Goal: Task Accomplishment & Management: Use online tool/utility

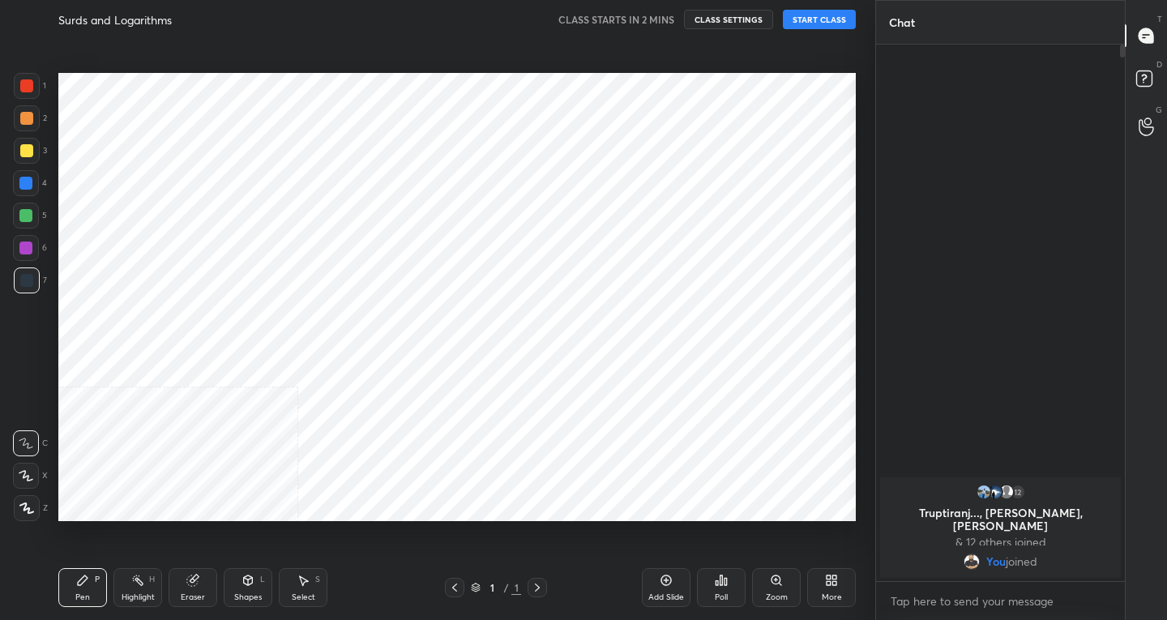
scroll to position [80504, 80210]
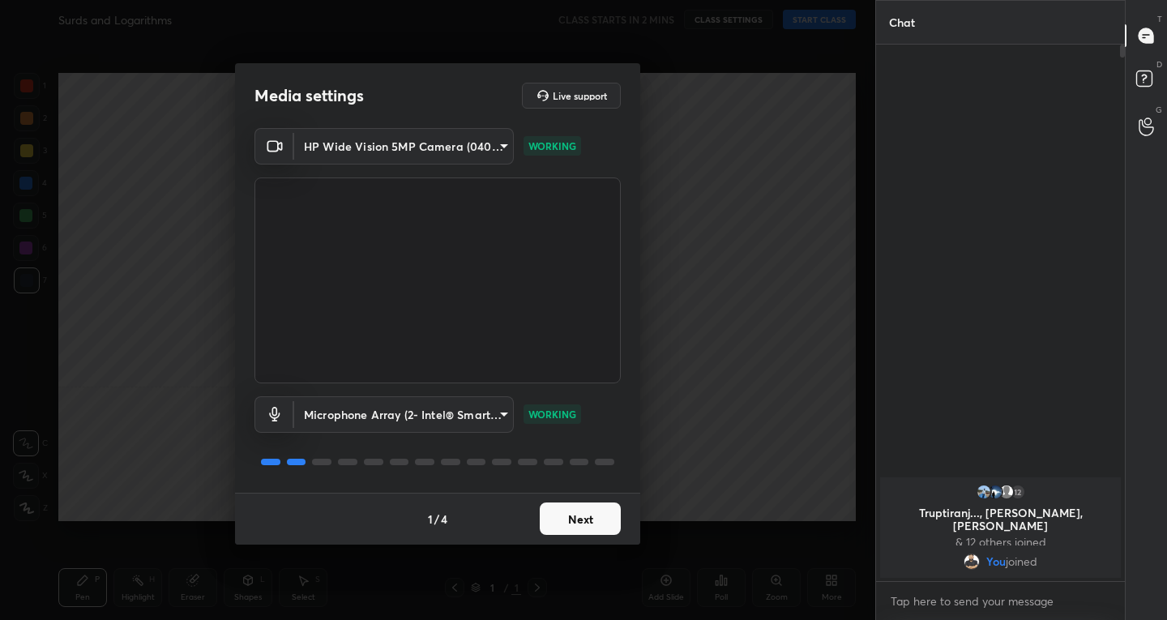
click at [578, 533] on button "Next" at bounding box center [580, 518] width 81 height 32
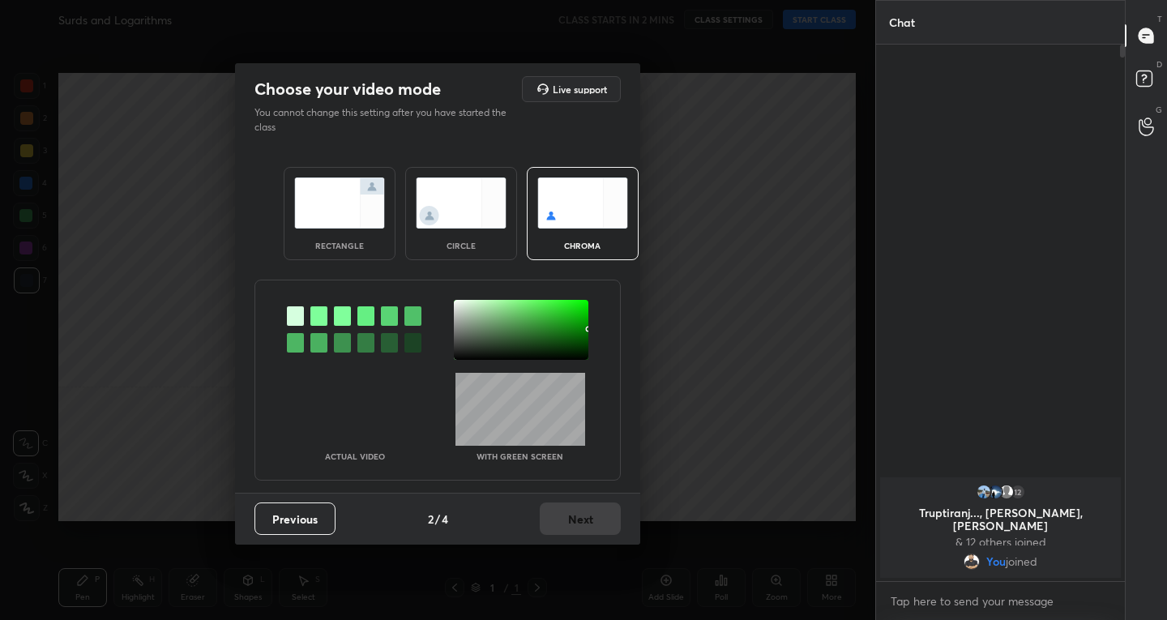
click at [317, 200] on img at bounding box center [339, 202] width 91 height 51
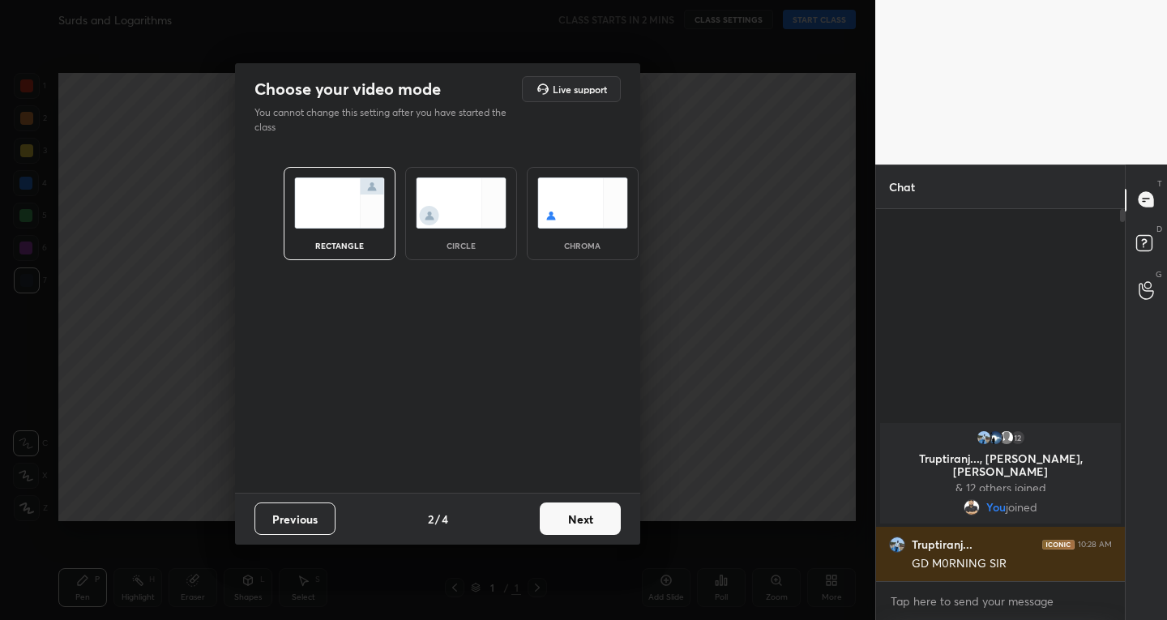
click at [560, 514] on button "Next" at bounding box center [580, 518] width 81 height 32
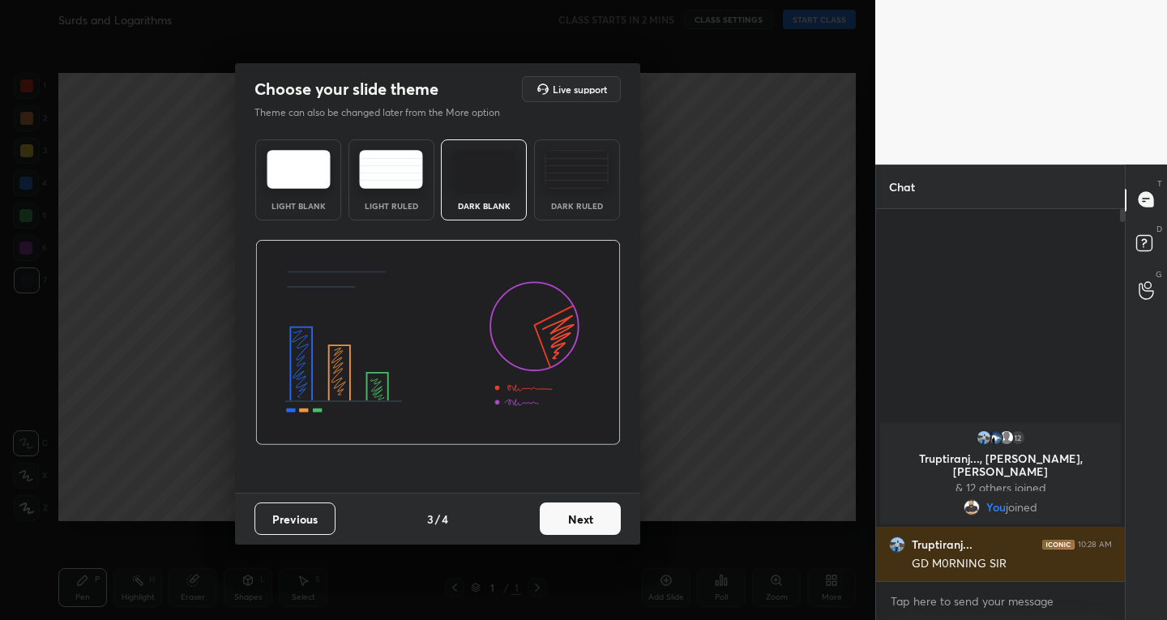
click at [826, 308] on div "Choose your slide theme Live support Theme can also be changed later from the M…" at bounding box center [437, 310] width 875 height 620
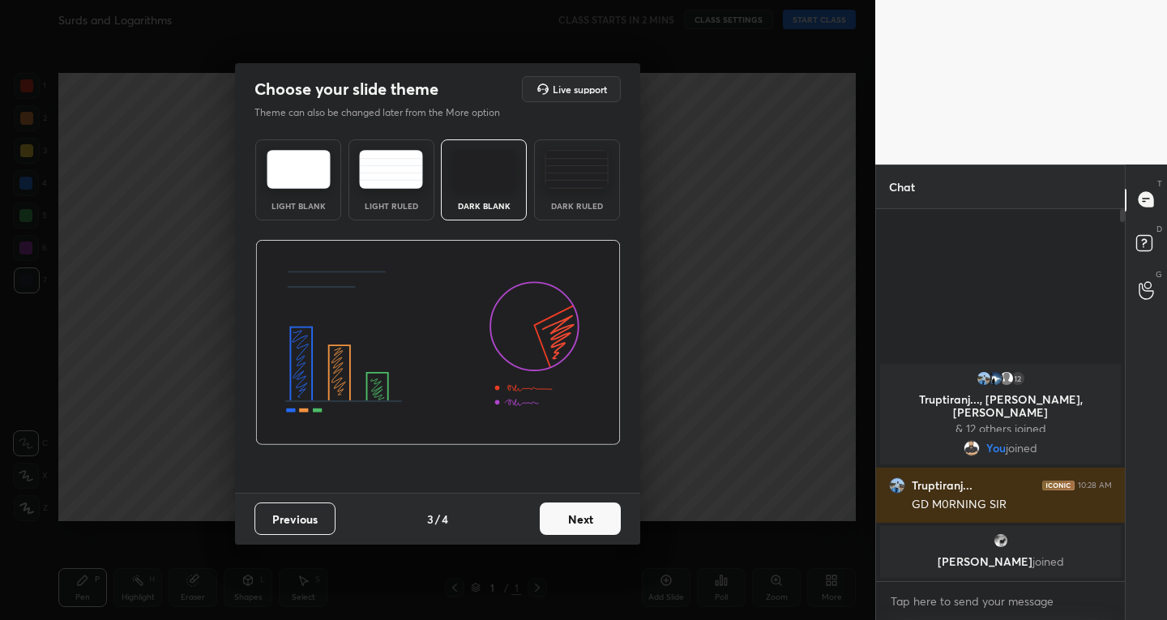
click at [581, 527] on button "Next" at bounding box center [580, 518] width 81 height 32
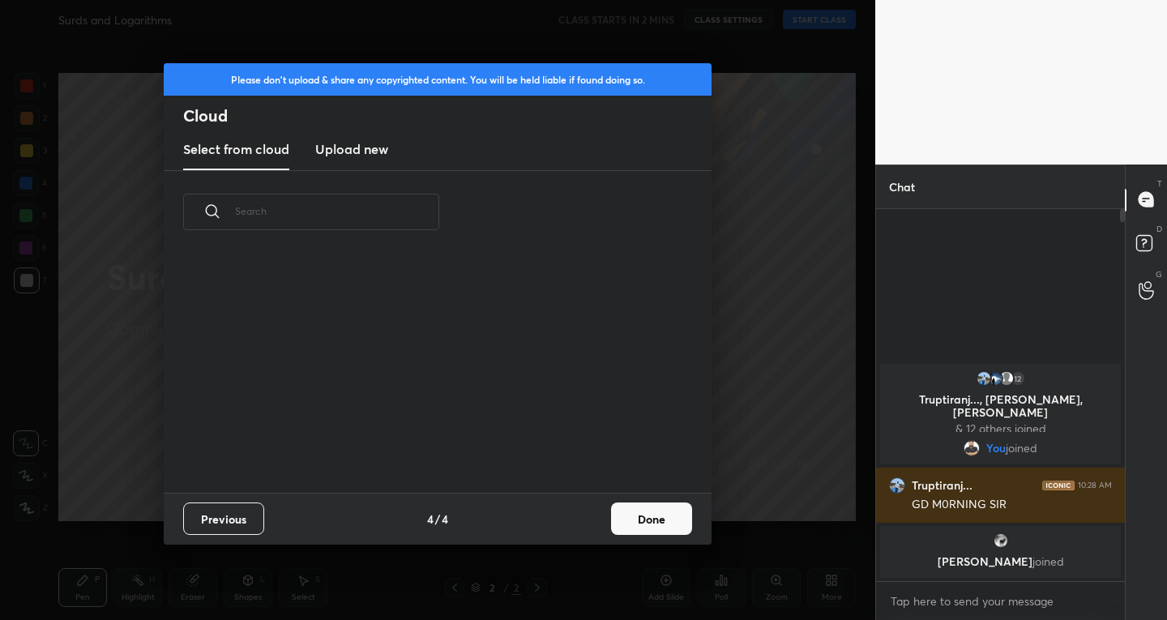
scroll to position [239, 520]
click at [333, 152] on h3 "Upload new" at bounding box center [351, 148] width 73 height 19
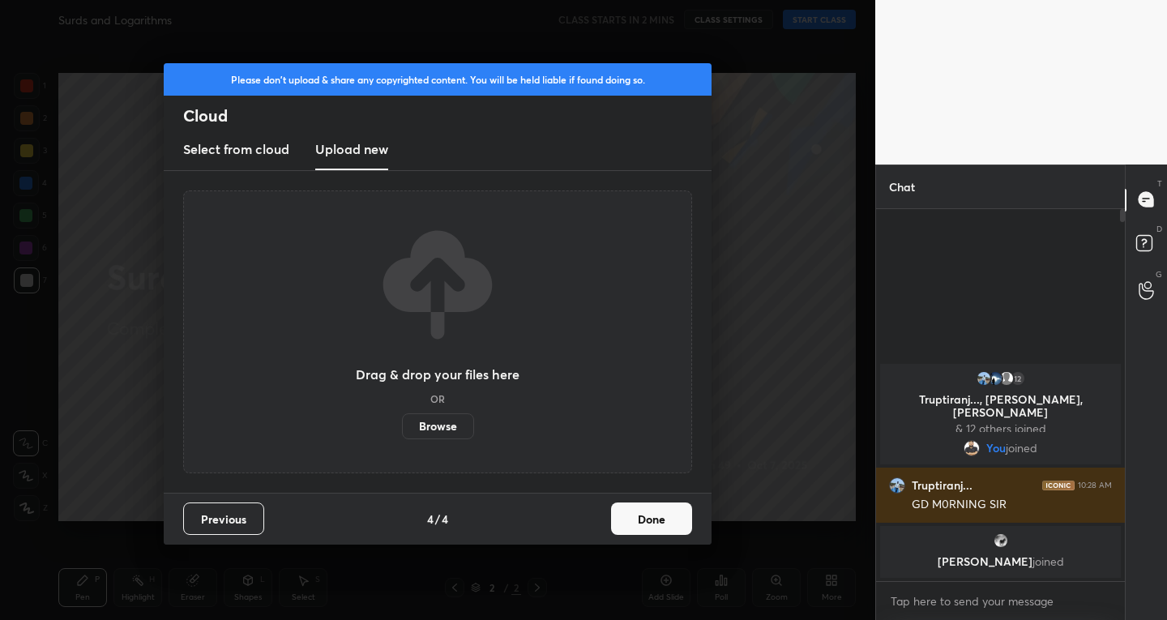
click at [429, 425] on label "Browse" at bounding box center [438, 426] width 72 height 26
click at [402, 425] on input "Browse" at bounding box center [402, 426] width 0 height 26
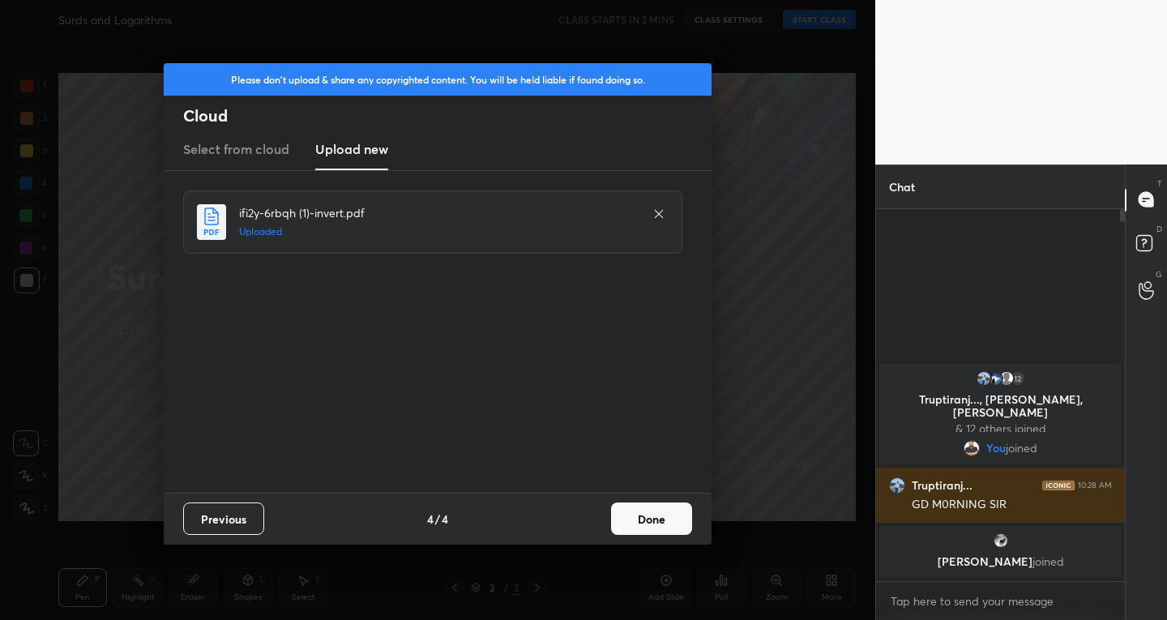
click at [640, 527] on button "Done" at bounding box center [651, 518] width 81 height 32
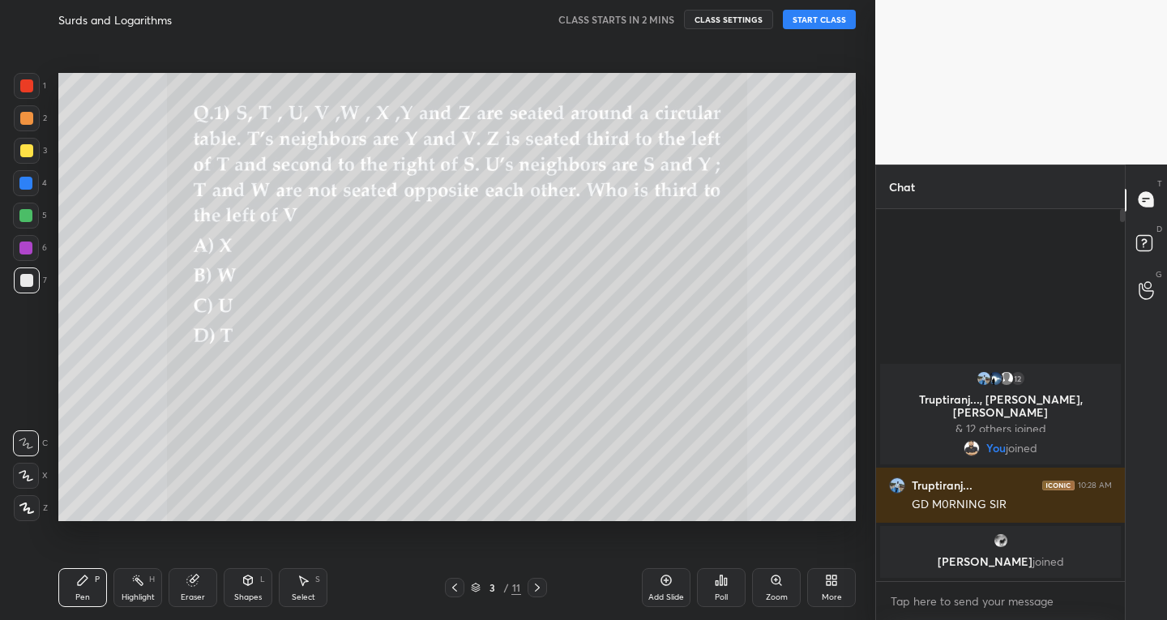
click at [448, 586] on icon at bounding box center [454, 587] width 13 height 13
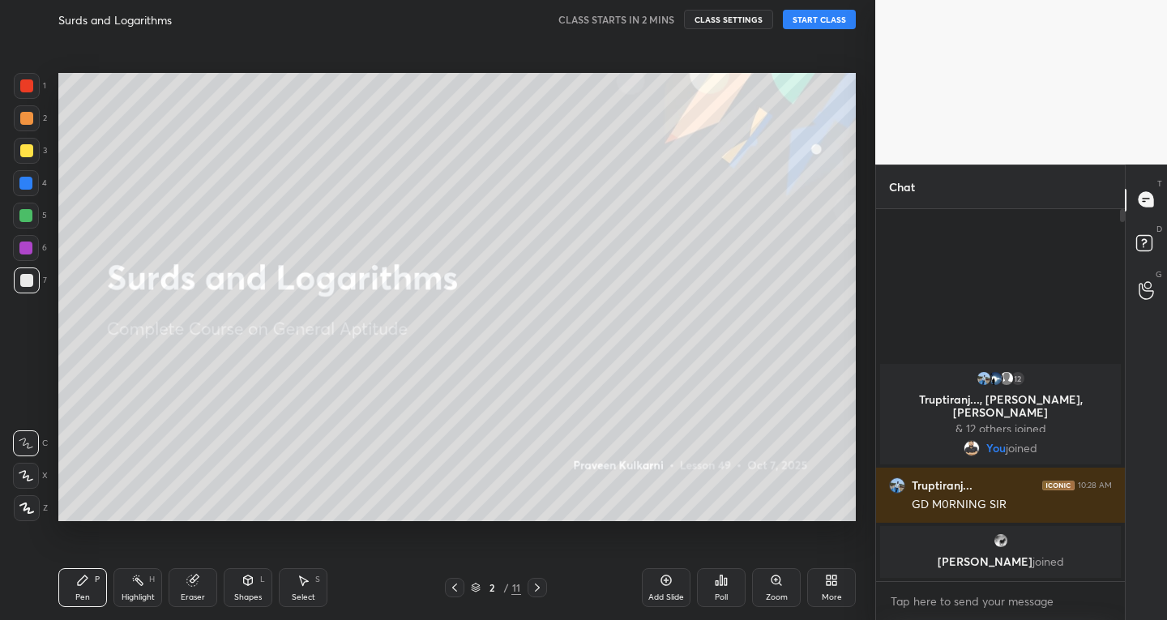
click at [657, 581] on div "Add Slide" at bounding box center [666, 587] width 49 height 39
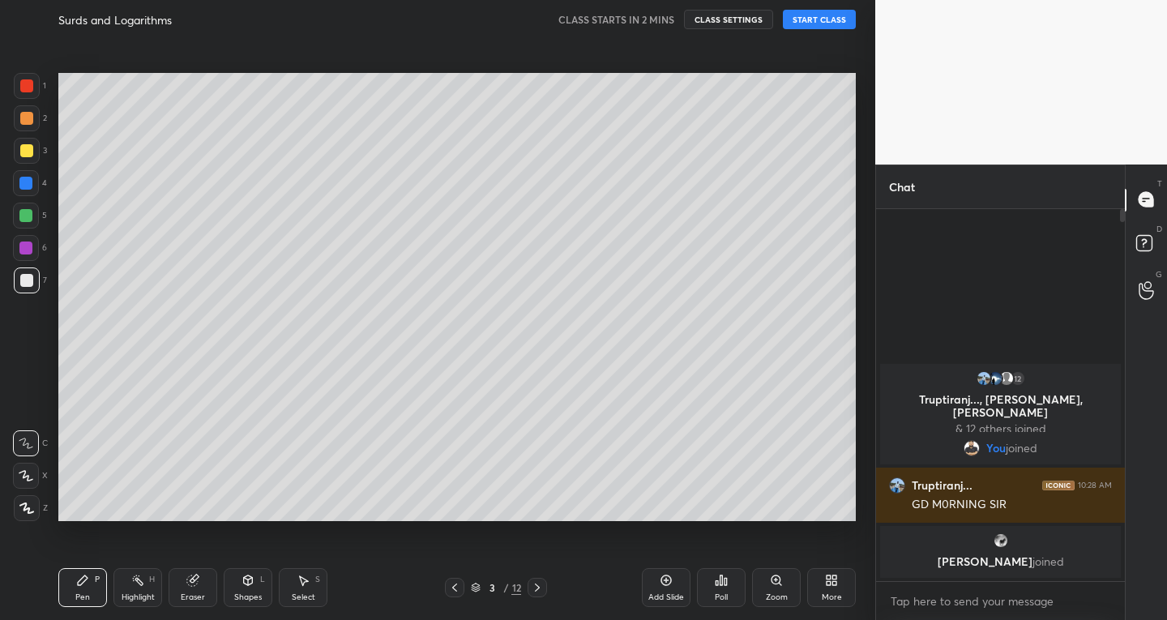
click at [527, 586] on div at bounding box center [536, 587] width 19 height 19
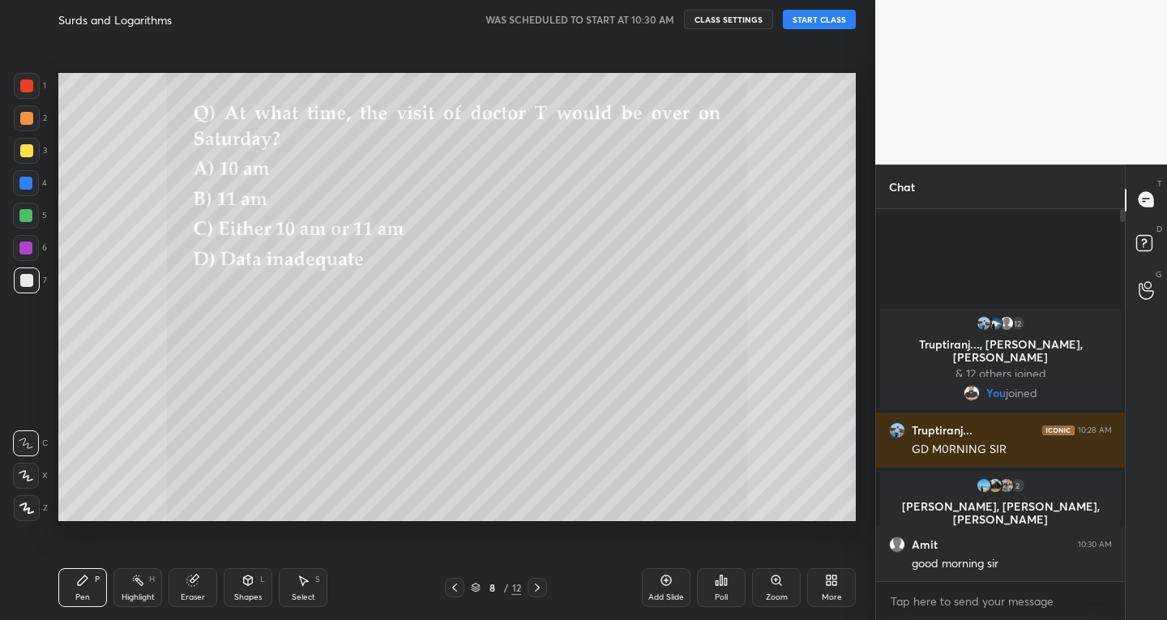
click at [835, 24] on button "START CLASS" at bounding box center [819, 19] width 73 height 19
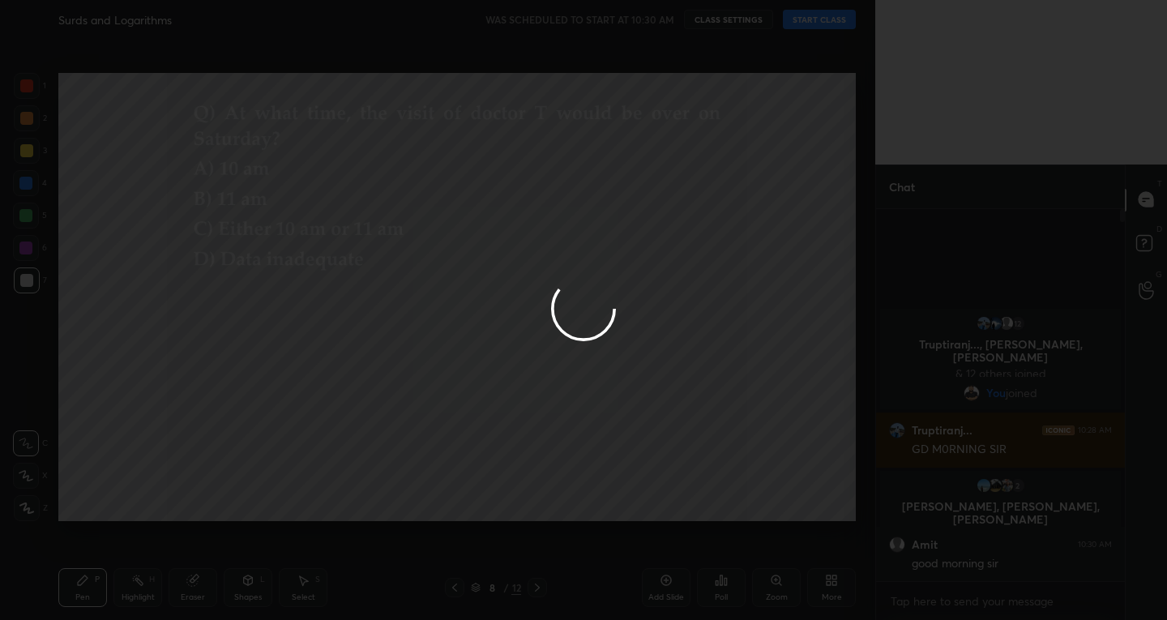
type textarea "x"
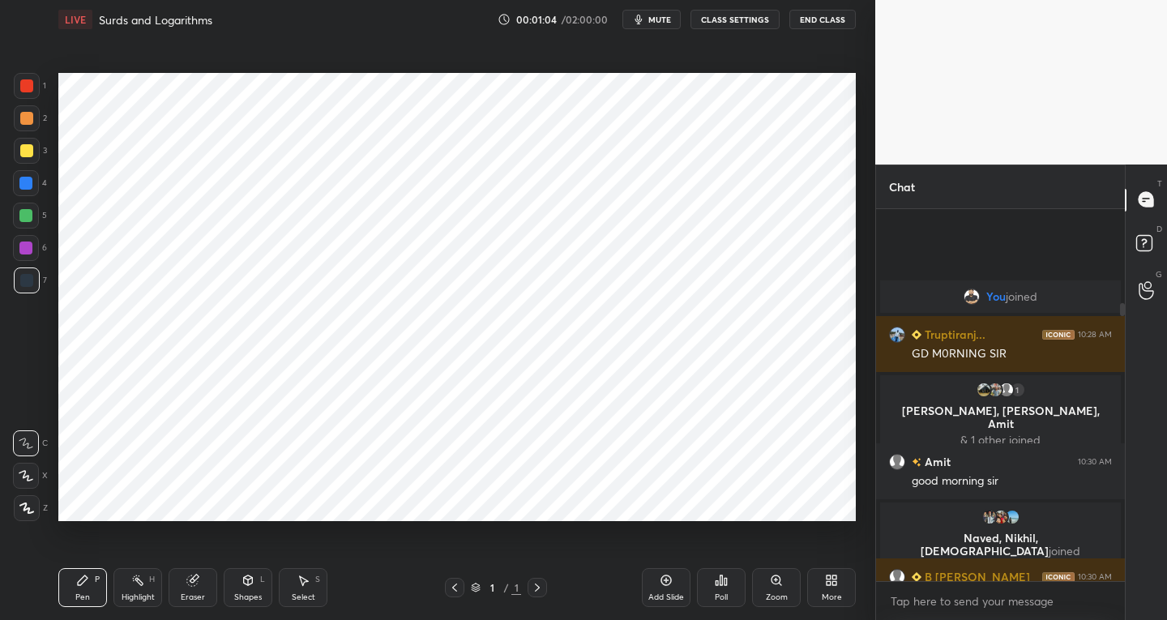
scroll to position [127, 0]
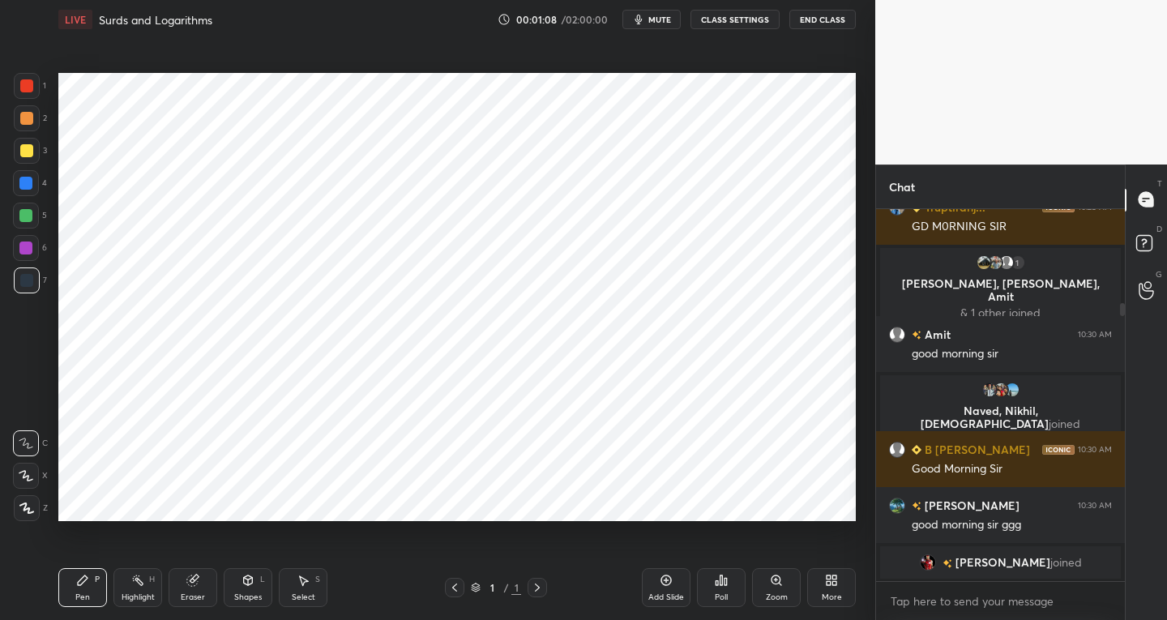
click at [820, 593] on div "More" at bounding box center [831, 587] width 49 height 39
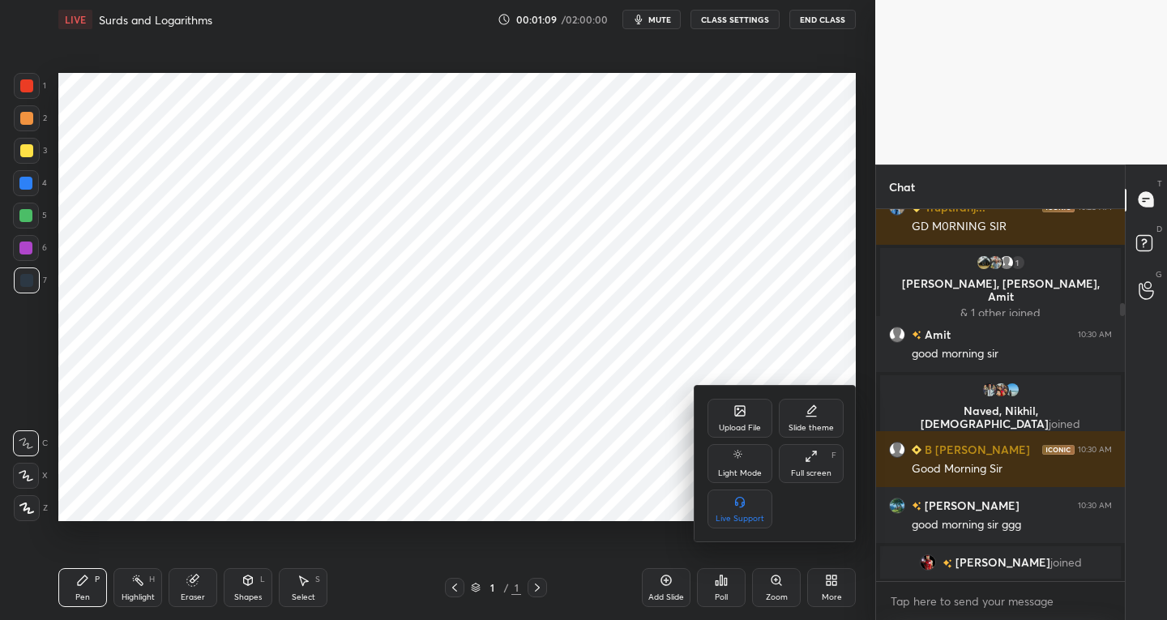
scroll to position [183, 0]
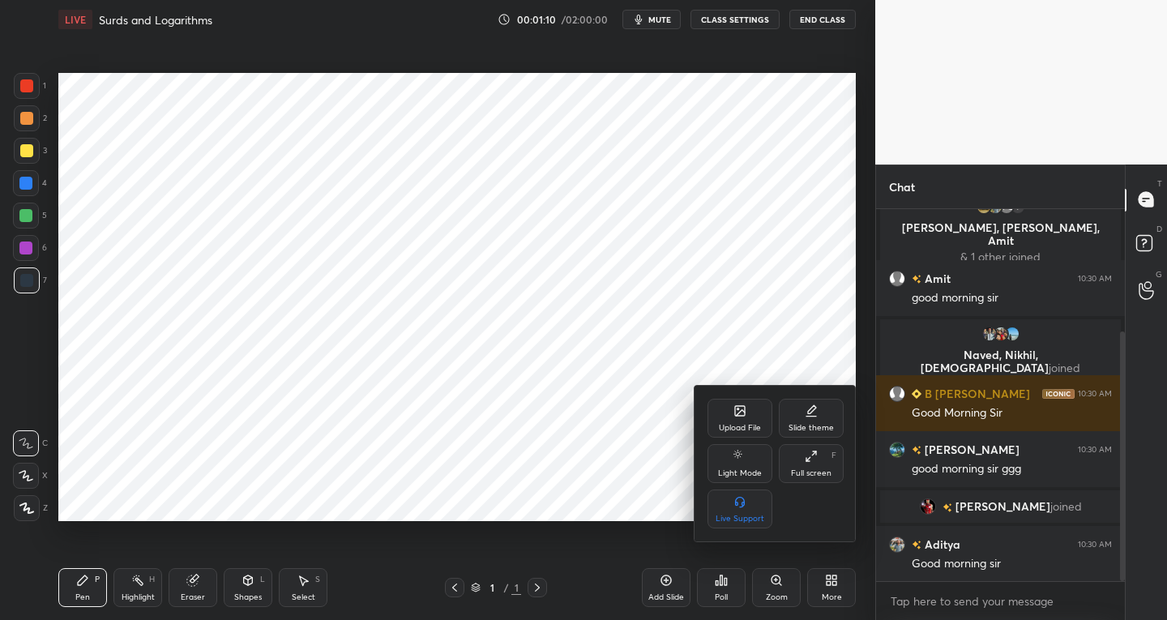
click at [732, 415] on div "Upload File" at bounding box center [739, 418] width 65 height 39
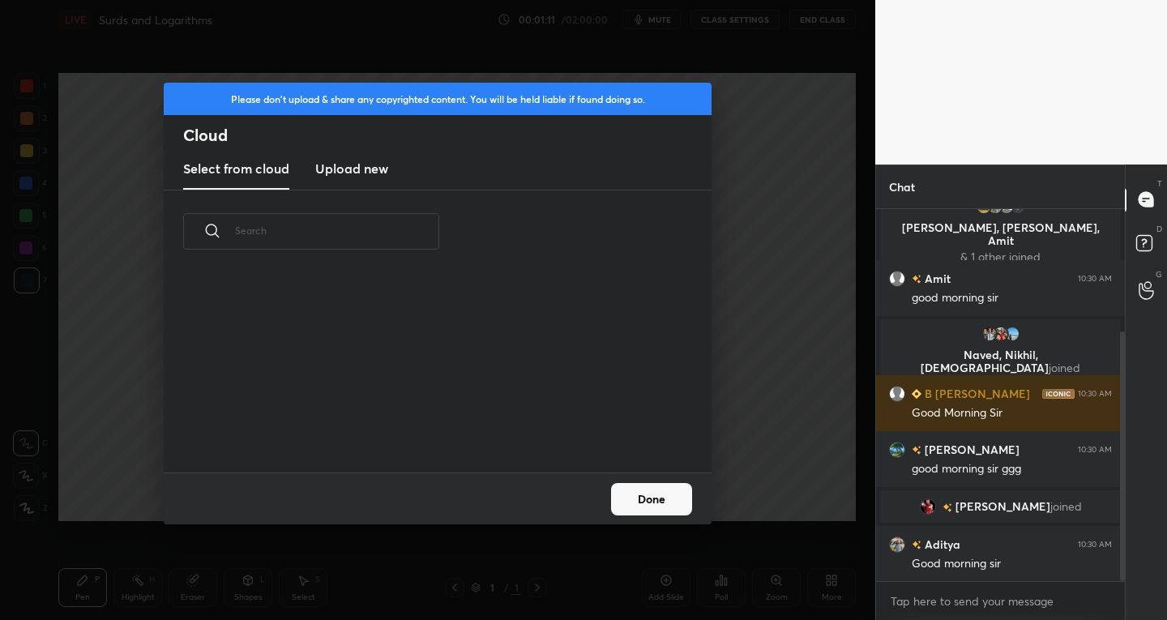
scroll to position [199, 520]
click at [365, 164] on h3 "Upload new" at bounding box center [351, 168] width 73 height 19
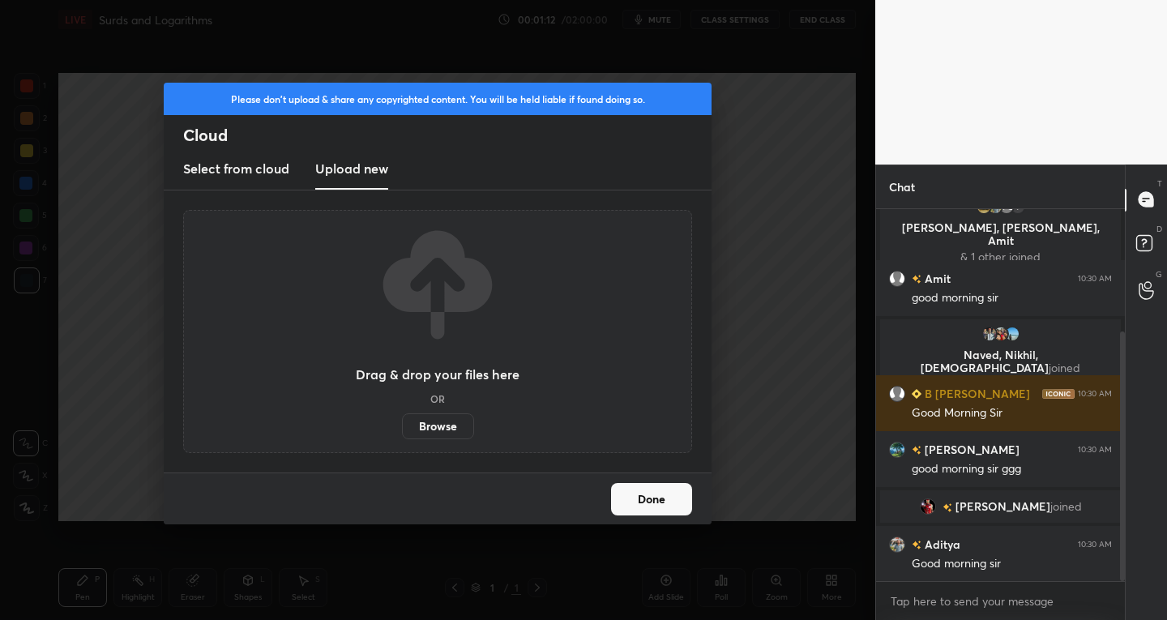
click at [448, 420] on label "Browse" at bounding box center [438, 426] width 72 height 26
click at [402, 420] on input "Browse" at bounding box center [402, 426] width 0 height 26
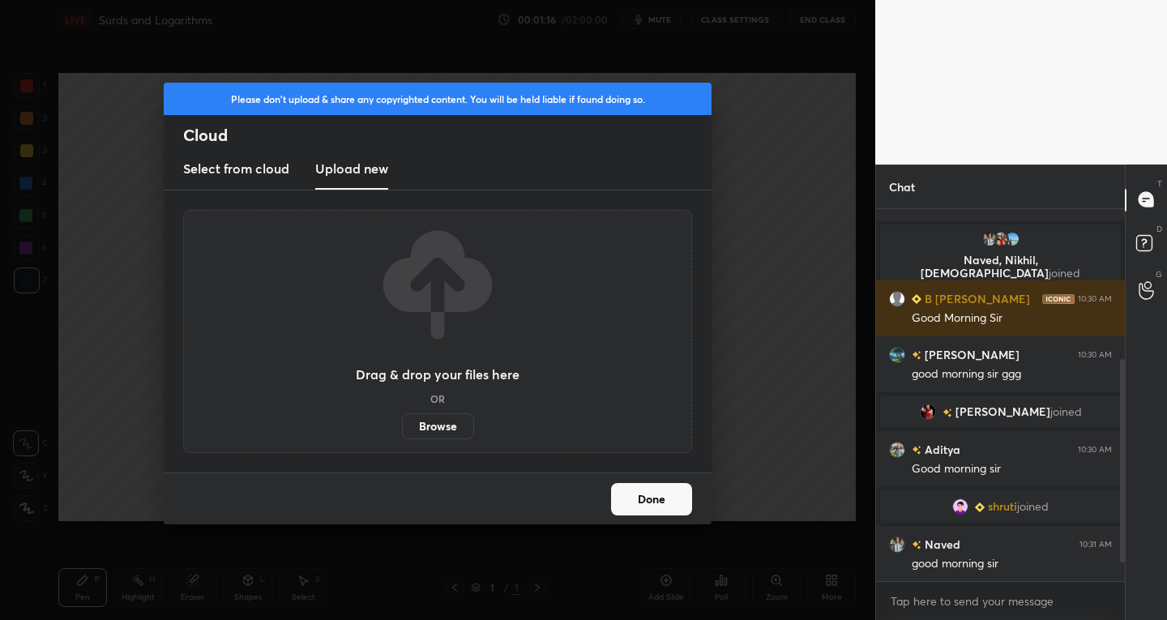
scroll to position [308, 0]
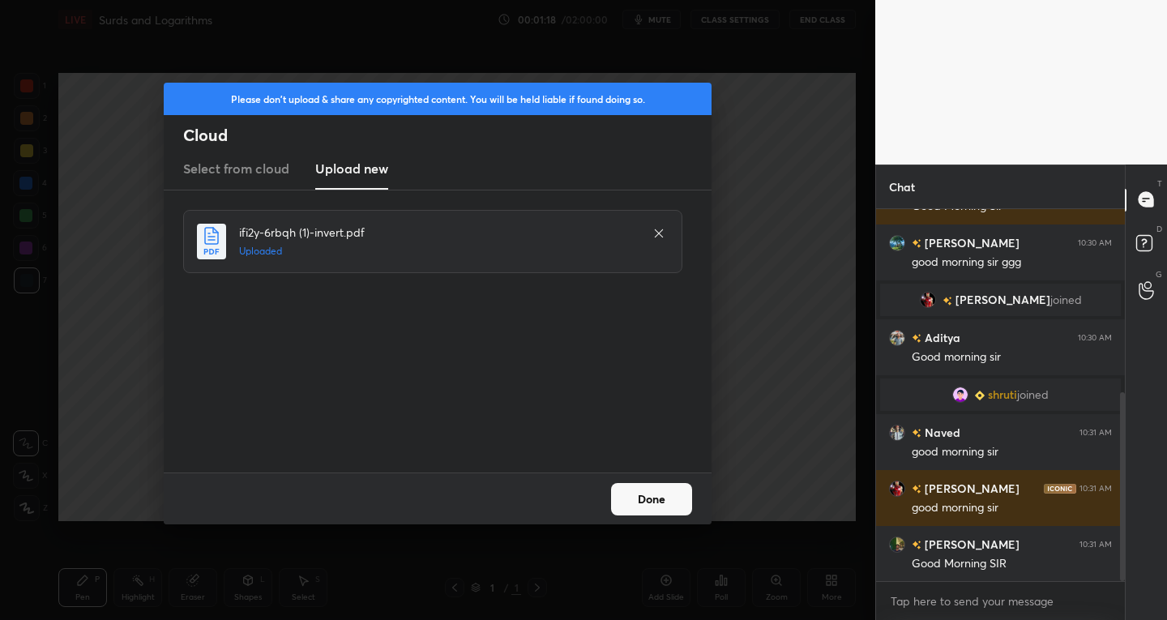
click at [645, 510] on button "Done" at bounding box center [651, 499] width 81 height 32
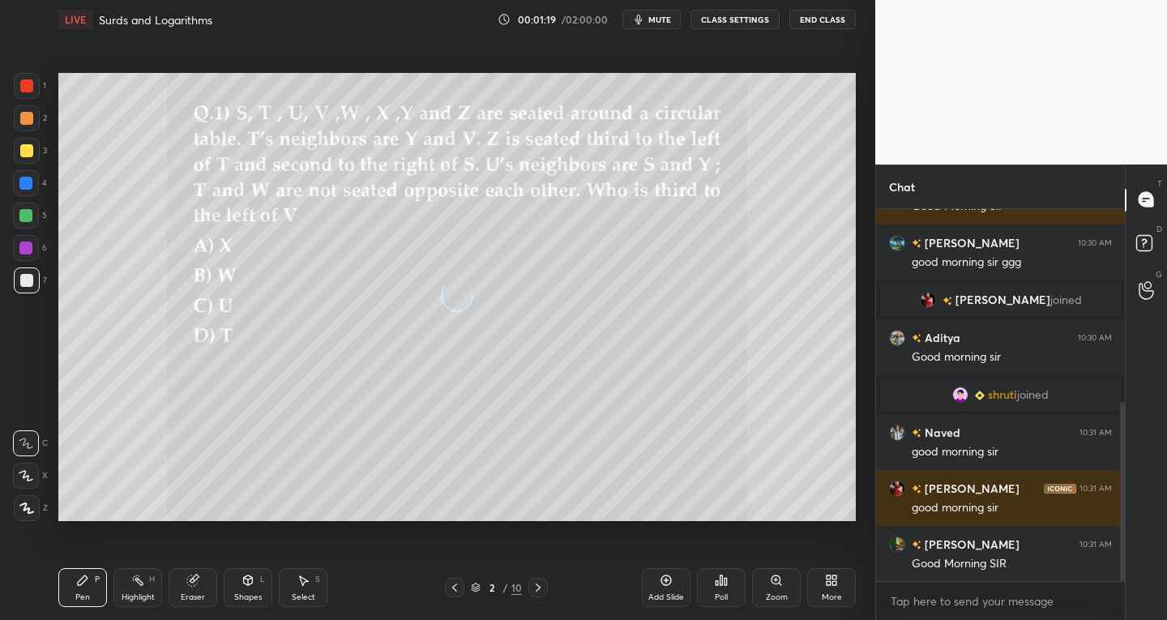
scroll to position [403, 0]
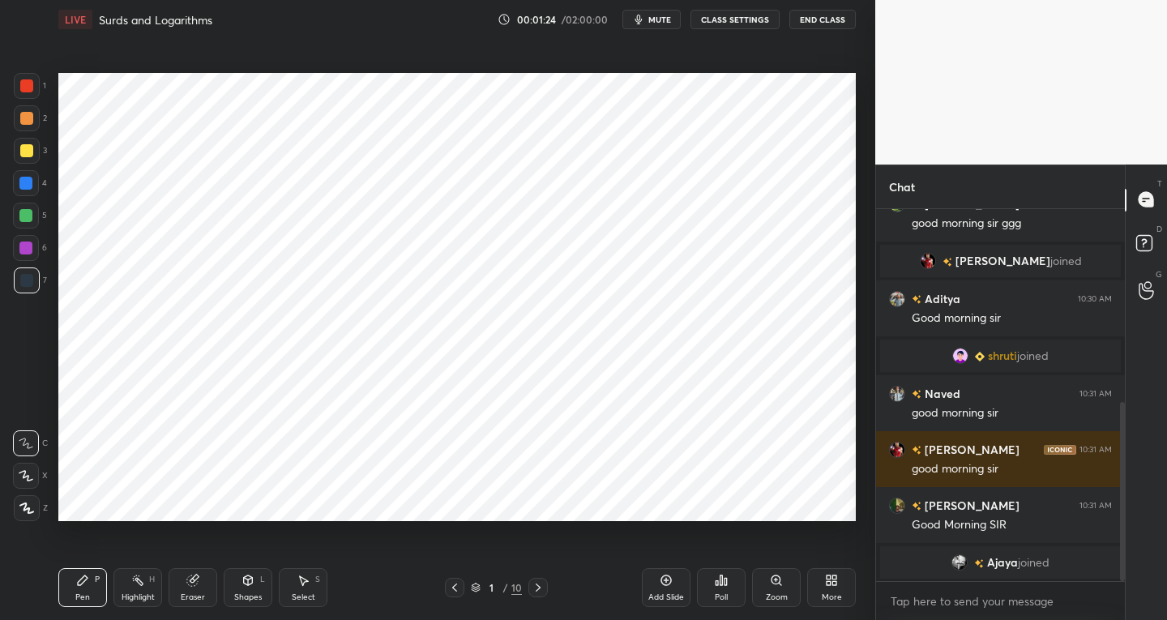
click at [660, 583] on icon at bounding box center [666, 580] width 13 height 13
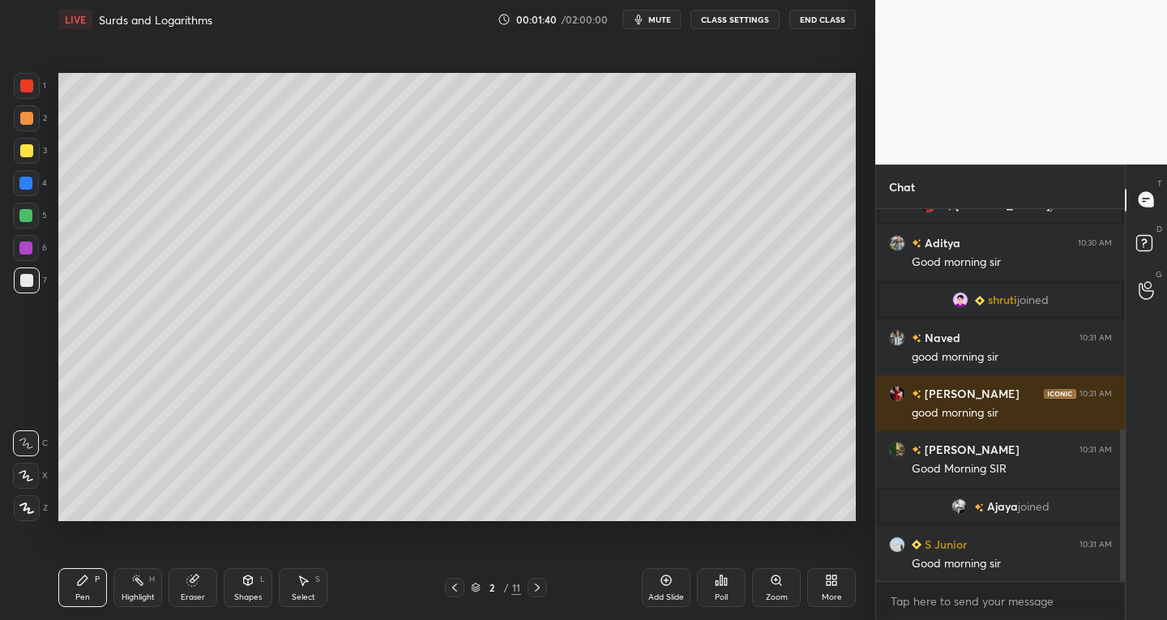
scroll to position [540, 0]
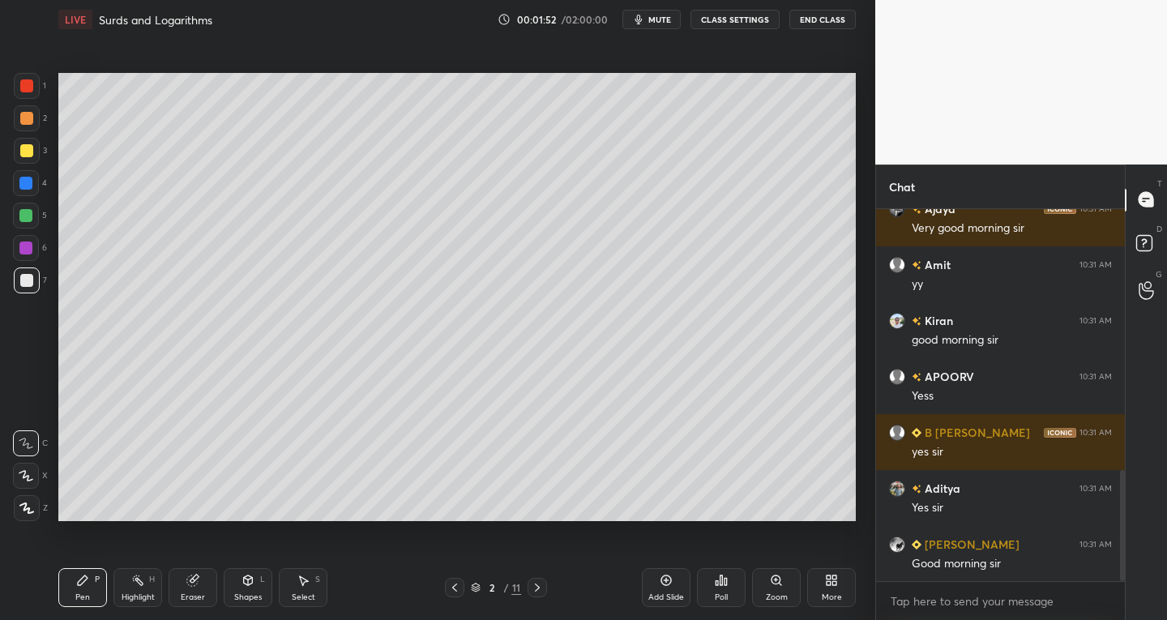
click at [25, 471] on icon at bounding box center [25, 476] width 13 height 10
click at [536, 591] on icon at bounding box center [537, 587] width 13 height 13
click at [534, 587] on icon at bounding box center [537, 587] width 13 height 13
click at [531, 587] on icon at bounding box center [537, 587] width 13 height 13
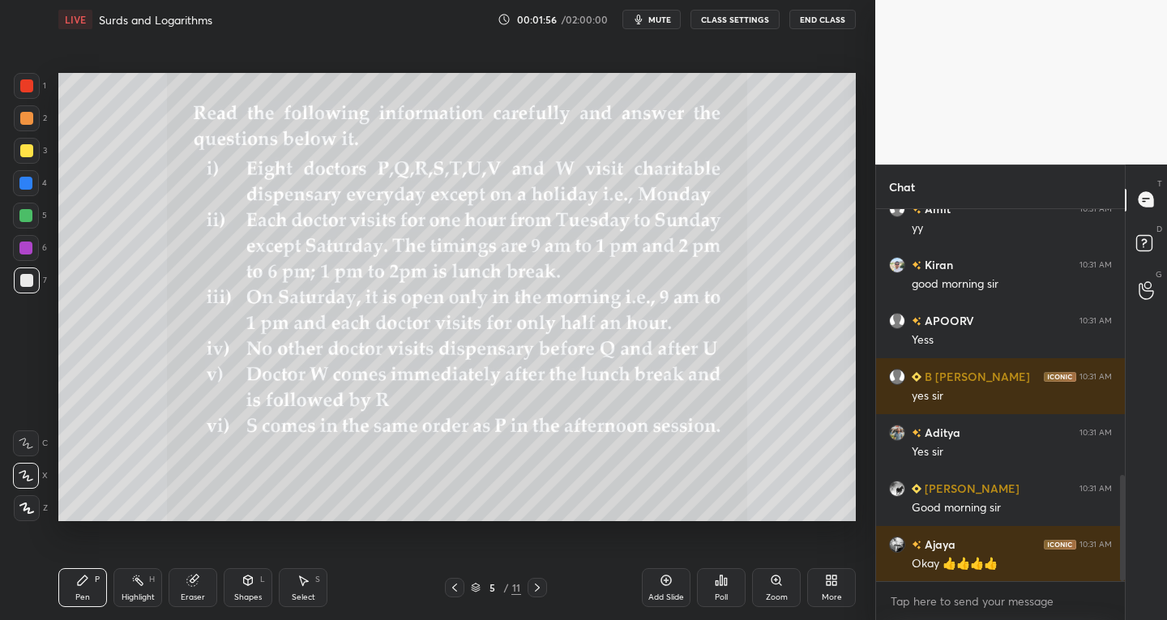
click at [533, 587] on icon at bounding box center [537, 587] width 13 height 13
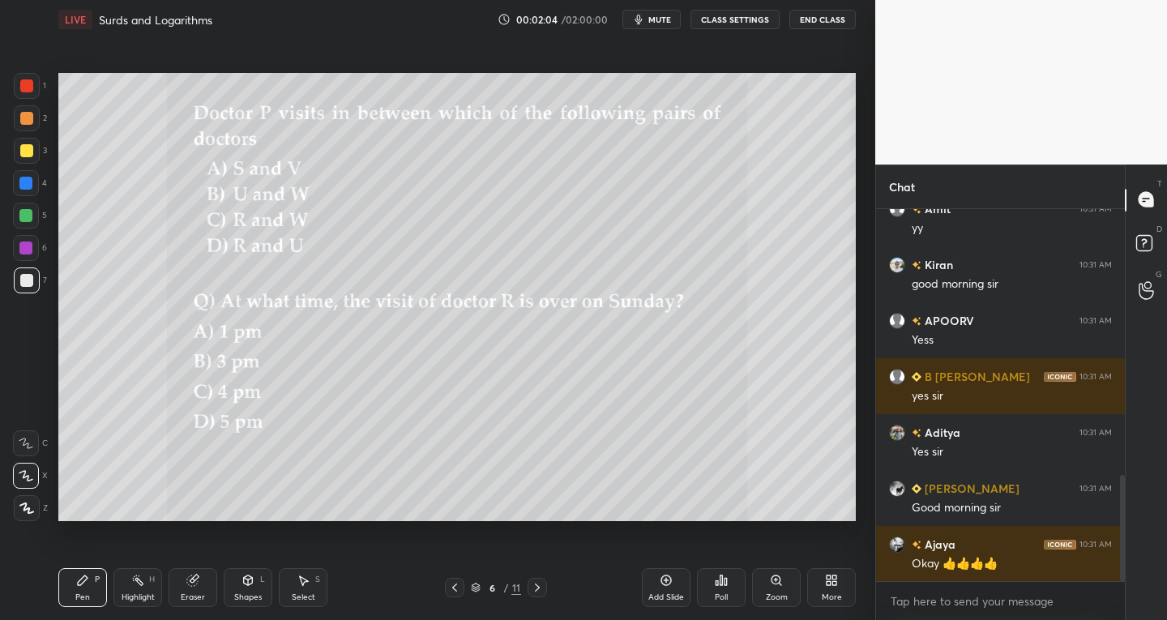
click at [535, 592] on icon at bounding box center [537, 587] width 13 height 13
click at [454, 594] on div at bounding box center [454, 587] width 19 height 19
click at [534, 588] on icon at bounding box center [537, 587] width 13 height 13
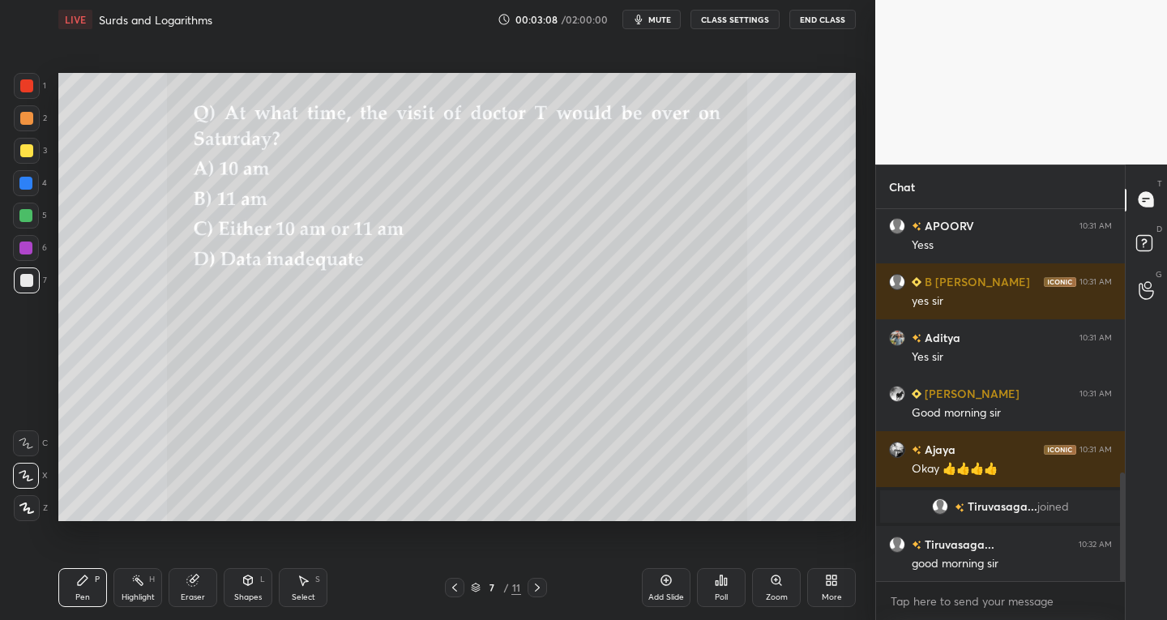
scroll to position [905, 0]
click at [455, 594] on div at bounding box center [454, 587] width 19 height 19
click at [456, 592] on icon at bounding box center [454, 587] width 13 height 13
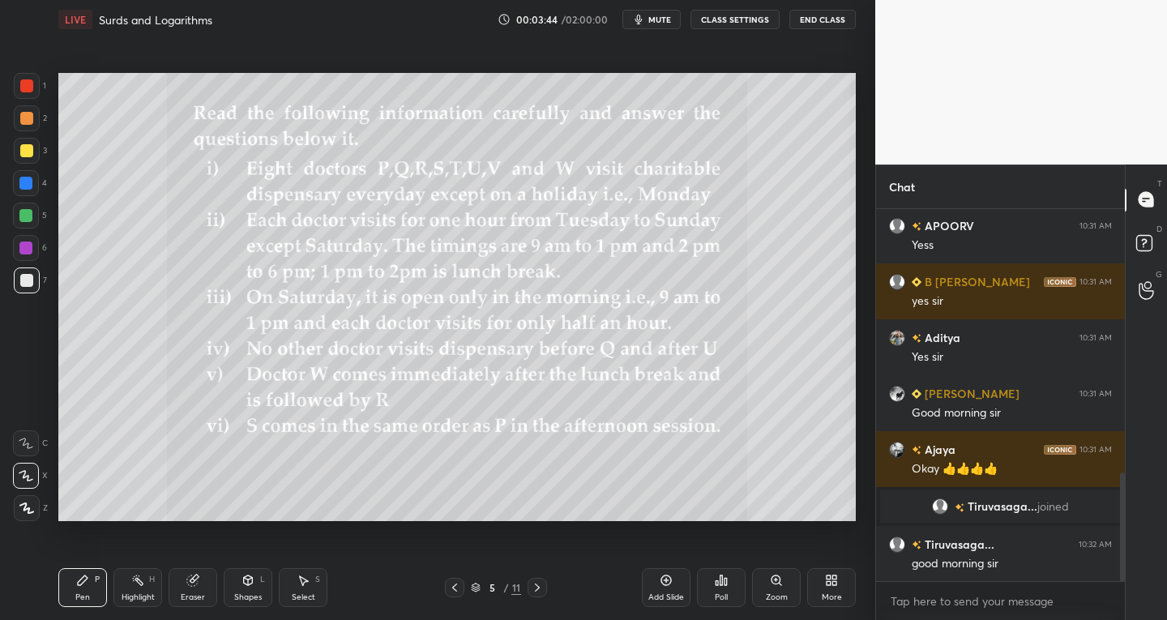
click at [457, 592] on icon at bounding box center [454, 587] width 13 height 13
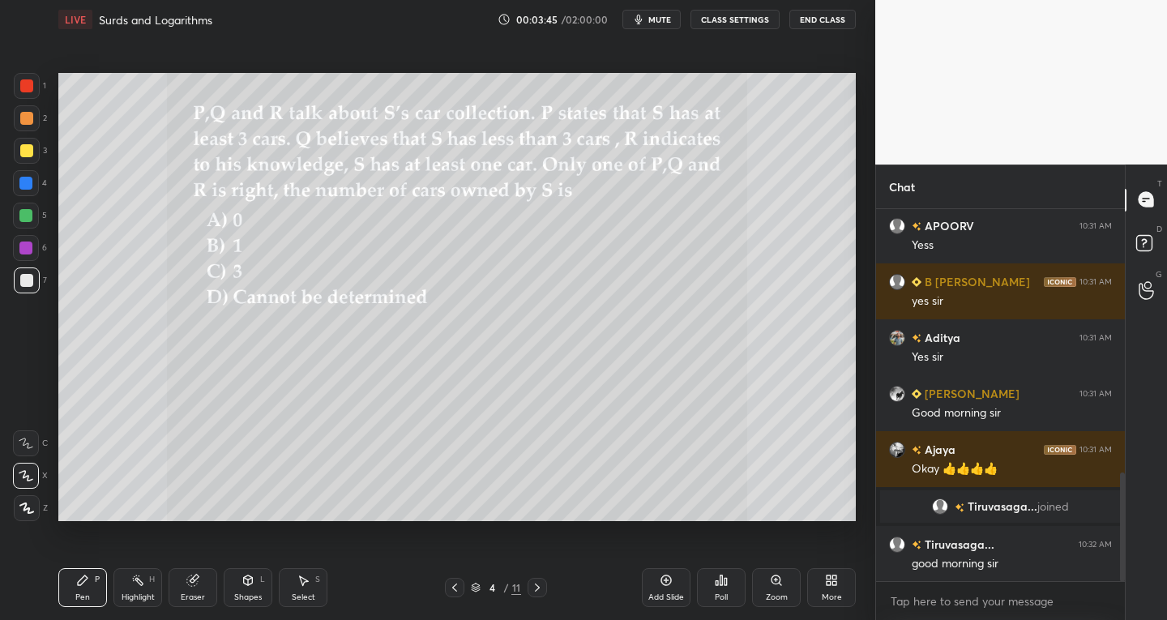
click at [450, 588] on icon at bounding box center [454, 587] width 13 height 13
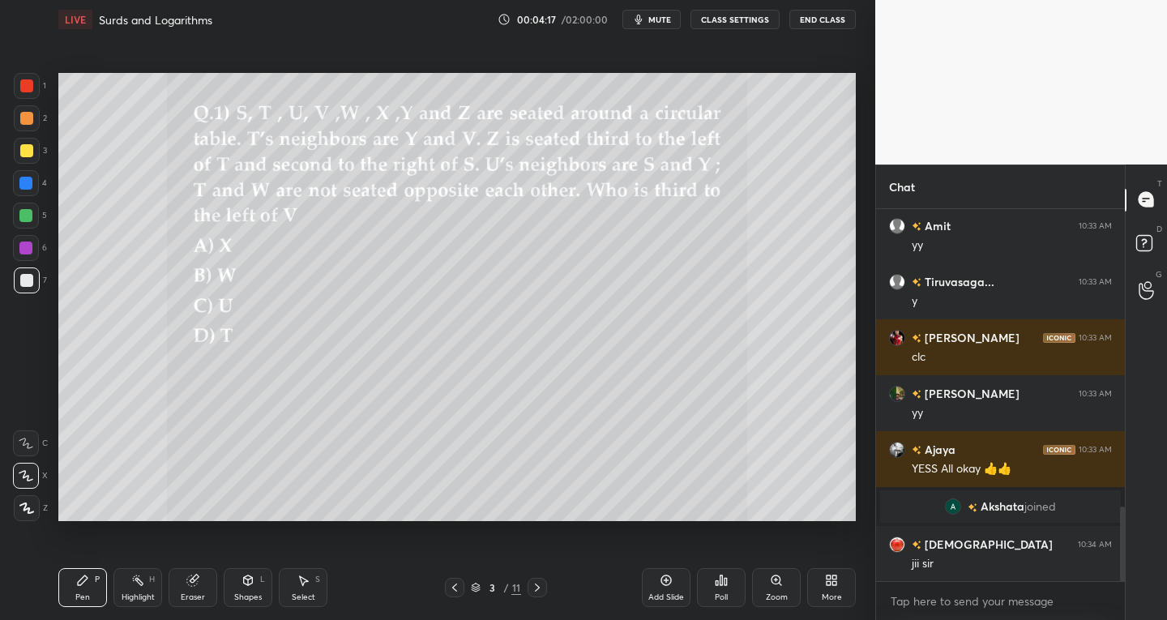
scroll to position [1481, 0]
click at [259, 594] on div "Shapes" at bounding box center [248, 597] width 28 height 8
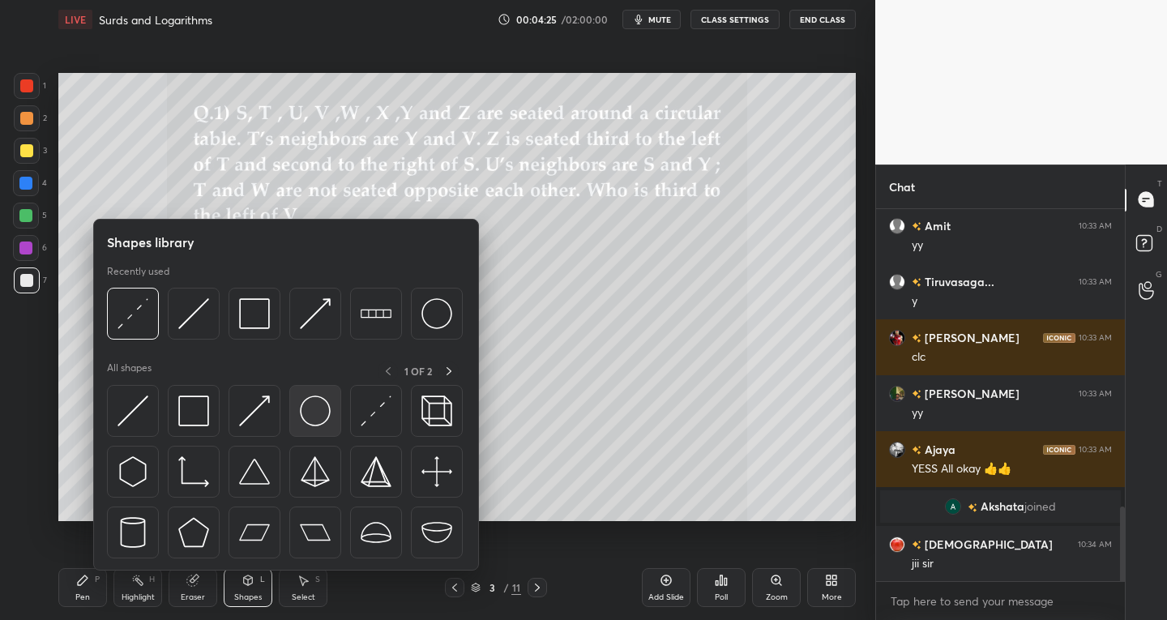
click at [311, 424] on img at bounding box center [315, 410] width 31 height 31
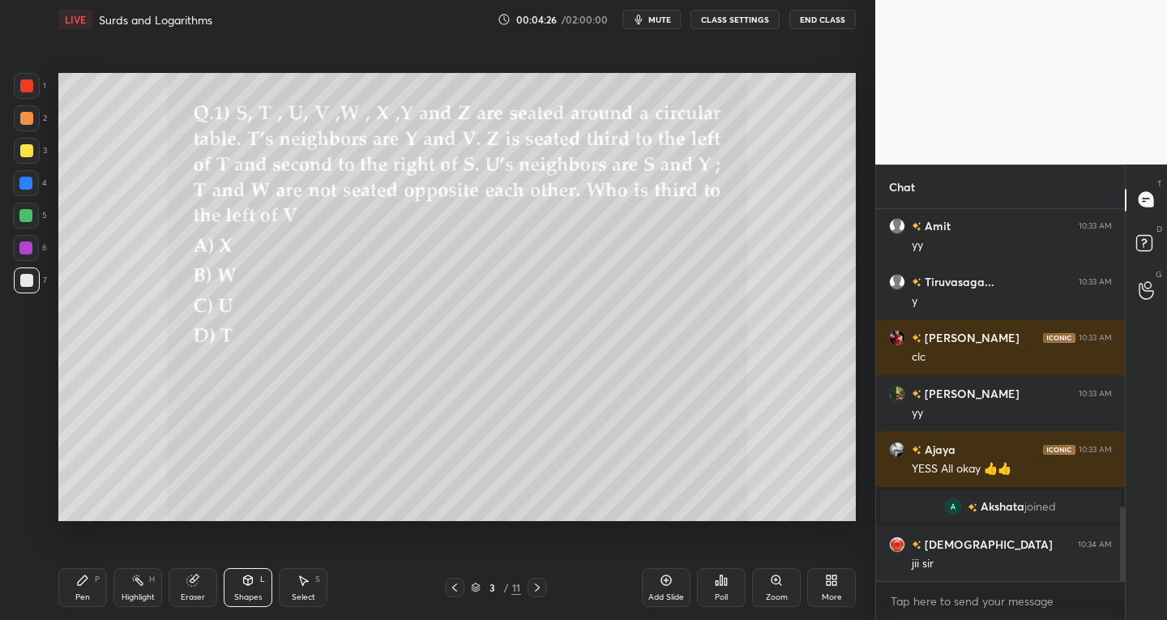
click at [20, 154] on div at bounding box center [26, 150] width 13 height 13
click at [85, 601] on div "Pen" at bounding box center [82, 597] width 15 height 8
click at [33, 512] on icon at bounding box center [26, 508] width 13 height 10
click at [250, 594] on div "Shapes" at bounding box center [248, 597] width 28 height 8
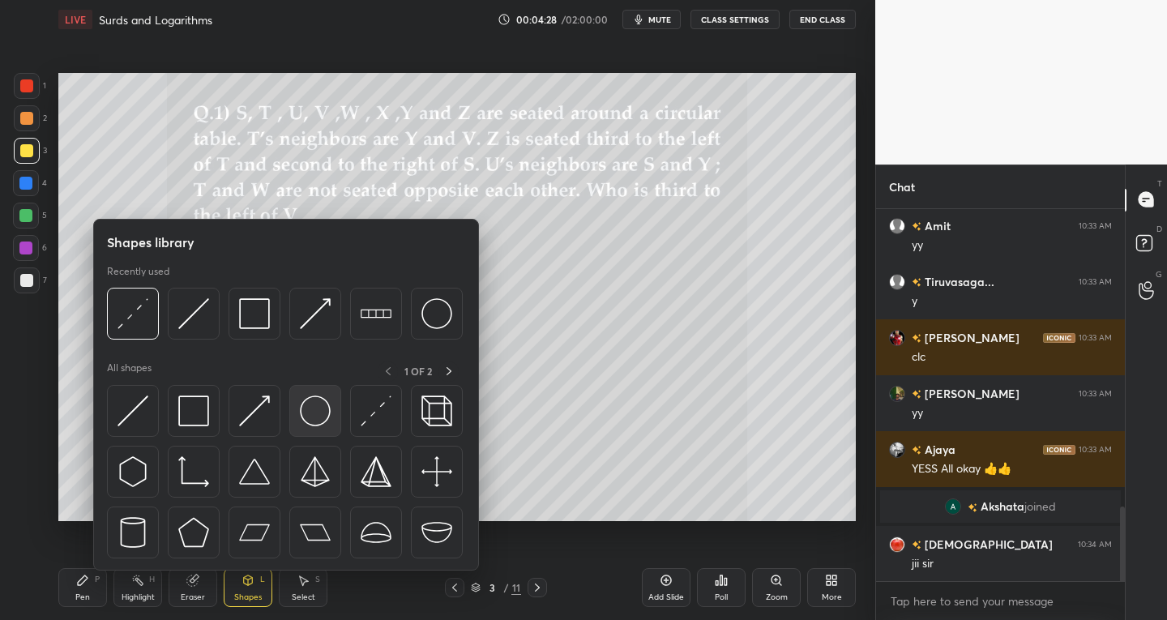
click at [318, 428] on div at bounding box center [315, 411] width 52 height 52
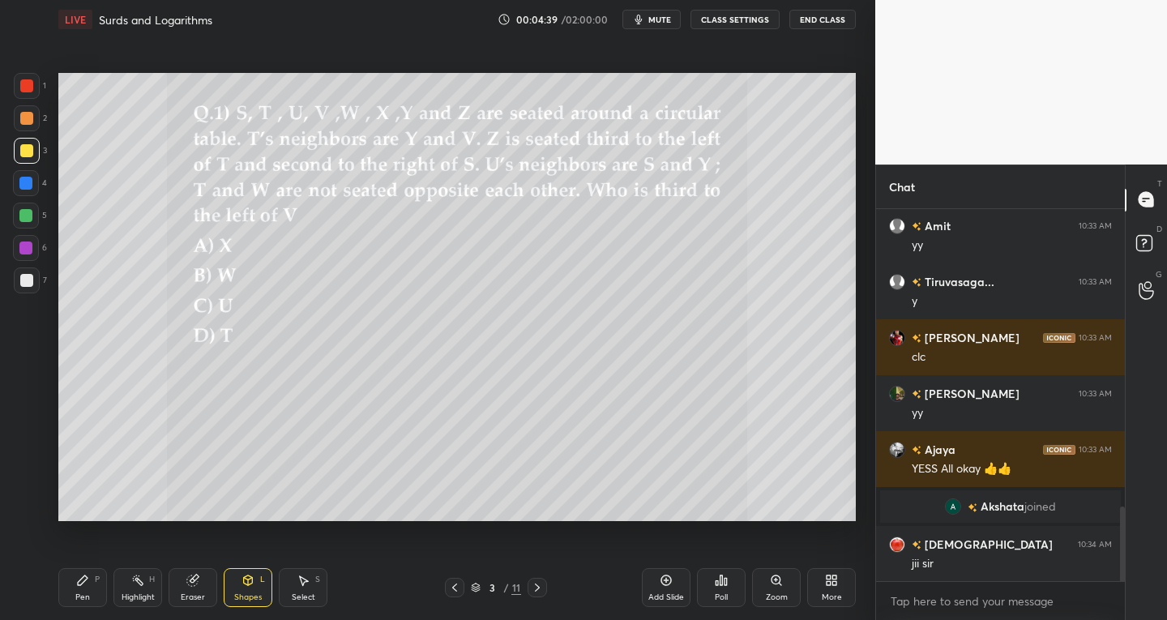
click at [235, 597] on div "Shapes" at bounding box center [248, 597] width 28 height 8
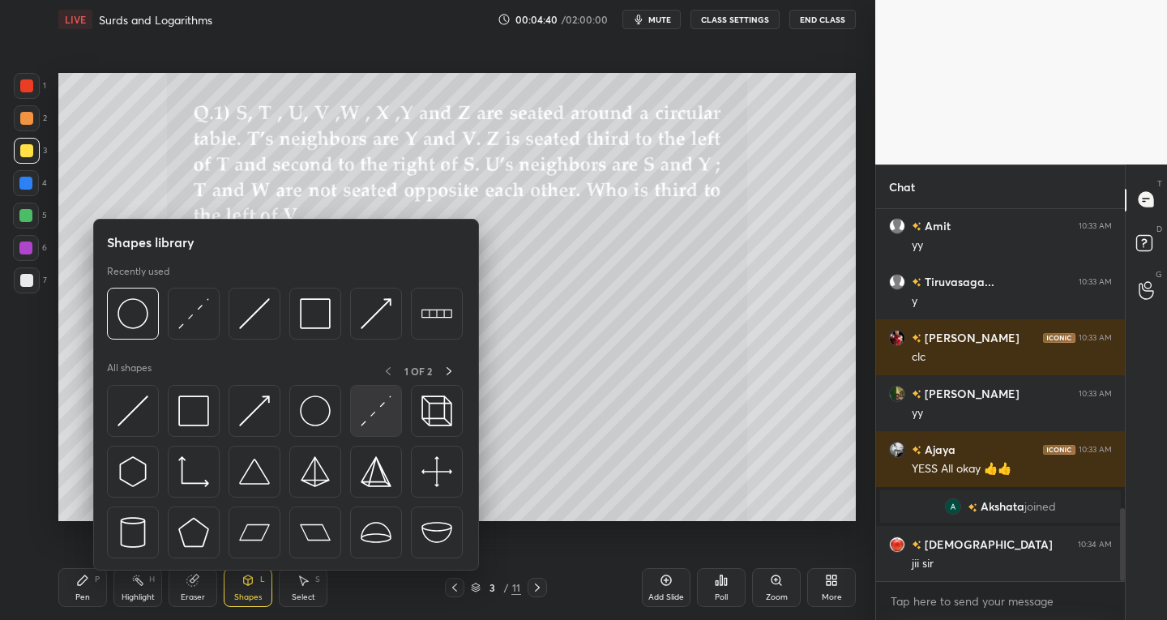
scroll to position [1537, 0]
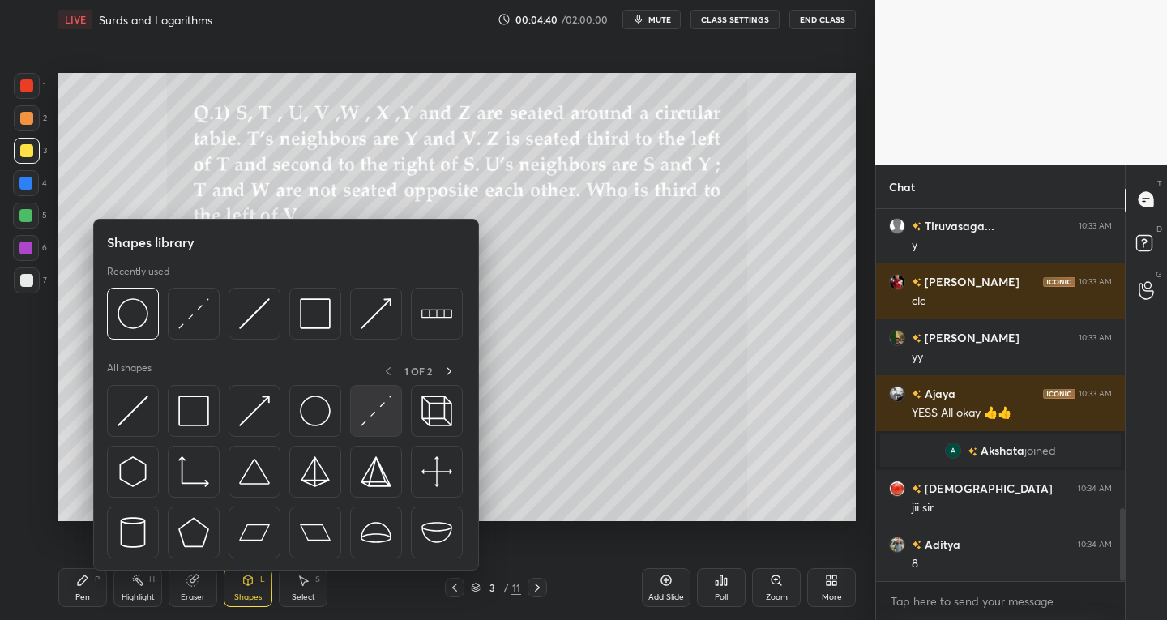
click at [369, 420] on img at bounding box center [376, 410] width 31 height 31
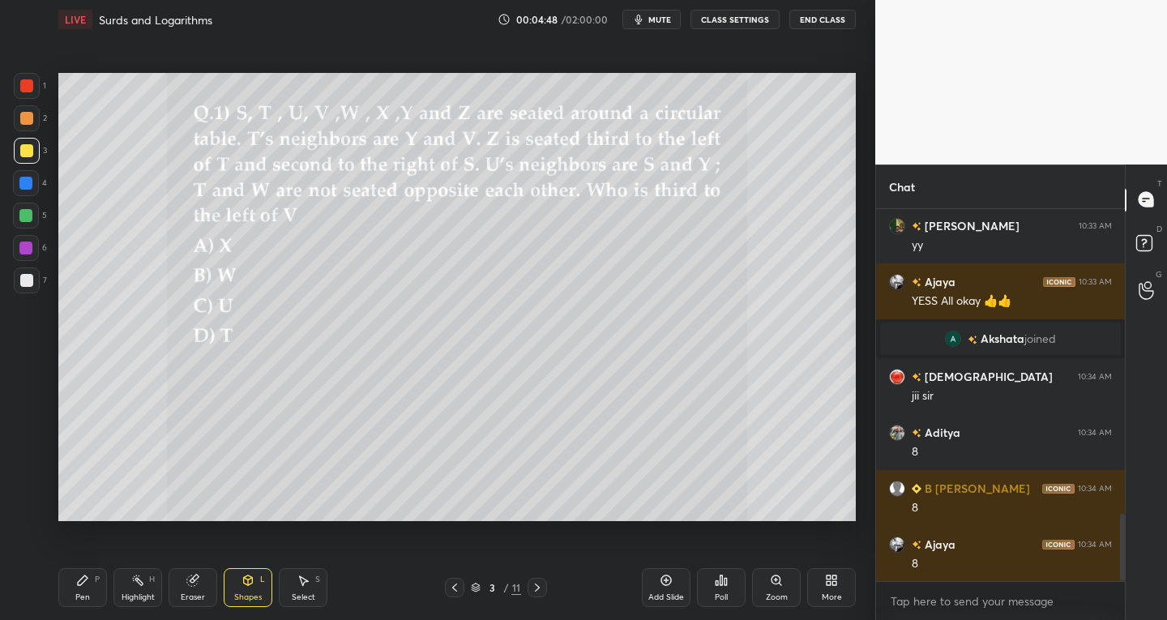
scroll to position [1688, 0]
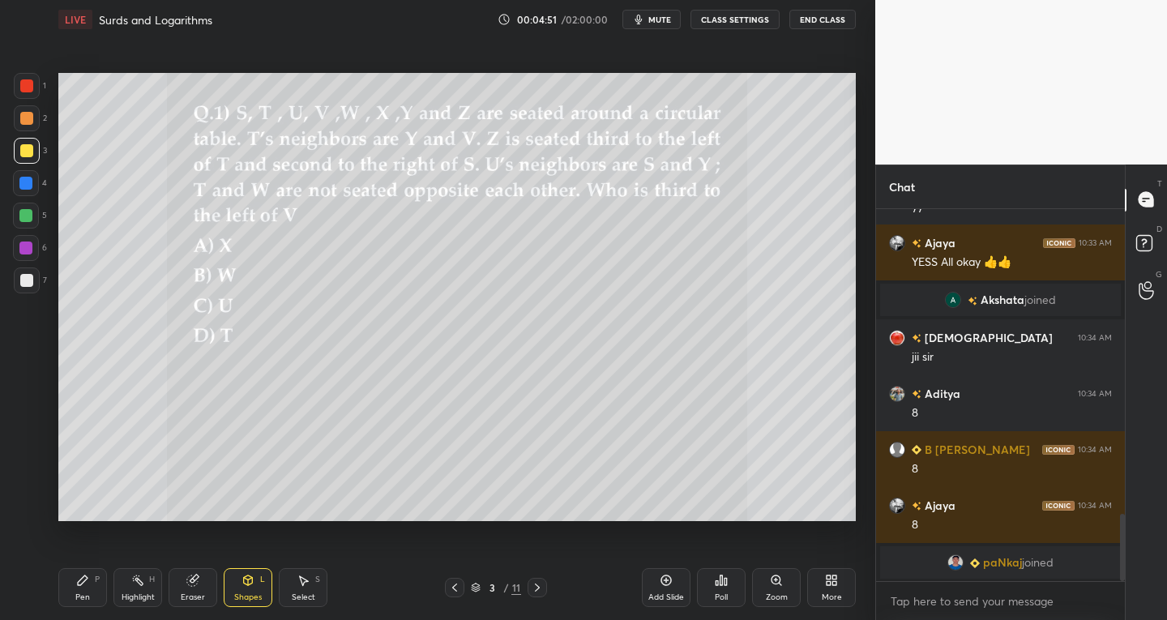
click at [55, 614] on div "LIVE Surds and Logarithms 00:04:51 / 02:00:00 mute CLASS SETTINGS End Class Set…" at bounding box center [457, 310] width 810 height 620
click at [28, 281] on div at bounding box center [26, 280] width 13 height 13
click at [85, 591] on div "Pen P" at bounding box center [82, 587] width 49 height 39
click at [23, 507] on icon at bounding box center [26, 508] width 13 height 10
click at [197, 593] on div "Eraser" at bounding box center [193, 597] width 24 height 8
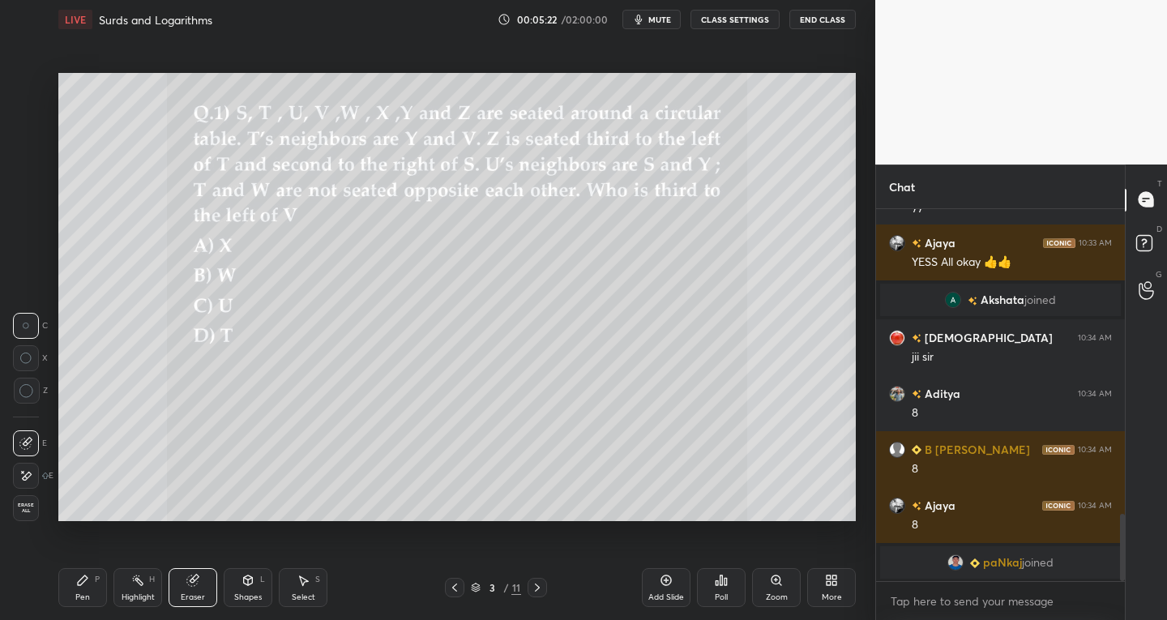
click at [29, 470] on icon at bounding box center [25, 476] width 13 height 14
click at [85, 586] on icon at bounding box center [82, 580] width 13 height 13
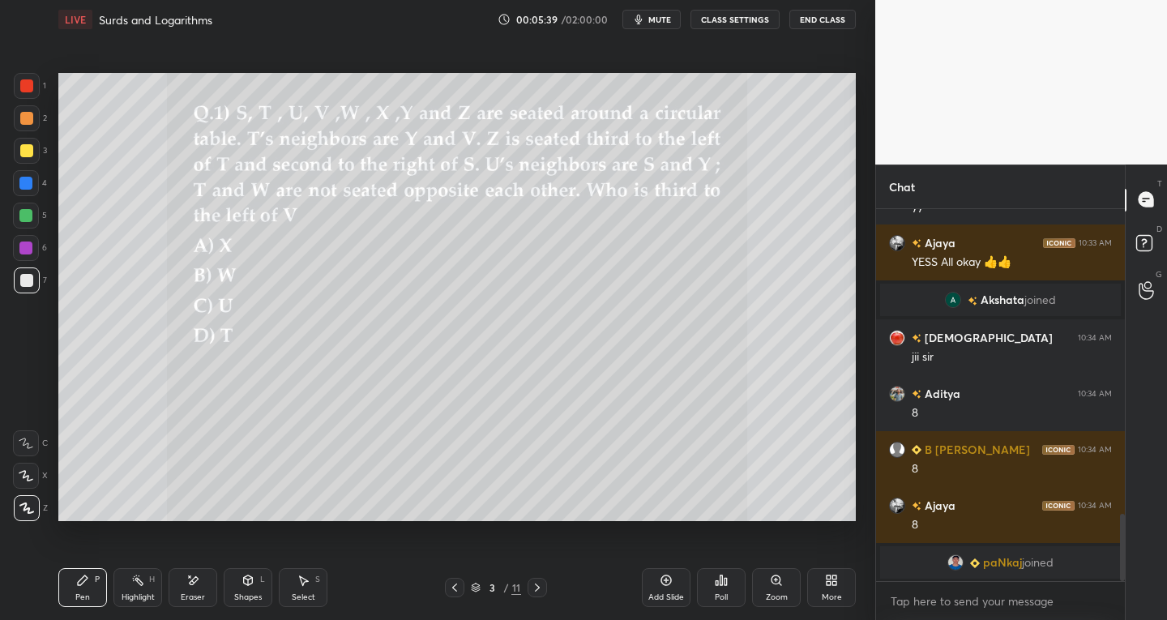
click at [309, 595] on div "Select" at bounding box center [303, 597] width 23 height 8
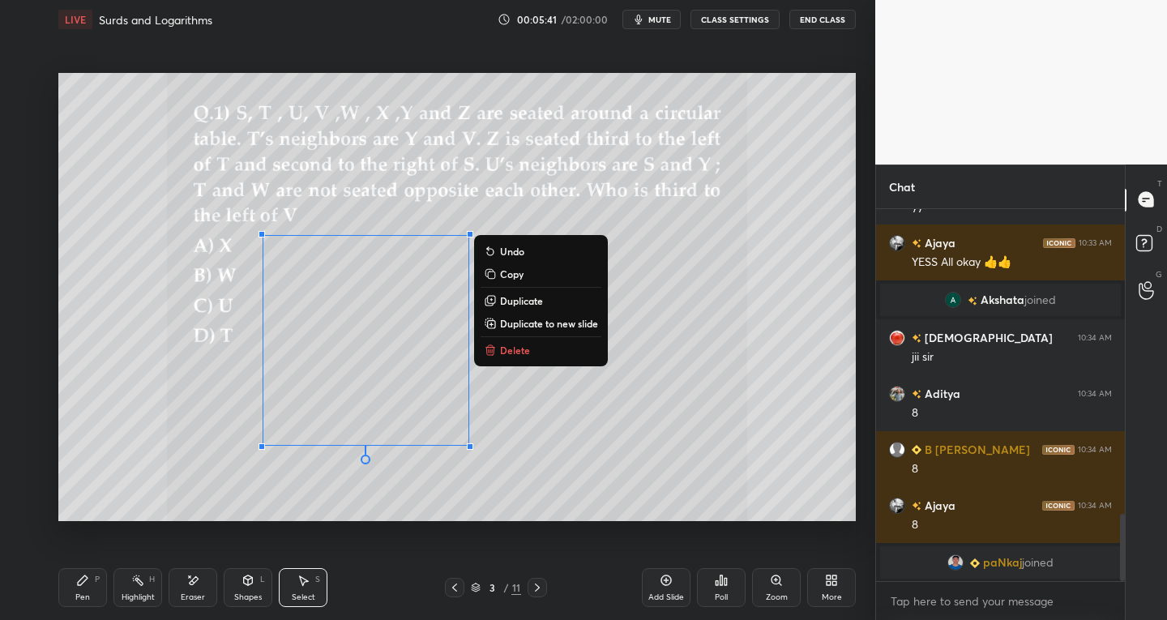
click at [517, 299] on p "Duplicate" at bounding box center [521, 300] width 43 height 13
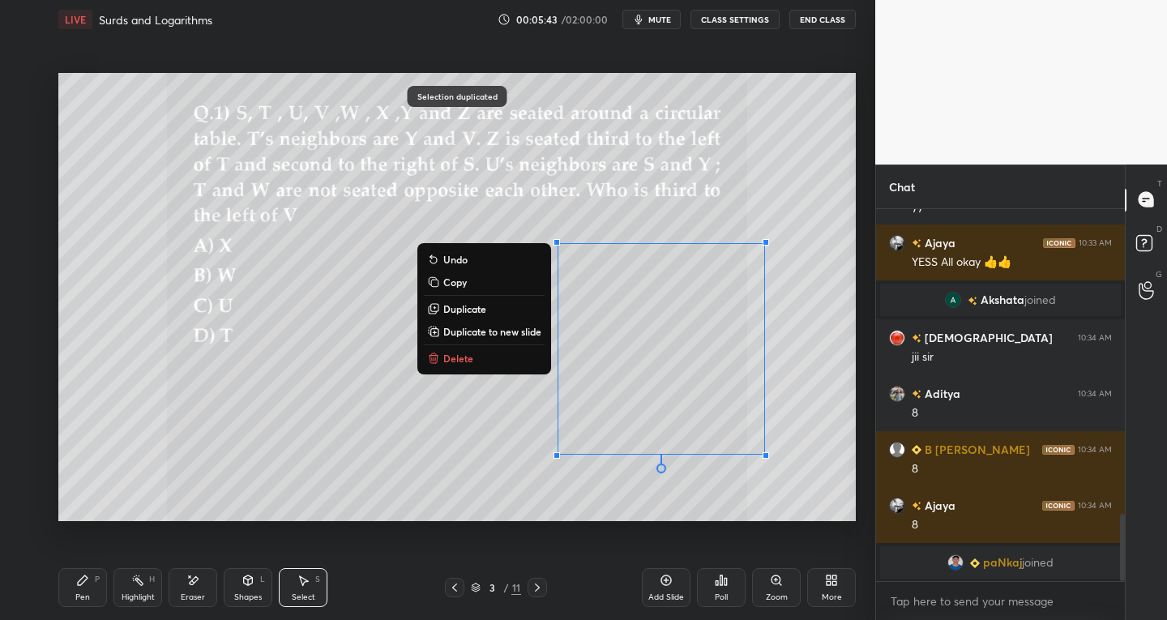
click at [92, 586] on div "Pen P" at bounding box center [82, 587] width 49 height 39
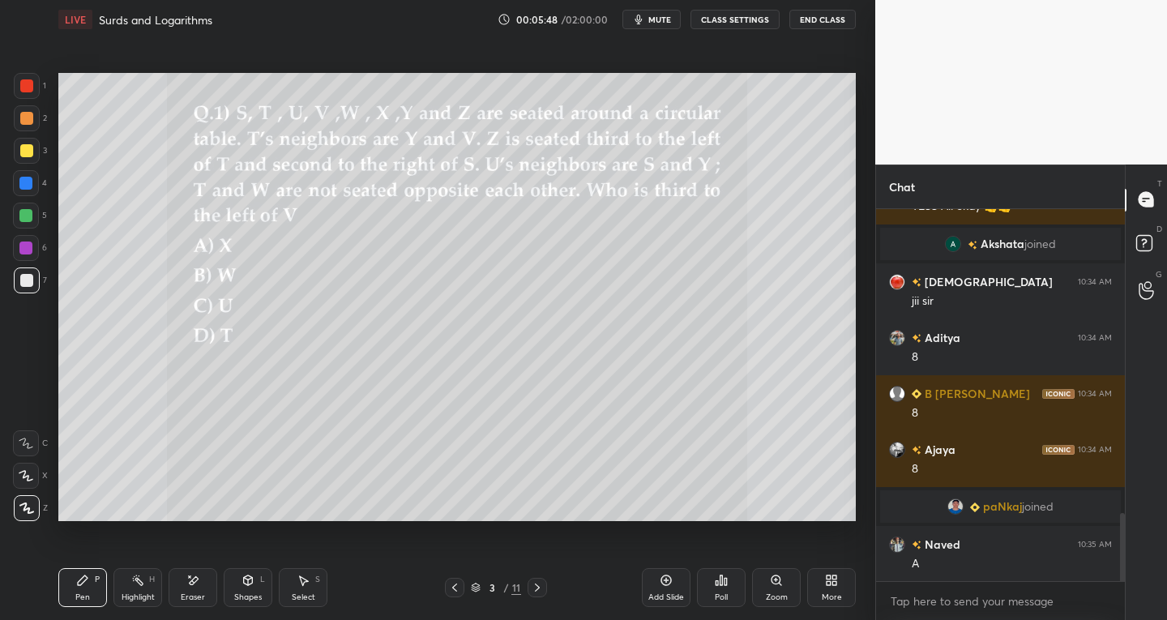
scroll to position [1667, 0]
click at [28, 297] on div "7" at bounding box center [30, 283] width 33 height 32
click at [36, 487] on div at bounding box center [26, 476] width 26 height 26
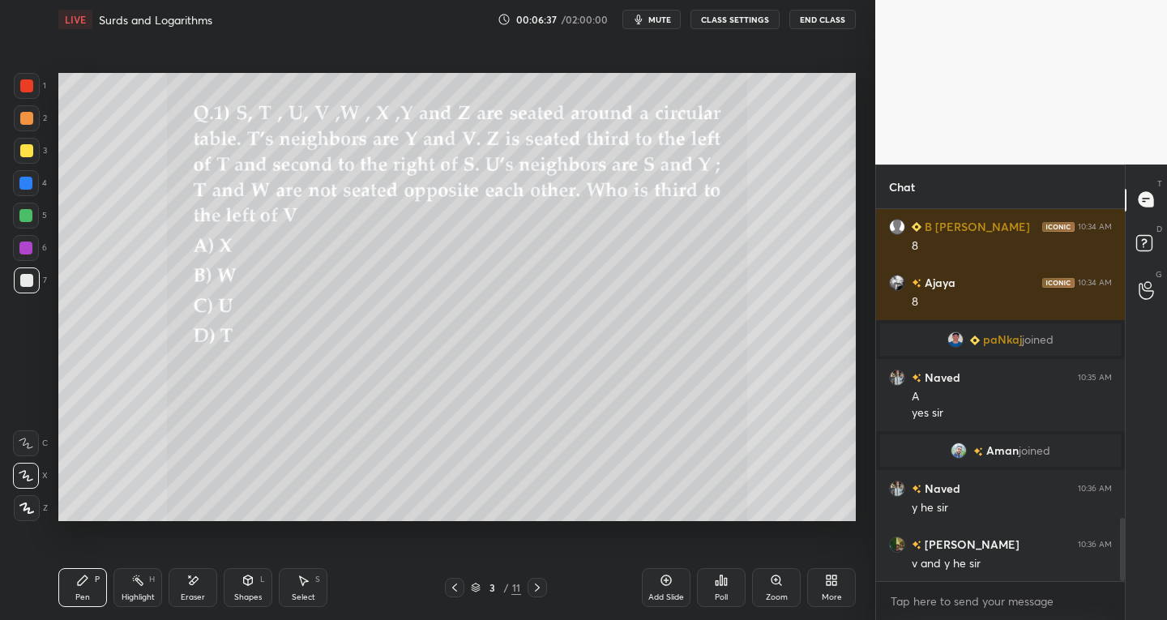
scroll to position [1891, 0]
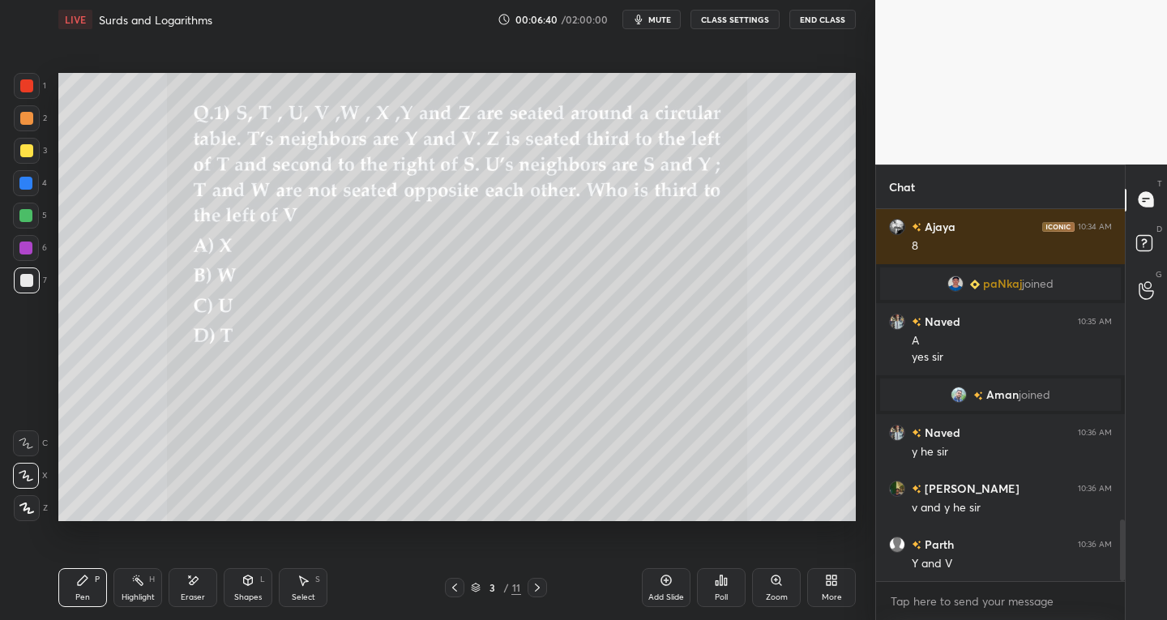
click at [194, 584] on icon at bounding box center [192, 581] width 13 height 14
click at [85, 598] on div "Pen" at bounding box center [82, 597] width 15 height 8
click at [190, 591] on div "Eraser" at bounding box center [193, 587] width 49 height 39
click at [83, 595] on div "Pen" at bounding box center [82, 597] width 15 height 8
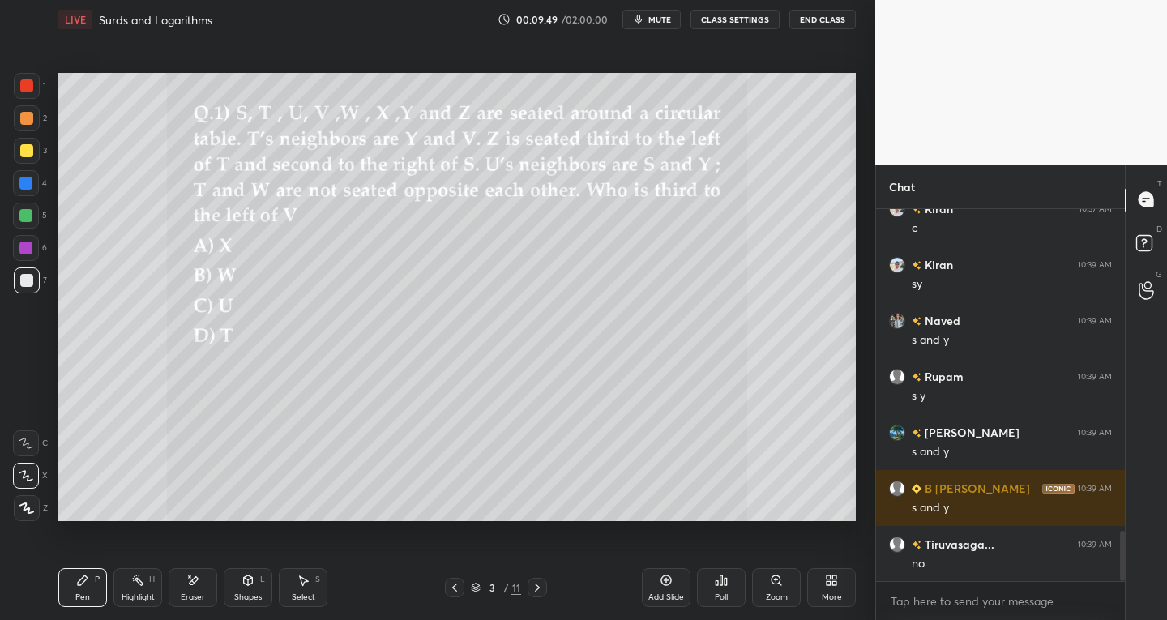
scroll to position [2450, 0]
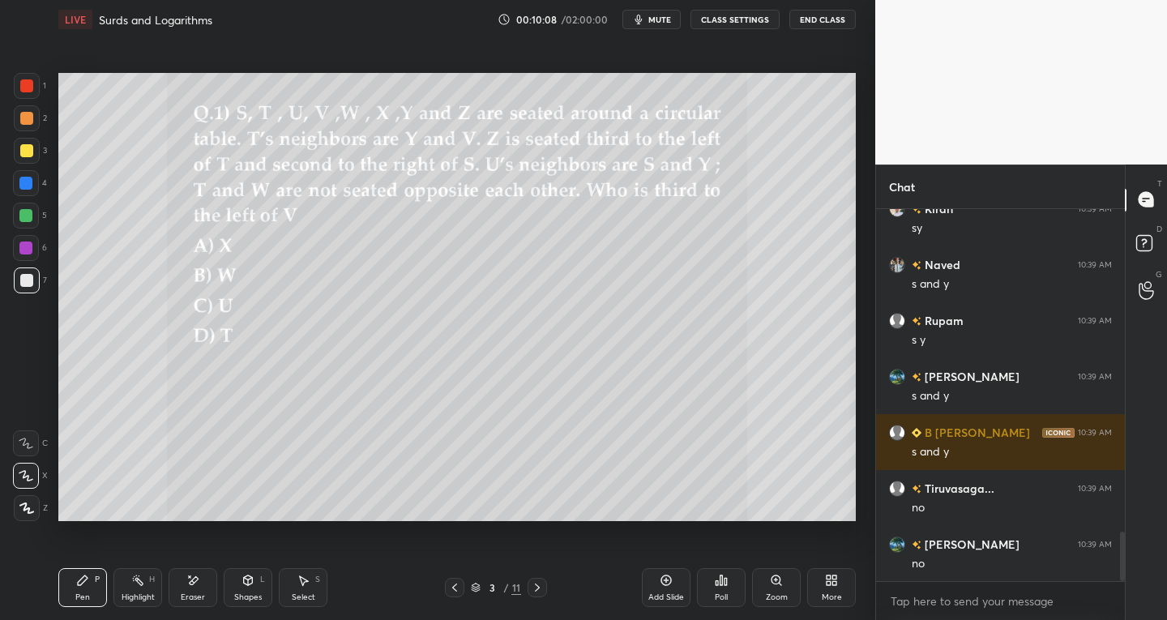
click at [309, 583] on div "Select S" at bounding box center [303, 587] width 49 height 39
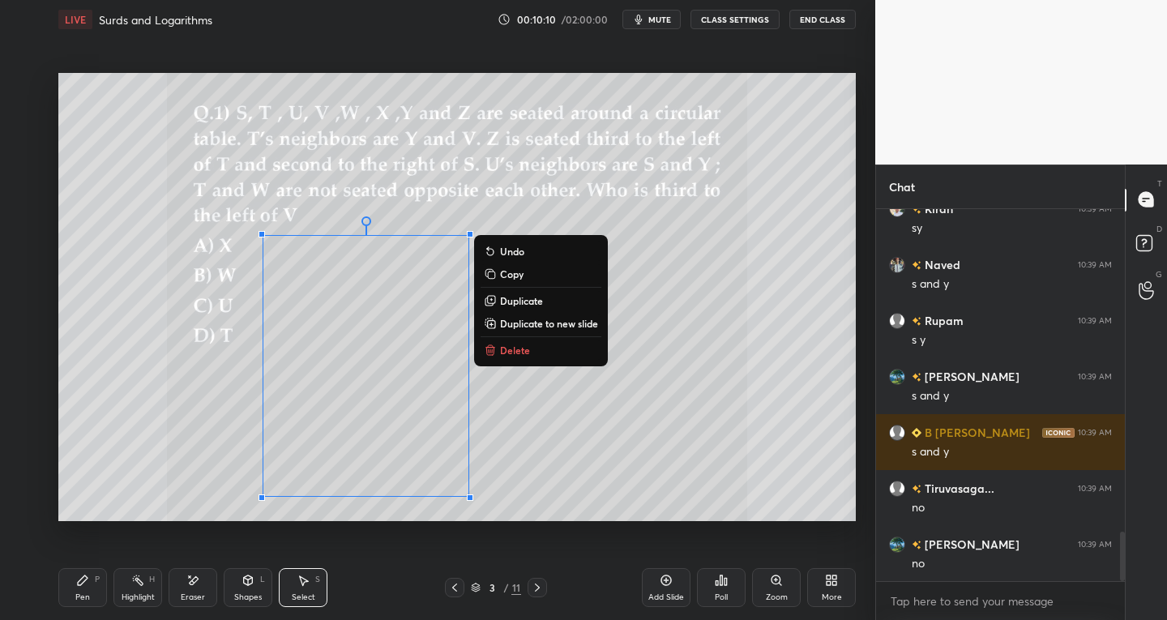
click at [501, 346] on p "Delete" at bounding box center [515, 350] width 30 height 13
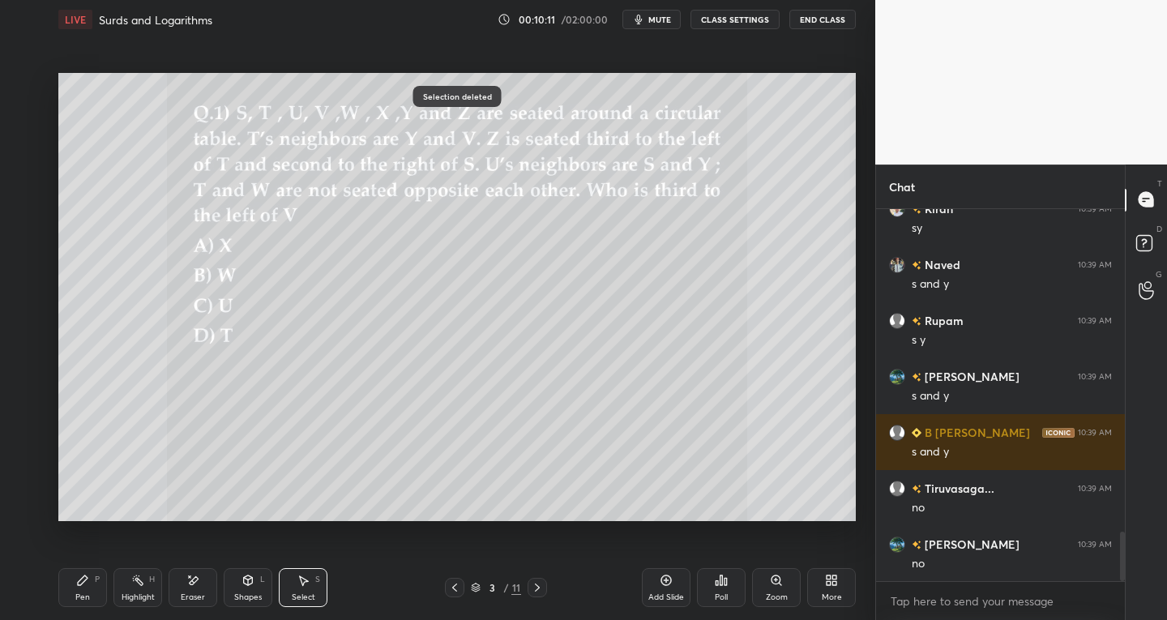
click at [314, 586] on div "Select S" at bounding box center [303, 587] width 49 height 39
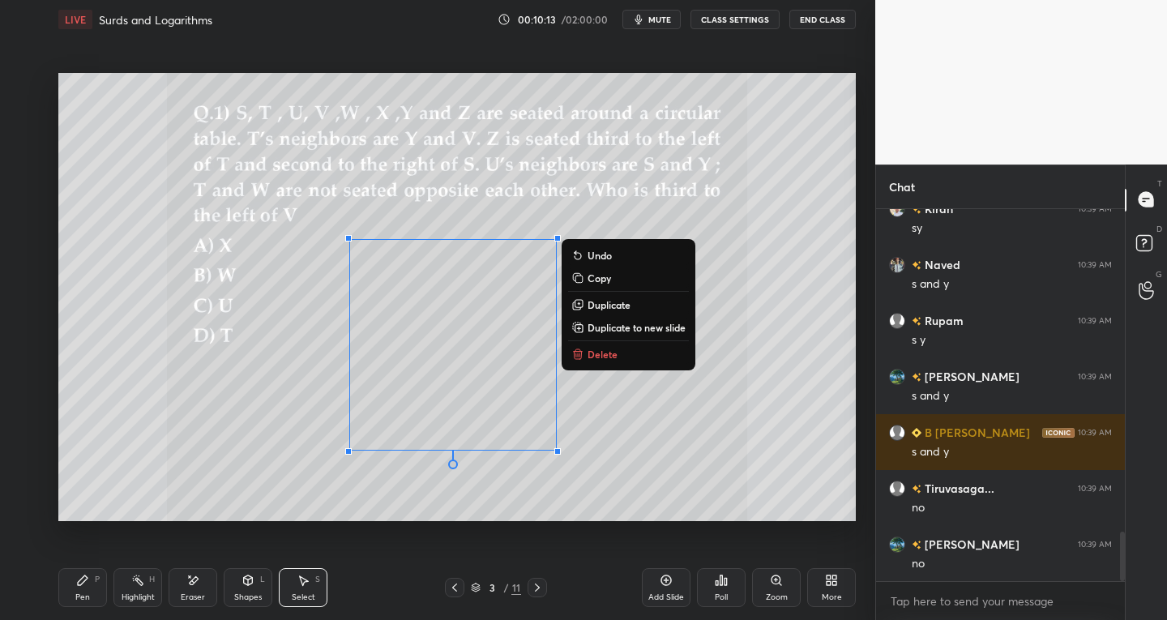
click at [79, 591] on div "Pen P" at bounding box center [82, 587] width 49 height 39
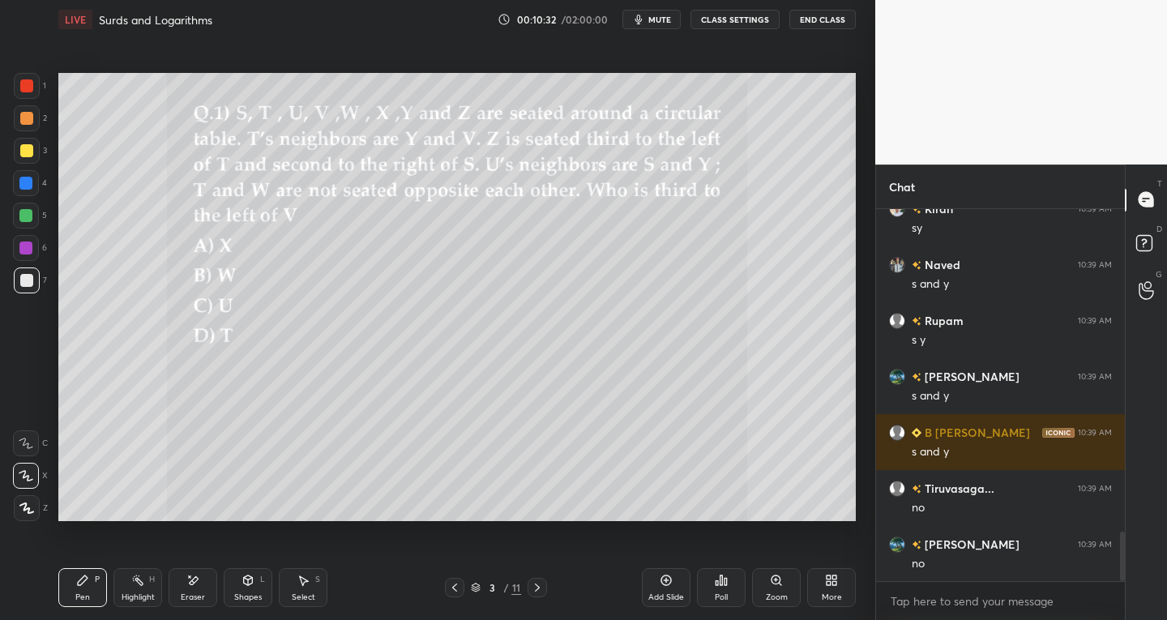
click at [196, 593] on div "Eraser" at bounding box center [193, 597] width 24 height 8
click at [100, 591] on div "Pen P" at bounding box center [82, 587] width 49 height 39
click at [207, 569] on div "Eraser" at bounding box center [193, 587] width 49 height 39
click at [86, 591] on div "Pen P" at bounding box center [82, 587] width 49 height 39
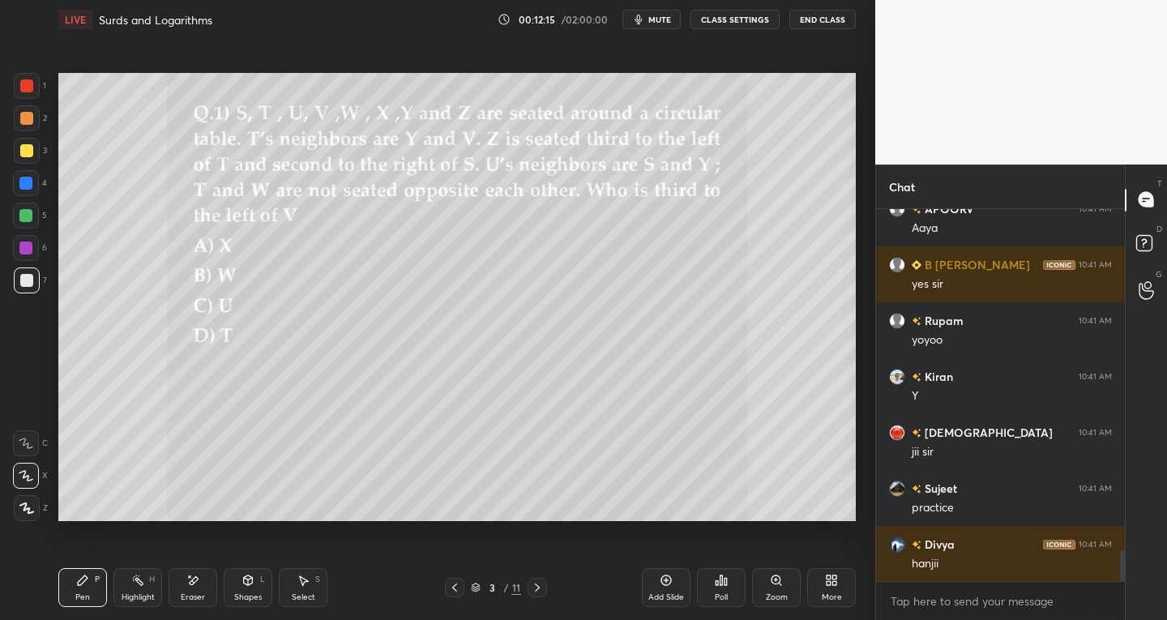
scroll to position [4183, 0]
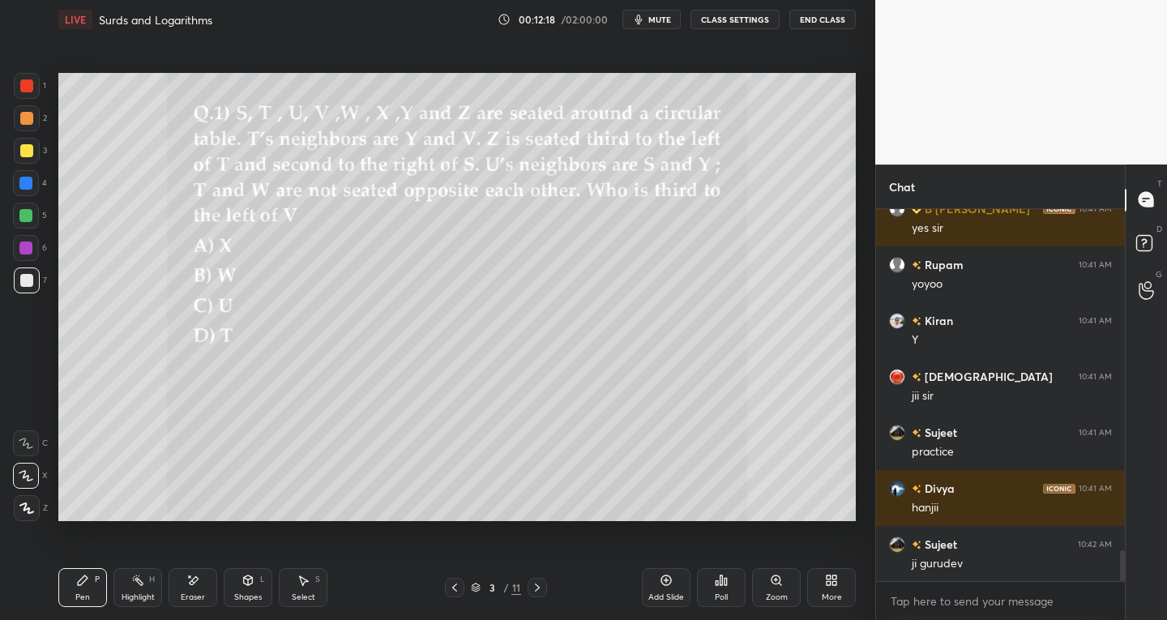
click at [543, 591] on icon at bounding box center [537, 587] width 13 height 13
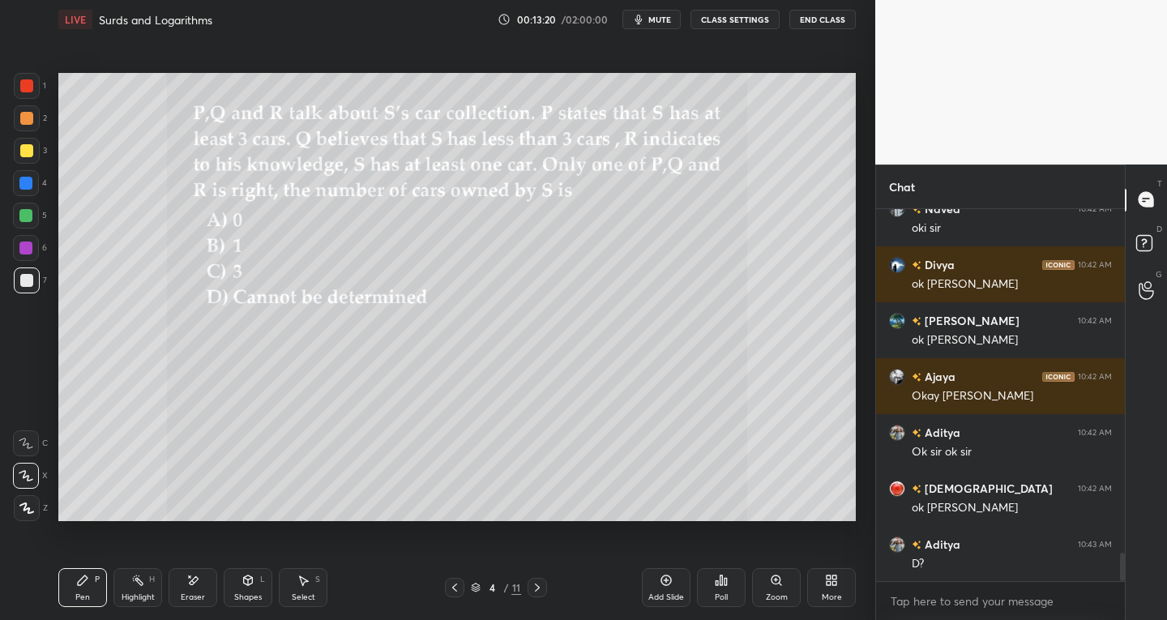
scroll to position [4630, 0]
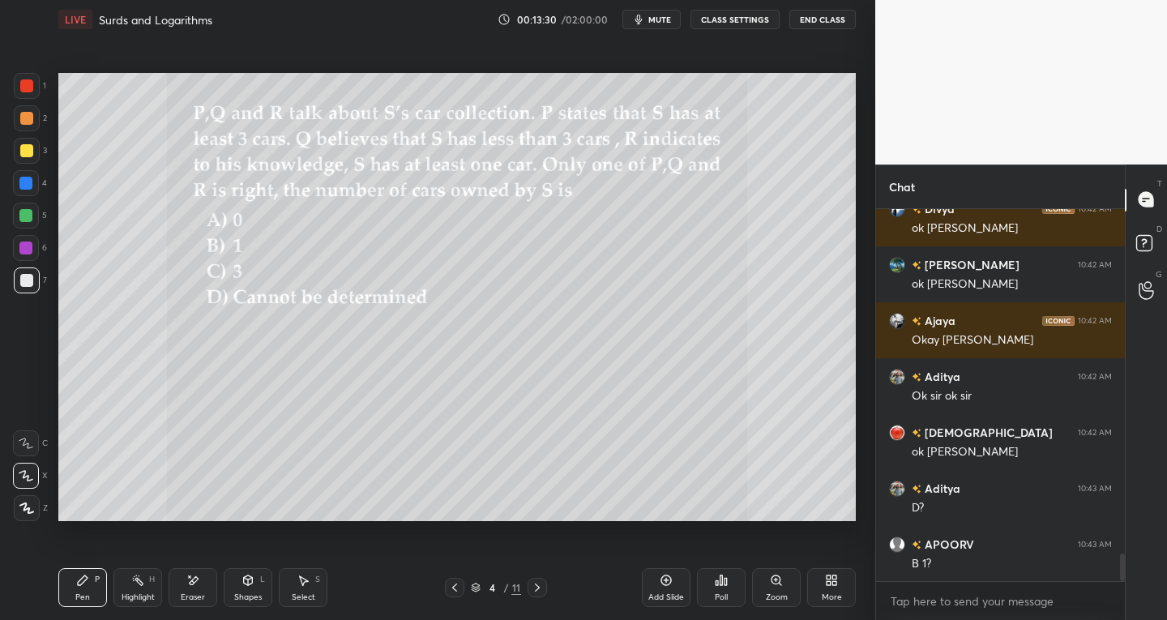
click at [194, 591] on div "Eraser" at bounding box center [193, 587] width 49 height 39
click at [82, 585] on icon at bounding box center [82, 580] width 13 height 13
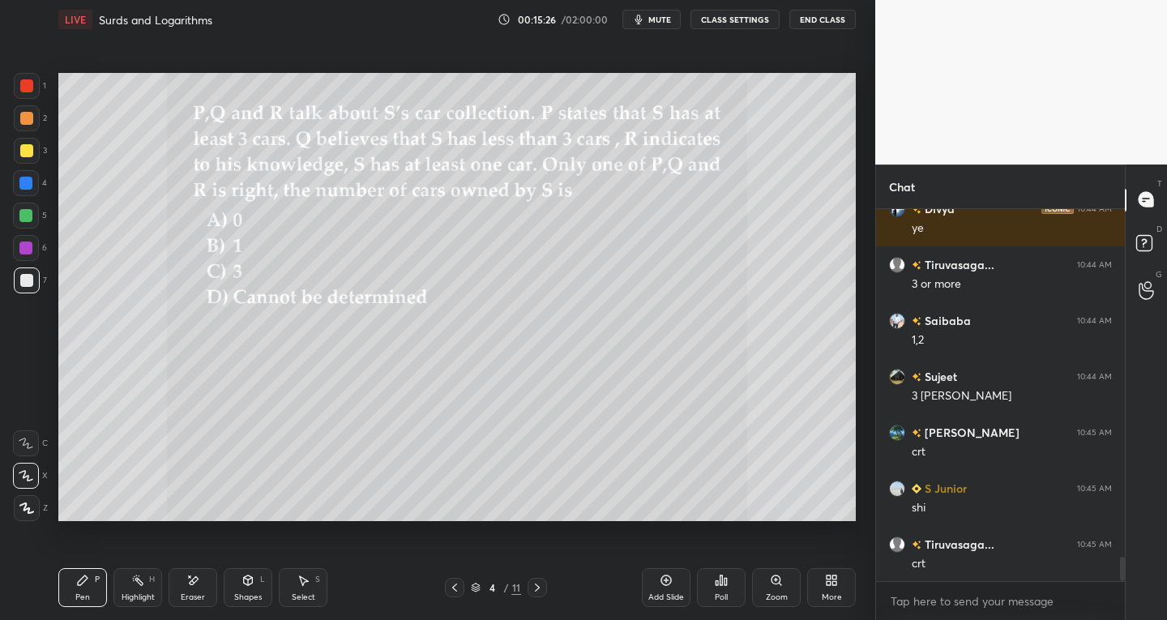
scroll to position [5413, 0]
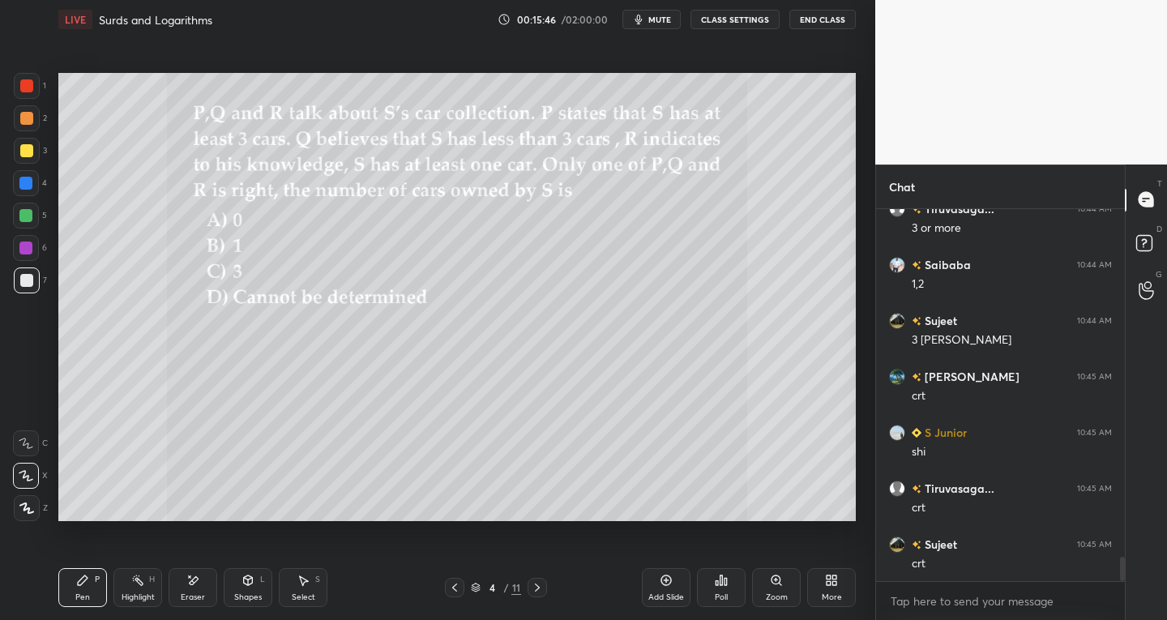
click at [311, 598] on div "Select" at bounding box center [303, 597] width 23 height 8
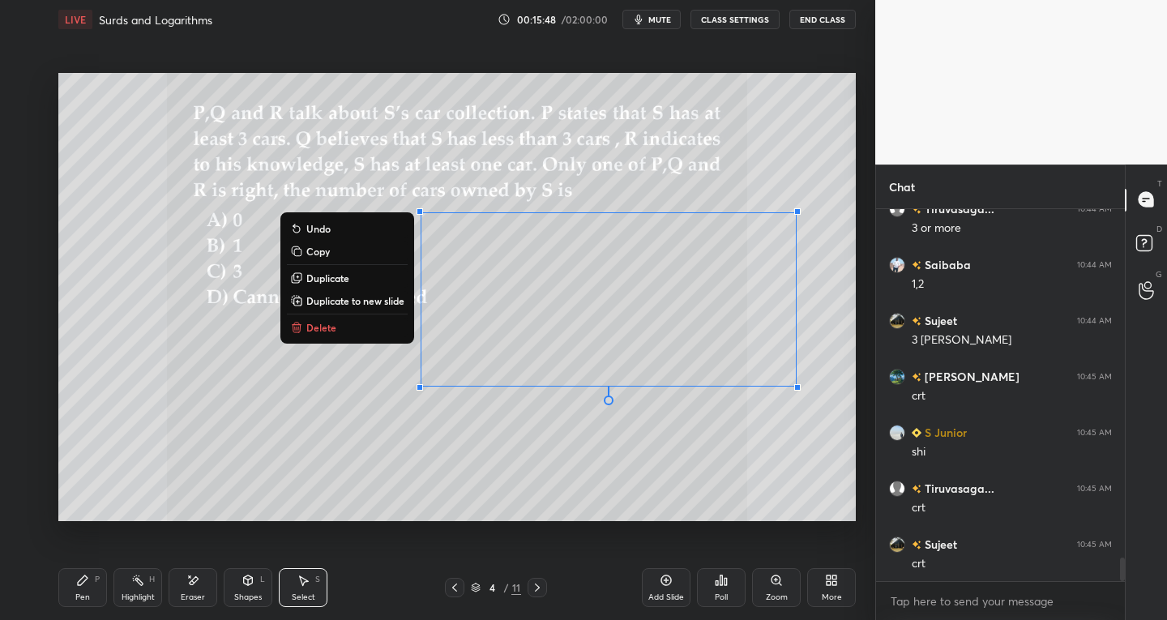
click at [382, 302] on p "Duplicate to new slide" at bounding box center [355, 300] width 98 height 13
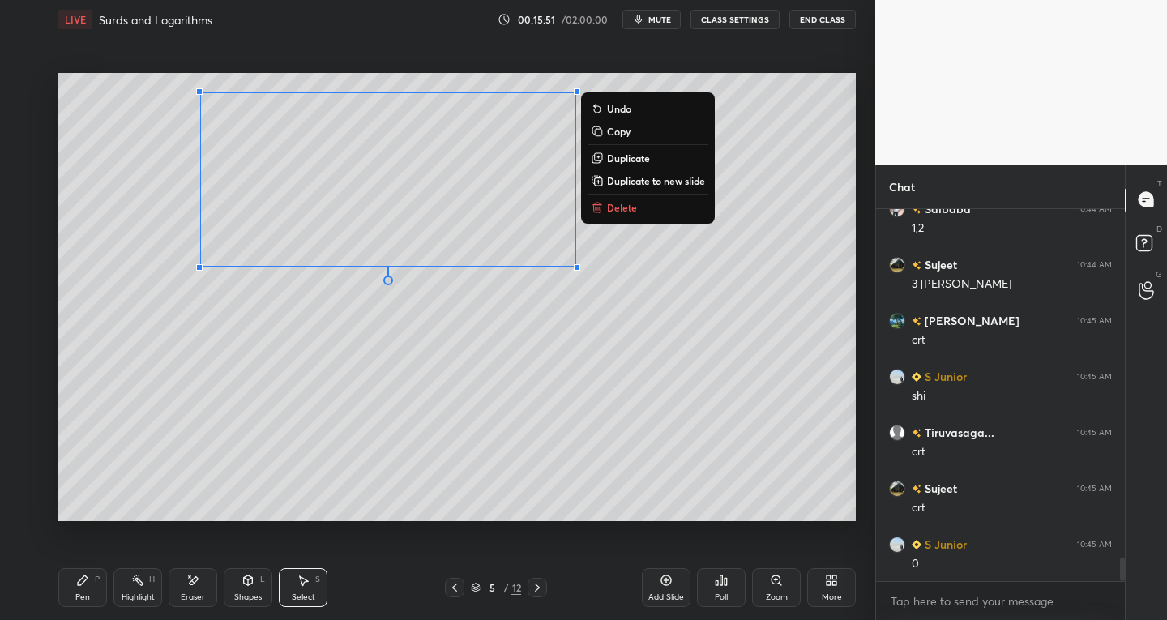
click at [70, 597] on div "Pen P" at bounding box center [82, 587] width 49 height 39
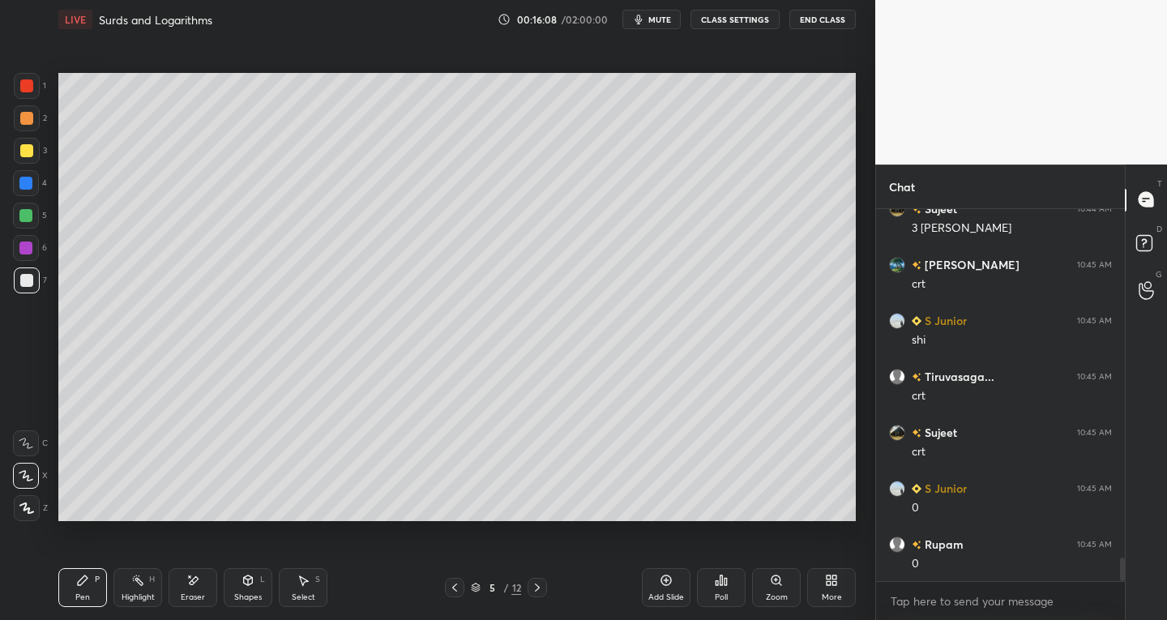
scroll to position [5581, 0]
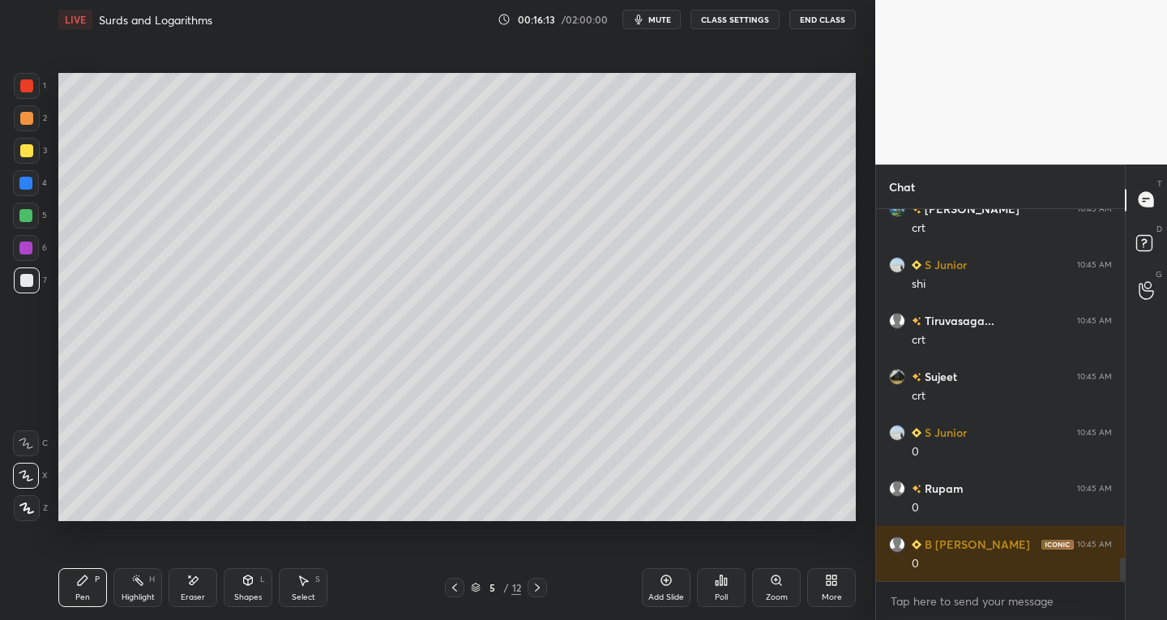
click at [455, 579] on div at bounding box center [454, 587] width 19 height 19
click at [542, 586] on icon at bounding box center [537, 587] width 13 height 13
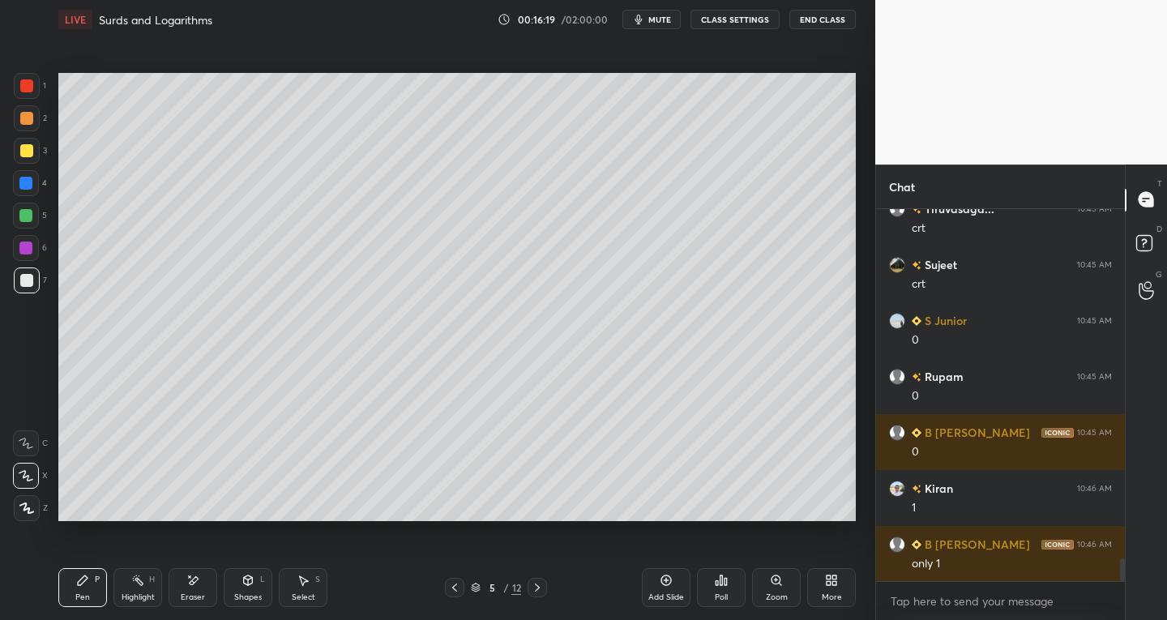
scroll to position [5748, 0]
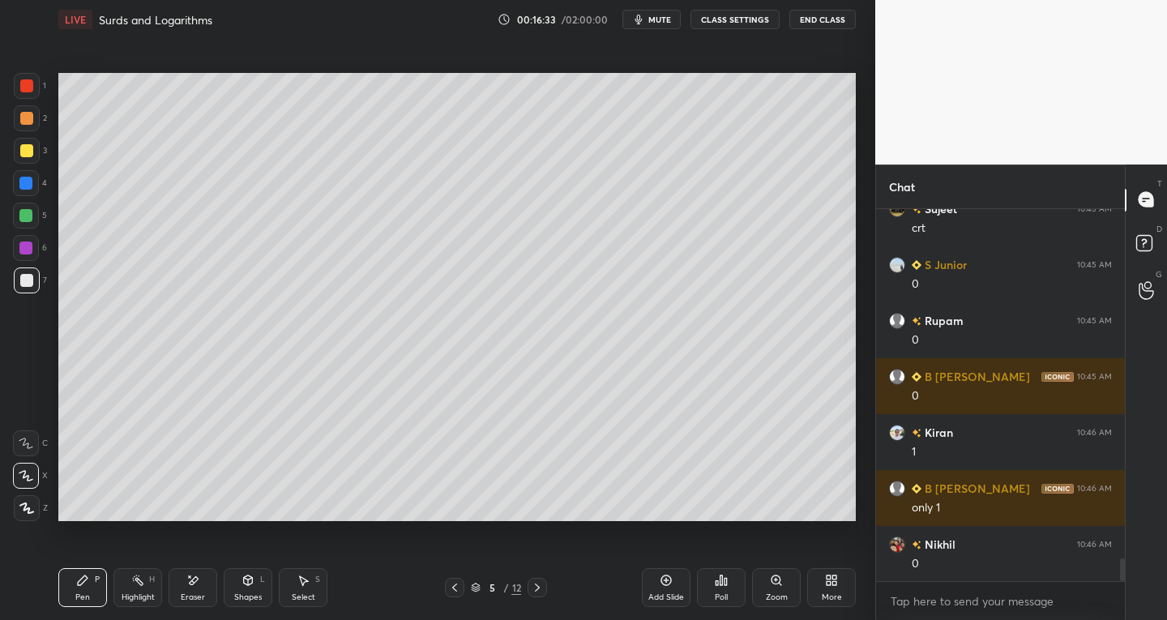
click at [300, 582] on icon at bounding box center [303, 580] width 13 height 13
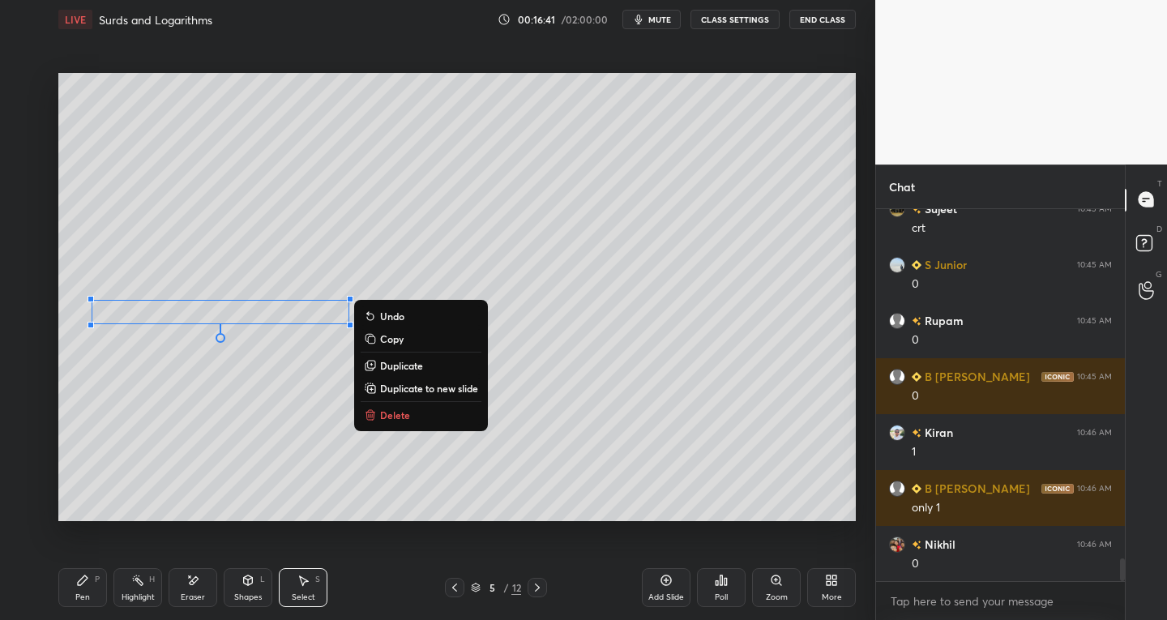
click at [82, 587] on div "Pen P" at bounding box center [82, 587] width 49 height 39
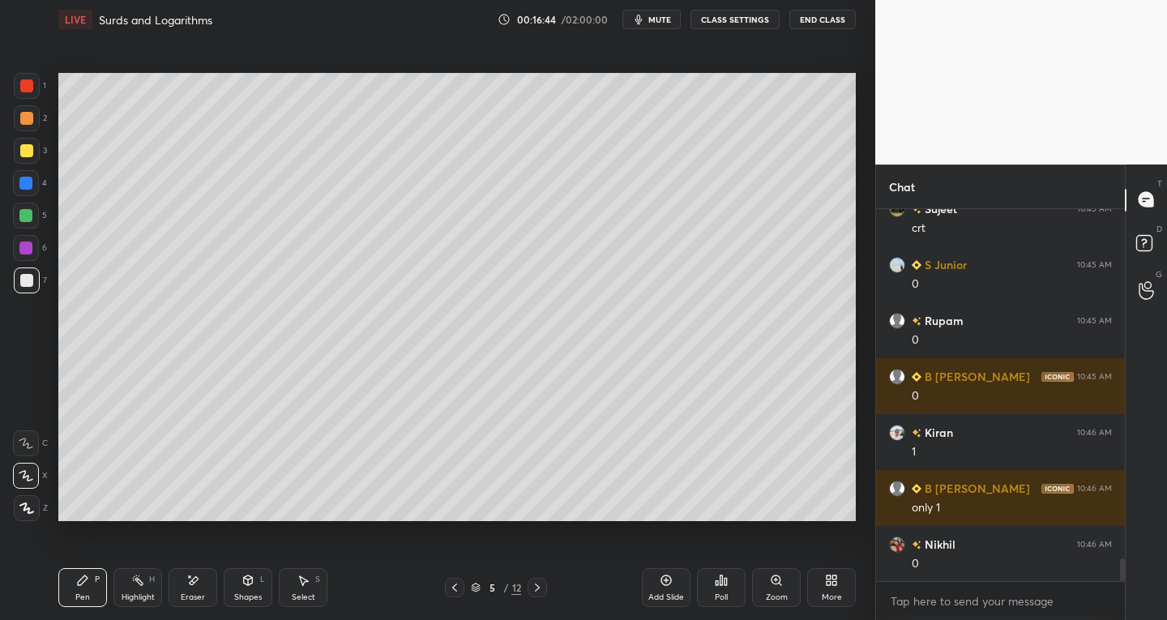
click at [293, 583] on div "Select S" at bounding box center [303, 587] width 49 height 39
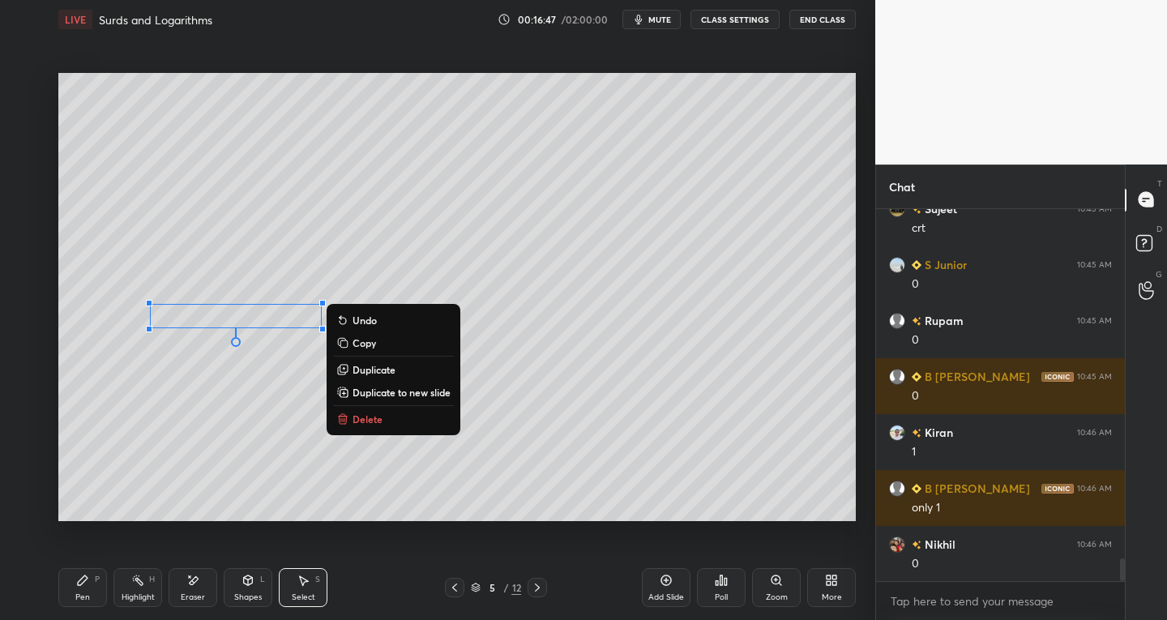
click at [71, 584] on div "Pen P" at bounding box center [82, 587] width 49 height 39
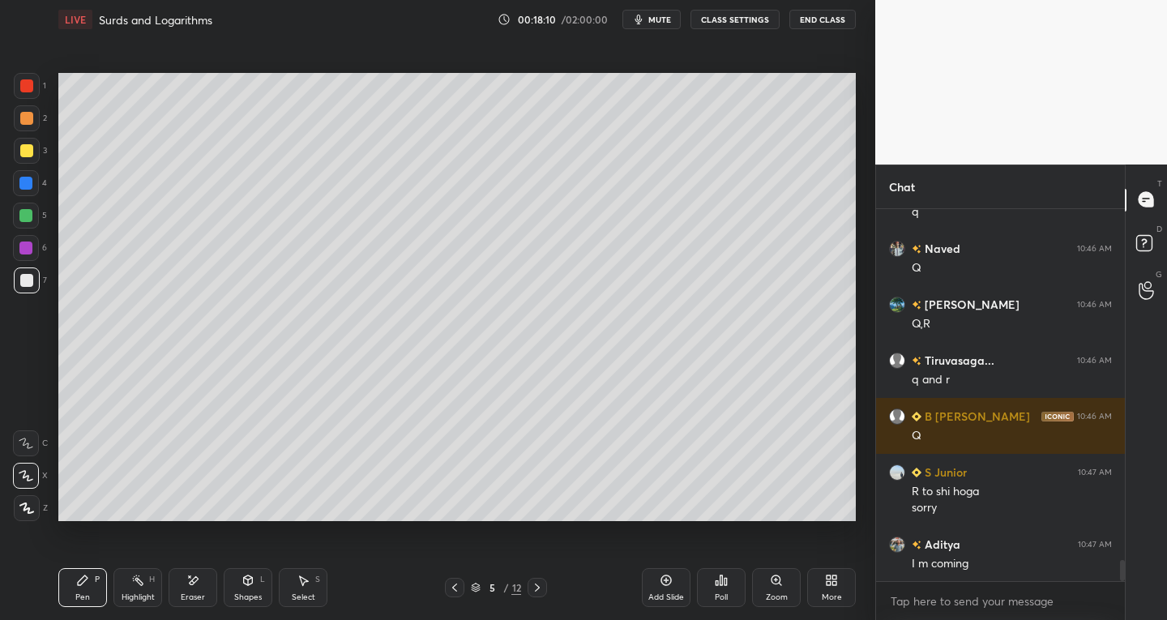
scroll to position [6324, 0]
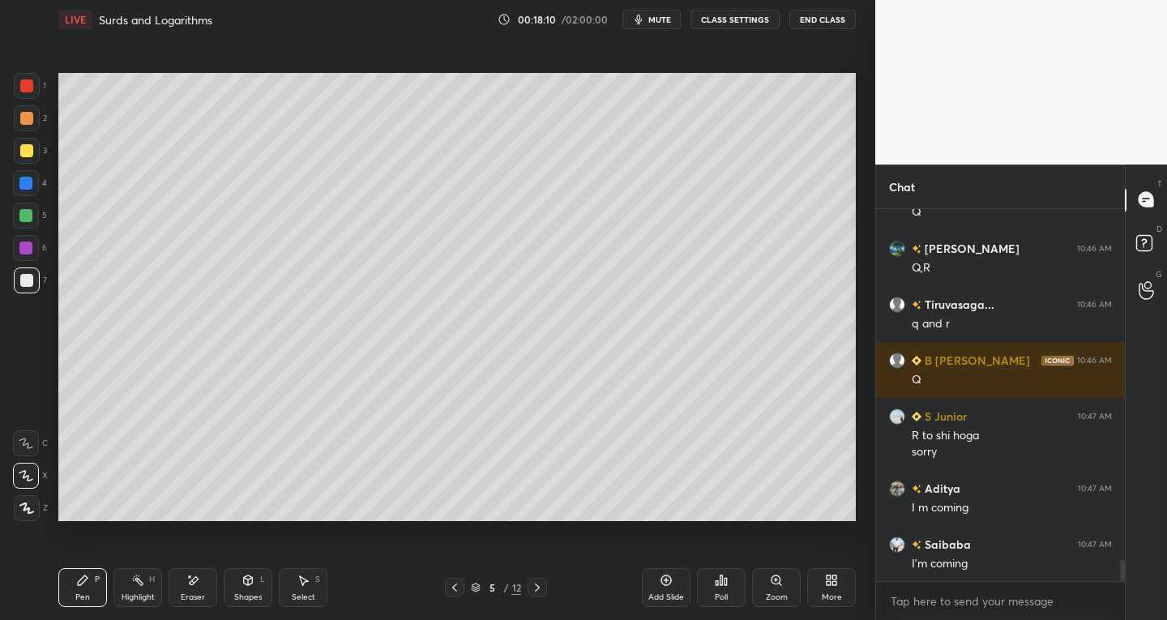
click at [315, 585] on div "Select S" at bounding box center [303, 587] width 49 height 39
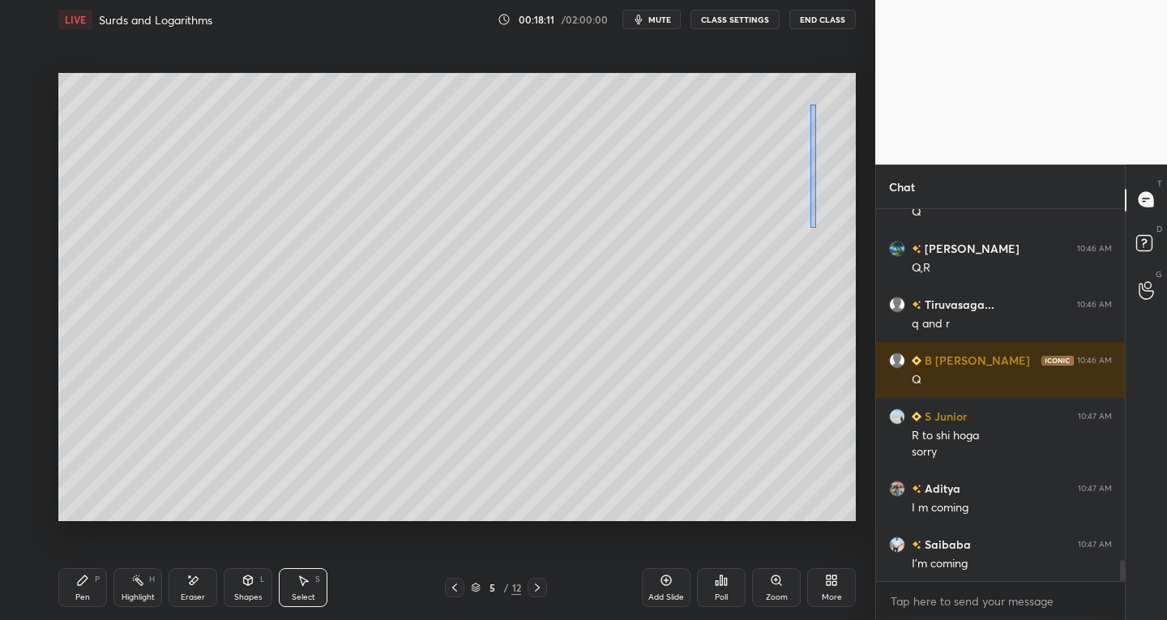
scroll to position [6380, 0]
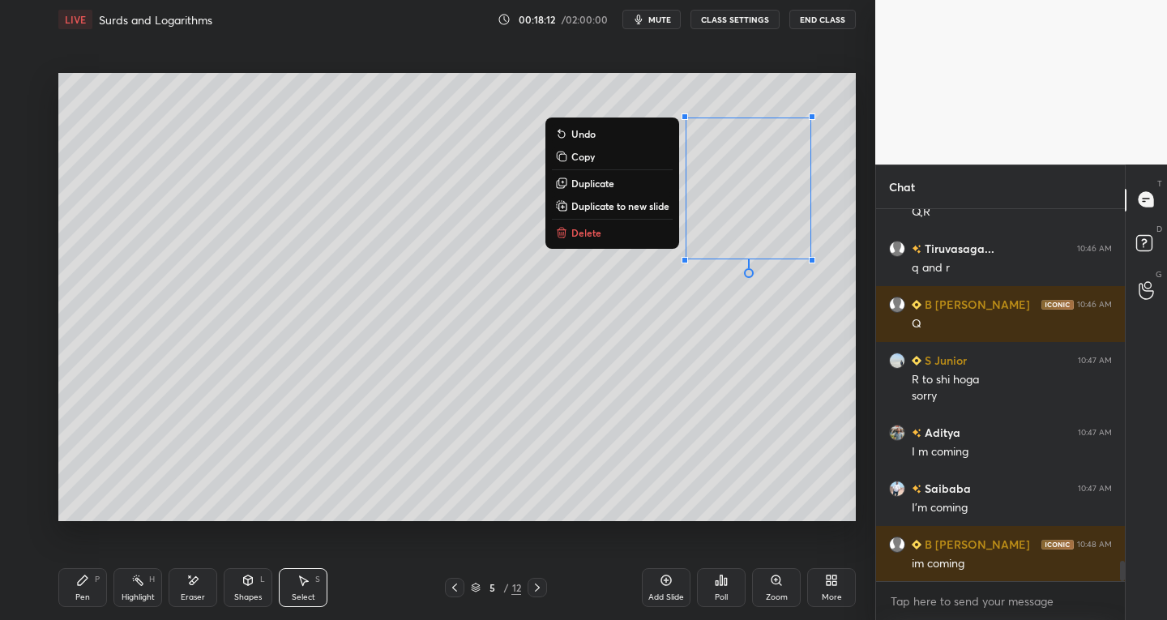
click at [591, 227] on p "Delete" at bounding box center [586, 232] width 30 height 13
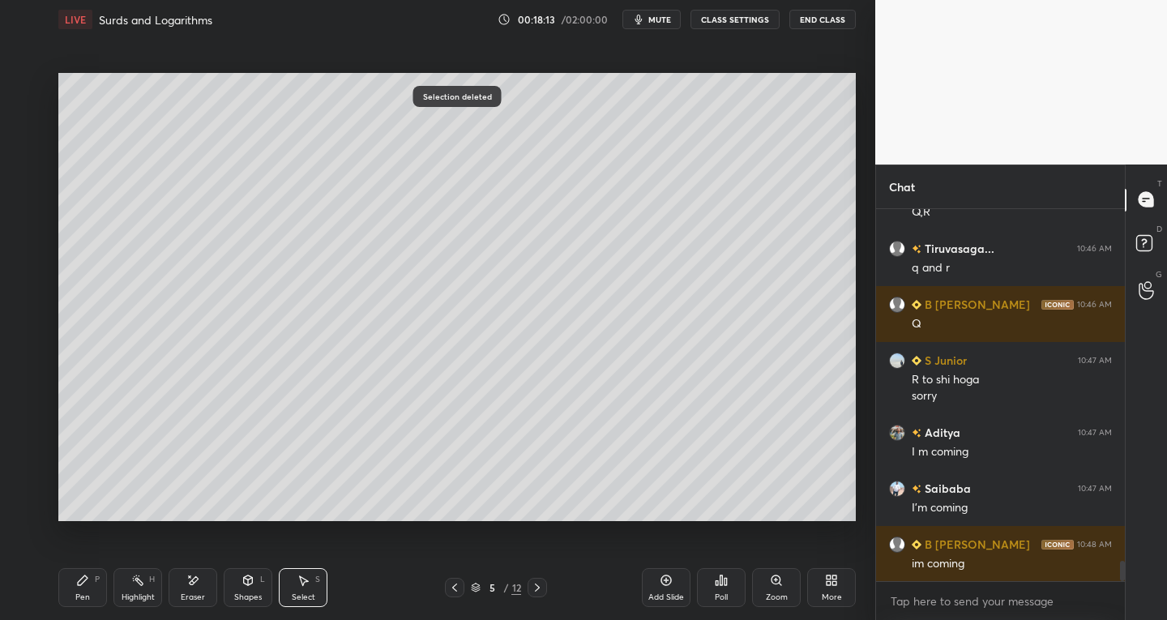
click at [91, 582] on div "Pen P" at bounding box center [82, 587] width 49 height 39
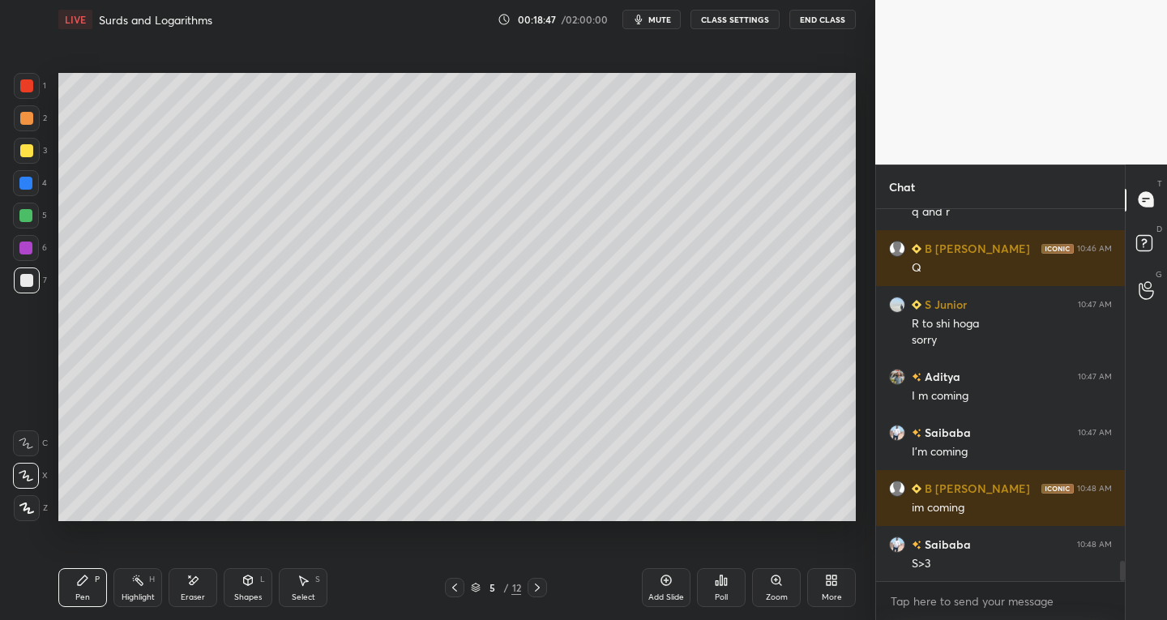
scroll to position [6491, 0]
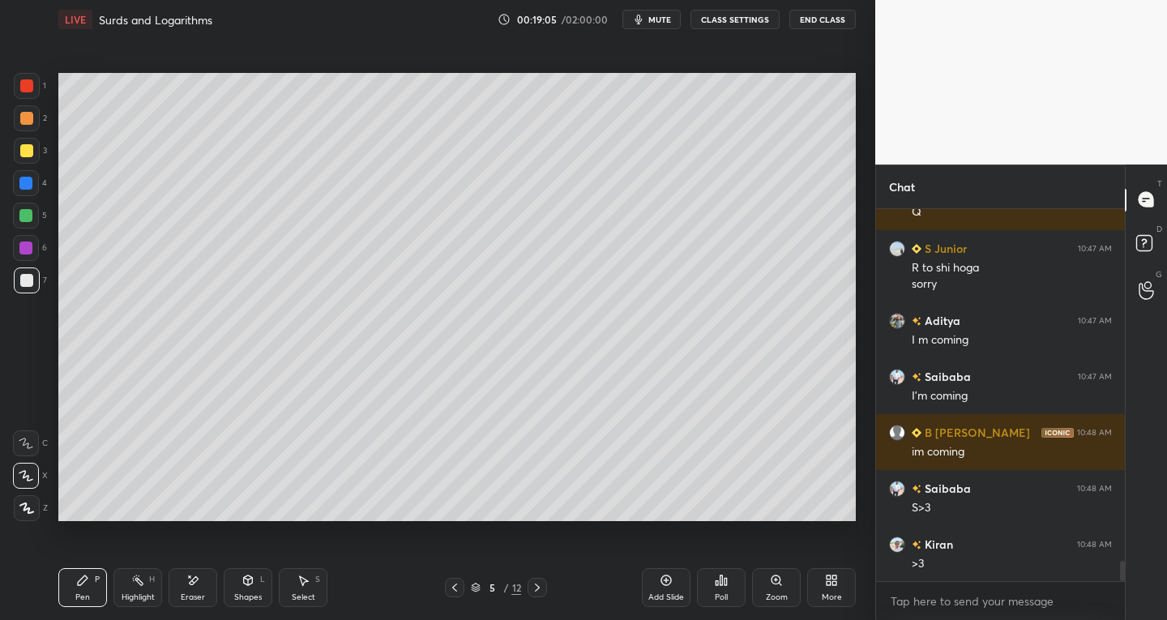
click at [183, 584] on div "Eraser" at bounding box center [193, 587] width 49 height 39
click at [88, 590] on div "Pen P" at bounding box center [82, 587] width 49 height 39
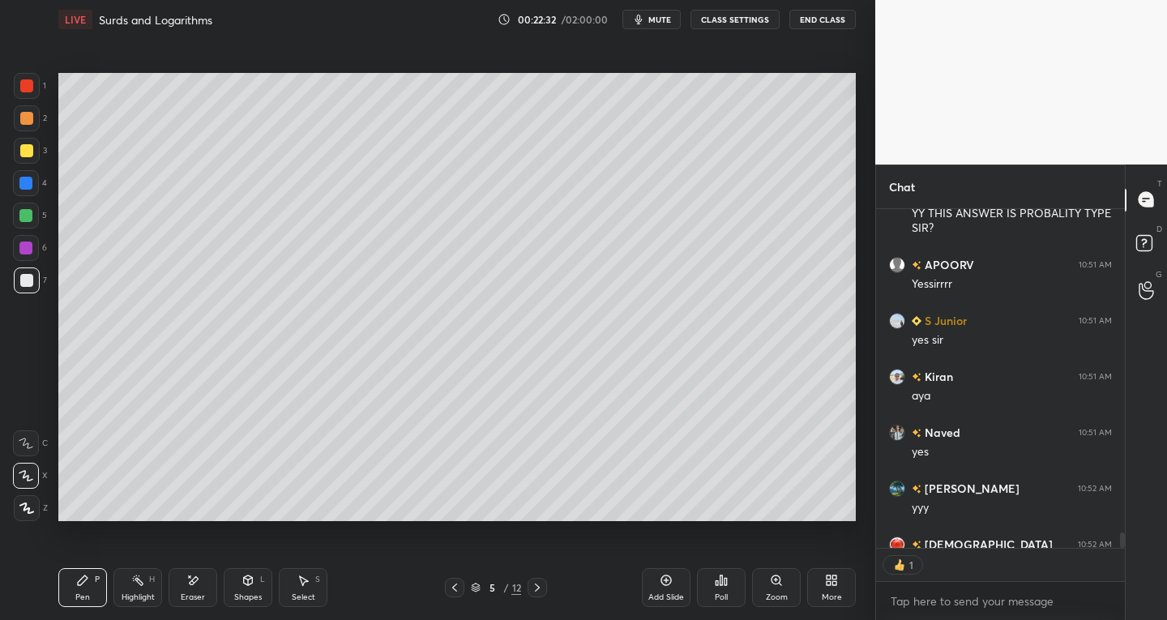
scroll to position [6, 6]
click at [309, 593] on div "Select" at bounding box center [303, 597] width 23 height 8
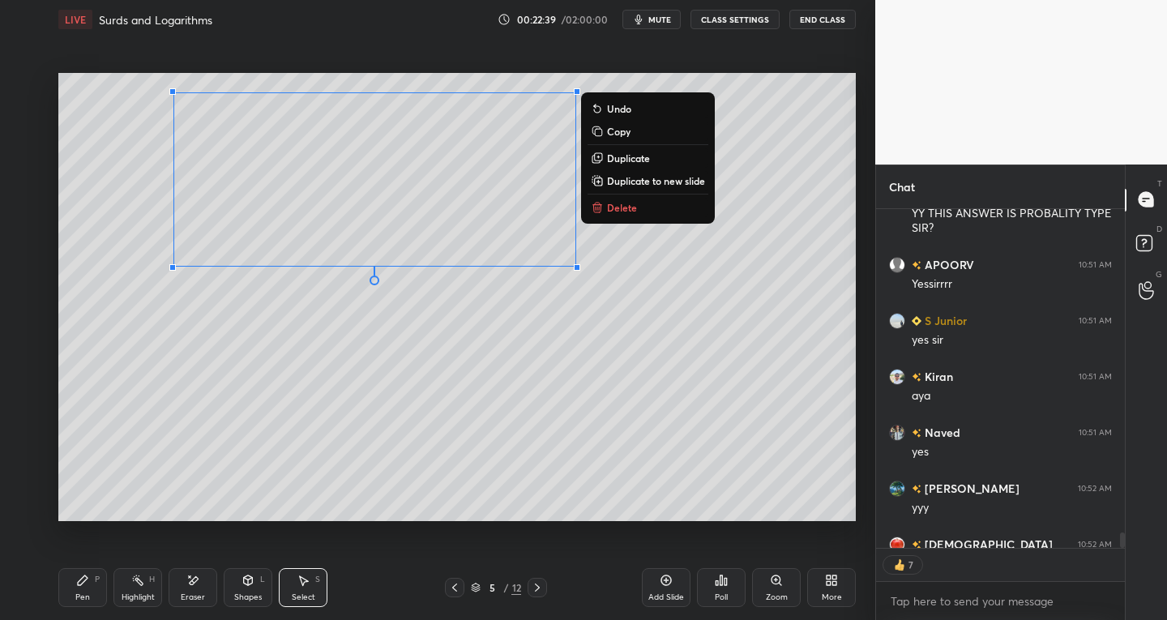
click at [630, 177] on p "Duplicate to new slide" at bounding box center [656, 180] width 98 height 13
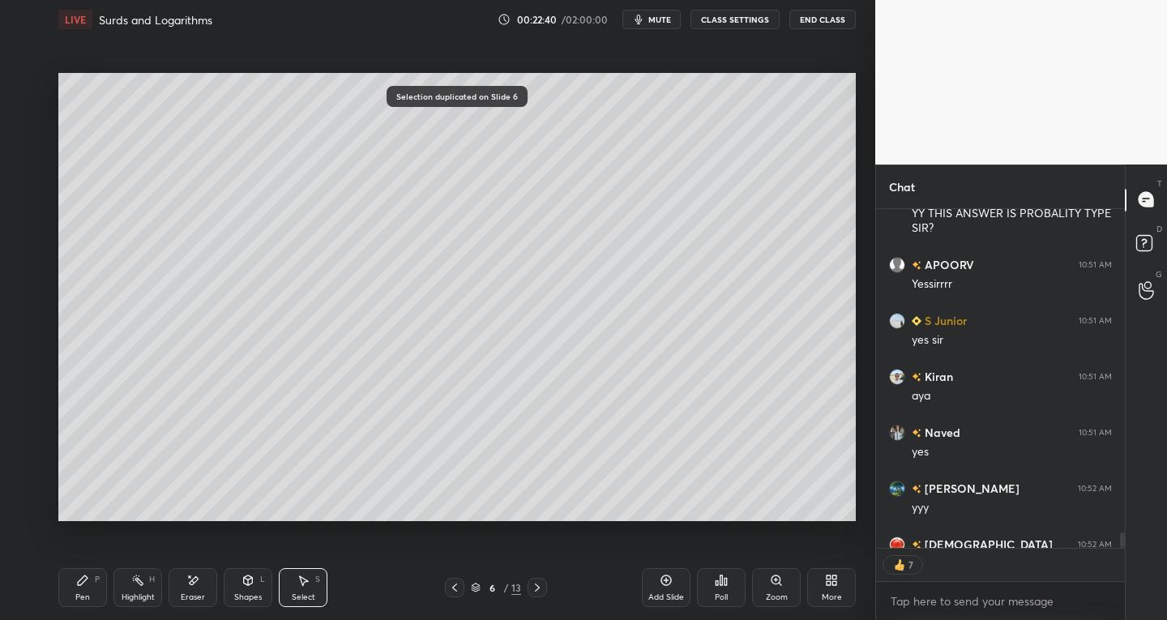
click at [195, 586] on icon at bounding box center [192, 581] width 13 height 14
click at [85, 586] on icon at bounding box center [82, 580] width 13 height 13
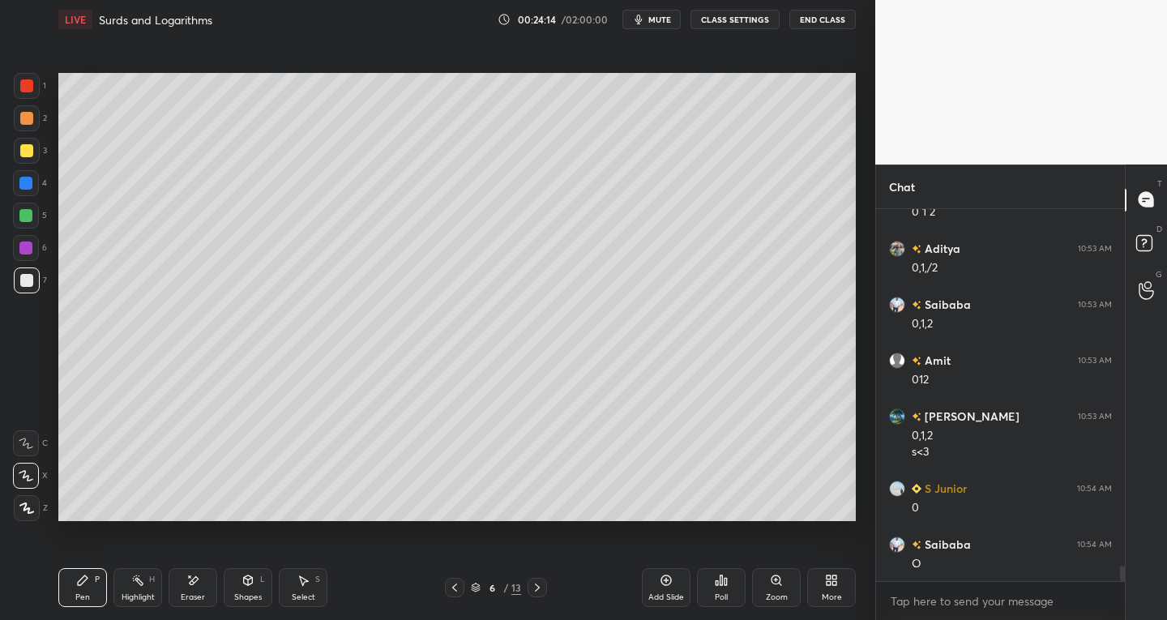
scroll to position [8479, 0]
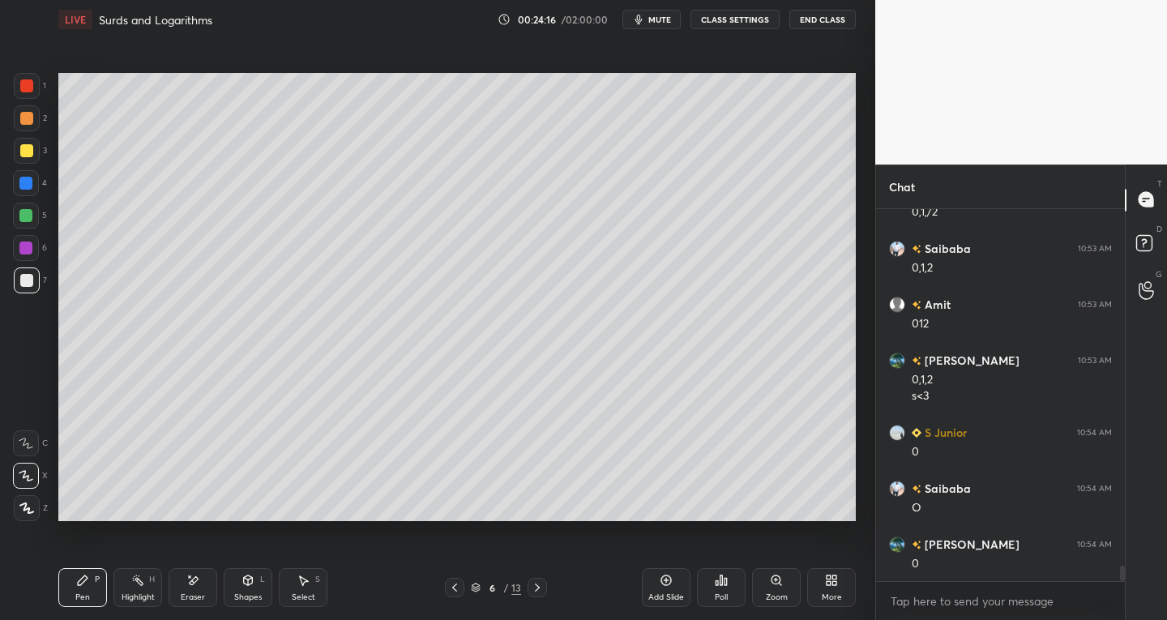
click at [23, 150] on div at bounding box center [26, 150] width 13 height 13
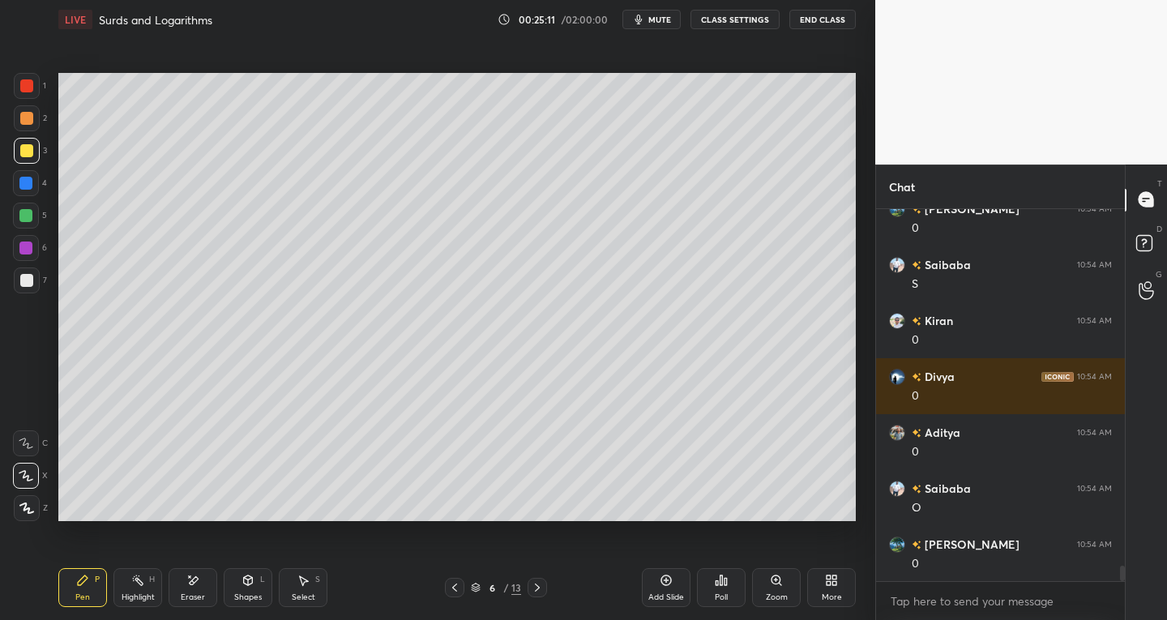
scroll to position [8870, 0]
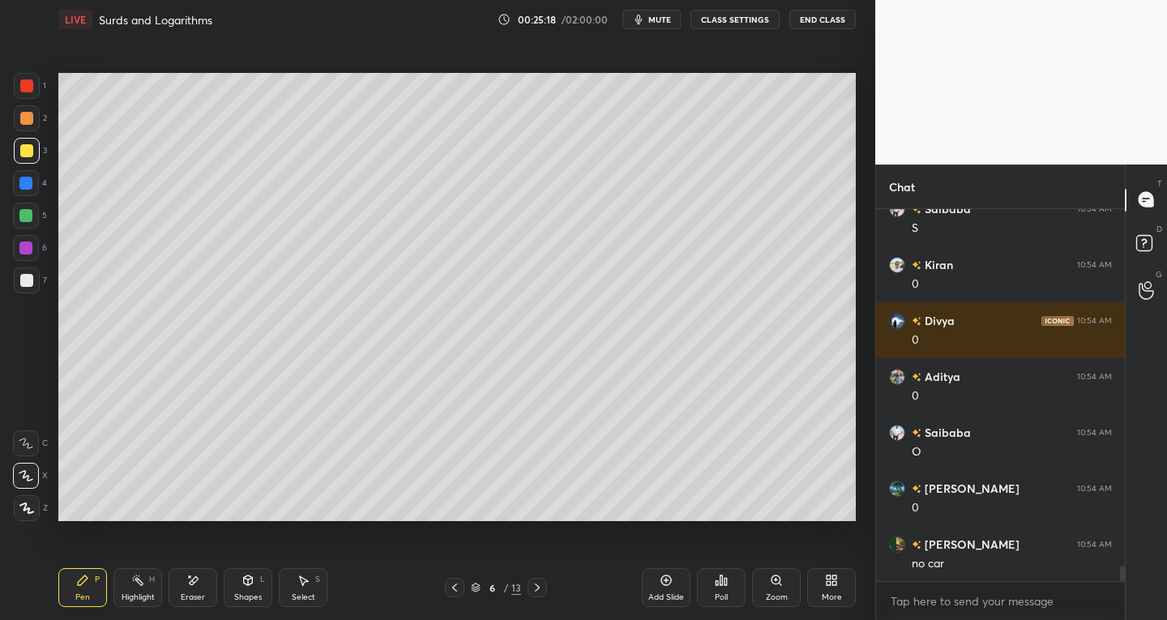
click at [314, 578] on div "Select S" at bounding box center [303, 587] width 49 height 39
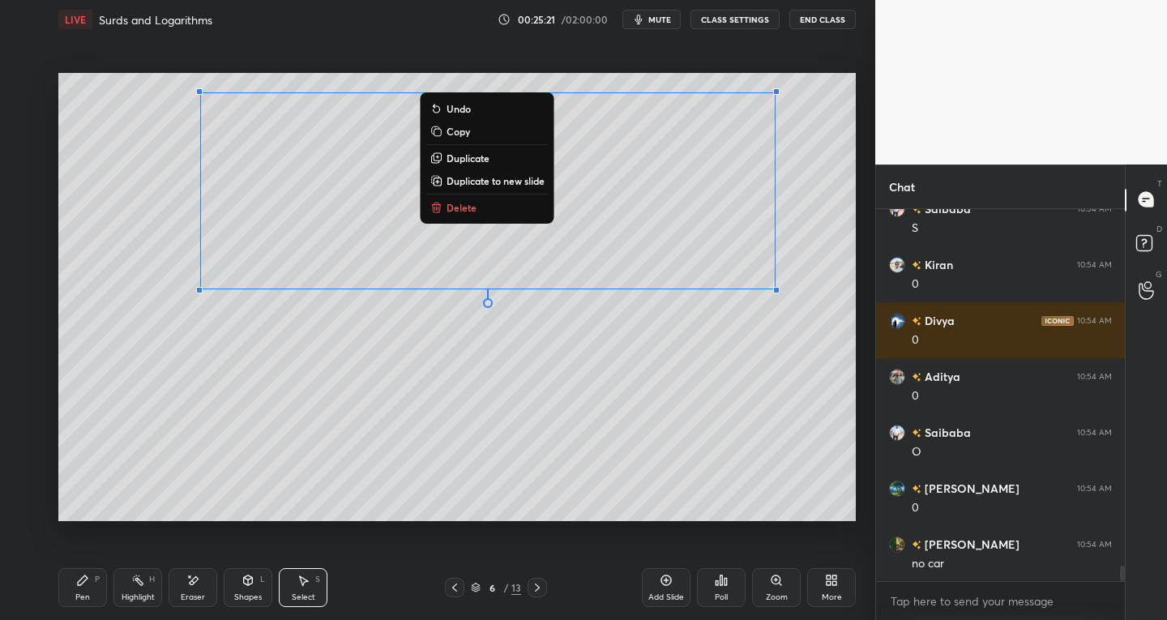
click at [509, 178] on p "Duplicate to new slide" at bounding box center [495, 180] width 98 height 13
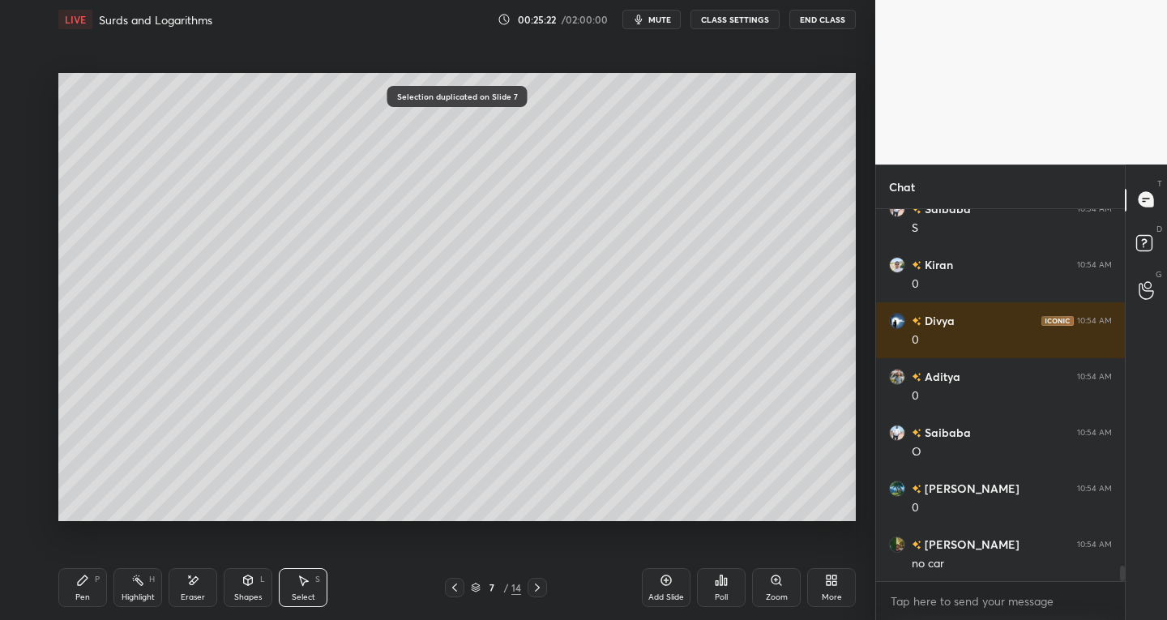
click at [284, 481] on div "0 ° Undo Copy Duplicate Duplicate to new slide Delete" at bounding box center [456, 297] width 797 height 449
click at [203, 587] on div "Eraser" at bounding box center [193, 587] width 49 height 39
click at [83, 574] on icon at bounding box center [82, 580] width 13 height 13
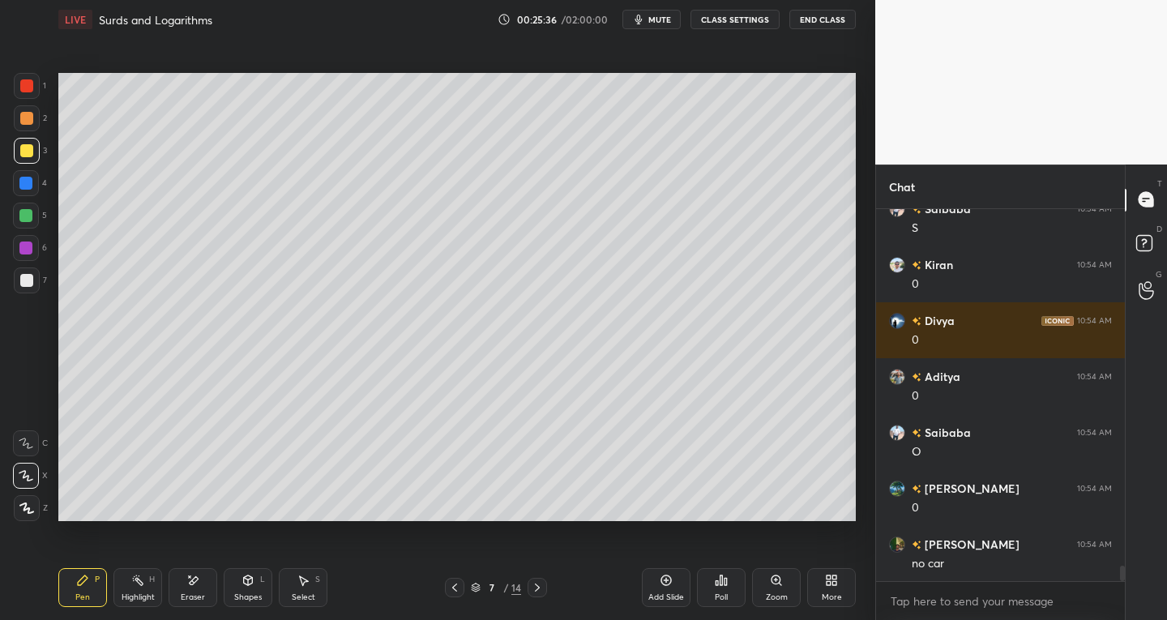
click at [199, 593] on div "Eraser" at bounding box center [193, 597] width 24 height 8
click at [100, 598] on div "Pen P" at bounding box center [82, 587] width 49 height 39
click at [32, 279] on div at bounding box center [27, 280] width 26 height 26
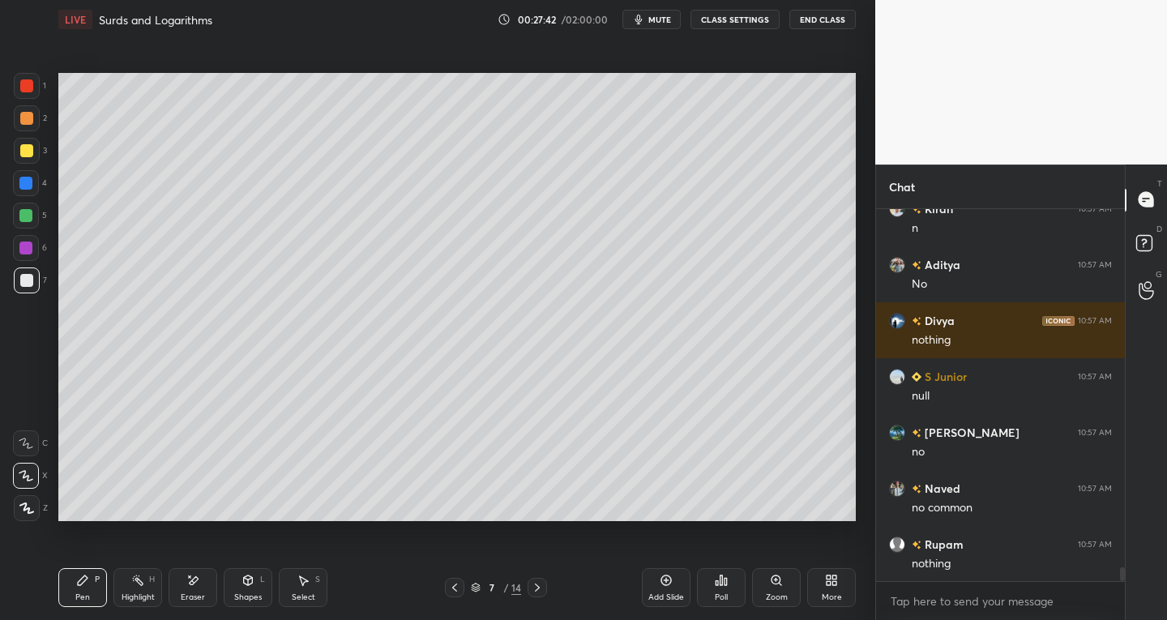
scroll to position [9485, 0]
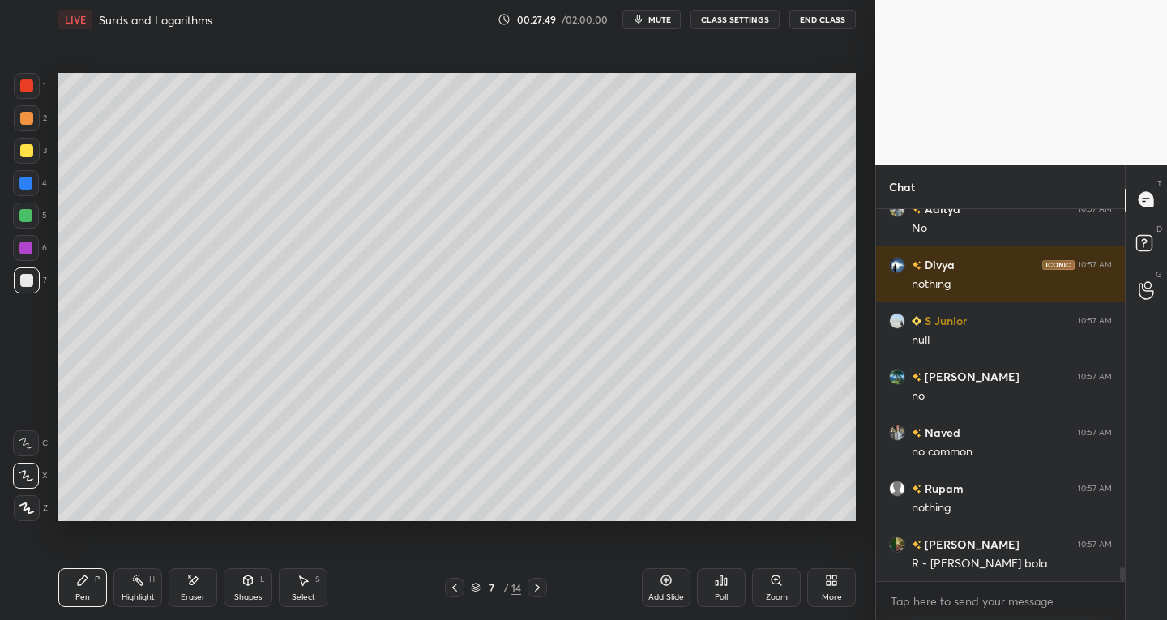
click at [455, 583] on icon at bounding box center [454, 587] width 13 height 13
click at [456, 585] on icon at bounding box center [454, 587] width 13 height 13
click at [448, 587] on icon at bounding box center [454, 587] width 13 height 13
click at [175, 594] on div "Eraser" at bounding box center [193, 587] width 49 height 39
click at [113, 589] on div "Highlight H" at bounding box center [137, 587] width 49 height 39
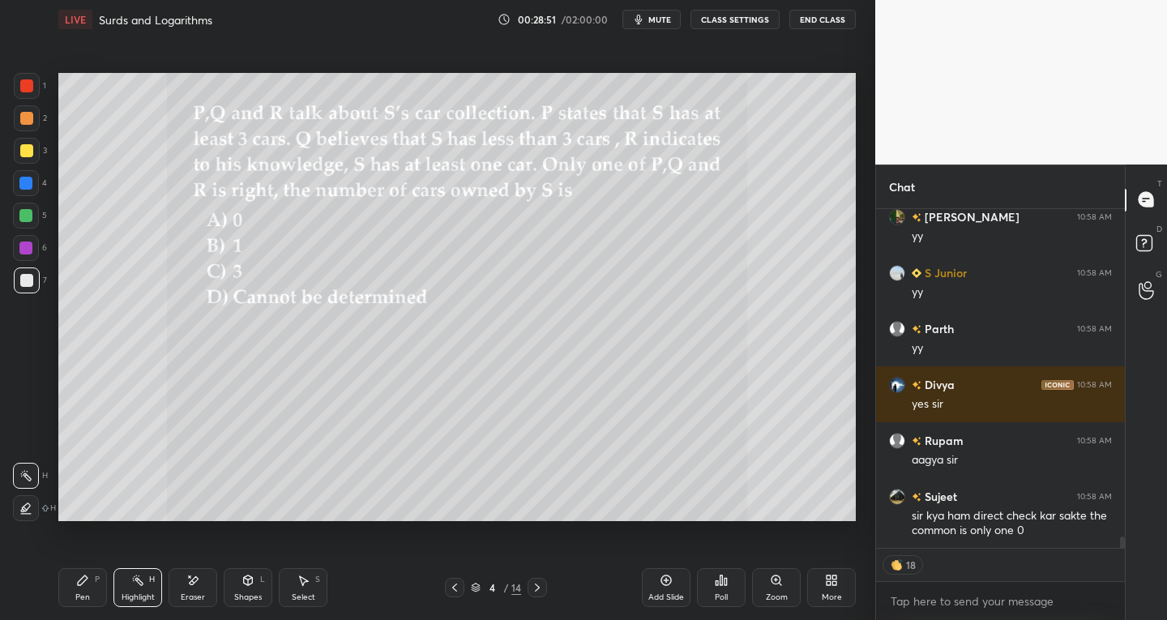
scroll to position [10059, 0]
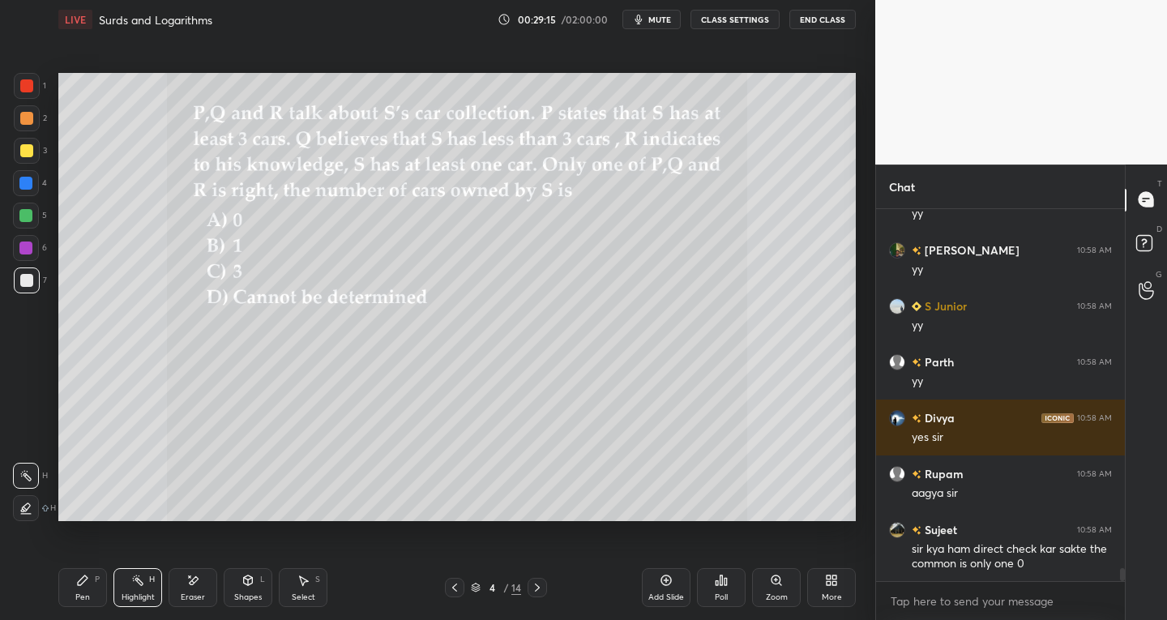
click at [537, 591] on icon at bounding box center [537, 587] width 13 height 13
click at [540, 591] on icon at bounding box center [537, 587] width 13 height 13
click at [537, 590] on icon at bounding box center [537, 587] width 13 height 13
click at [536, 589] on icon at bounding box center [537, 587] width 13 height 13
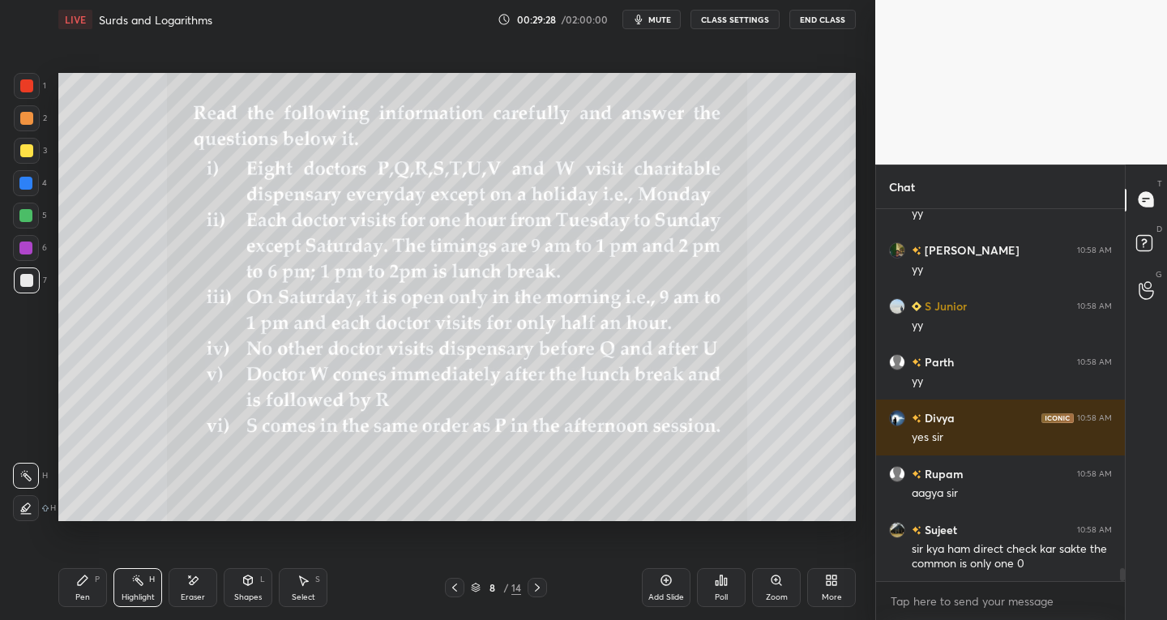
click at [440, 595] on div "8 / 14" at bounding box center [496, 587] width 292 height 19
click at [454, 583] on icon at bounding box center [454, 587] width 13 height 13
click at [455, 585] on icon at bounding box center [454, 587] width 5 height 8
click at [453, 588] on icon at bounding box center [454, 587] width 5 height 8
click at [450, 590] on icon at bounding box center [454, 587] width 13 height 13
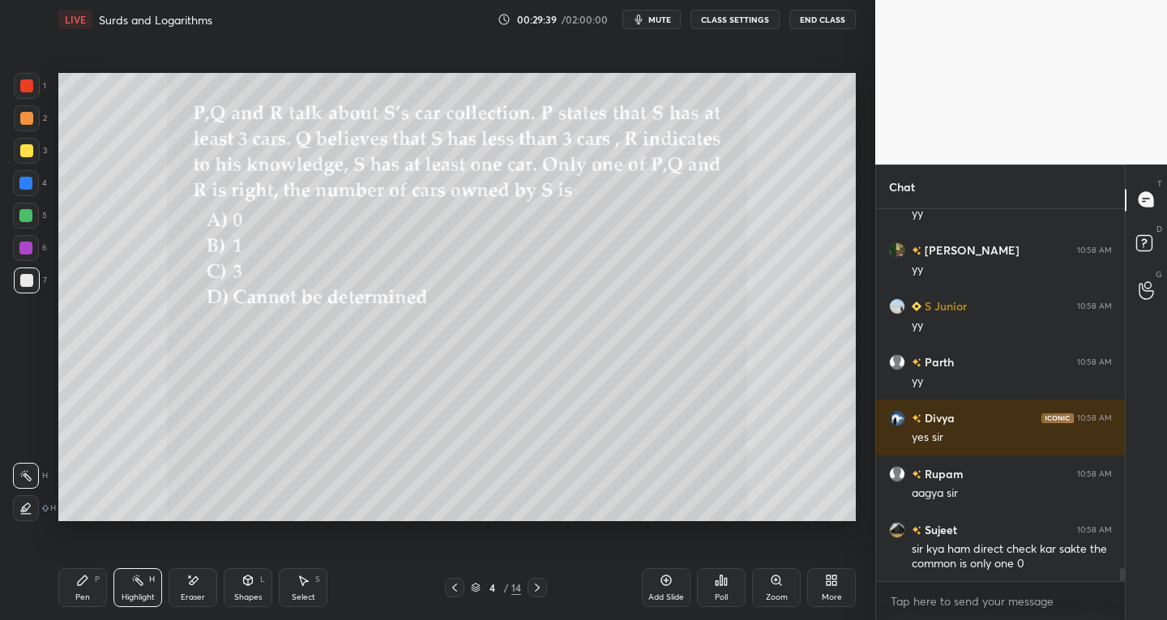
click at [655, 12] on button "mute" at bounding box center [651, 19] width 58 height 19
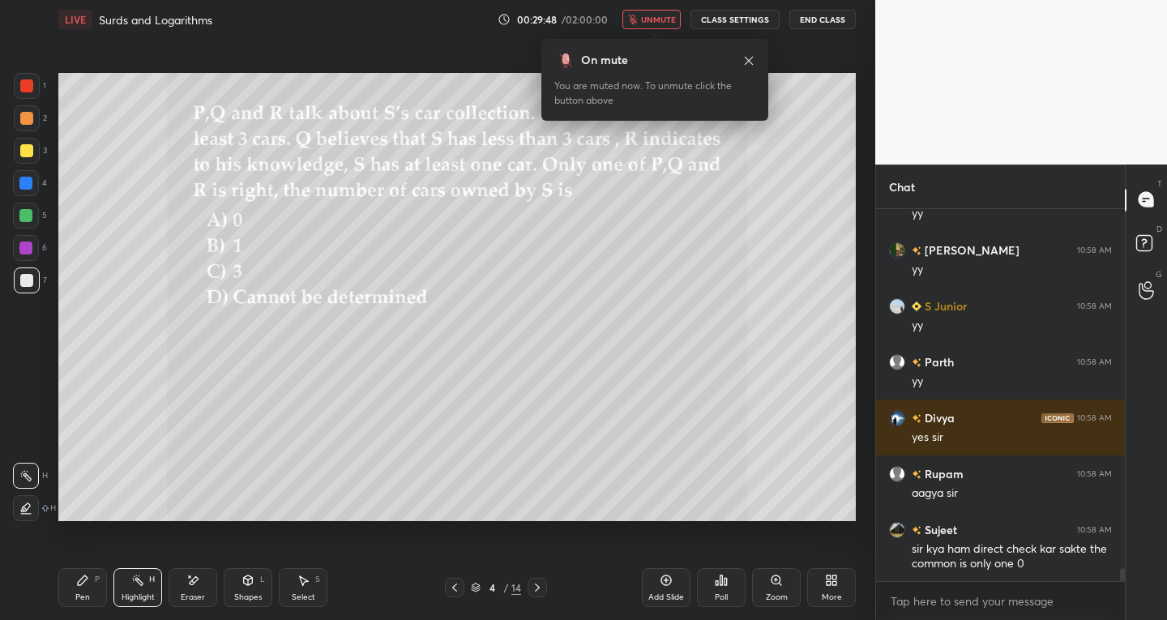
click at [545, 588] on div at bounding box center [536, 587] width 19 height 19
click at [650, 24] on span "unmute" at bounding box center [658, 19] width 35 height 11
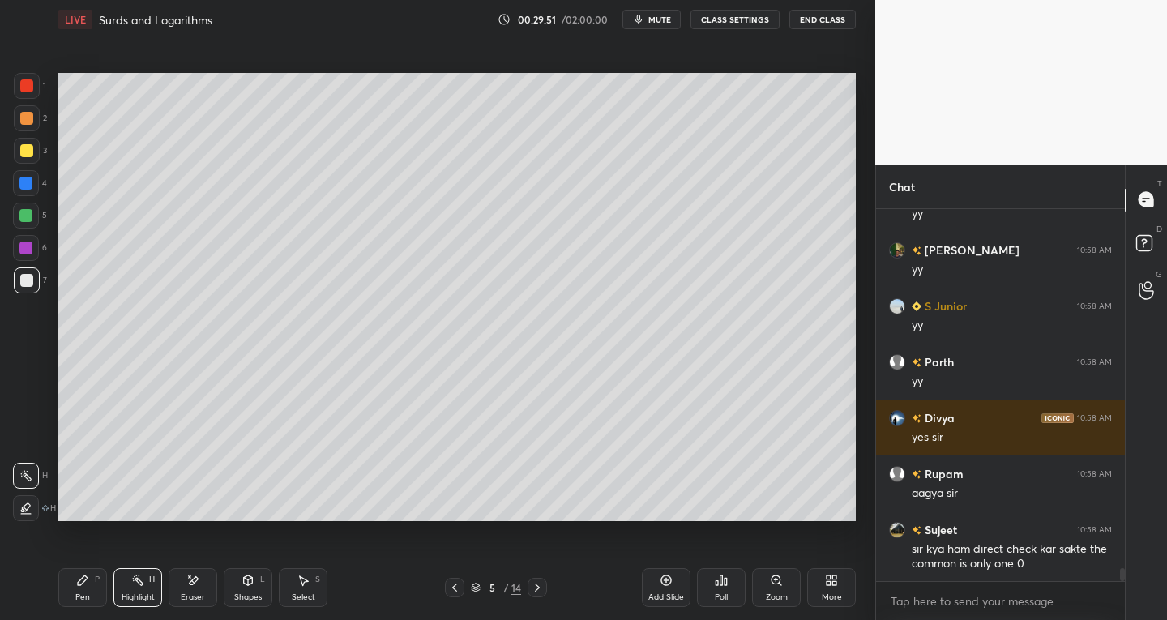
click at [538, 589] on icon at bounding box center [537, 587] width 13 height 13
click at [531, 583] on icon at bounding box center [537, 587] width 13 height 13
click at [539, 587] on icon at bounding box center [537, 587] width 5 height 8
click at [538, 588] on icon at bounding box center [537, 587] width 5 height 8
click at [536, 583] on icon at bounding box center [537, 587] width 13 height 13
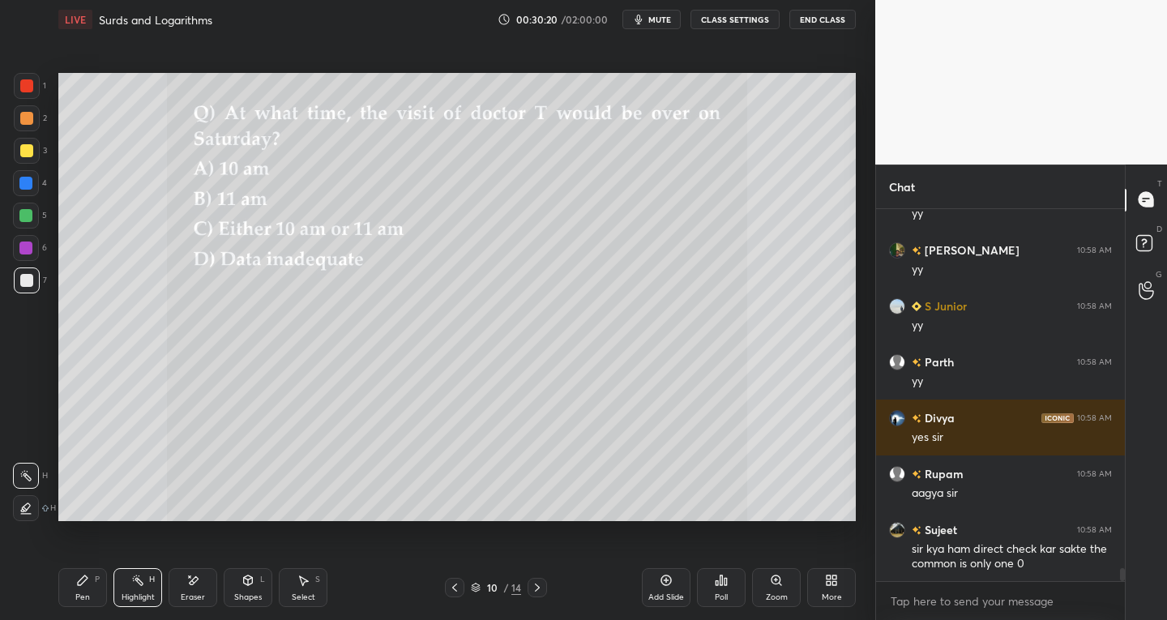
click at [463, 583] on div at bounding box center [454, 587] width 19 height 19
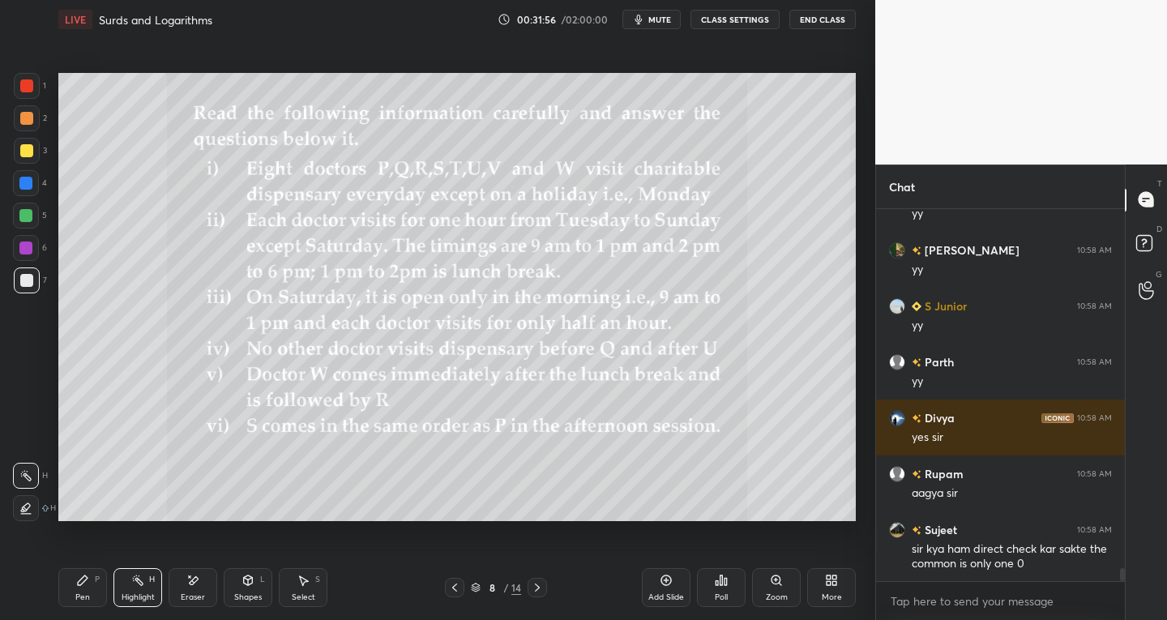
click at [27, 88] on div at bounding box center [26, 85] width 13 height 13
click at [30, 284] on div at bounding box center [26, 280] width 13 height 13
click at [83, 576] on icon at bounding box center [83, 580] width 10 height 10
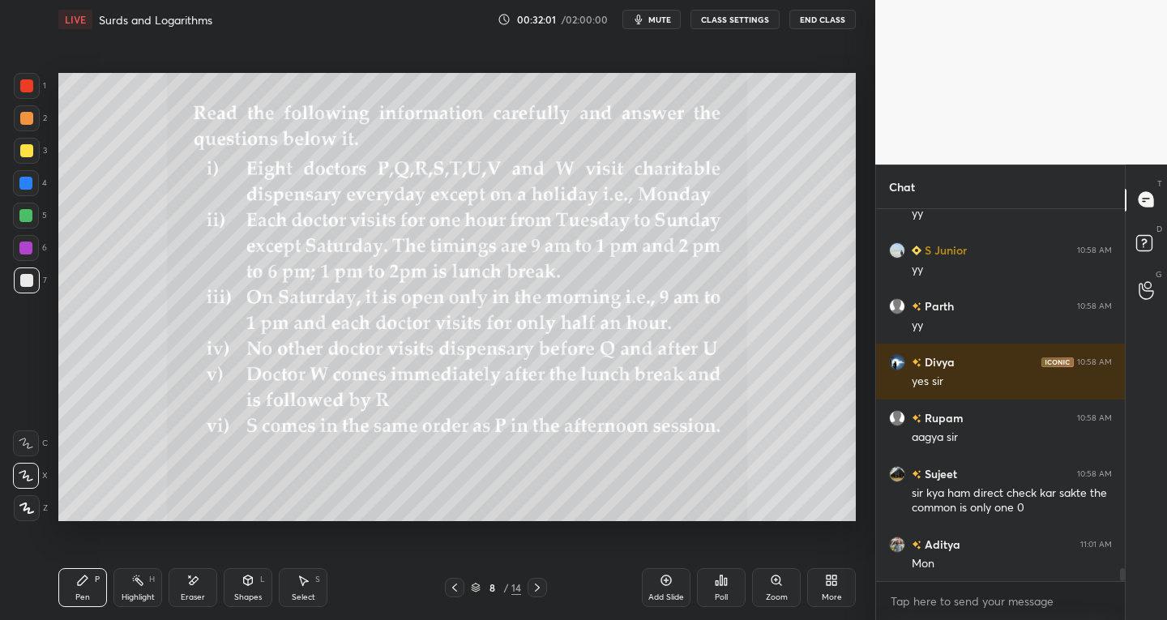
click at [22, 92] on div at bounding box center [27, 86] width 26 height 26
click at [25, 275] on div at bounding box center [26, 280] width 13 height 13
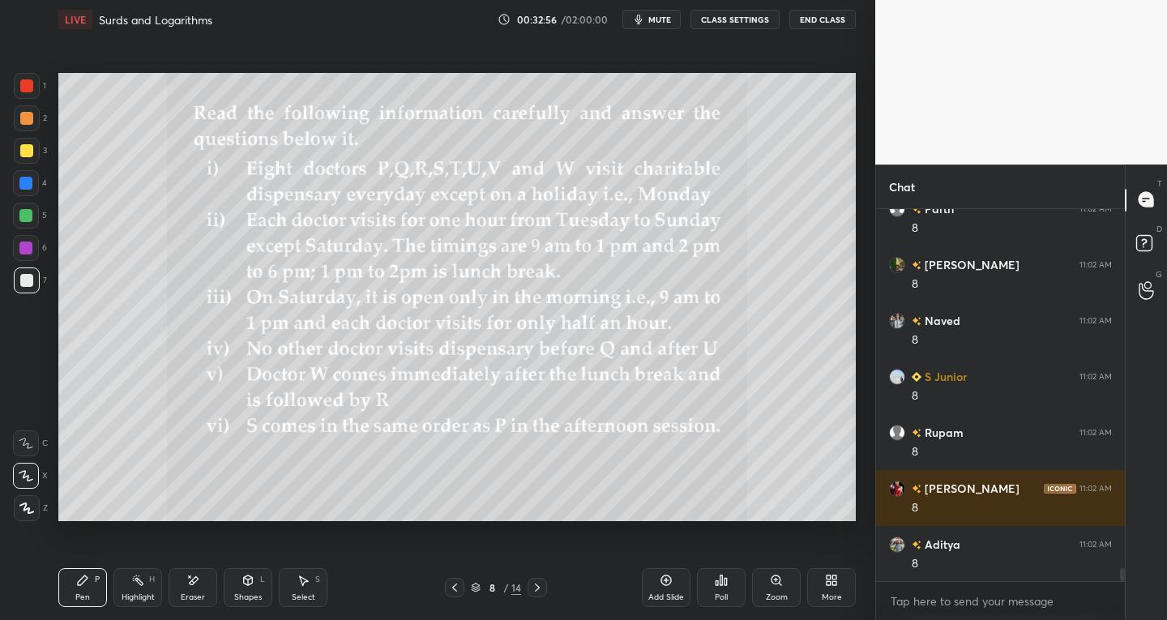
scroll to position [10674, 0]
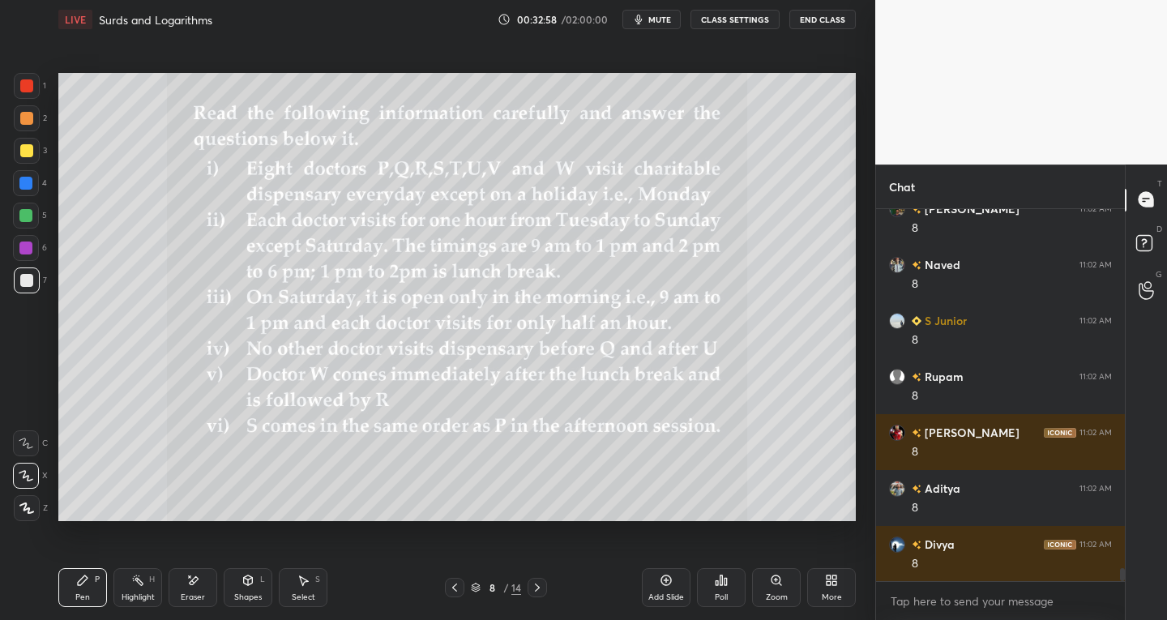
click at [660, 580] on icon at bounding box center [666, 580] width 13 height 13
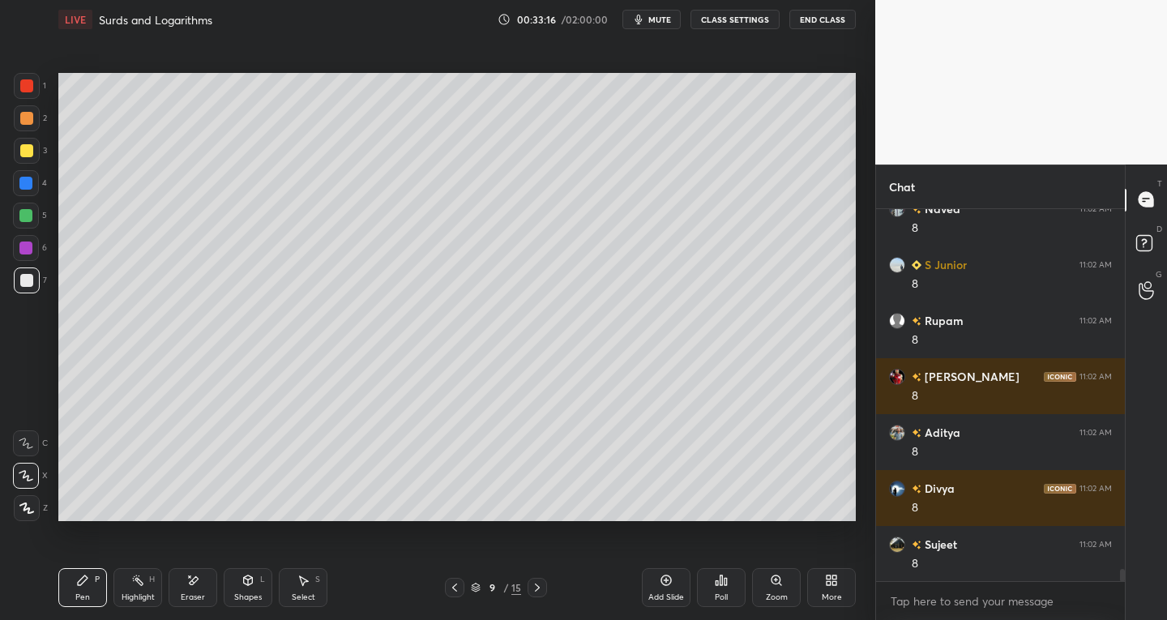
click at [453, 584] on icon at bounding box center [454, 587] width 13 height 13
click at [536, 583] on icon at bounding box center [537, 587] width 5 height 8
click at [452, 589] on icon at bounding box center [454, 587] width 13 height 13
click at [534, 593] on icon at bounding box center [537, 587] width 13 height 13
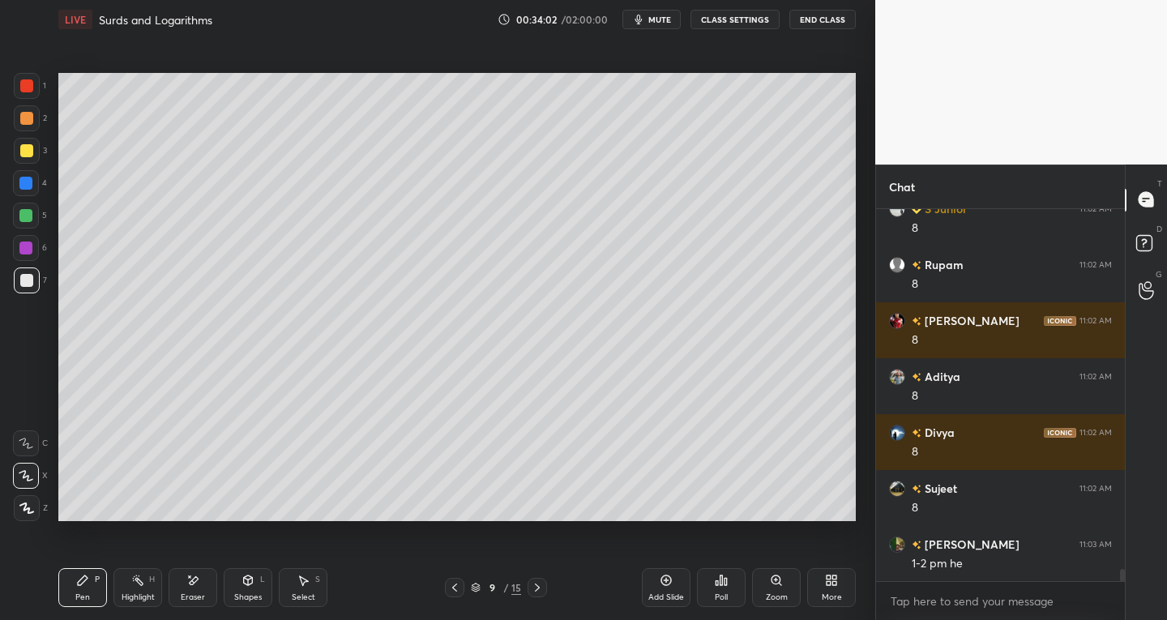
click at [190, 597] on div "Eraser" at bounding box center [193, 597] width 24 height 8
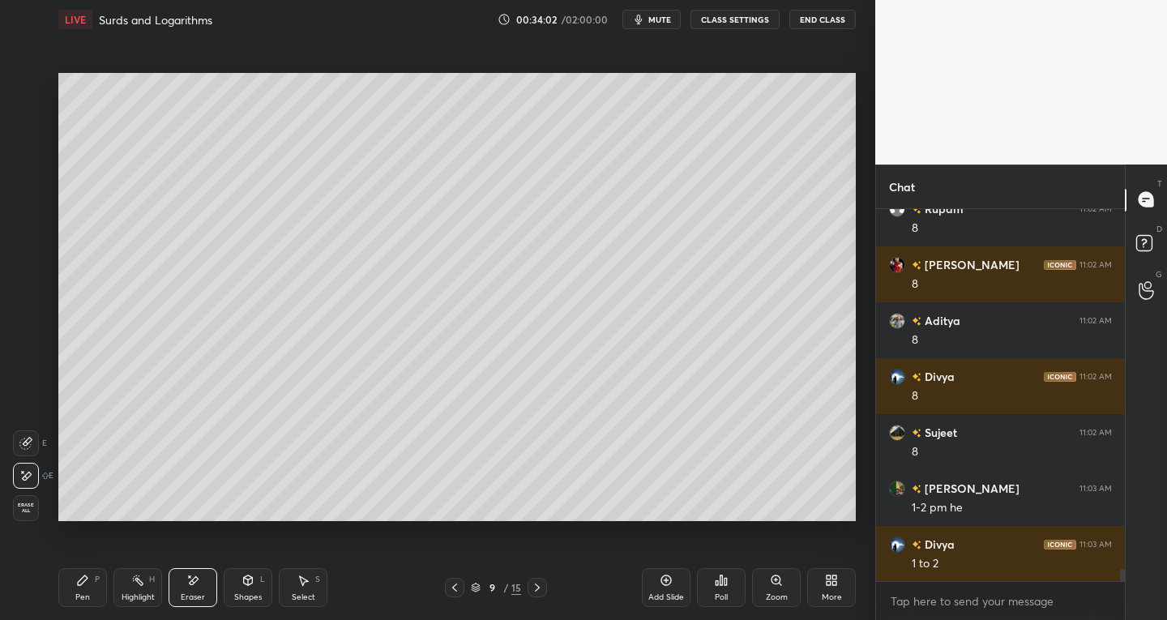
scroll to position [10897, 0]
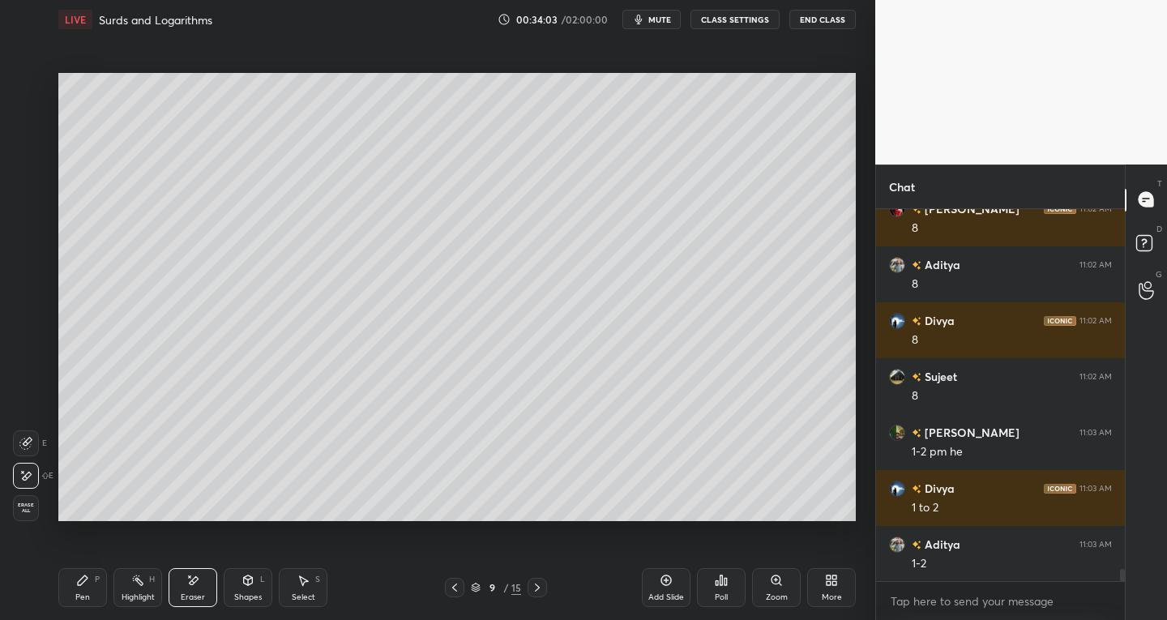
click at [94, 586] on div "Pen P" at bounding box center [82, 587] width 49 height 39
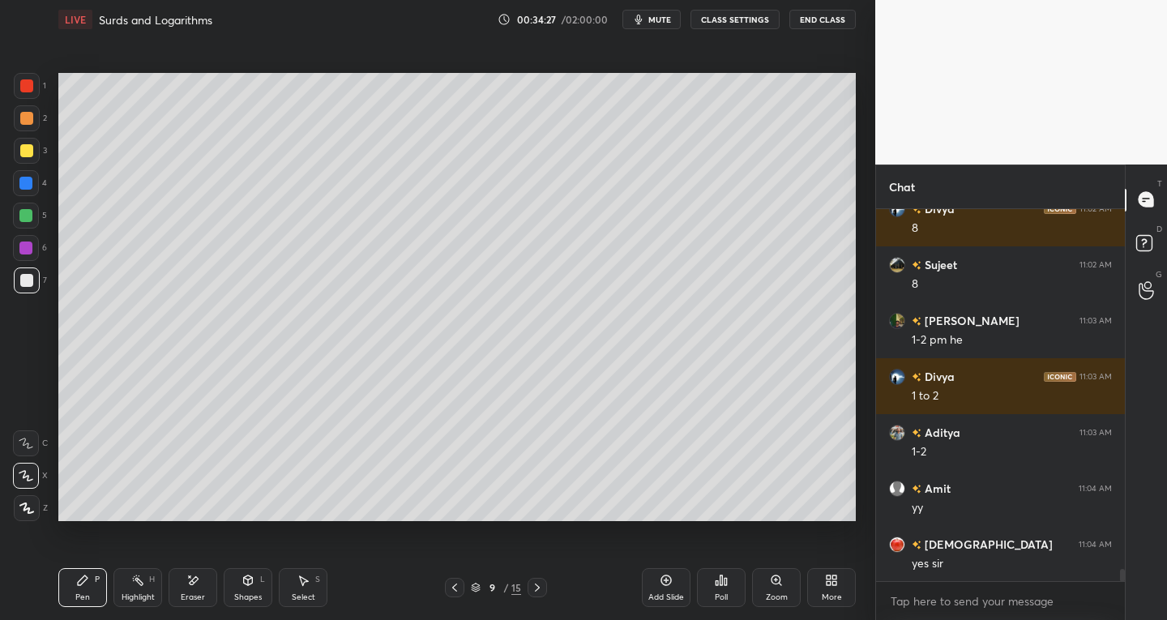
scroll to position [11065, 0]
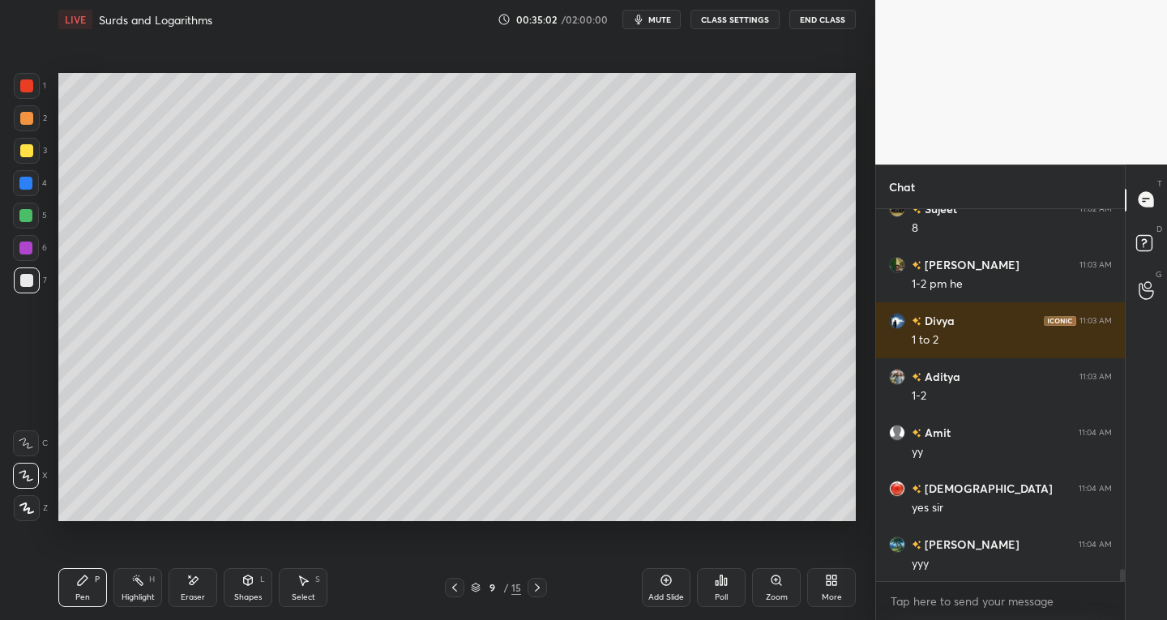
click at [451, 590] on icon at bounding box center [454, 587] width 13 height 13
click at [531, 587] on icon at bounding box center [537, 587] width 13 height 13
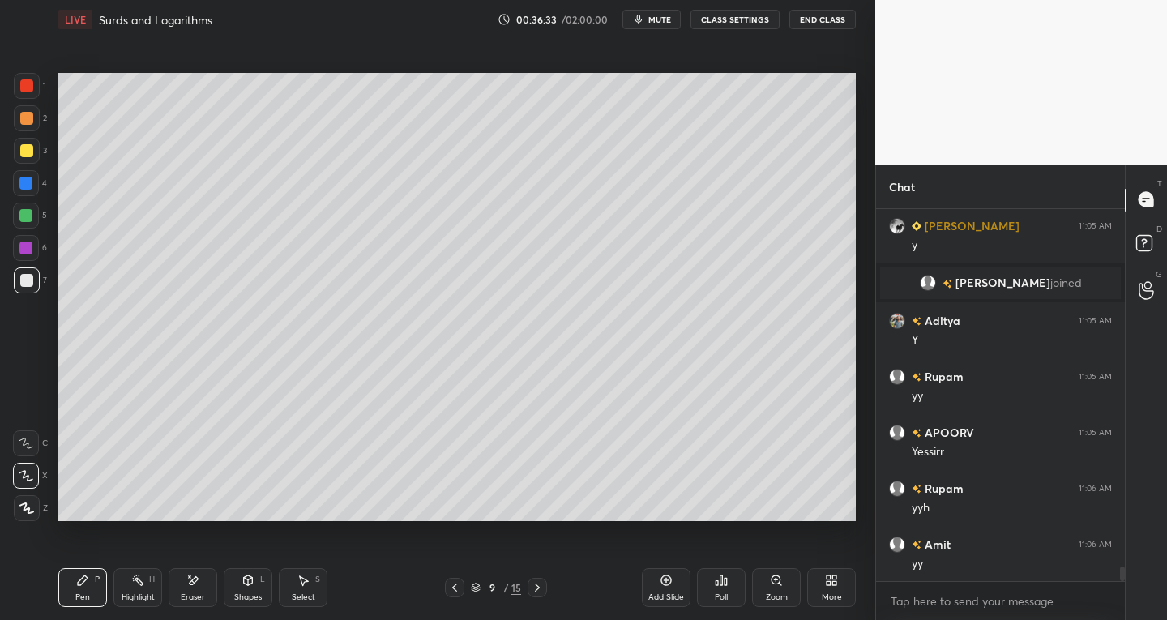
scroll to position [9029, 0]
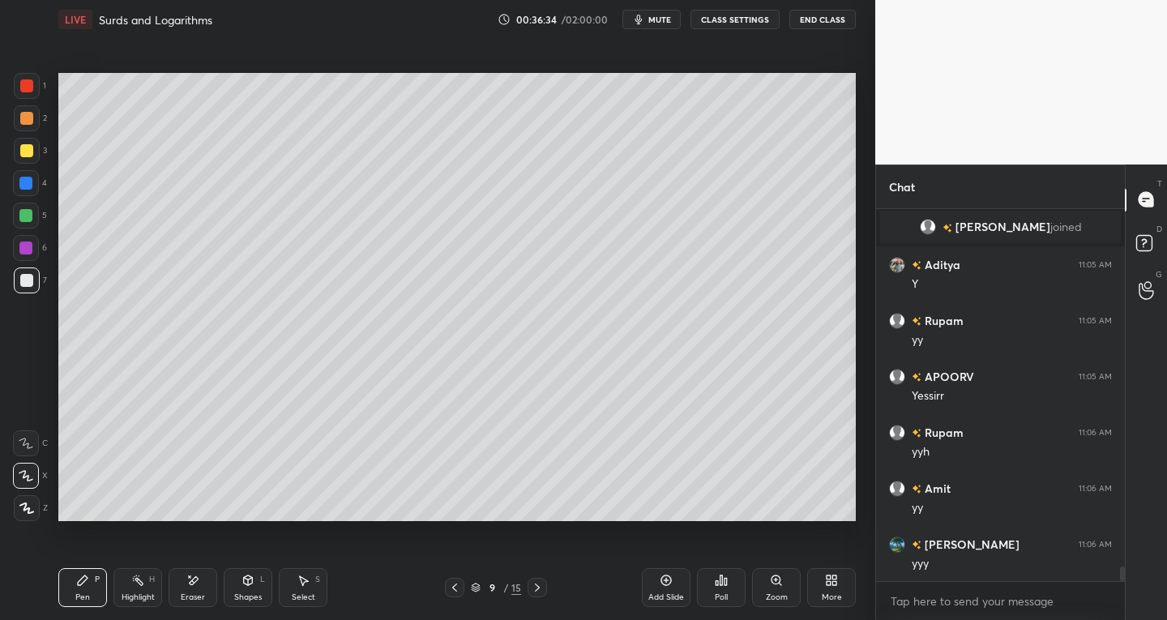
click at [450, 587] on icon at bounding box center [454, 587] width 13 height 13
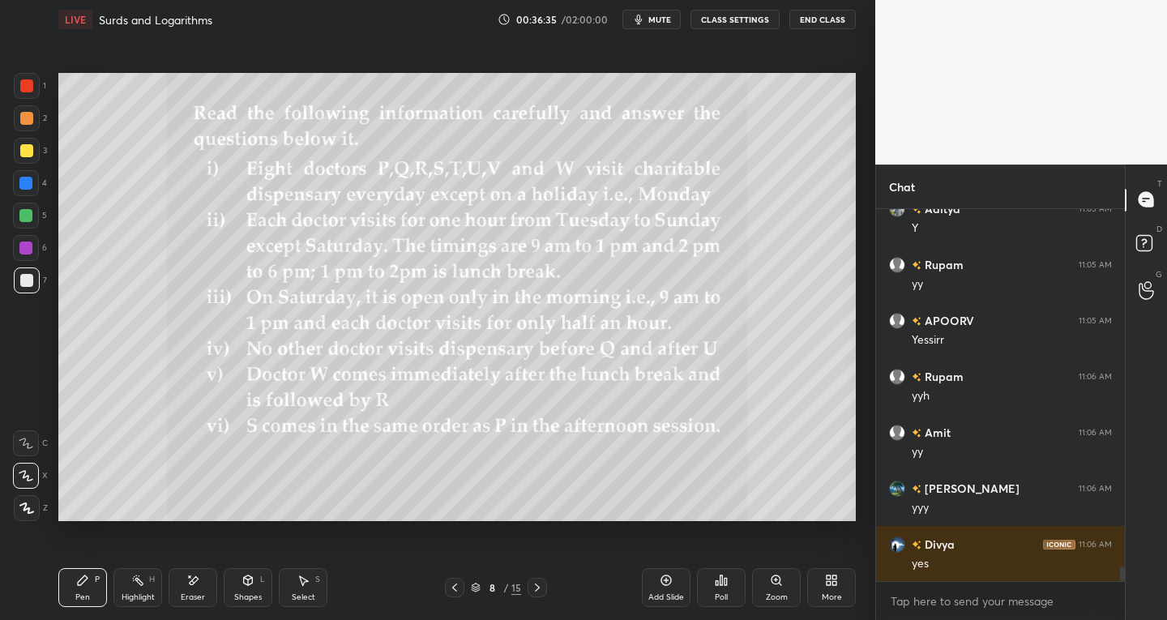
click at [198, 601] on div "Eraser" at bounding box center [193, 597] width 24 height 8
click at [28, 509] on span "Erase all" at bounding box center [26, 507] width 24 height 11
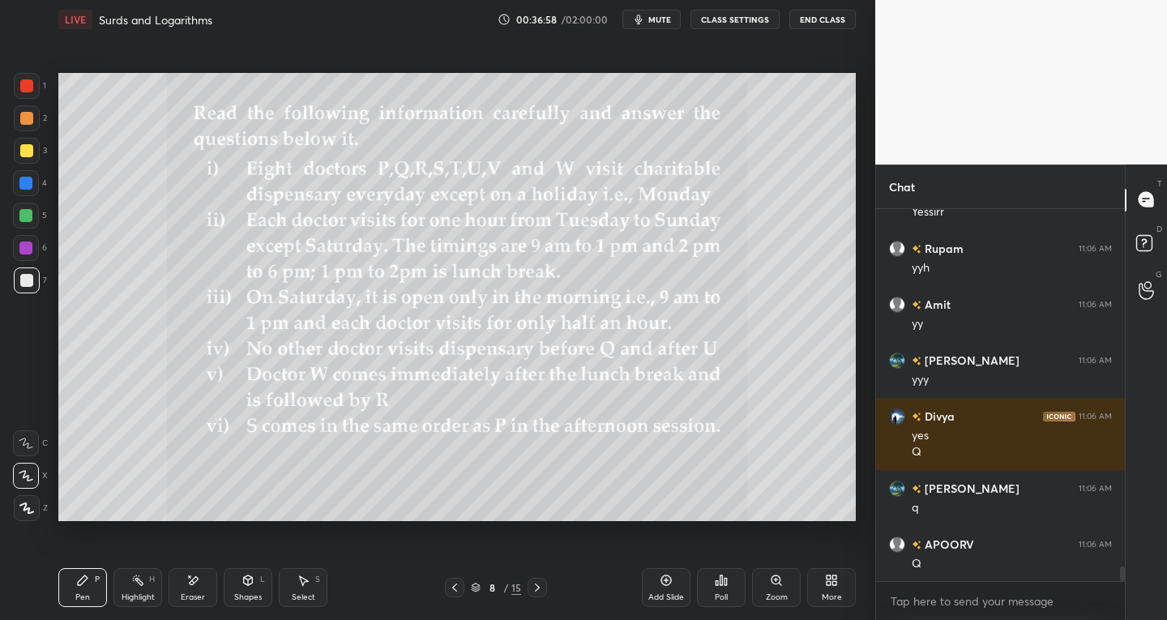
scroll to position [9269, 0]
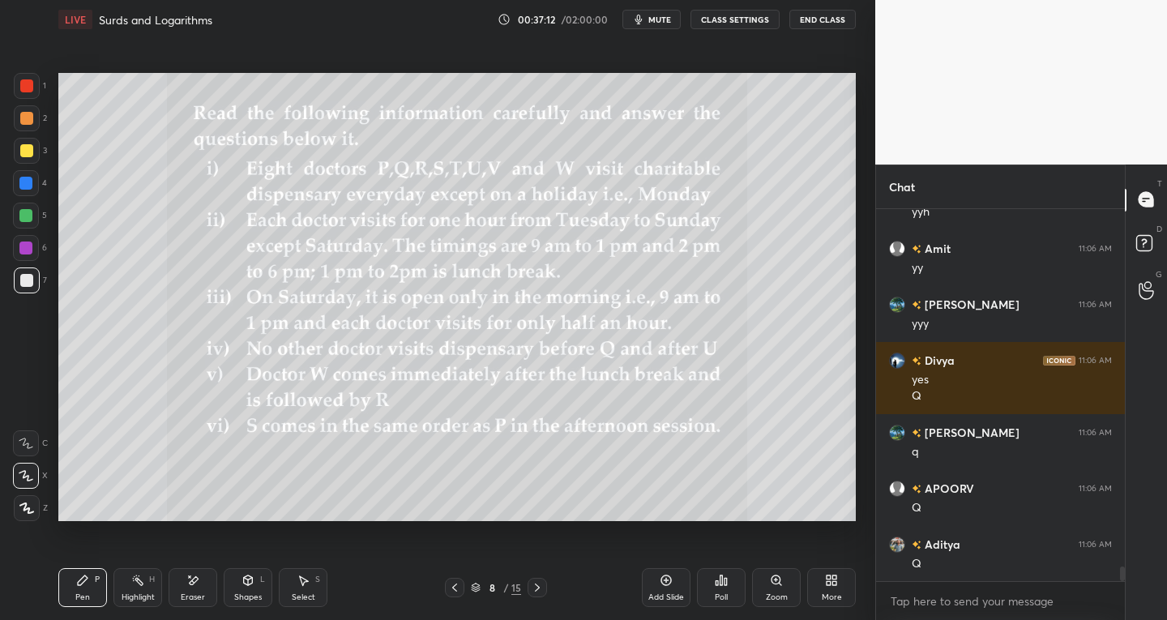
click at [311, 596] on div "Select" at bounding box center [303, 597] width 23 height 8
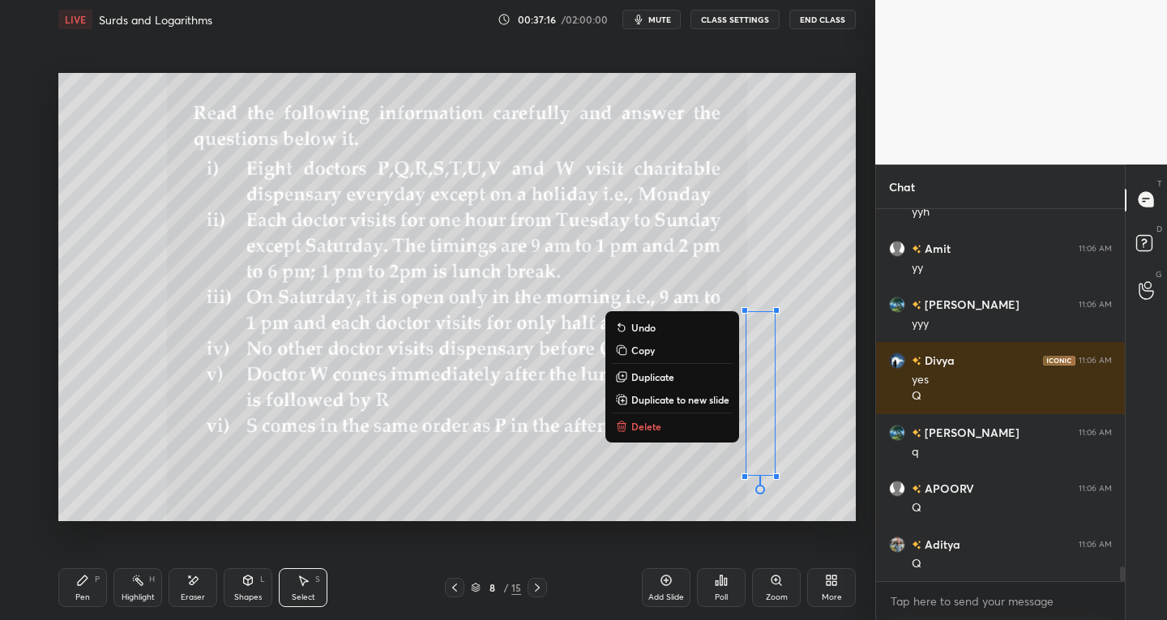
click at [245, 591] on div "Shapes L" at bounding box center [248, 587] width 49 height 39
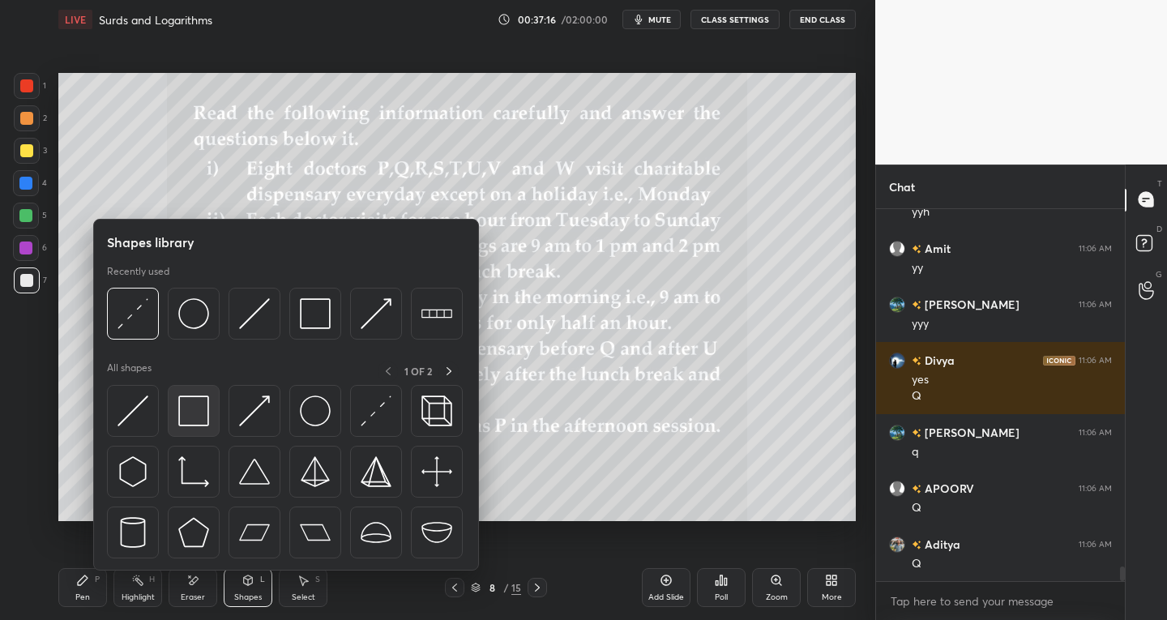
click at [189, 434] on div at bounding box center [194, 411] width 52 height 52
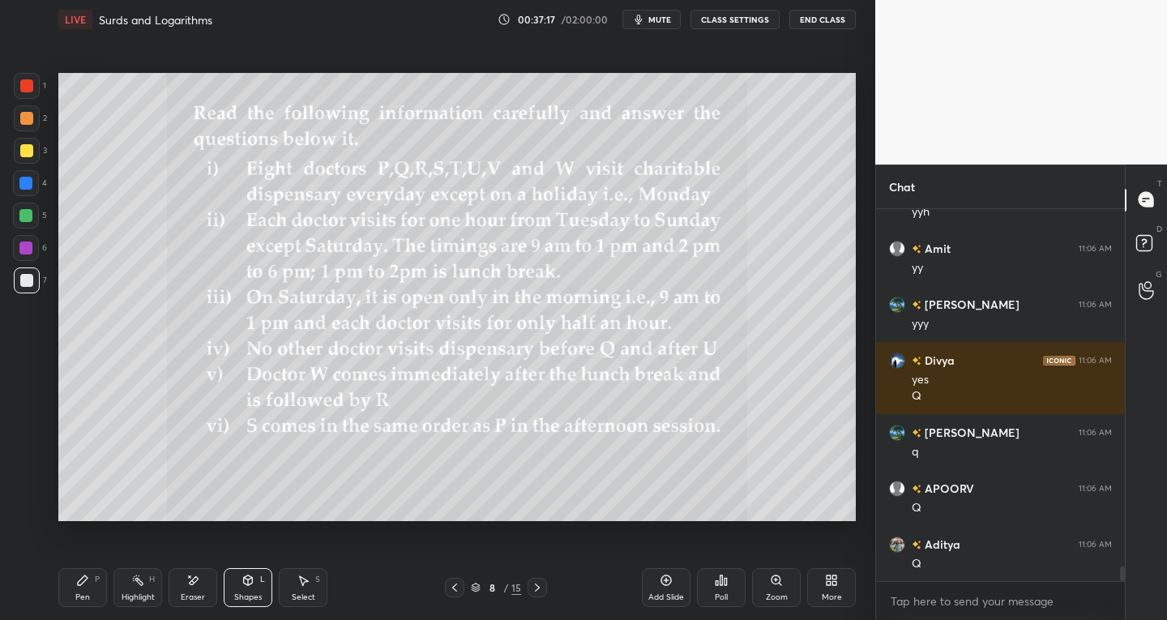
click at [41, 220] on div "5" at bounding box center [30, 216] width 34 height 26
click at [93, 595] on div "Pen P" at bounding box center [82, 587] width 49 height 39
click at [25, 281] on div at bounding box center [26, 280] width 13 height 13
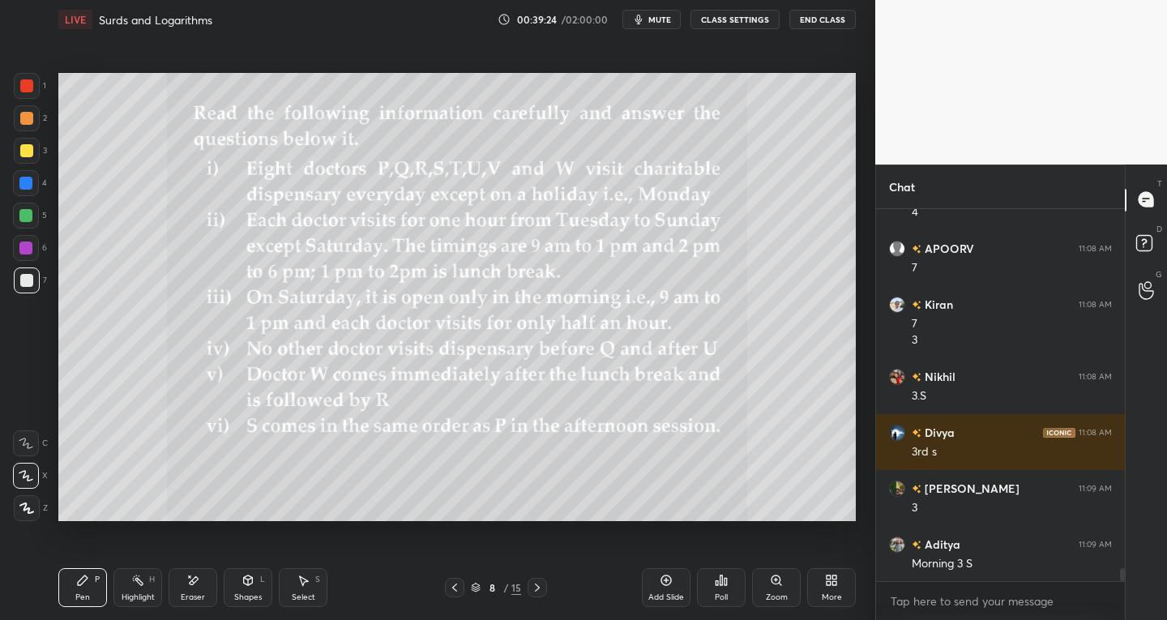
scroll to position [10068, 0]
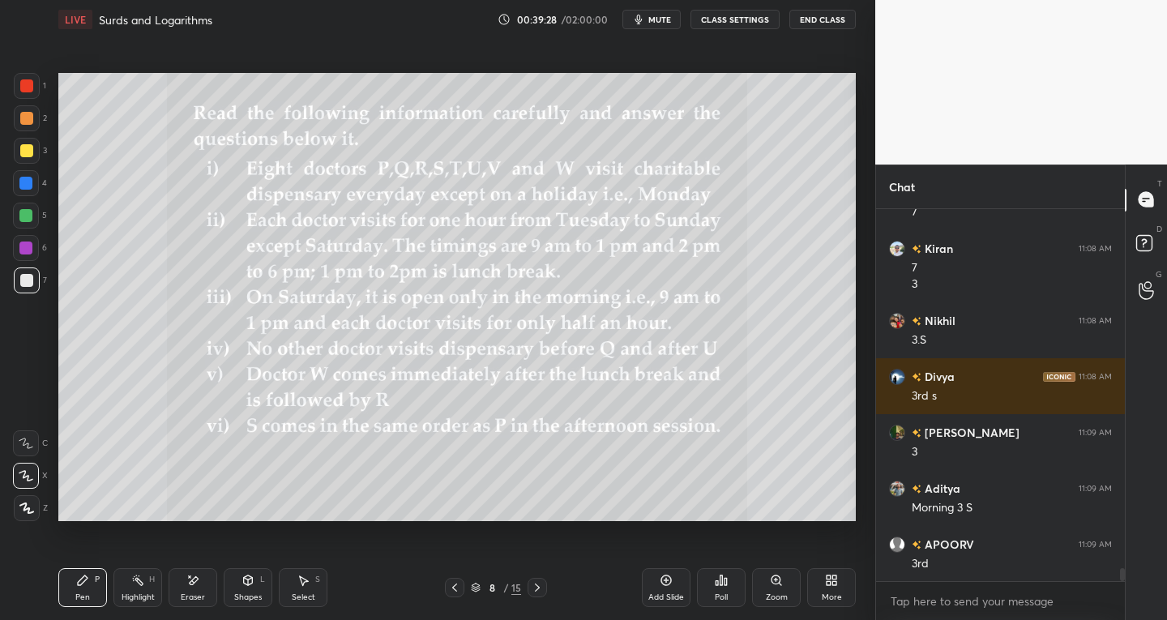
click at [211, 591] on div "Eraser" at bounding box center [193, 587] width 49 height 39
click at [79, 578] on icon at bounding box center [82, 580] width 13 height 13
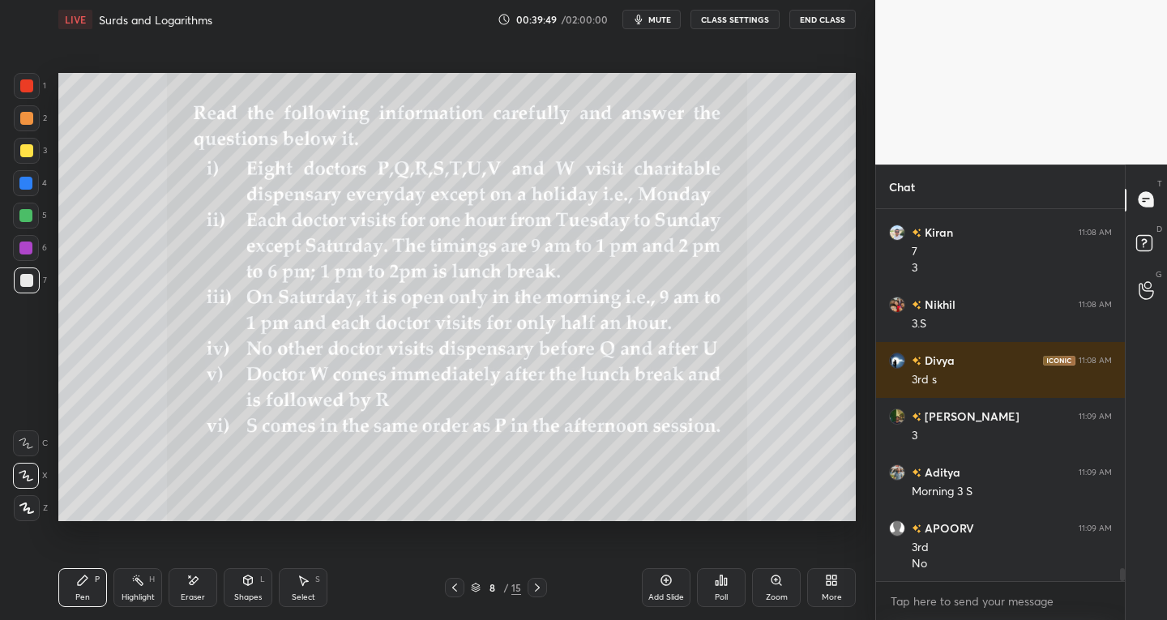
click at [198, 581] on icon at bounding box center [192, 581] width 13 height 14
click at [28, 433] on div at bounding box center [26, 443] width 26 height 26
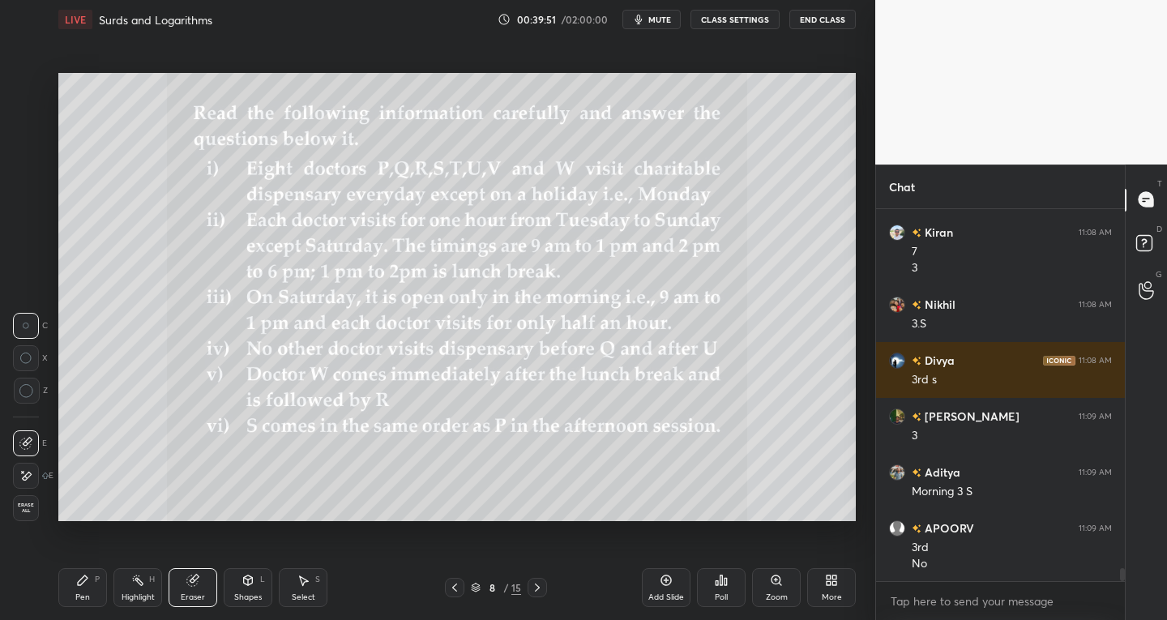
click at [83, 575] on icon at bounding box center [83, 580] width 10 height 10
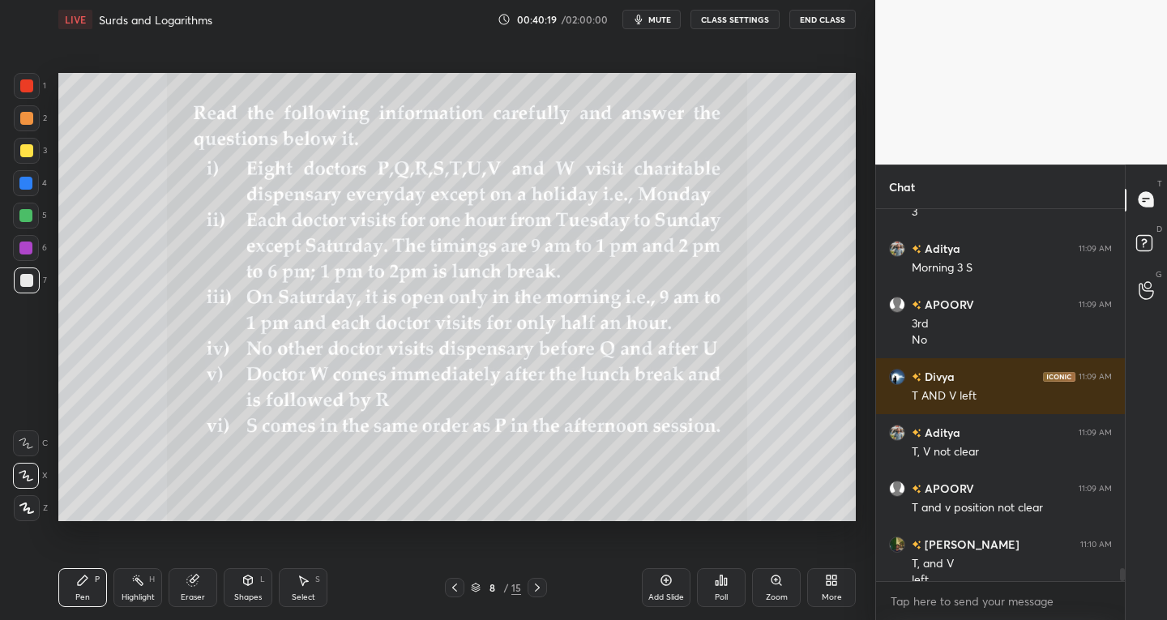
scroll to position [10324, 0]
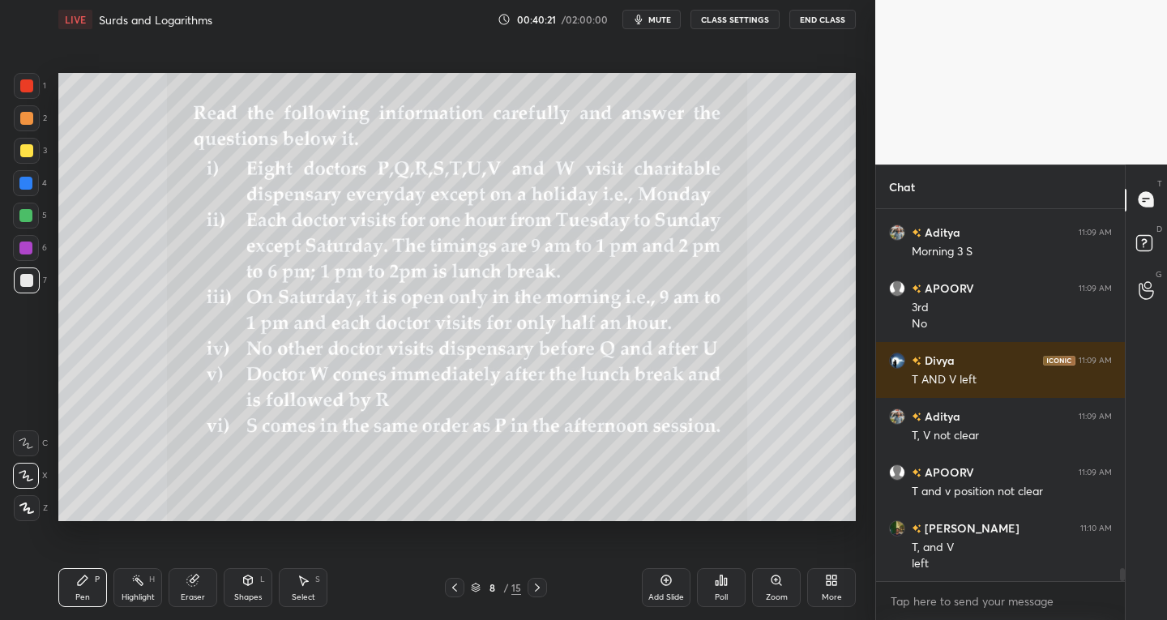
click at [315, 587] on div "Select S" at bounding box center [303, 587] width 49 height 39
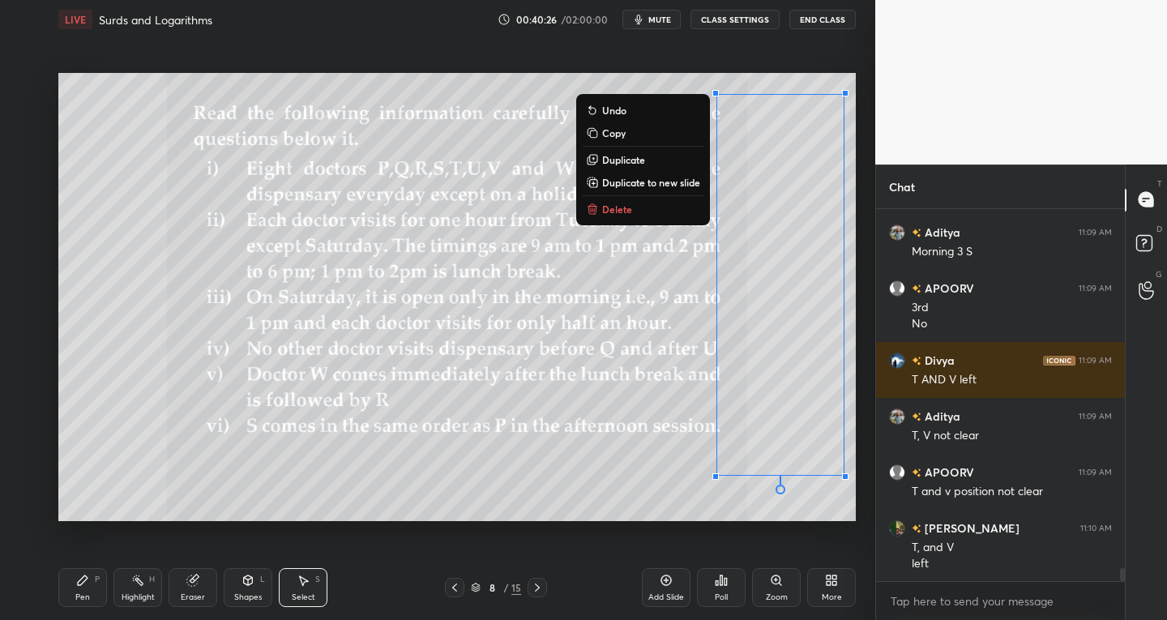
click at [621, 138] on p "Copy" at bounding box center [613, 132] width 23 height 13
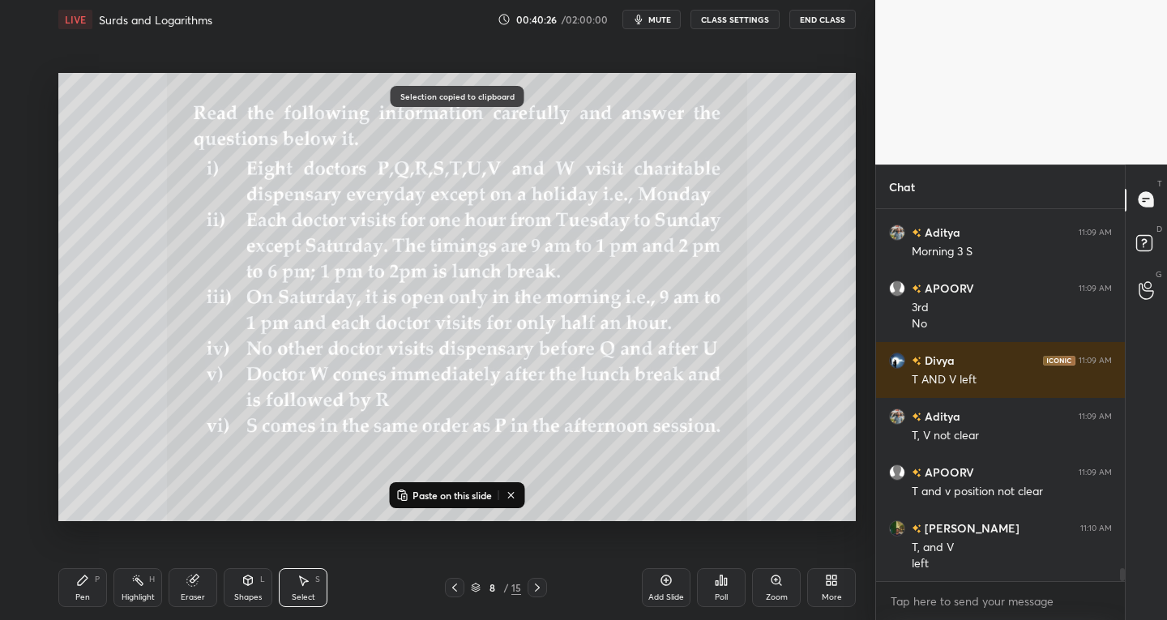
click at [537, 587] on icon at bounding box center [537, 587] width 13 height 13
click at [460, 587] on icon at bounding box center [454, 587] width 13 height 13
click at [544, 587] on div at bounding box center [536, 587] width 19 height 19
click at [541, 587] on icon at bounding box center [537, 587] width 13 height 13
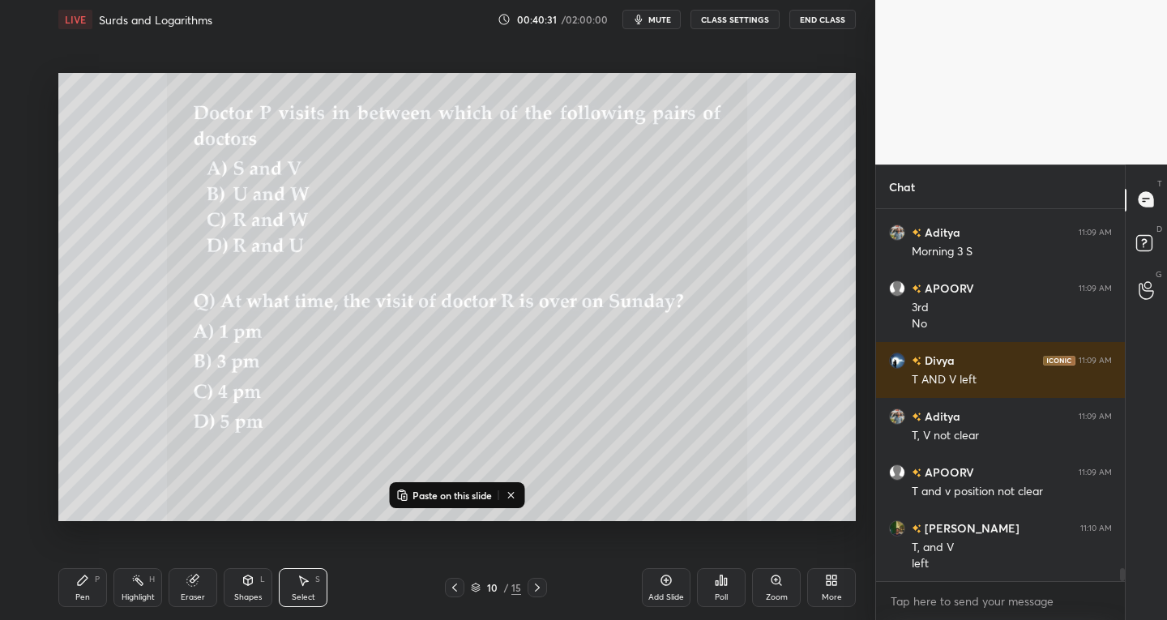
click at [427, 493] on p "Paste on this slide" at bounding box center [451, 495] width 79 height 13
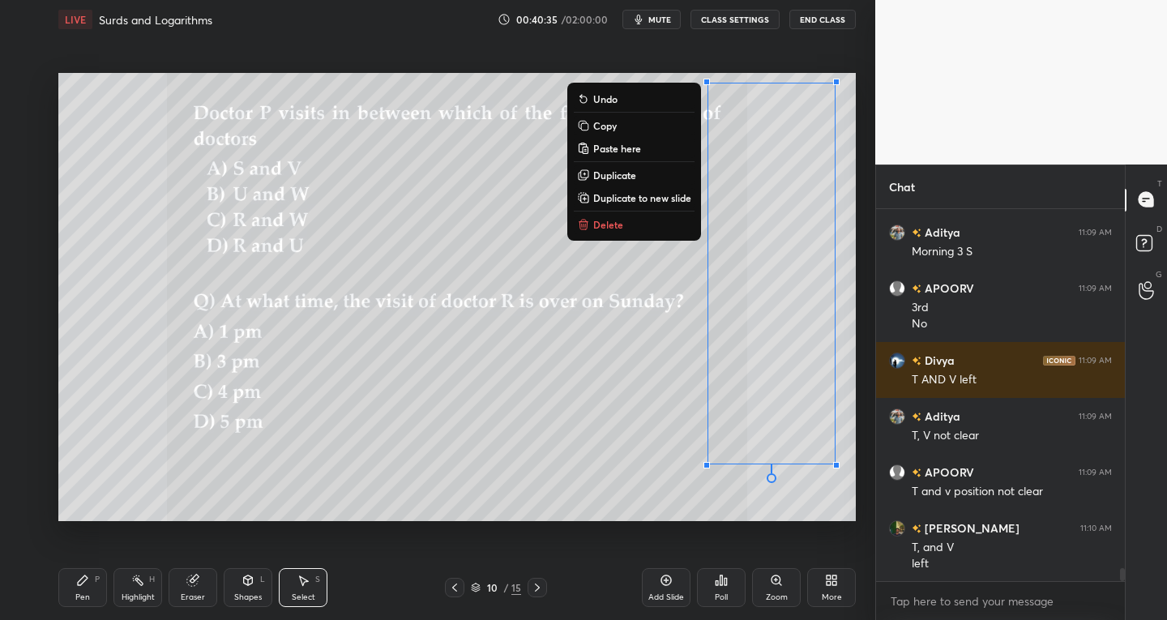
click at [426, 472] on div "0 ° Undo Copy Paste here Duplicate Duplicate to new slide Delete" at bounding box center [456, 297] width 797 height 449
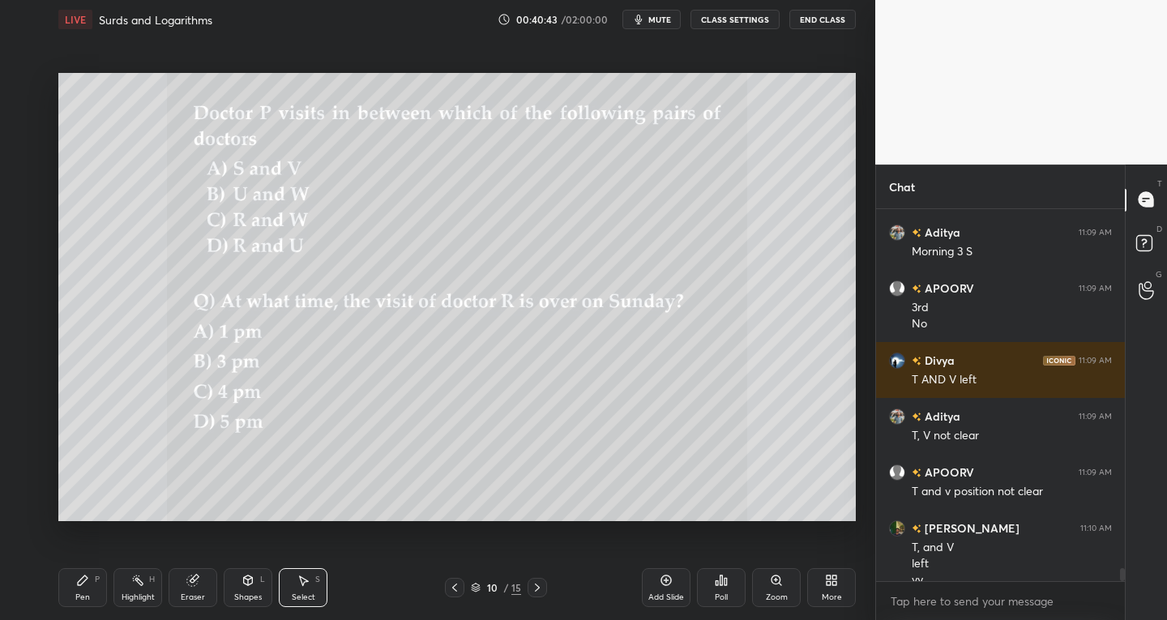
scroll to position [10340, 0]
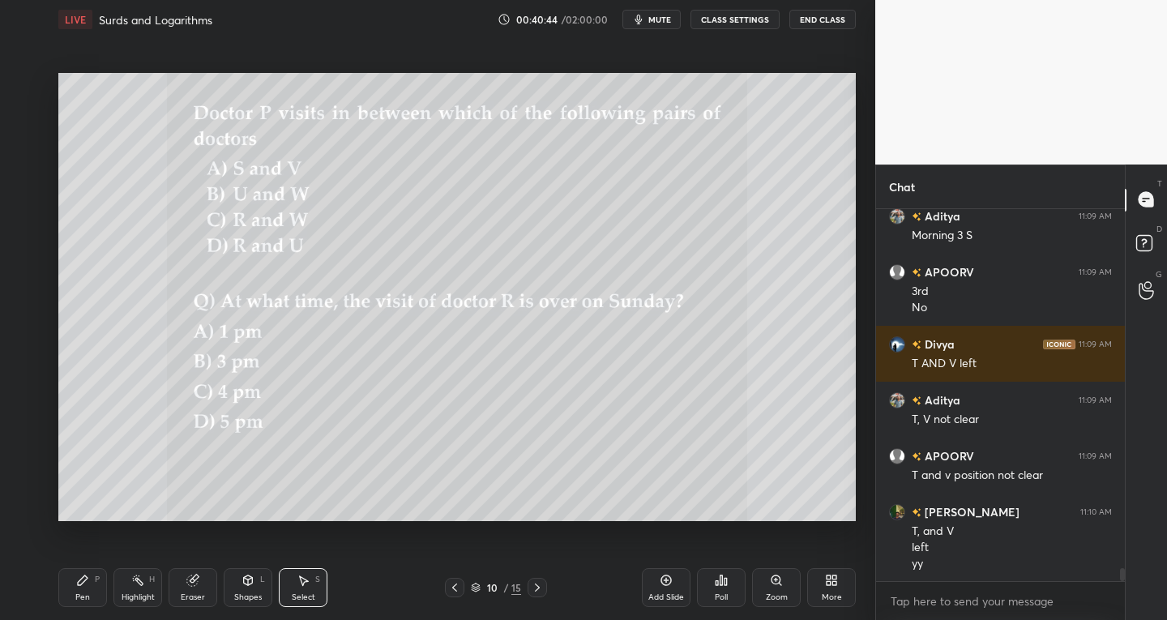
click at [91, 592] on div "Pen P" at bounding box center [82, 587] width 49 height 39
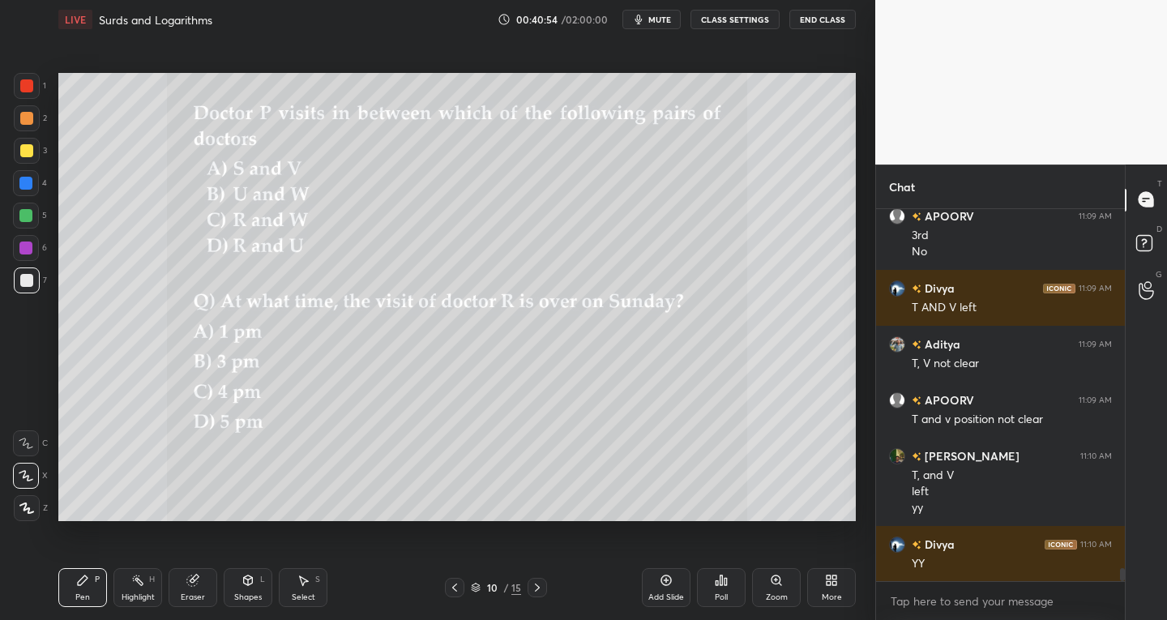
click at [310, 587] on div "Select S" at bounding box center [303, 587] width 49 height 39
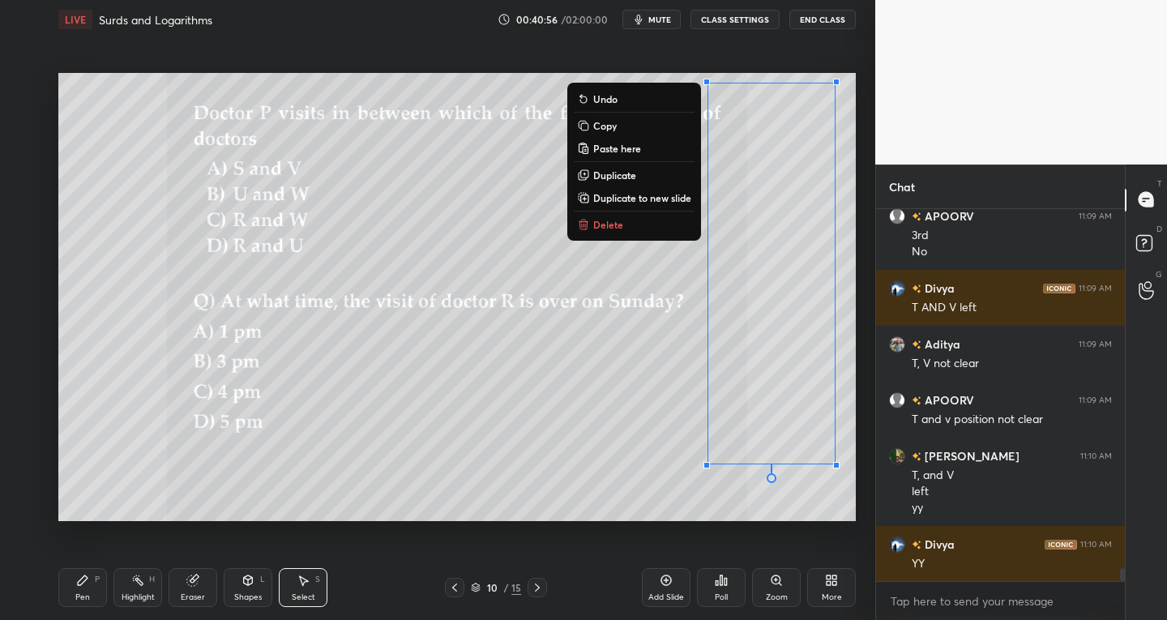
click at [606, 174] on p "Duplicate" at bounding box center [614, 175] width 43 height 13
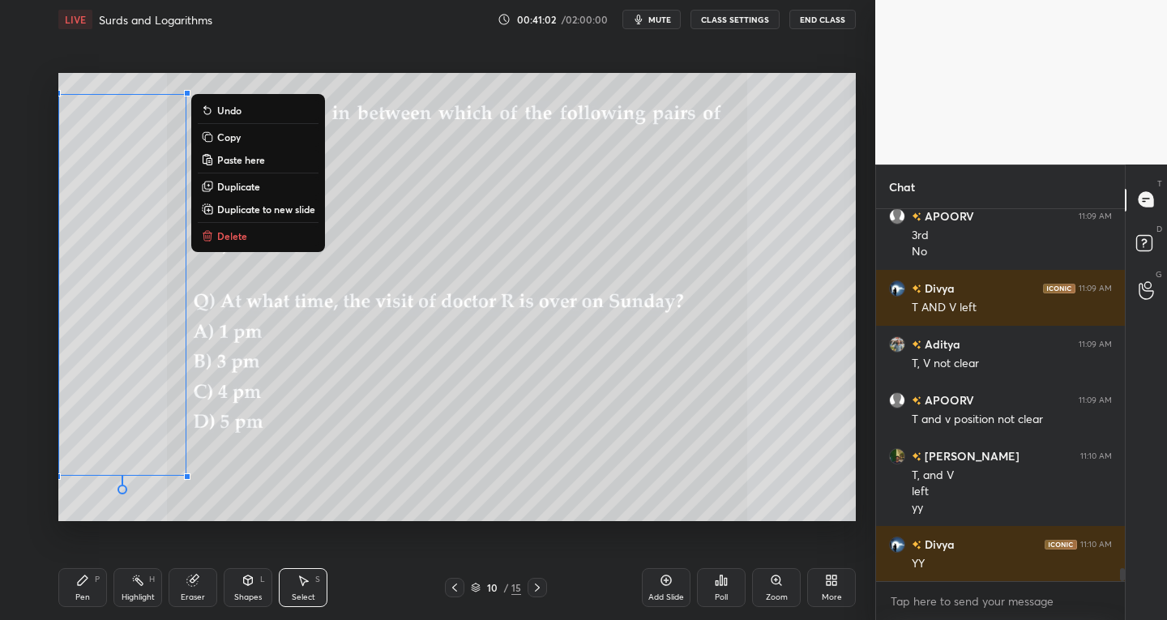
click at [147, 583] on div "Highlight H" at bounding box center [137, 587] width 49 height 39
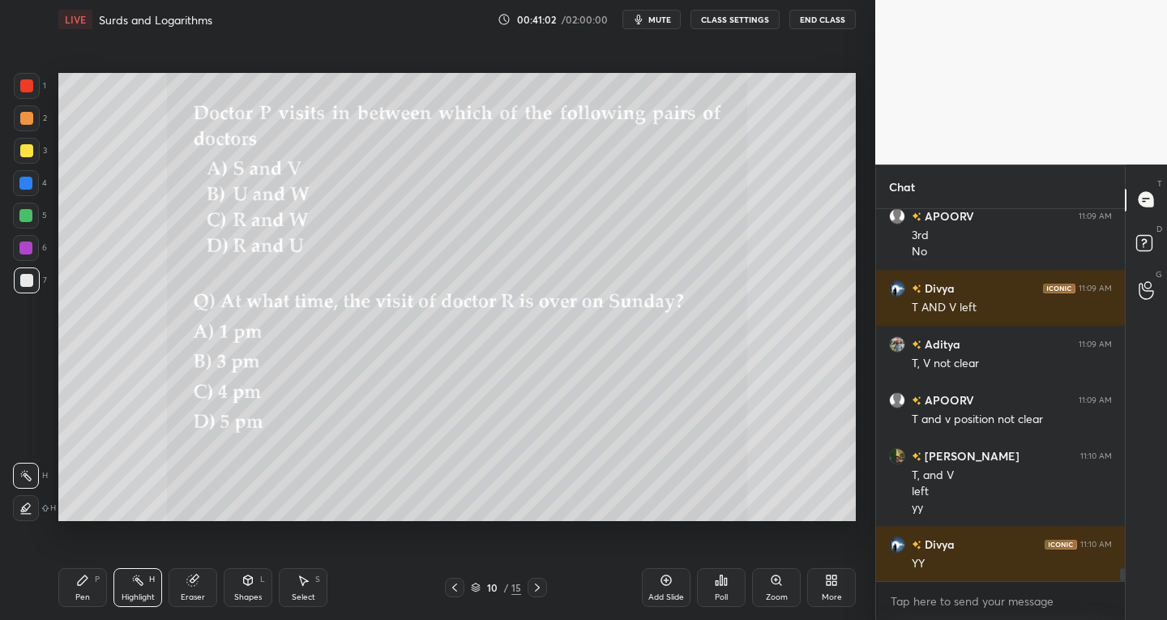
click at [190, 586] on icon at bounding box center [192, 580] width 13 height 13
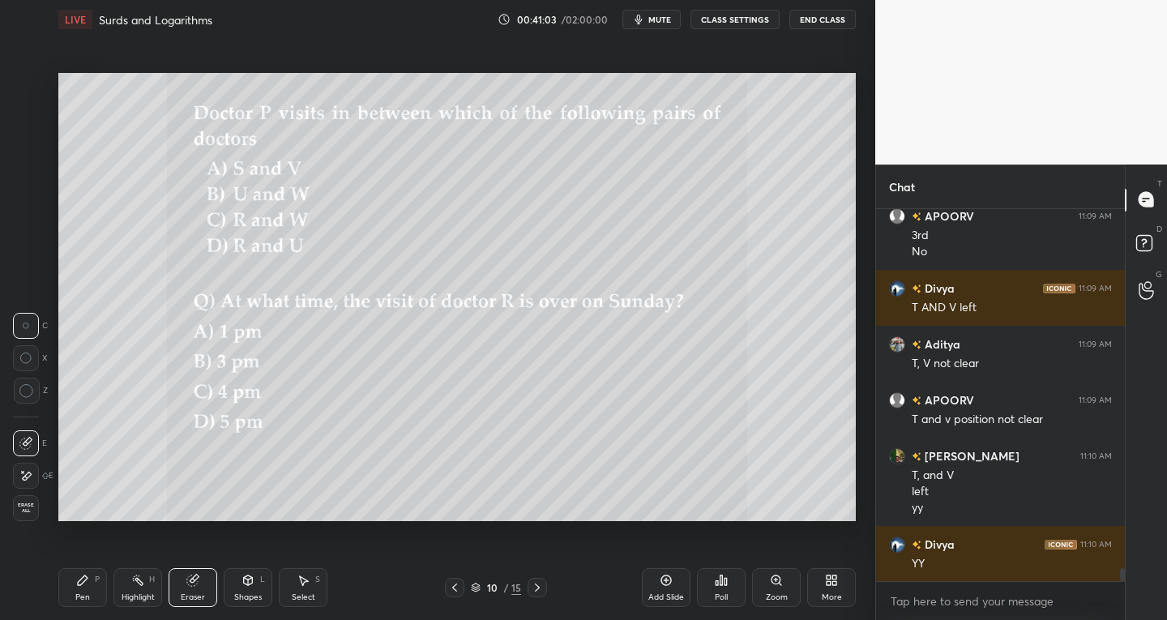
click at [25, 433] on div at bounding box center [26, 443] width 26 height 26
click at [79, 584] on icon at bounding box center [83, 580] width 10 height 10
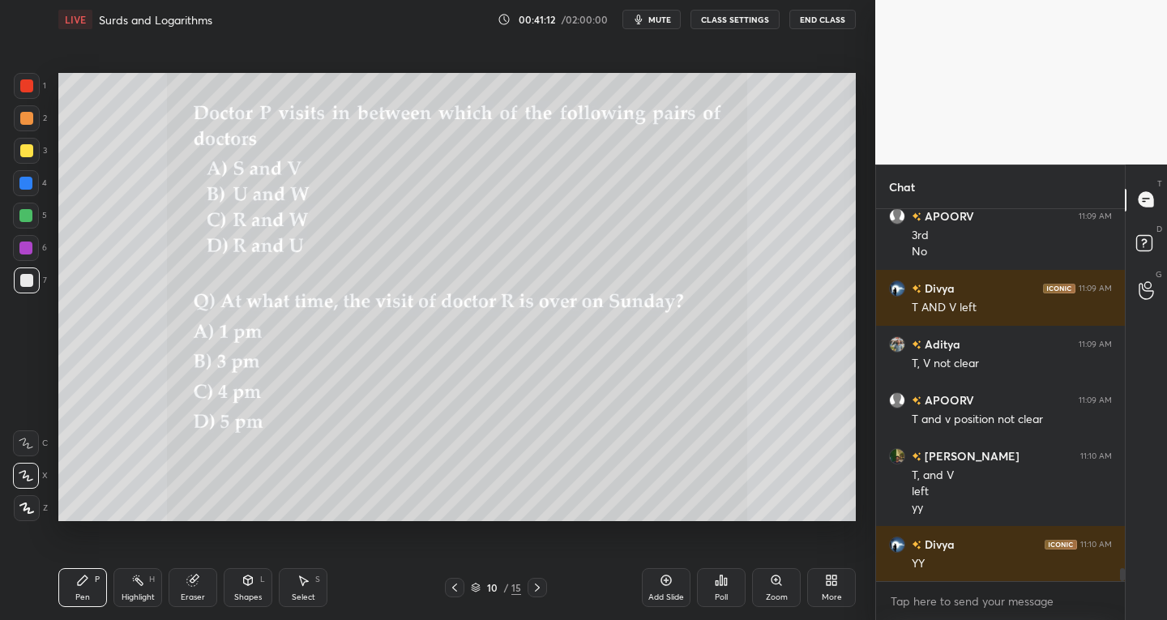
click at [32, 154] on div at bounding box center [27, 151] width 26 height 26
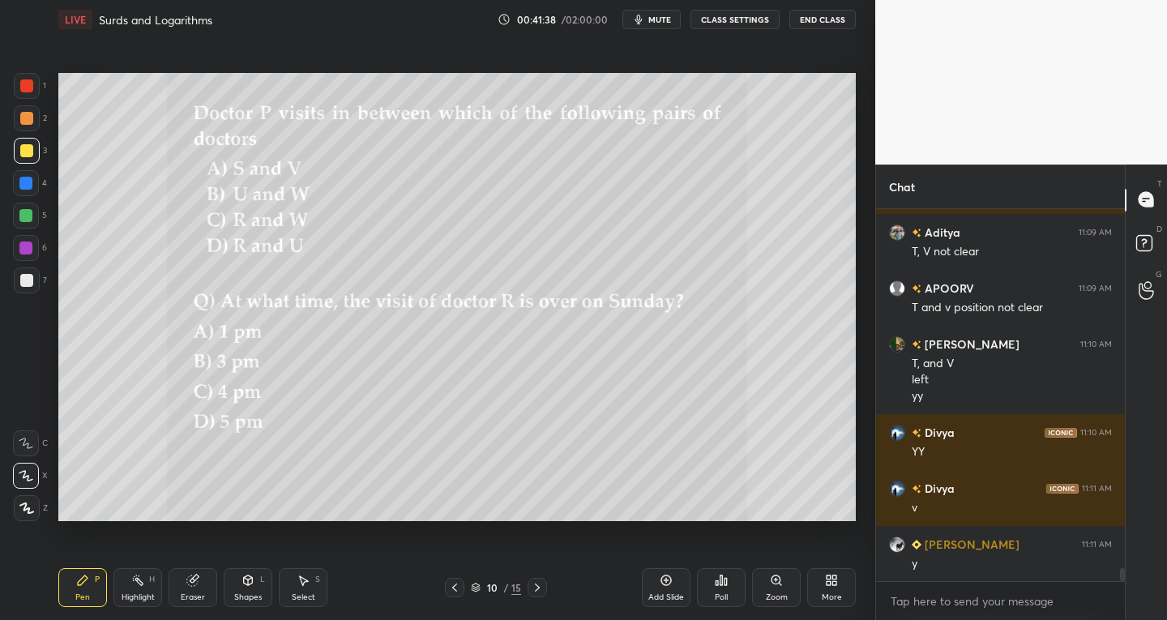
scroll to position [10563, 0]
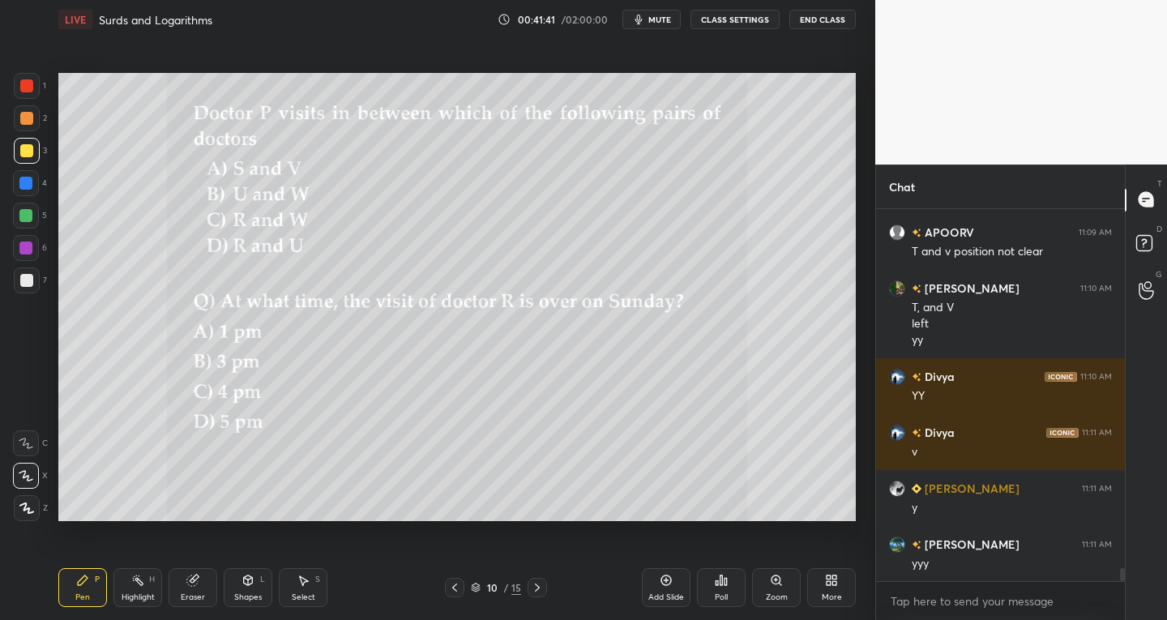
click at [23, 275] on div at bounding box center [26, 280] width 13 height 13
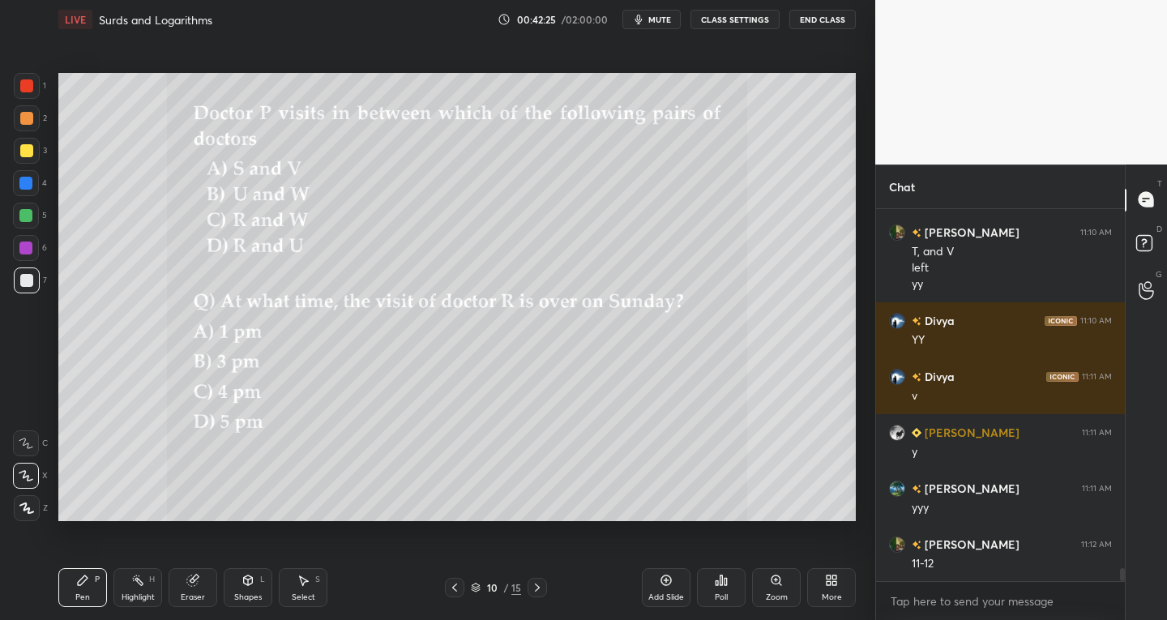
click at [20, 84] on div at bounding box center [26, 85] width 13 height 13
click at [23, 284] on div at bounding box center [26, 280] width 13 height 13
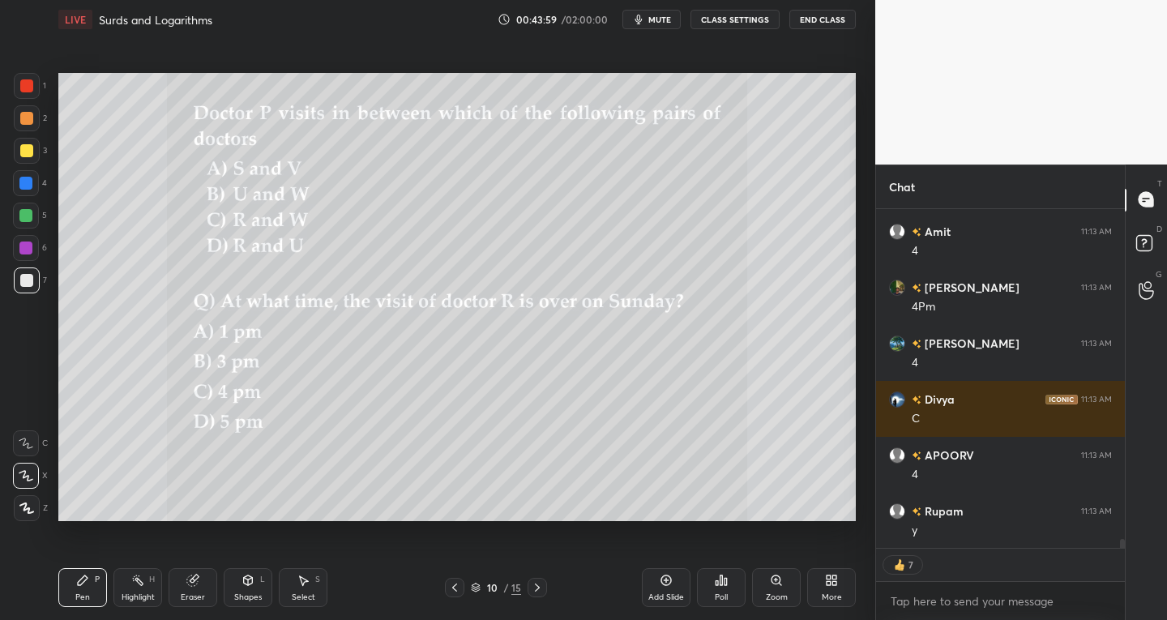
scroll to position [12362, 0]
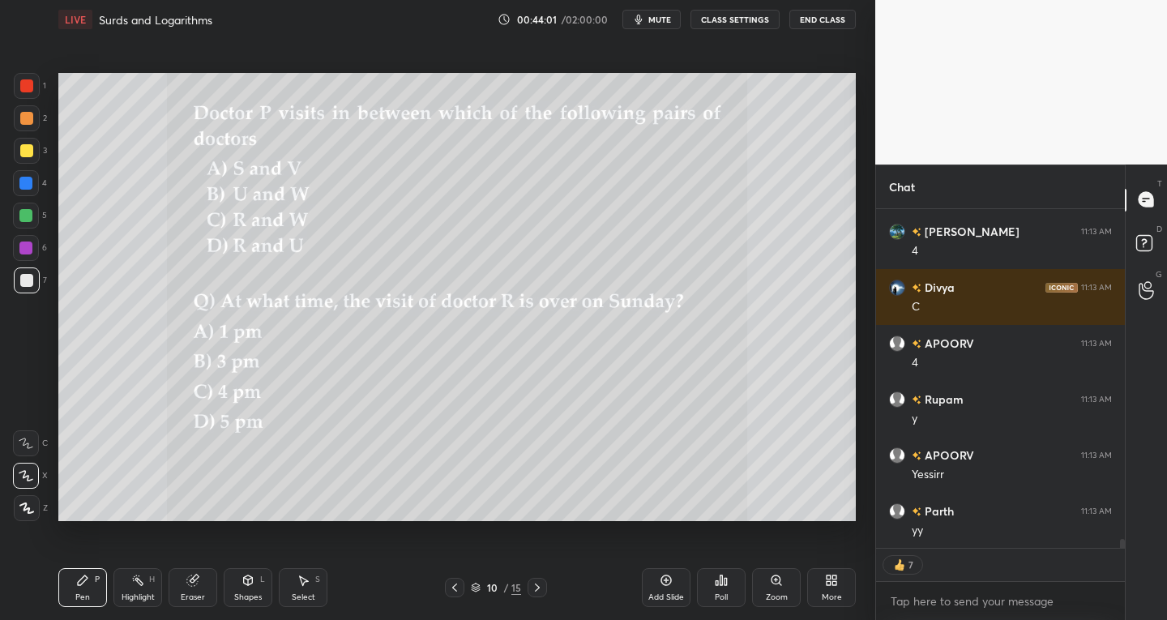
click at [540, 593] on icon at bounding box center [537, 587] width 13 height 13
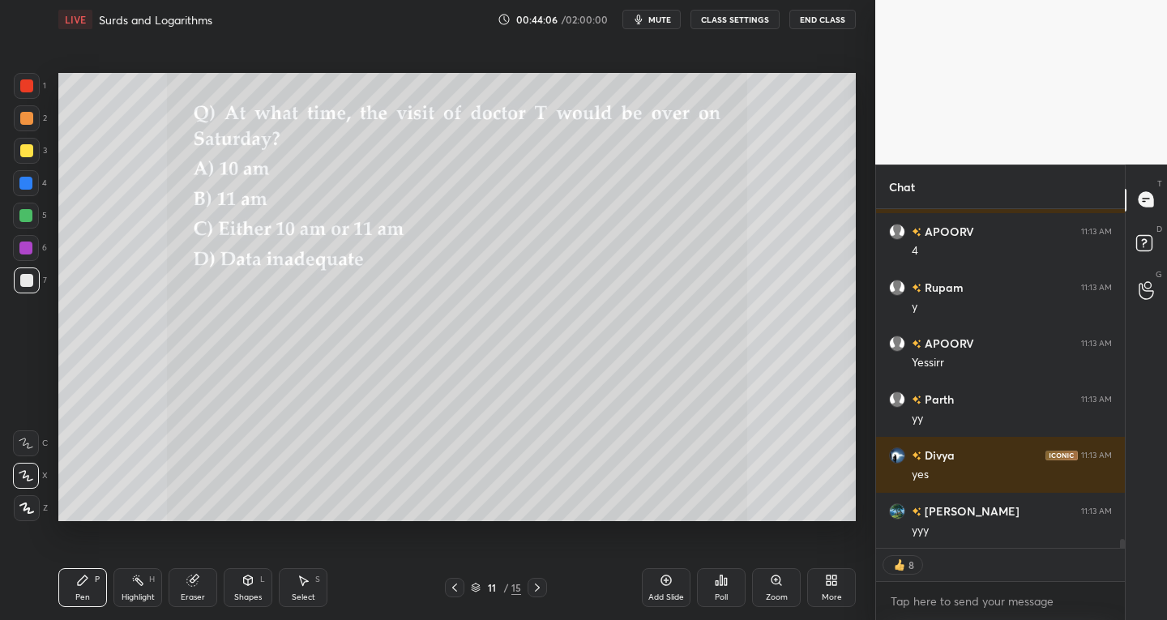
scroll to position [12530, 0]
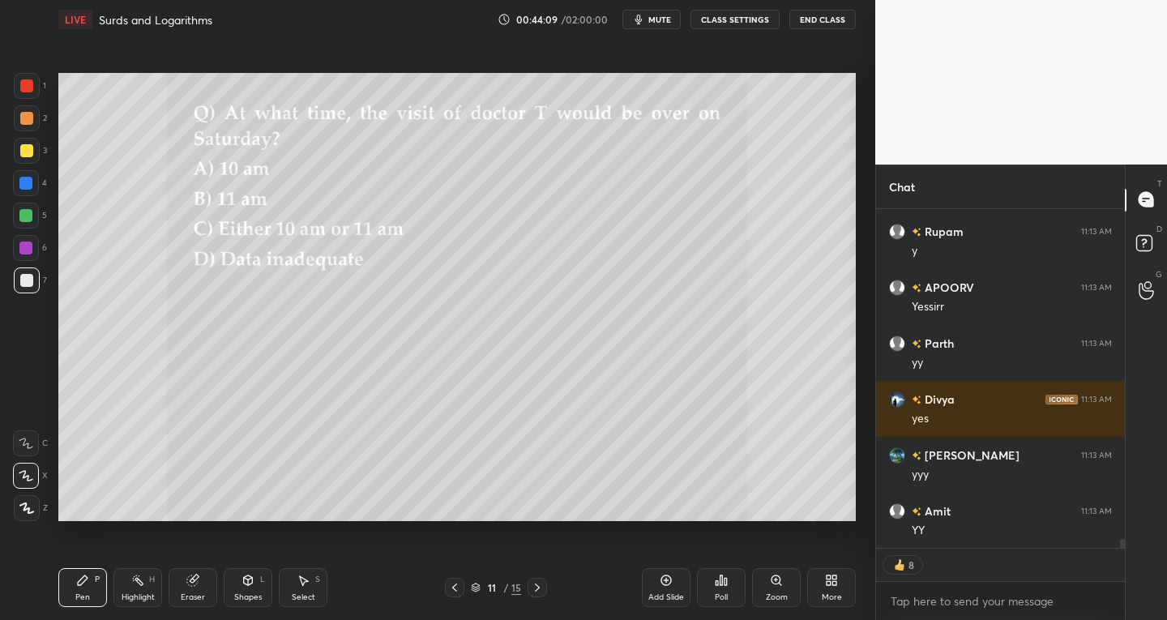
click at [455, 592] on icon at bounding box center [454, 587] width 13 height 13
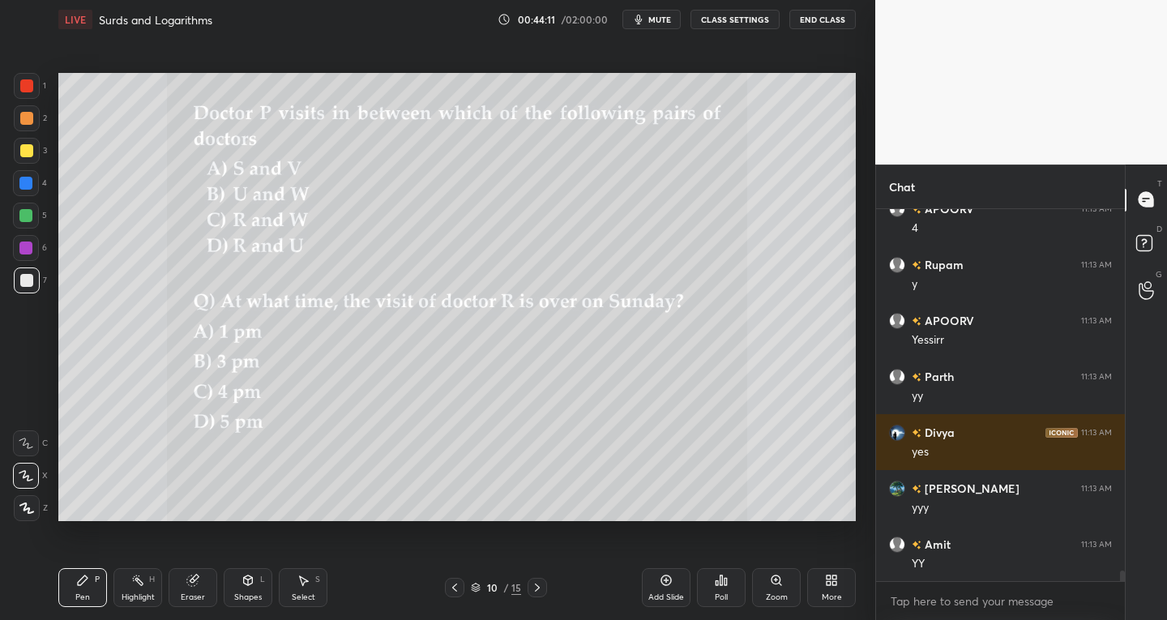
scroll to position [367, 244]
click at [309, 593] on div "Select" at bounding box center [303, 597] width 23 height 8
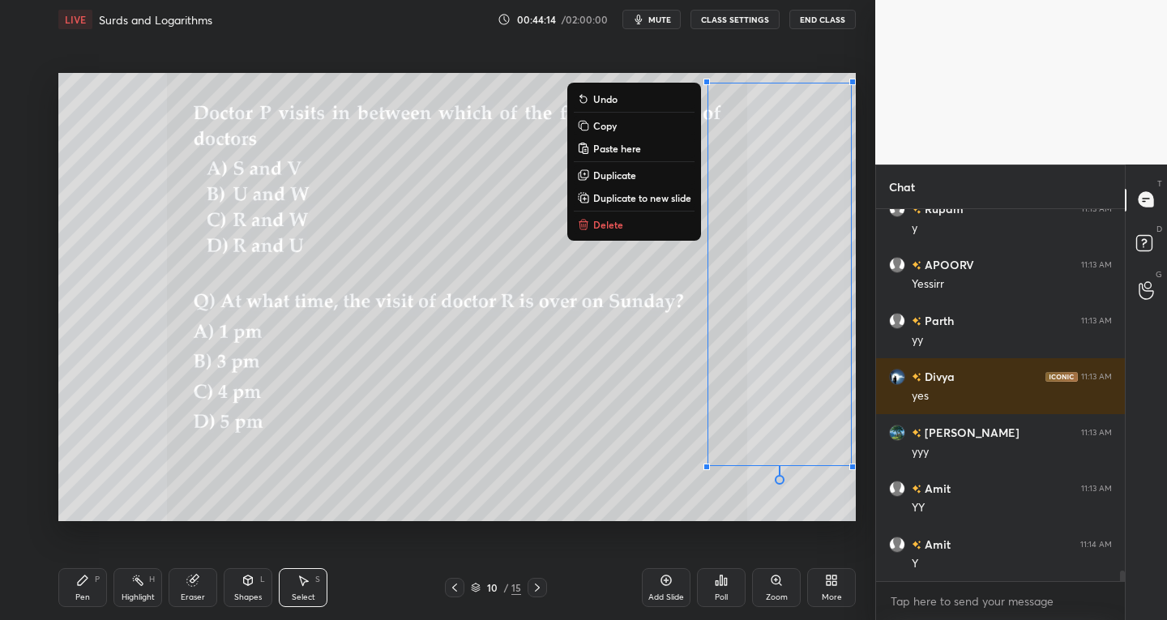
click at [632, 194] on p "Duplicate to new slide" at bounding box center [642, 197] width 98 height 13
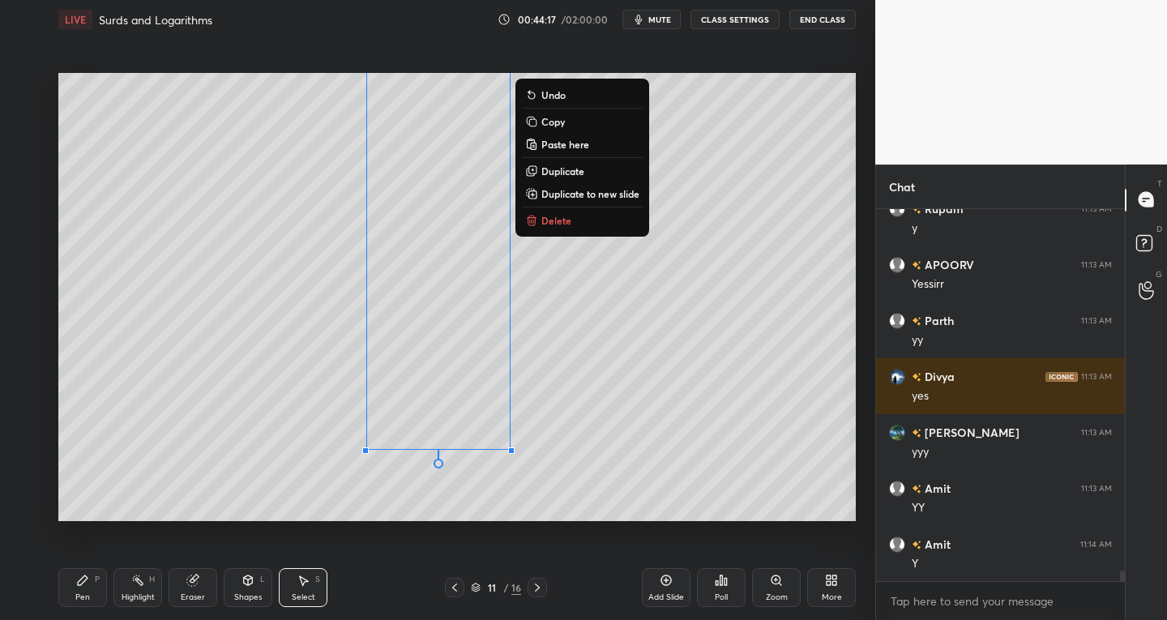
click at [725, 310] on div "0 ° Undo Copy Paste here Duplicate Duplicate to new slide Delete" at bounding box center [456, 297] width 797 height 449
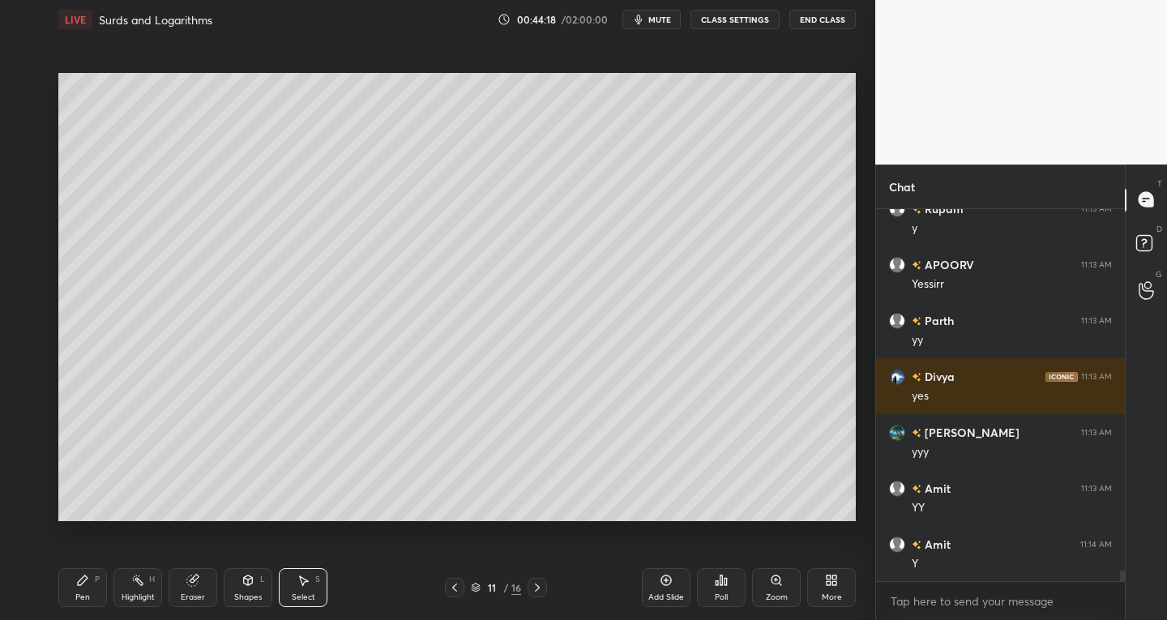
click at [197, 585] on icon at bounding box center [192, 580] width 13 height 13
click at [31, 467] on div at bounding box center [26, 476] width 26 height 26
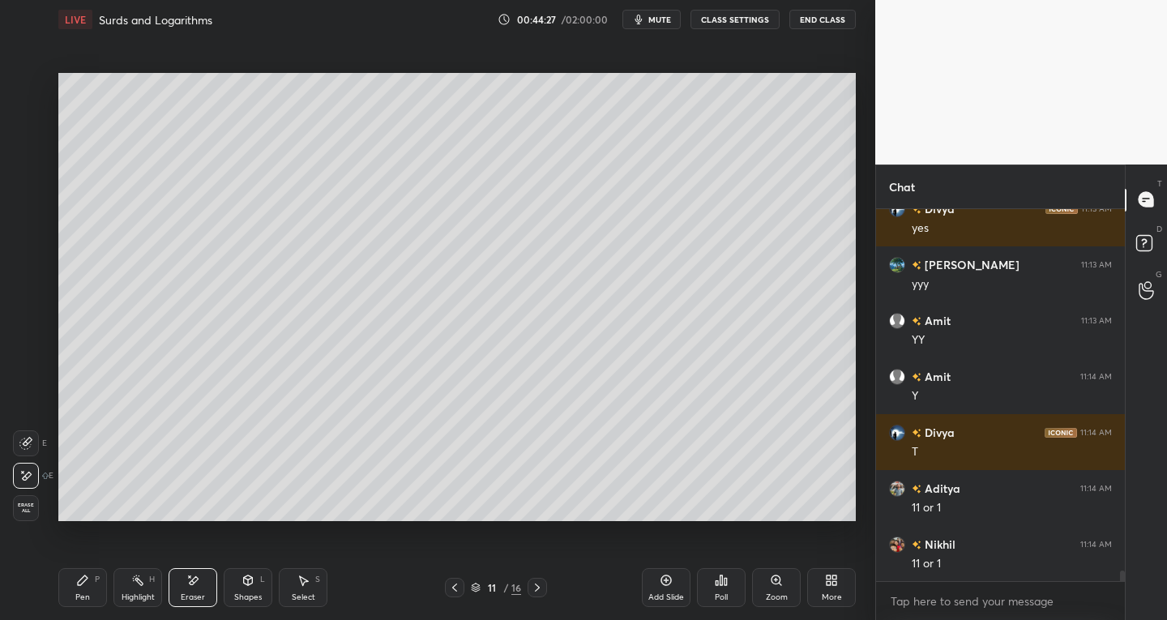
scroll to position [12776, 0]
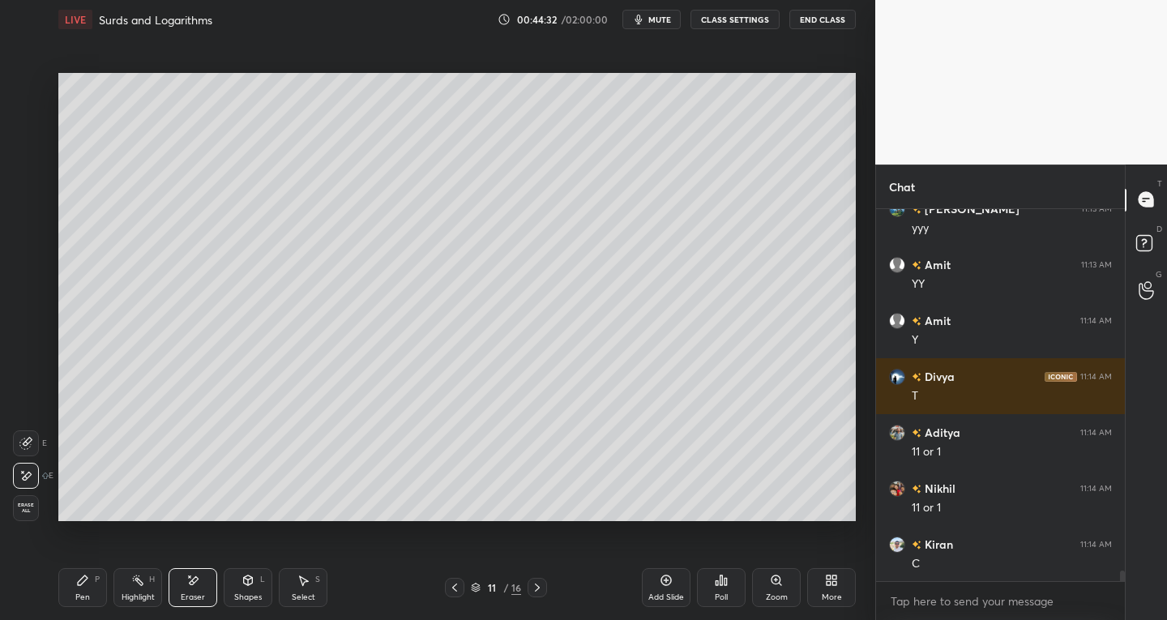
click at [71, 598] on div "Pen P" at bounding box center [82, 587] width 49 height 39
click at [448, 593] on icon at bounding box center [454, 587] width 13 height 13
click at [535, 590] on icon at bounding box center [537, 587] width 13 height 13
click at [536, 588] on icon at bounding box center [537, 587] width 13 height 13
click at [458, 587] on icon at bounding box center [454, 587] width 13 height 13
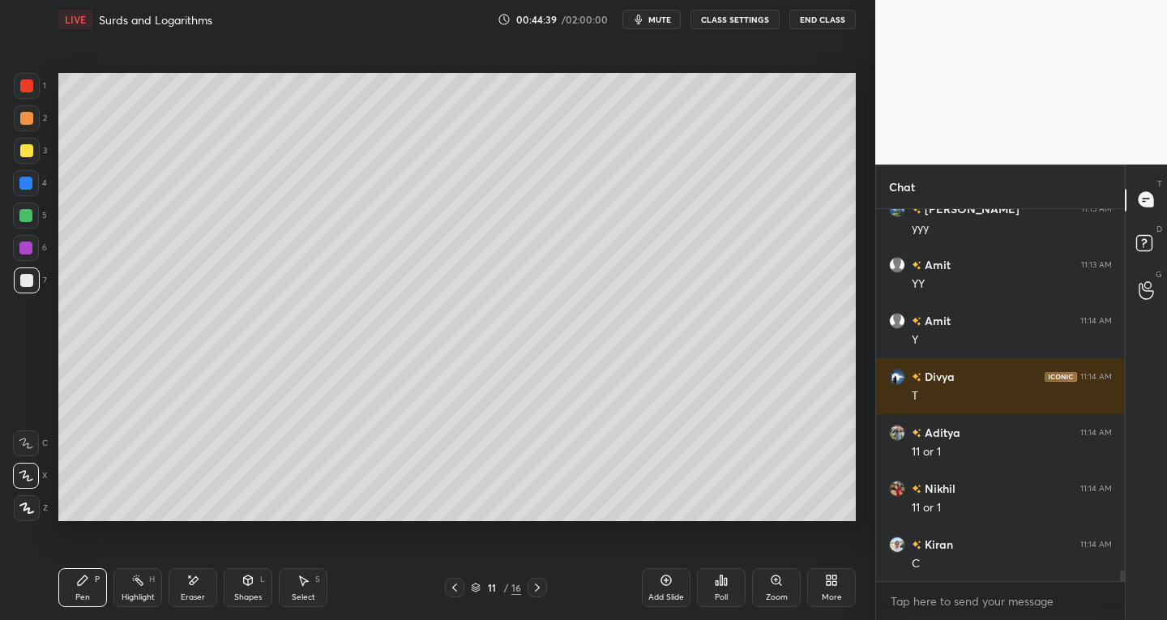
scroll to position [12832, 0]
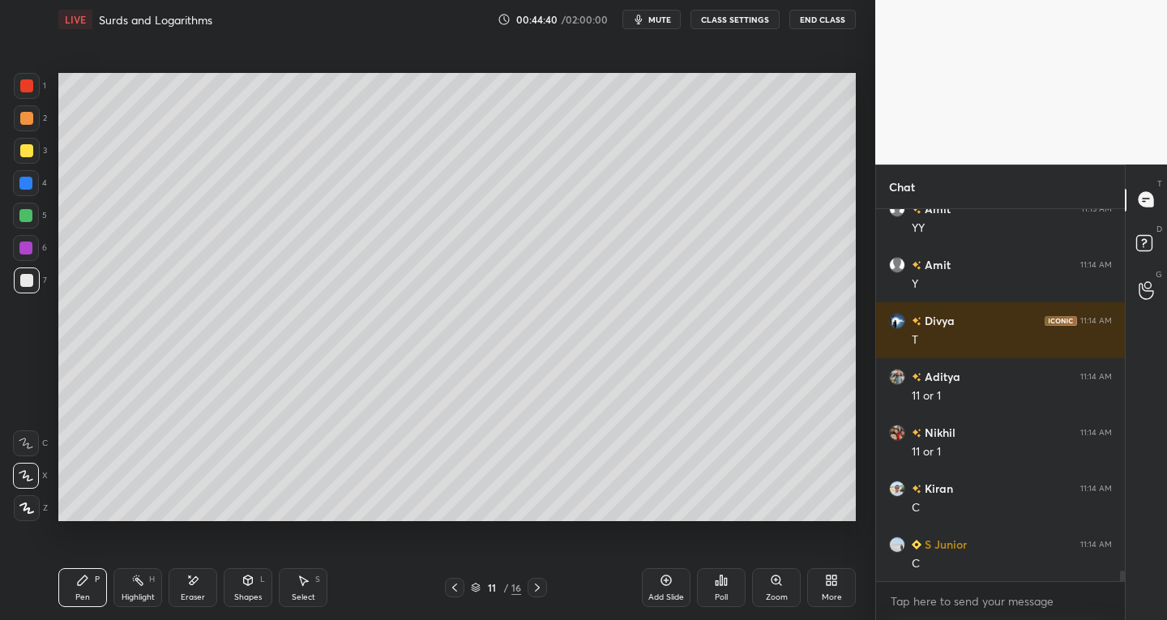
click at [310, 603] on div "Select S" at bounding box center [303, 587] width 49 height 39
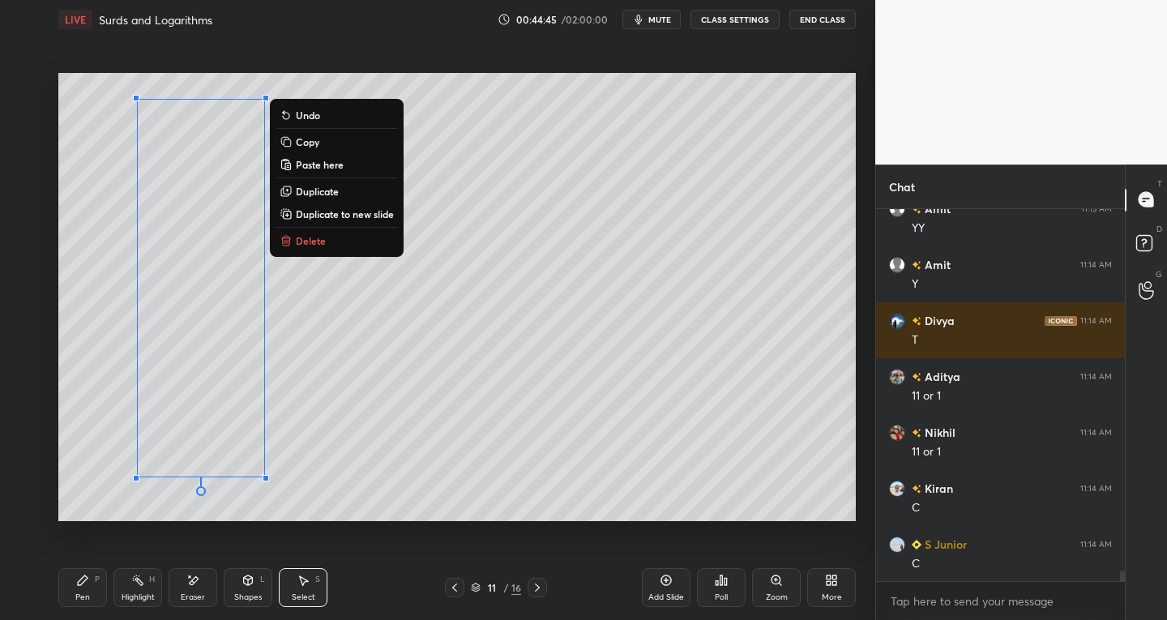
click at [309, 194] on p "Duplicate" at bounding box center [317, 191] width 43 height 13
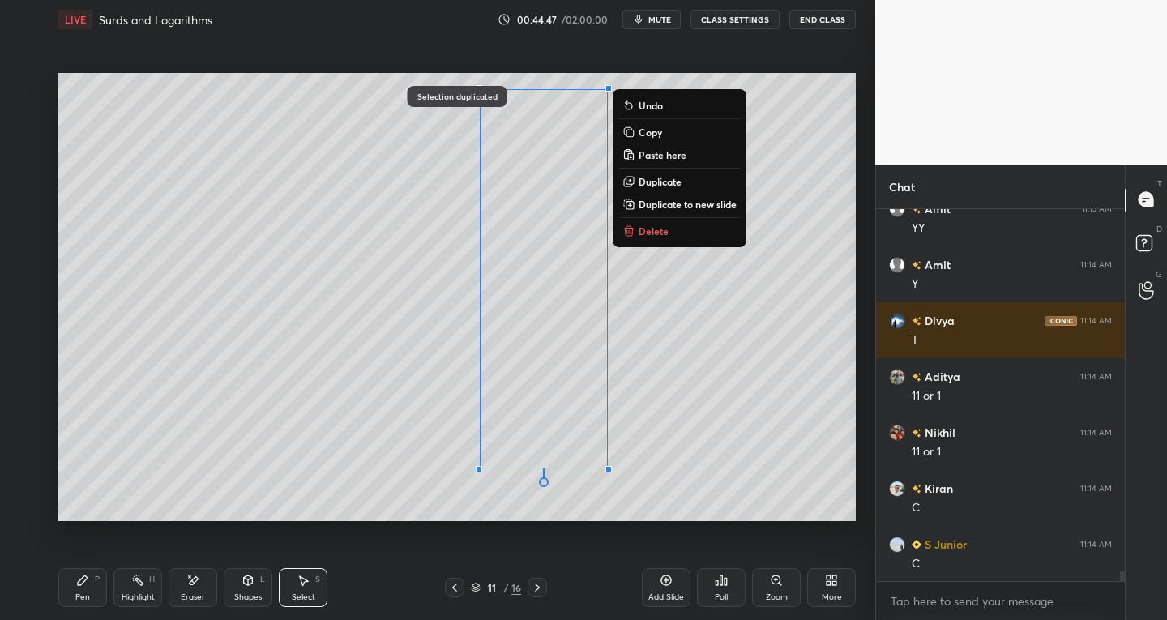
click at [88, 589] on div "Pen P" at bounding box center [82, 587] width 49 height 39
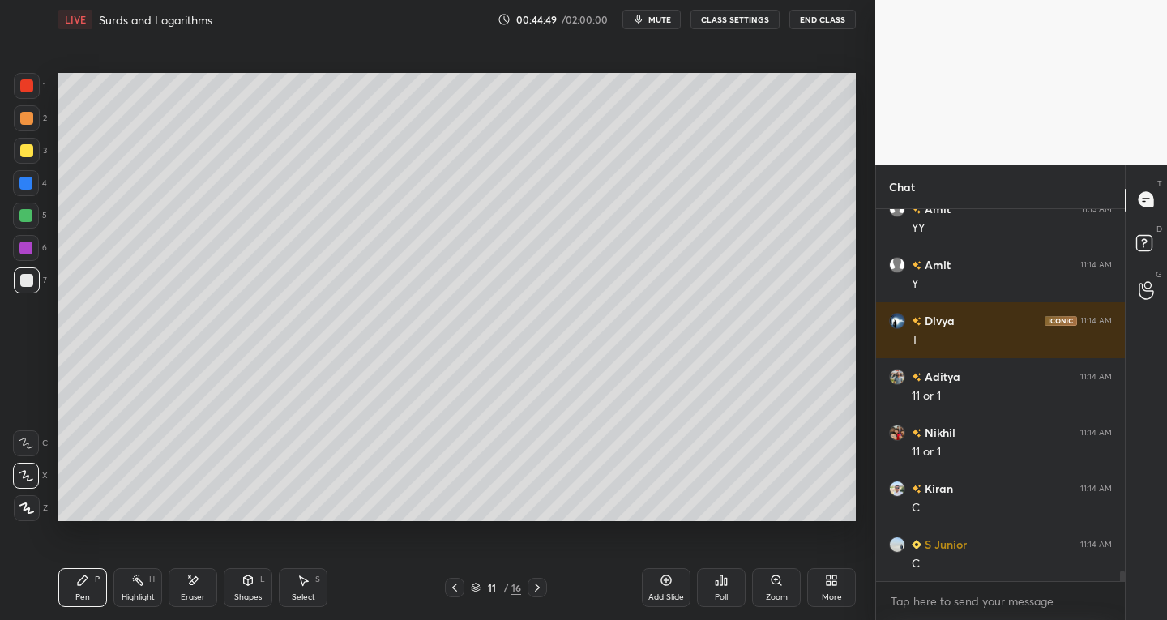
click at [198, 583] on icon at bounding box center [192, 581] width 13 height 14
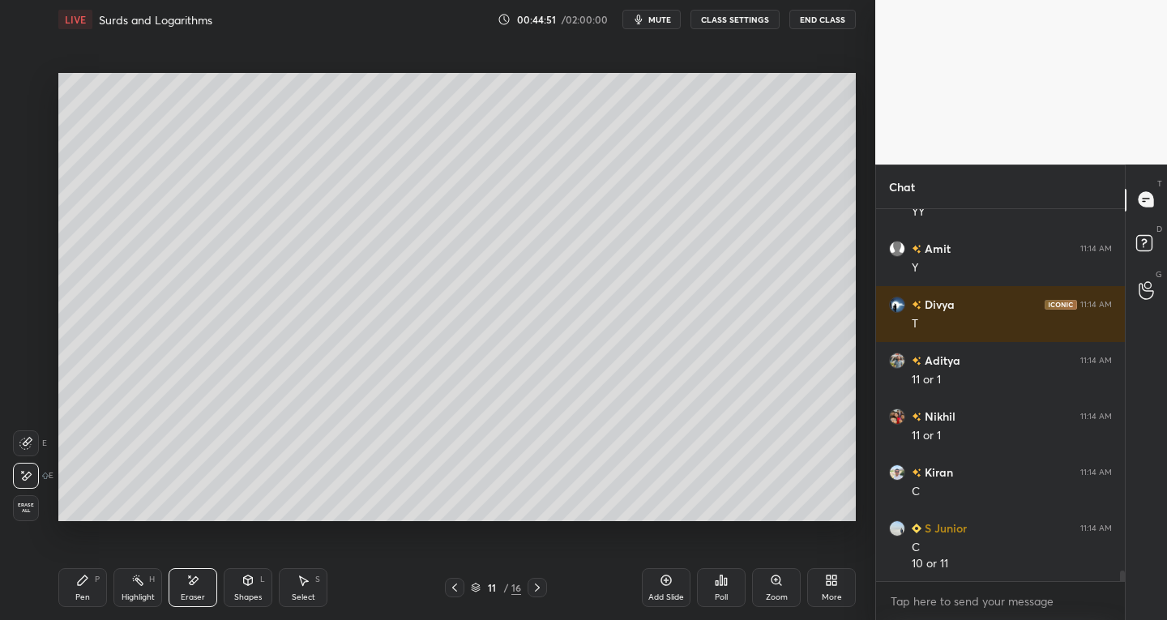
click at [80, 597] on div "Pen" at bounding box center [82, 597] width 15 height 8
click at [23, 161] on div at bounding box center [27, 151] width 26 height 26
click at [20, 296] on div "7" at bounding box center [30, 283] width 33 height 32
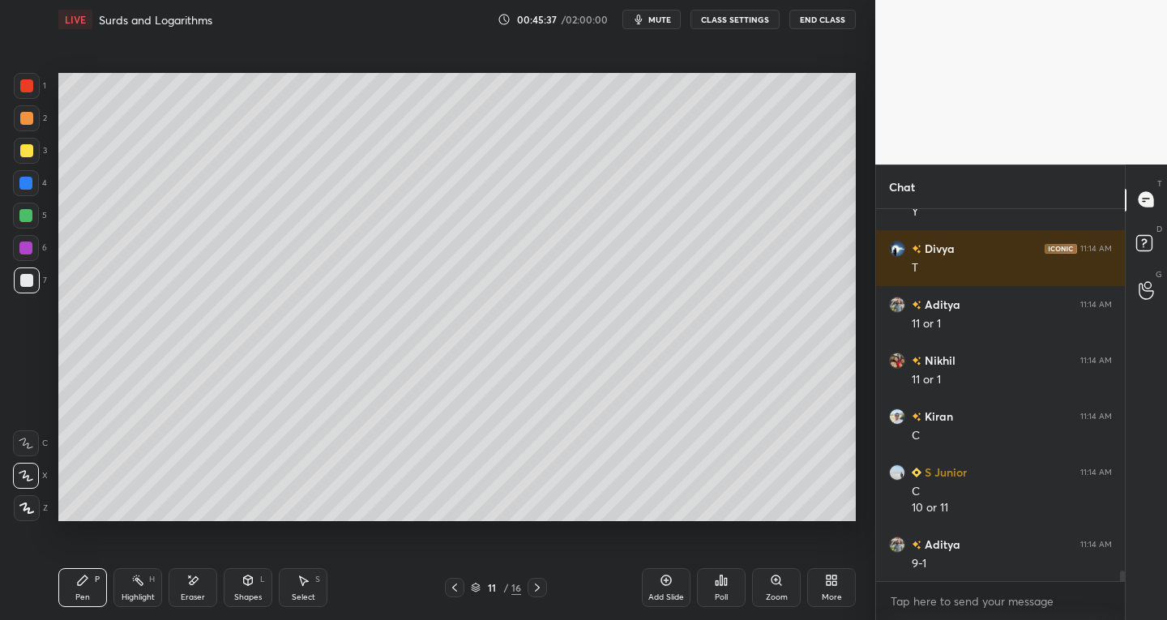
click at [18, 96] on div at bounding box center [27, 86] width 26 height 26
click at [531, 588] on icon at bounding box center [537, 587] width 13 height 13
click at [450, 593] on icon at bounding box center [454, 587] width 13 height 13
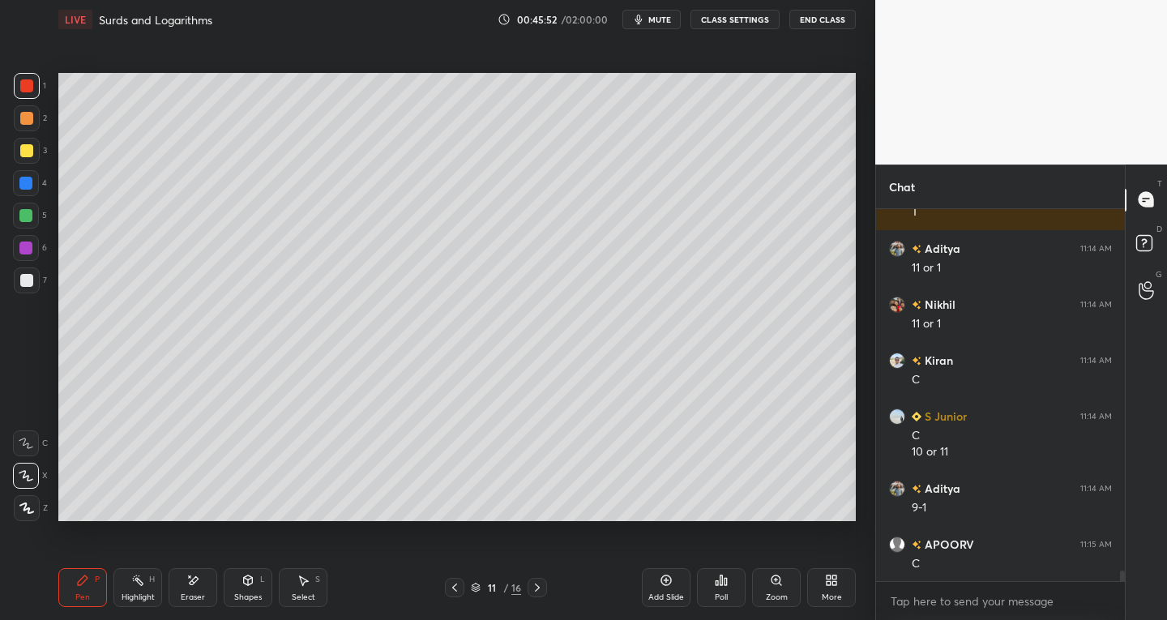
click at [457, 586] on icon at bounding box center [454, 587] width 13 height 13
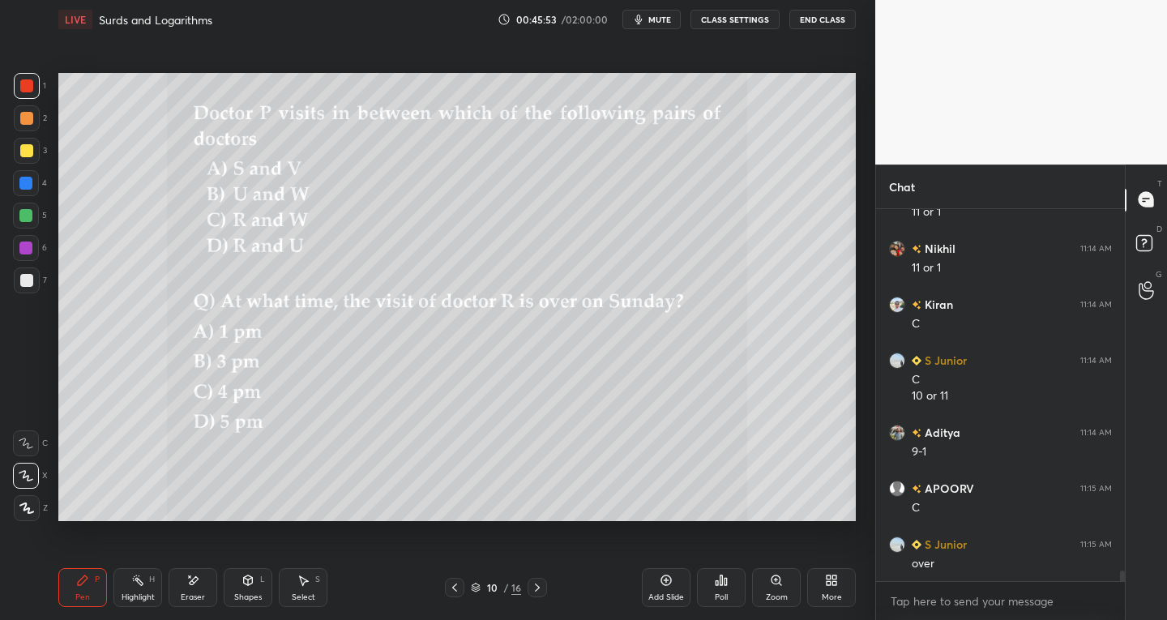
click at [535, 586] on icon at bounding box center [537, 587] width 13 height 13
click at [537, 583] on icon at bounding box center [537, 587] width 13 height 13
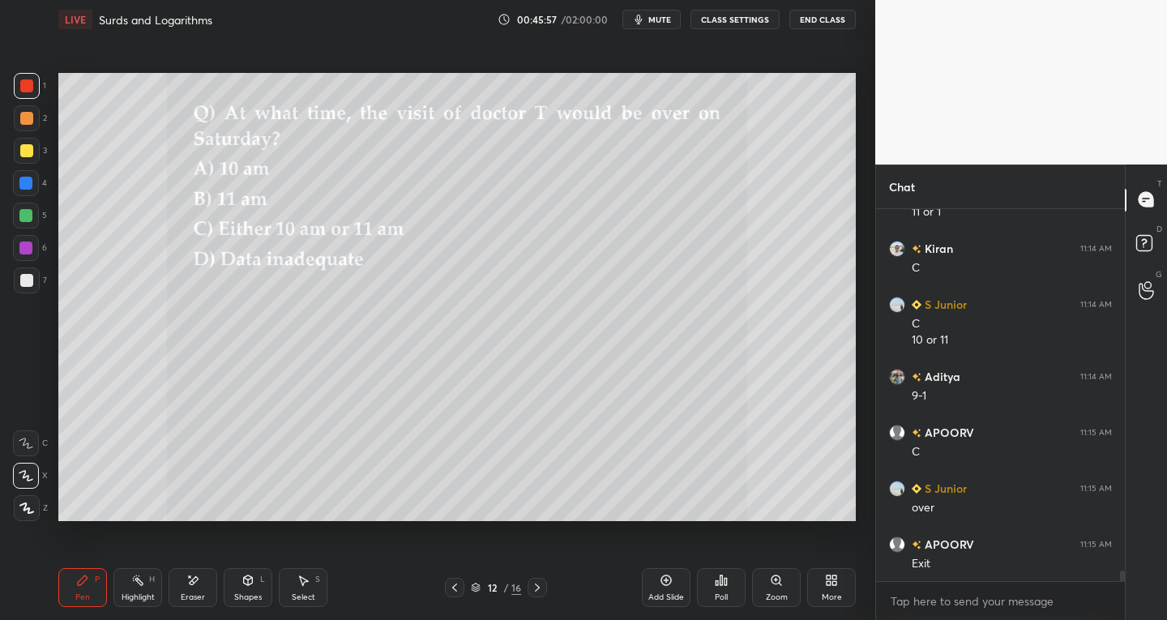
click at [454, 579] on div at bounding box center [454, 587] width 19 height 19
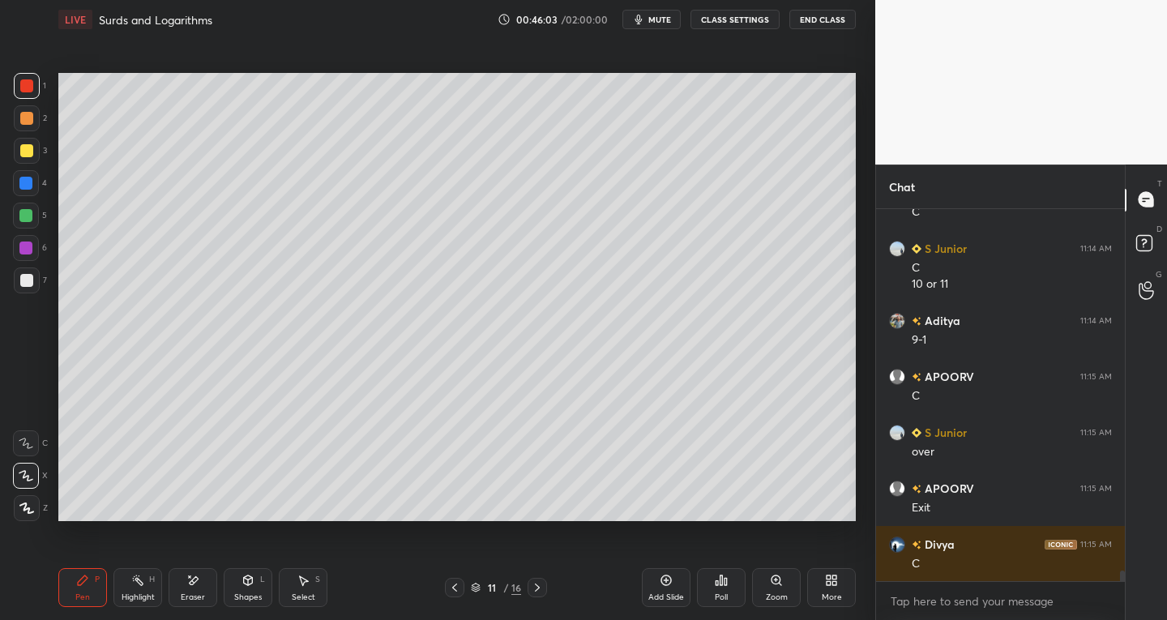
scroll to position [13184, 0]
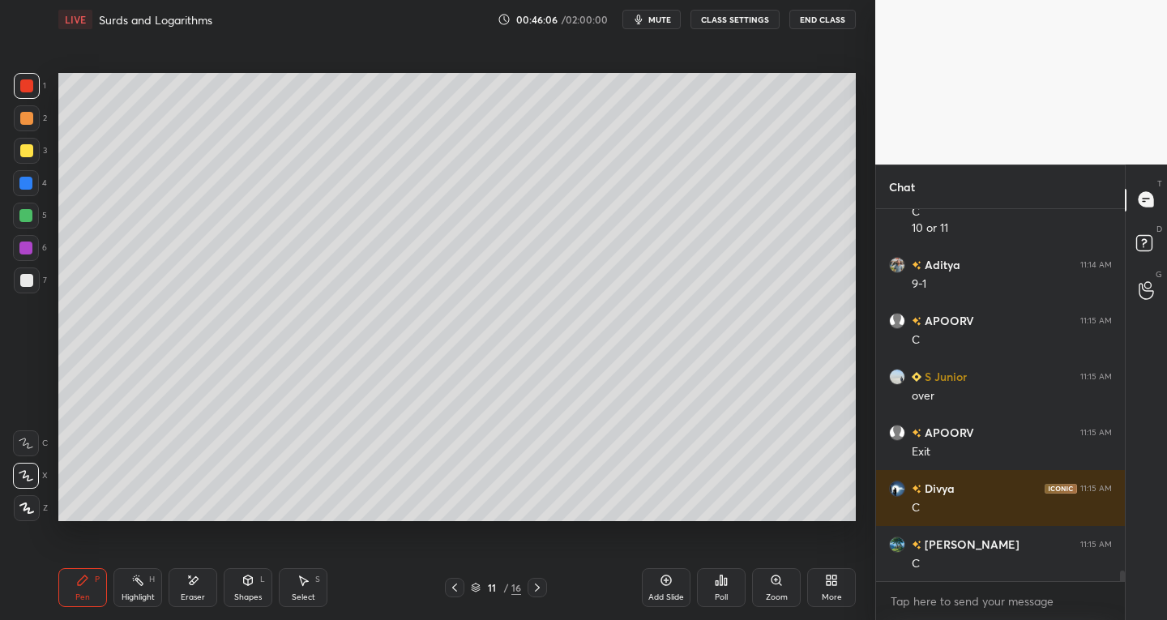
click at [21, 162] on div at bounding box center [27, 151] width 26 height 26
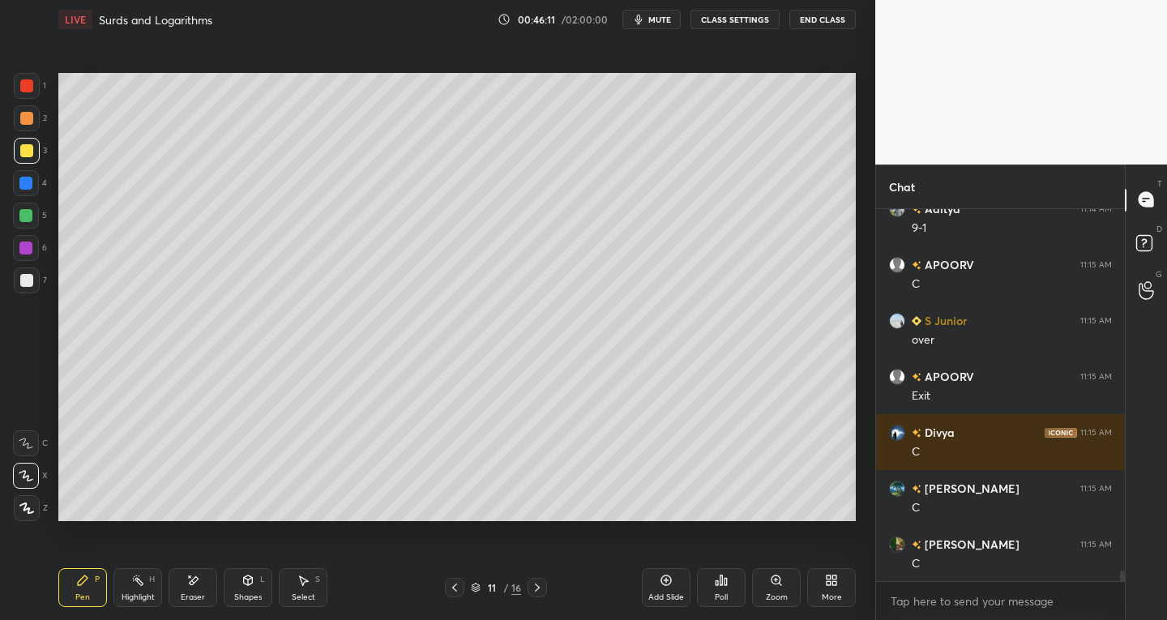
scroll to position [13295, 0]
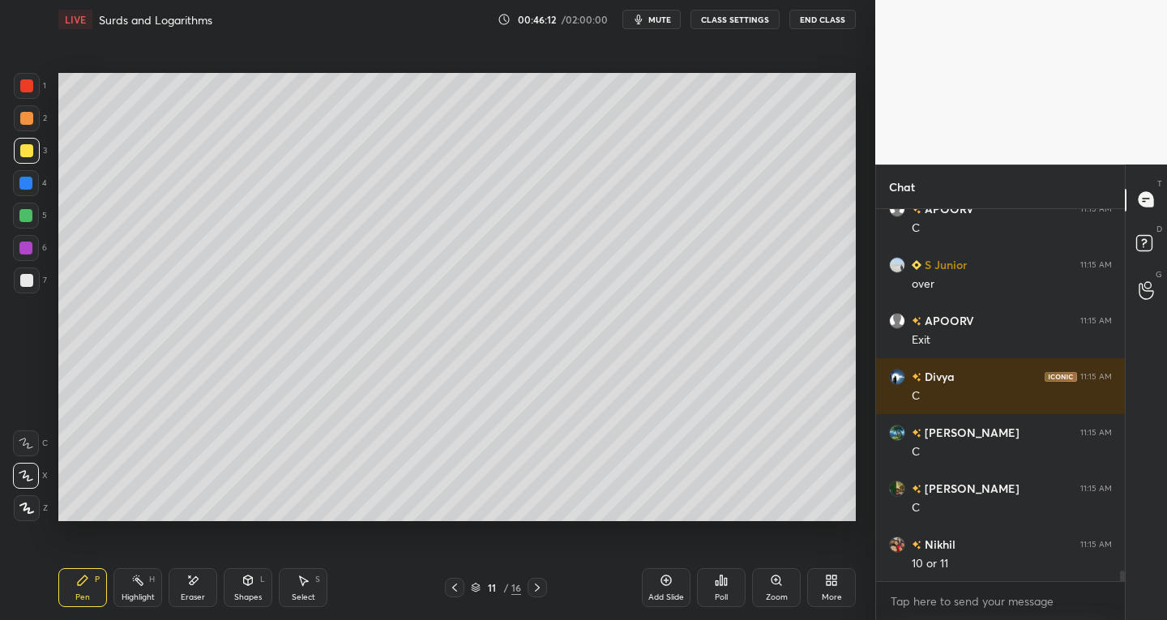
click at [544, 585] on div at bounding box center [536, 587] width 19 height 19
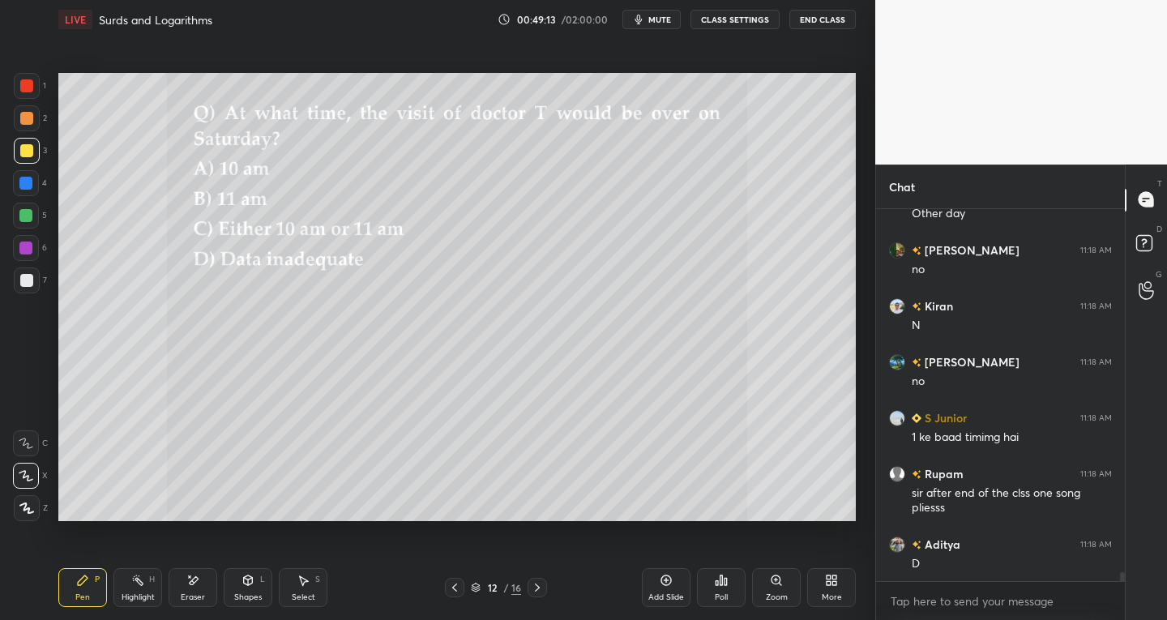
scroll to position [15490, 0]
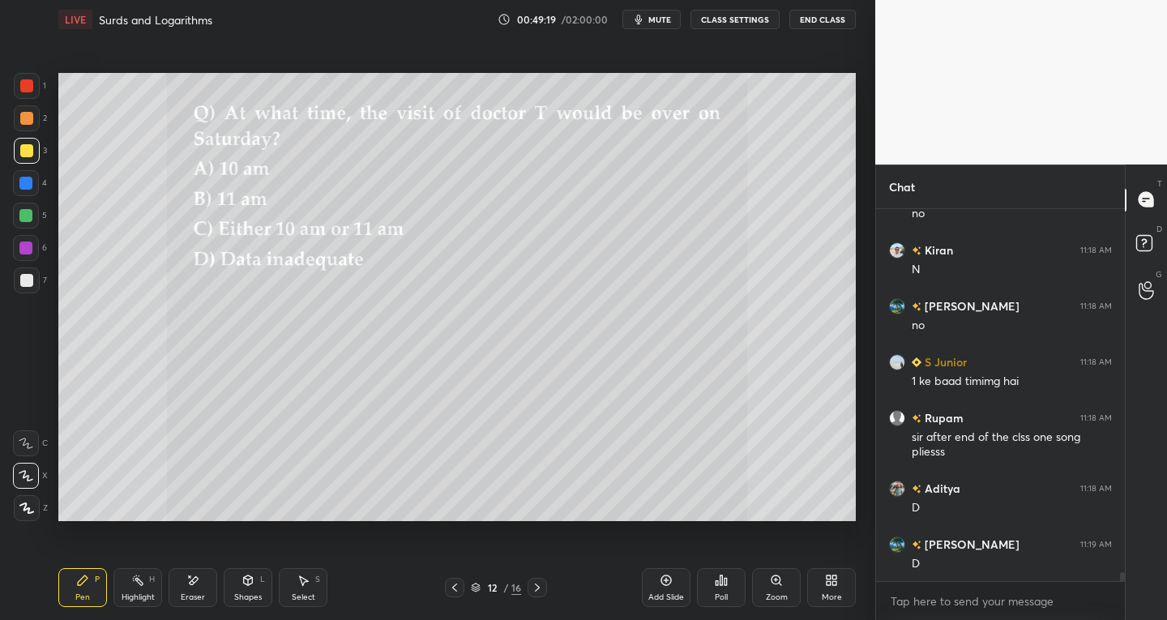
click at [456, 587] on icon at bounding box center [454, 587] width 13 height 13
click at [305, 595] on div "Select" at bounding box center [303, 597] width 23 height 8
click at [455, 592] on icon at bounding box center [454, 587] width 13 height 13
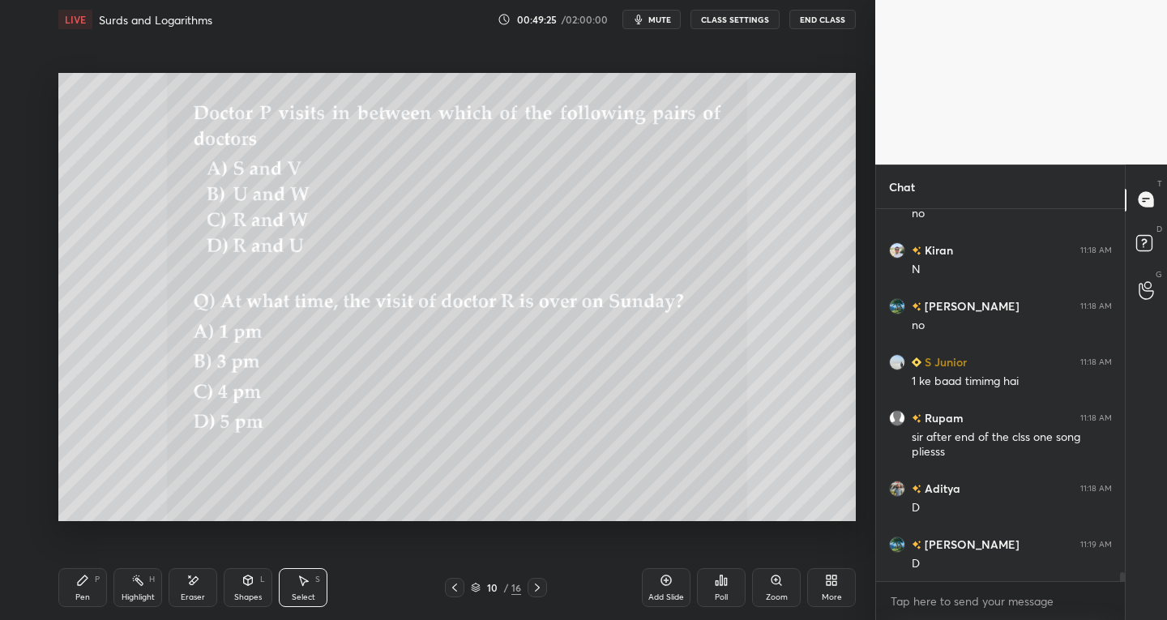
click at [322, 588] on div "Select S" at bounding box center [303, 587] width 49 height 39
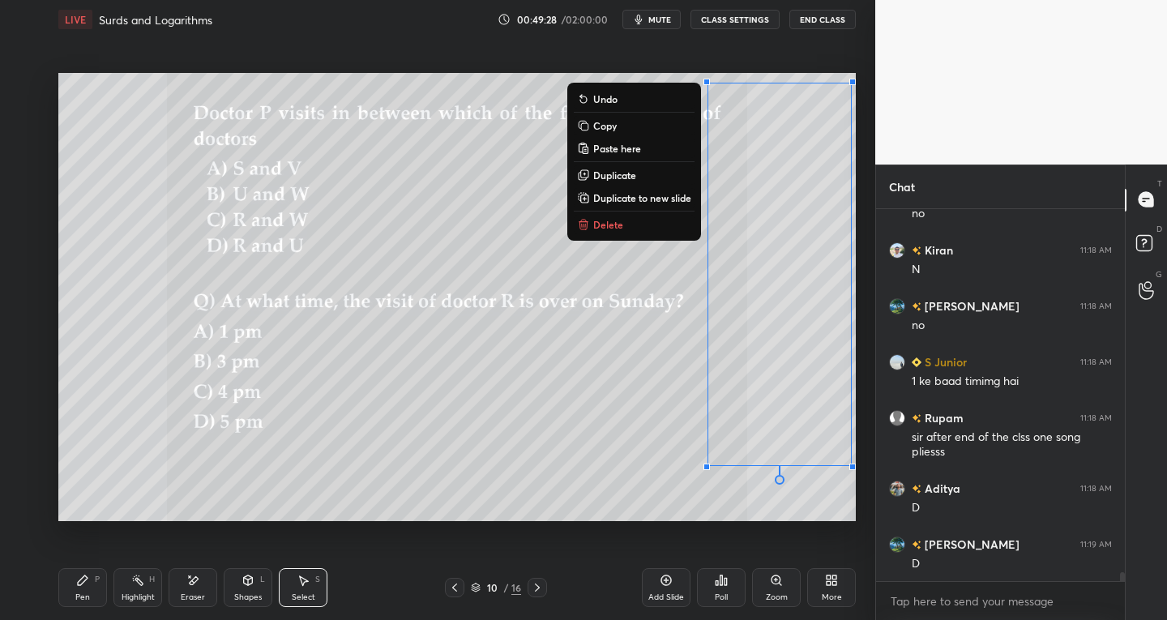
click at [604, 122] on p "Copy" at bounding box center [604, 125] width 23 height 13
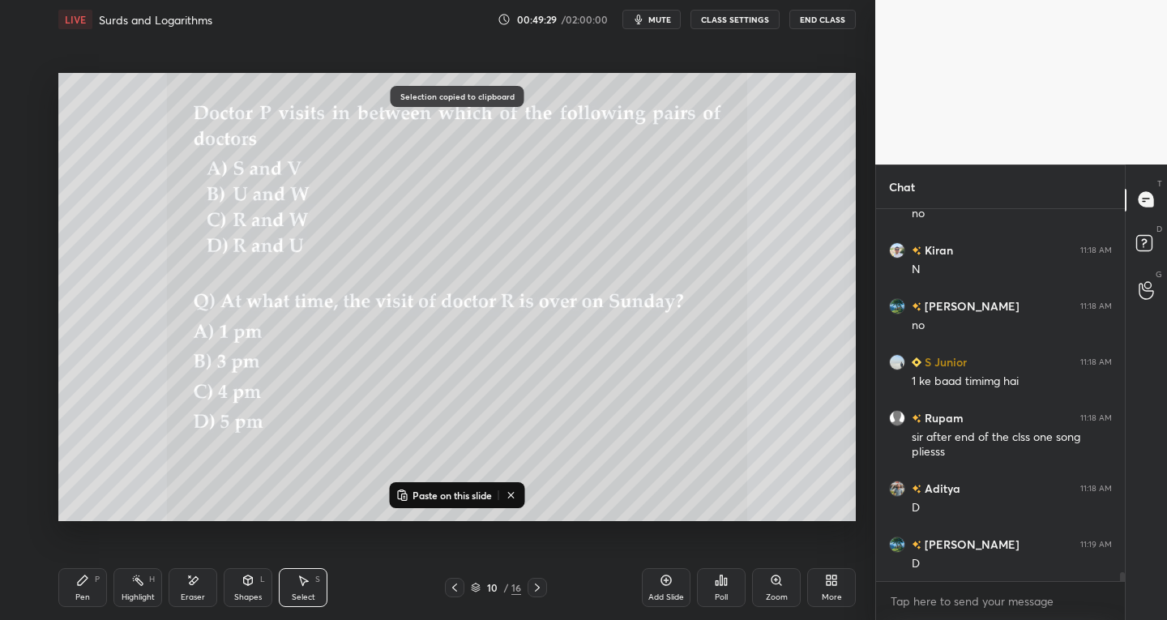
click at [533, 587] on icon at bounding box center [537, 587] width 13 height 13
click at [534, 587] on icon at bounding box center [537, 587] width 13 height 13
click at [536, 583] on icon at bounding box center [537, 587] width 13 height 13
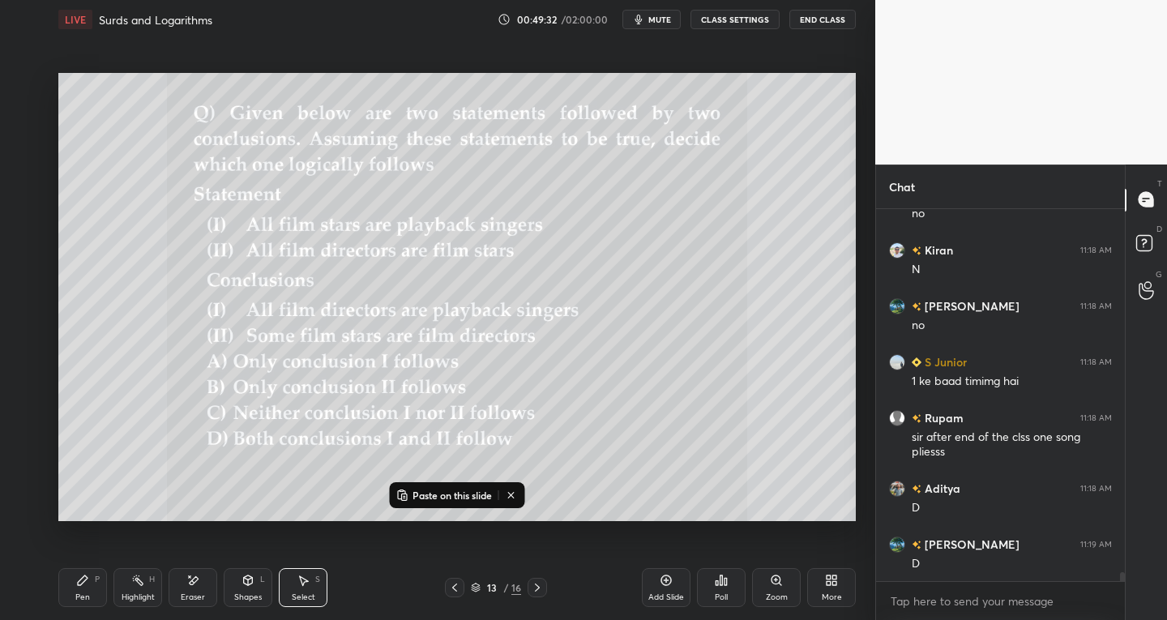
click at [454, 587] on icon at bounding box center [454, 587] width 5 height 8
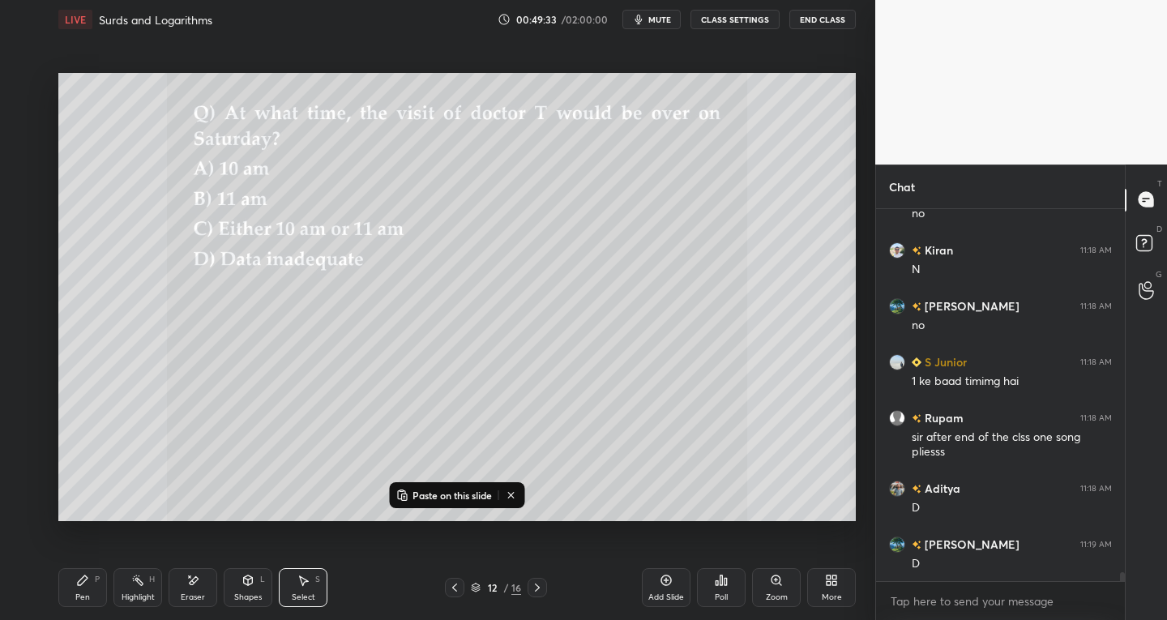
click at [662, 587] on div "Add Slide" at bounding box center [666, 587] width 49 height 39
click at [438, 496] on p "Paste on this slide" at bounding box center [451, 495] width 79 height 13
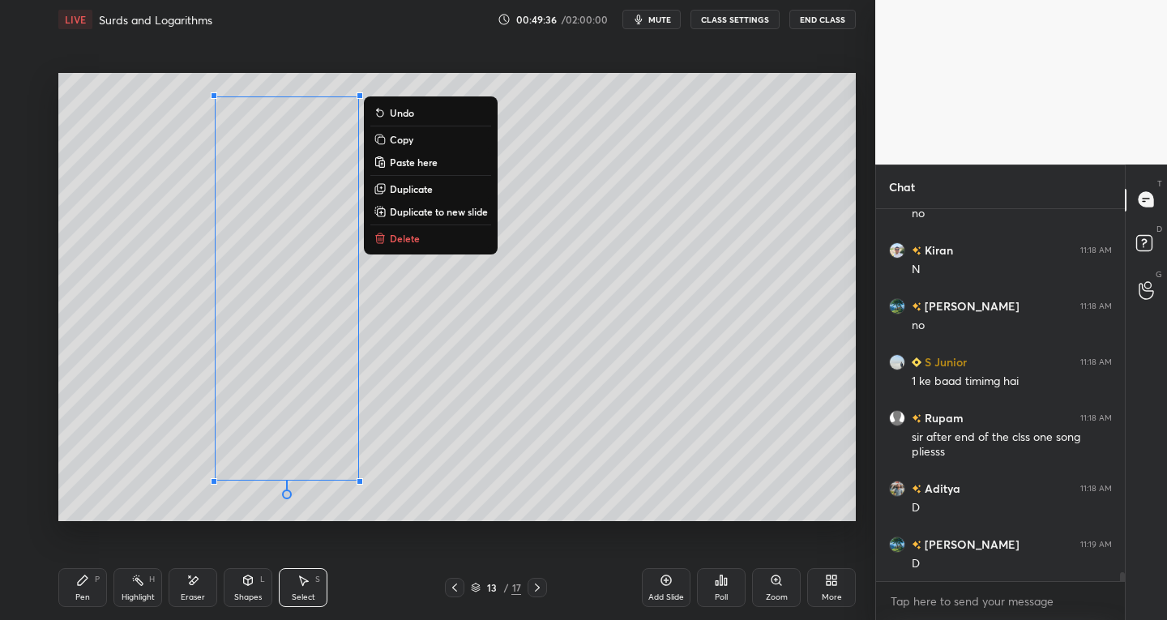
click at [191, 601] on div "Eraser" at bounding box center [193, 597] width 24 height 8
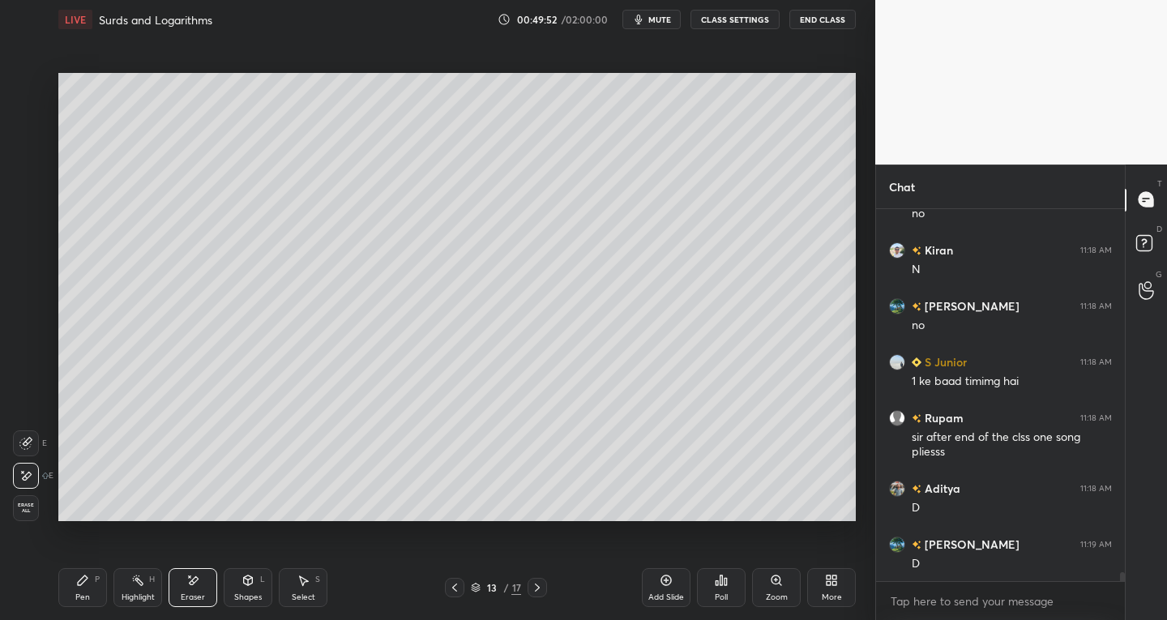
click at [91, 600] on div "Pen P" at bounding box center [82, 587] width 49 height 39
click at [26, 286] on div at bounding box center [26, 280] width 13 height 13
click at [295, 586] on div "Select S" at bounding box center [303, 587] width 49 height 39
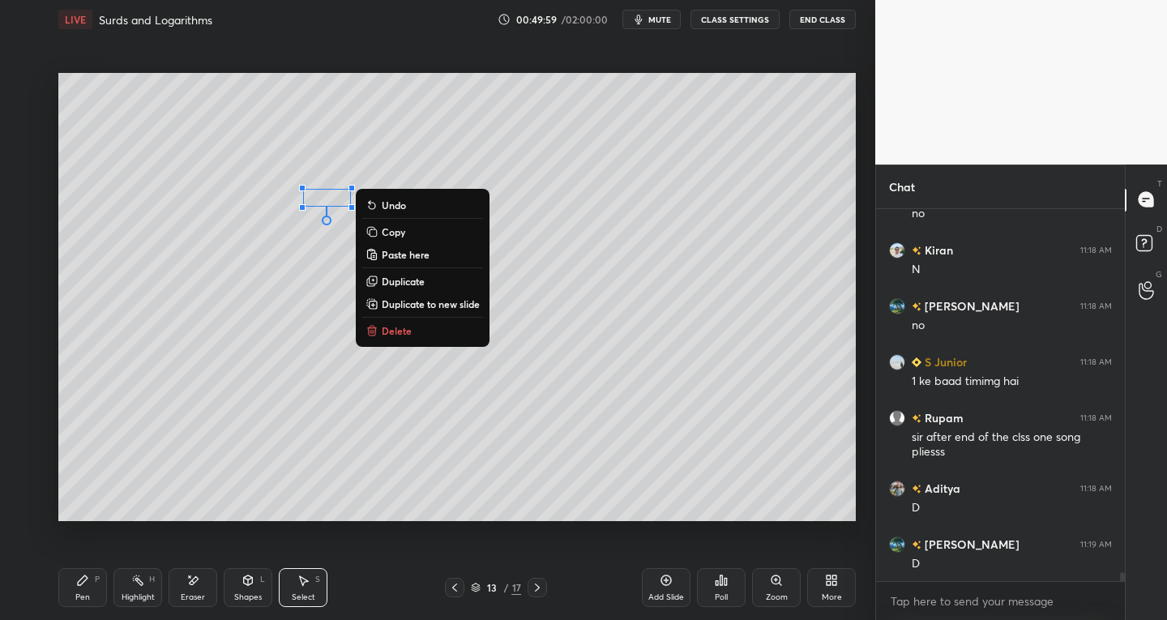
click at [398, 326] on p "Delete" at bounding box center [397, 330] width 30 height 13
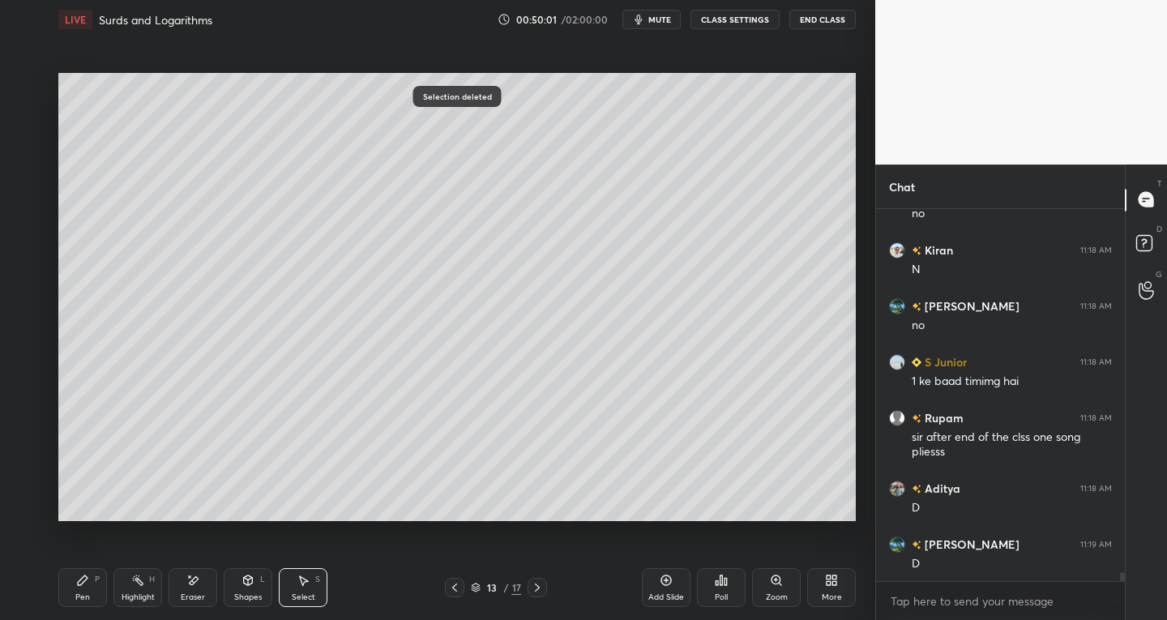
click at [98, 575] on div "P" at bounding box center [97, 579] width 5 height 8
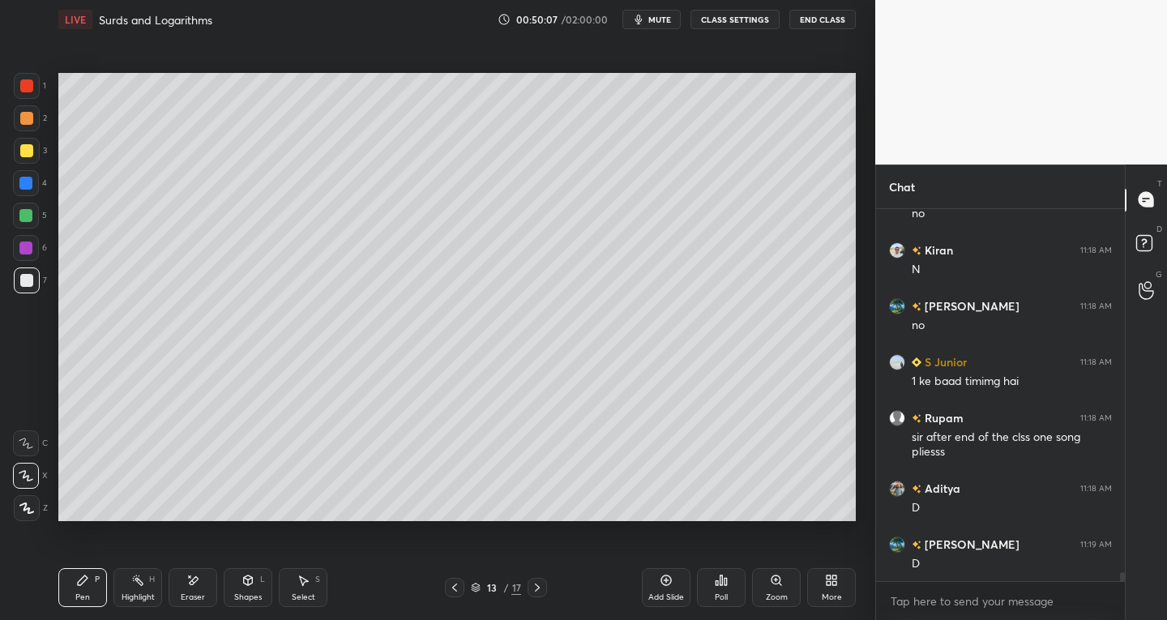
click at [202, 595] on div "Eraser" at bounding box center [193, 597] width 24 height 8
click at [99, 578] on div "P" at bounding box center [97, 579] width 5 height 8
click at [198, 591] on div "Eraser" at bounding box center [193, 587] width 49 height 39
click at [95, 583] on div "P" at bounding box center [97, 579] width 5 height 8
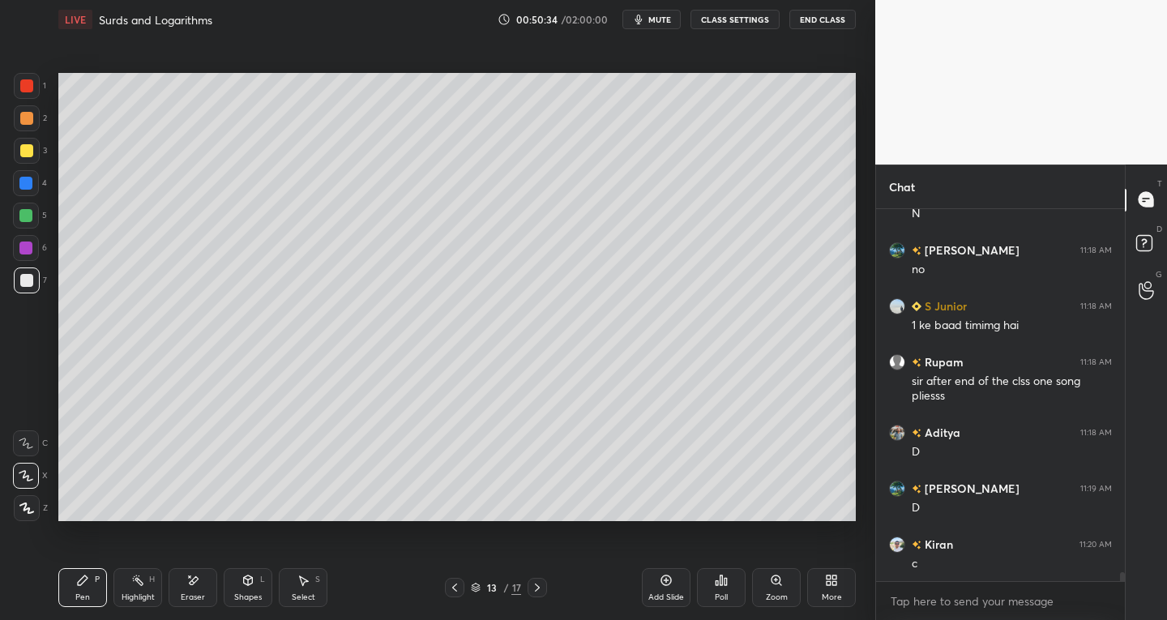
scroll to position [15602, 0]
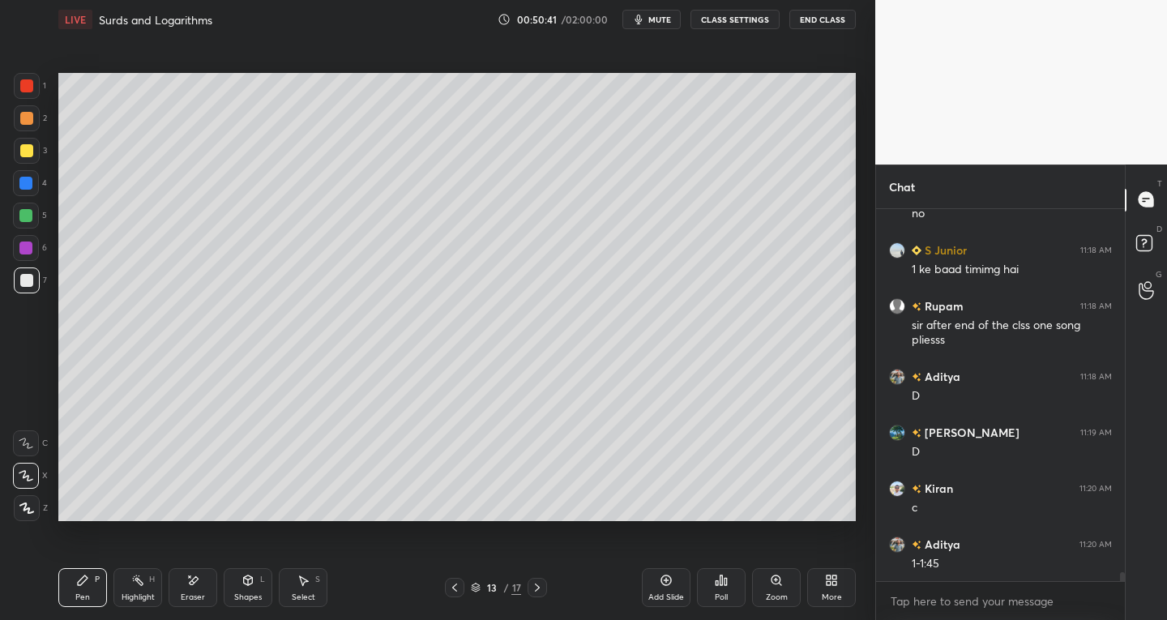
click at [458, 583] on icon at bounding box center [454, 587] width 13 height 13
click at [537, 581] on icon at bounding box center [537, 587] width 13 height 13
click at [455, 575] on div "Pen P Highlight H Eraser Shapes L Select S 13 / 17 Add Slide Poll Zoom More" at bounding box center [456, 587] width 797 height 65
click at [451, 584] on icon at bounding box center [454, 587] width 13 height 13
click at [535, 586] on icon at bounding box center [537, 587] width 13 height 13
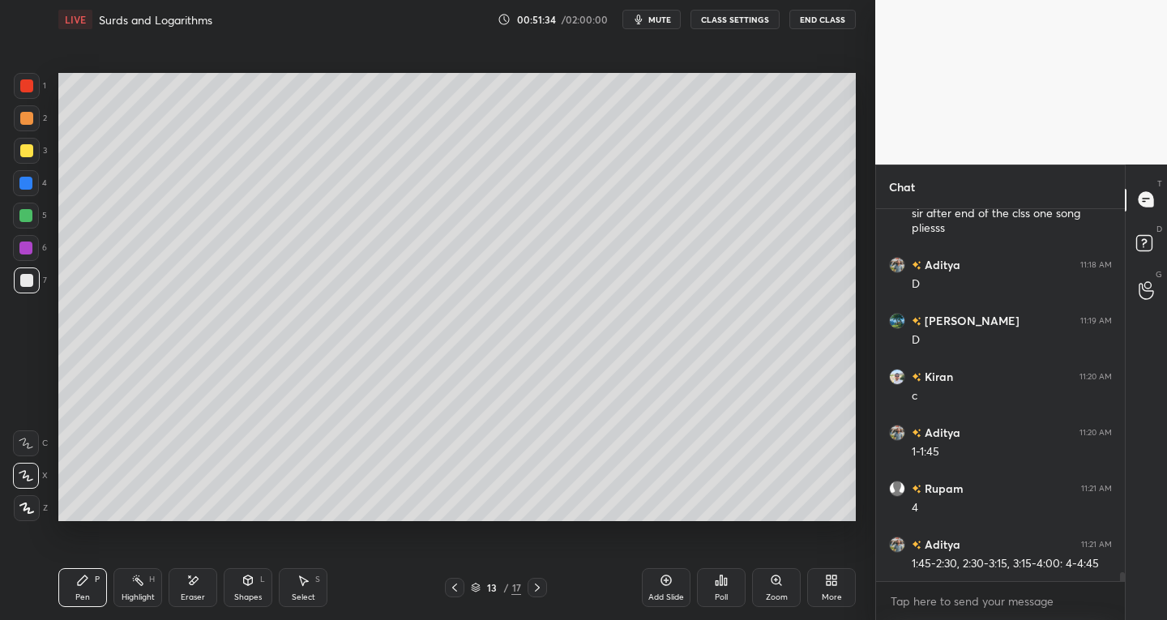
scroll to position [15770, 0]
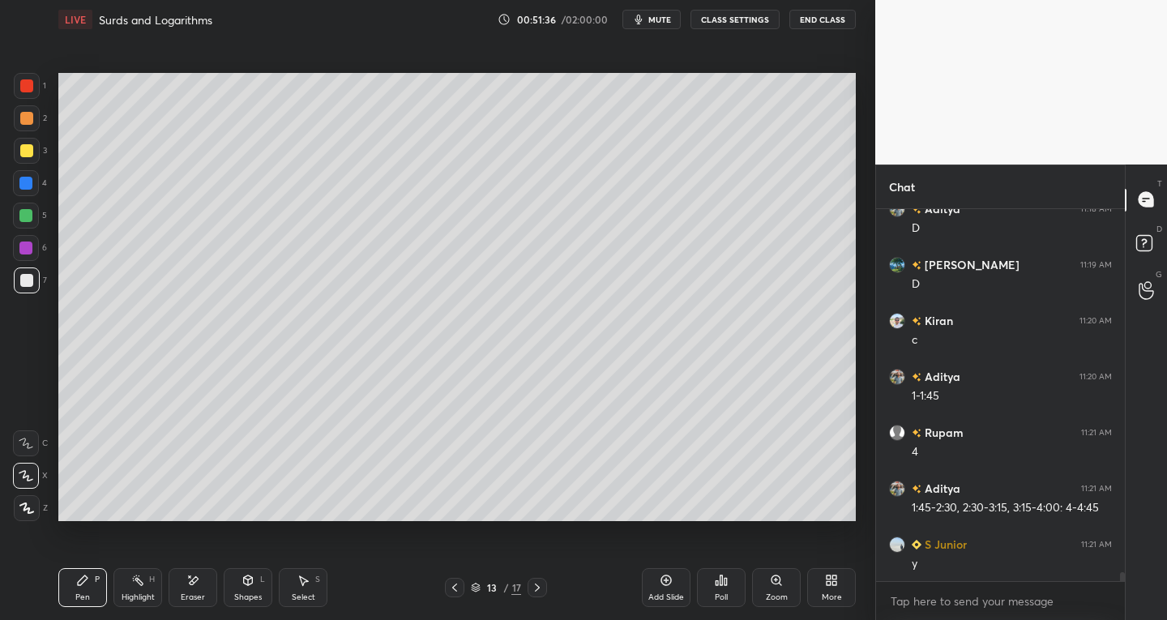
click at [452, 592] on icon at bounding box center [454, 587] width 13 height 13
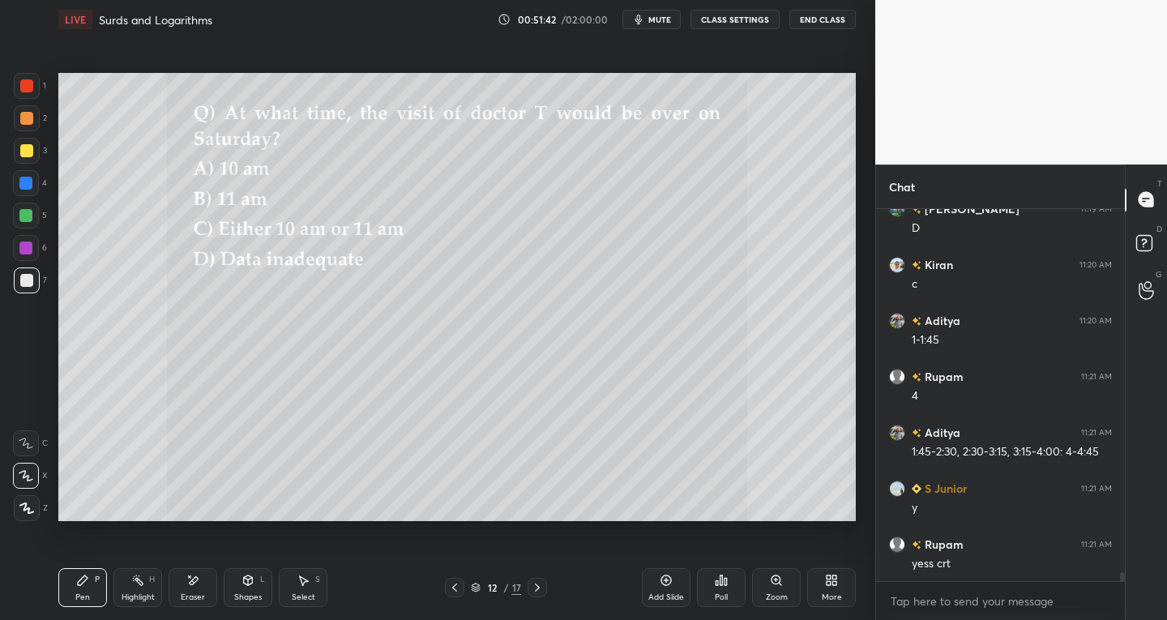
click at [549, 583] on div "12 / 17" at bounding box center [496, 587] width 292 height 19
click at [532, 595] on div at bounding box center [536, 587] width 19 height 19
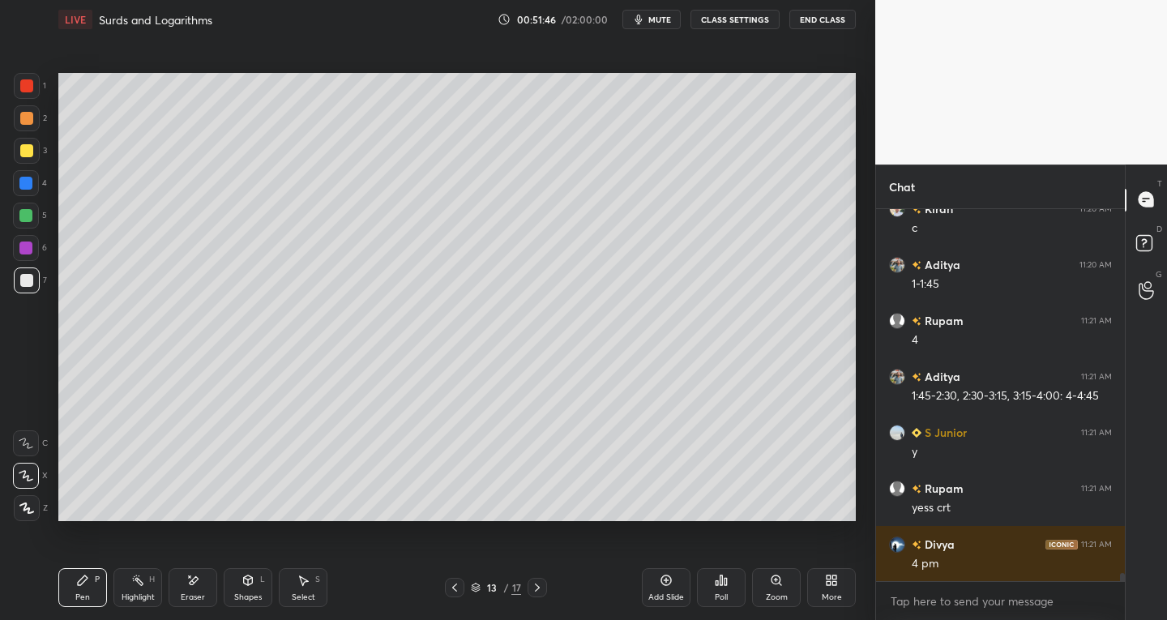
scroll to position [15937, 0]
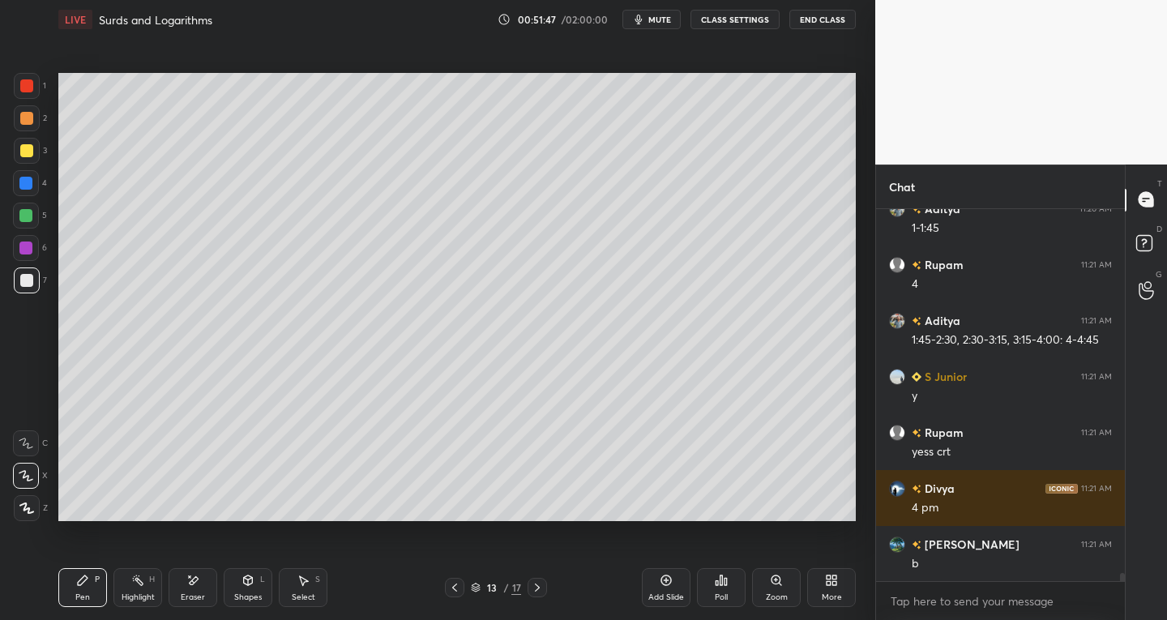
click at [450, 583] on icon at bounding box center [454, 587] width 13 height 13
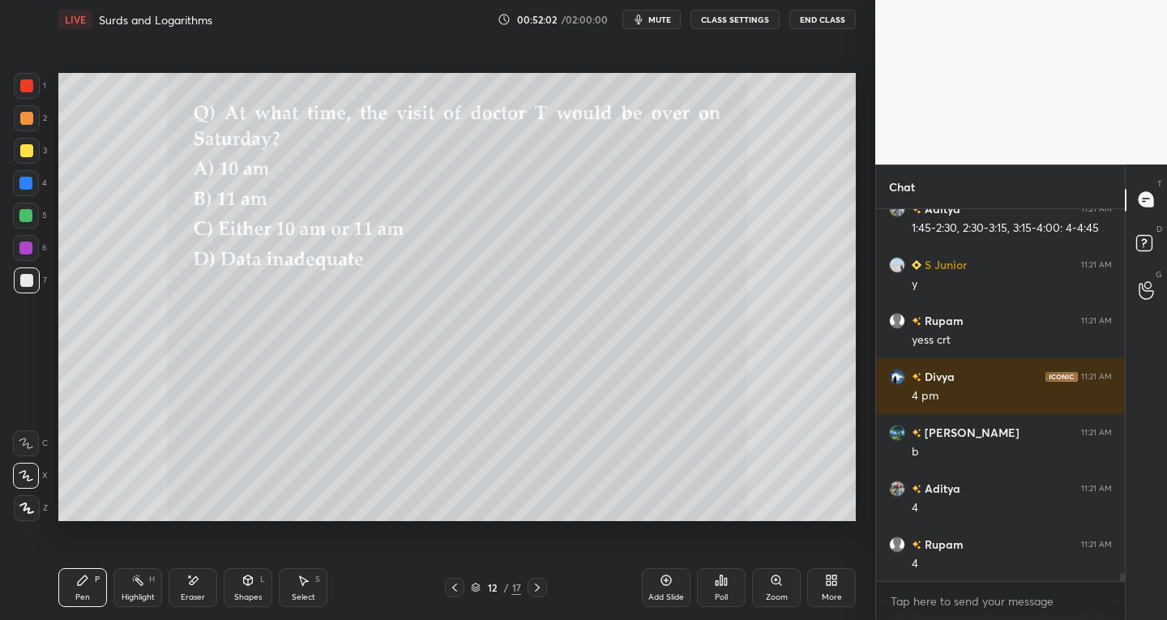
scroll to position [16105, 0]
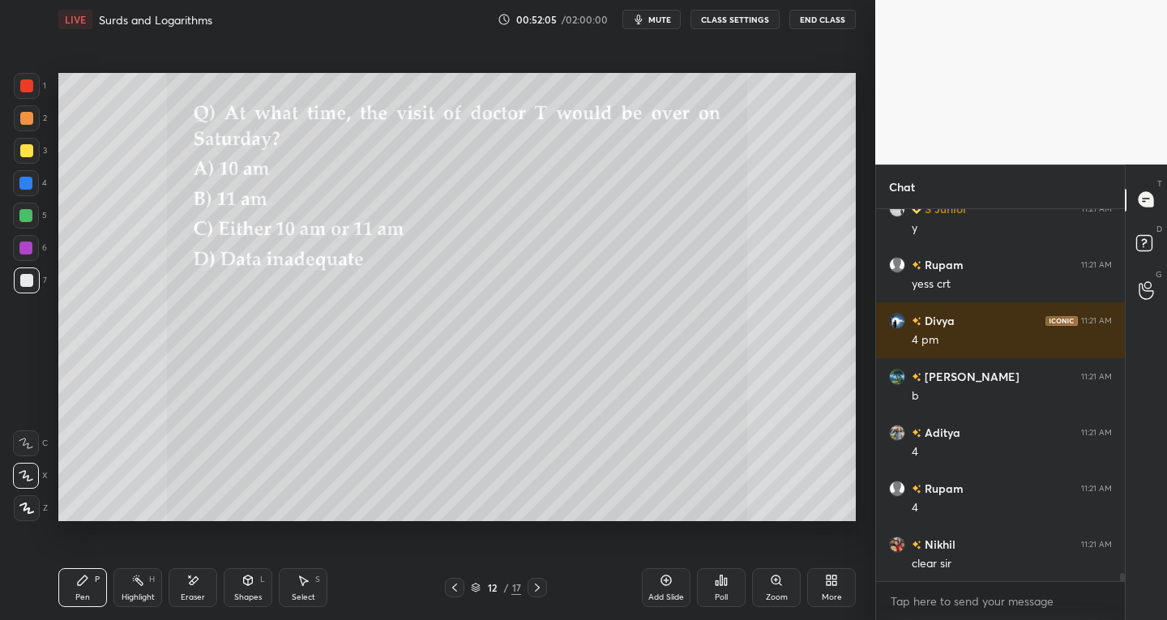
click at [536, 588] on icon at bounding box center [537, 587] width 13 height 13
click at [536, 587] on icon at bounding box center [537, 587] width 13 height 13
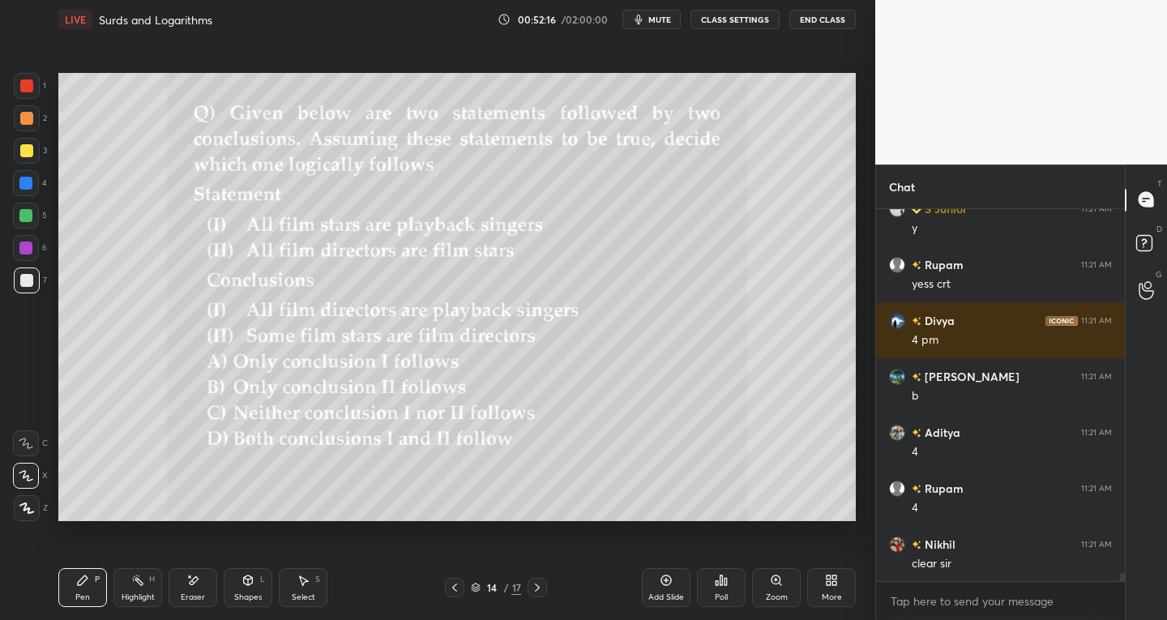
click at [308, 578] on icon at bounding box center [303, 580] width 13 height 13
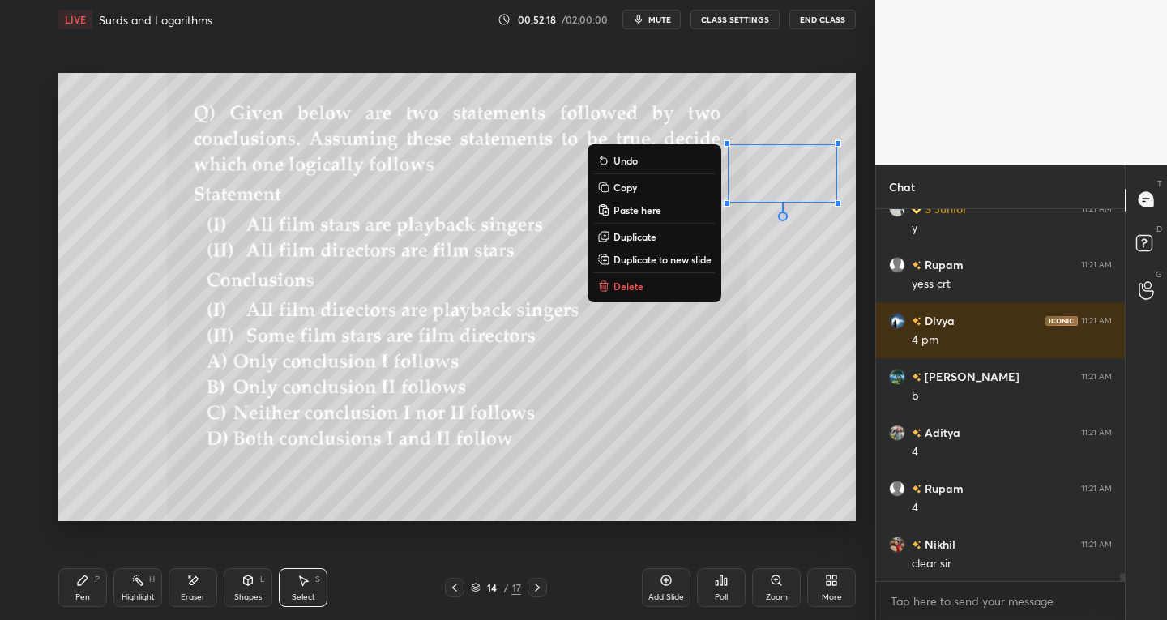
click at [628, 286] on p "Delete" at bounding box center [628, 286] width 30 height 13
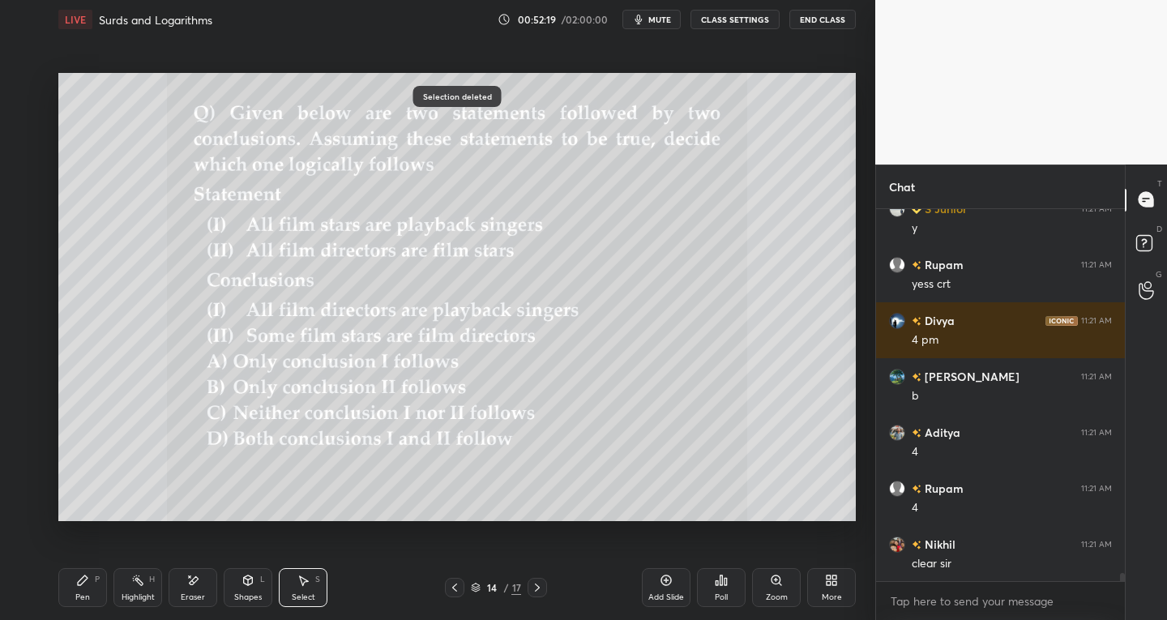
click at [96, 597] on div "Pen P" at bounding box center [82, 587] width 49 height 39
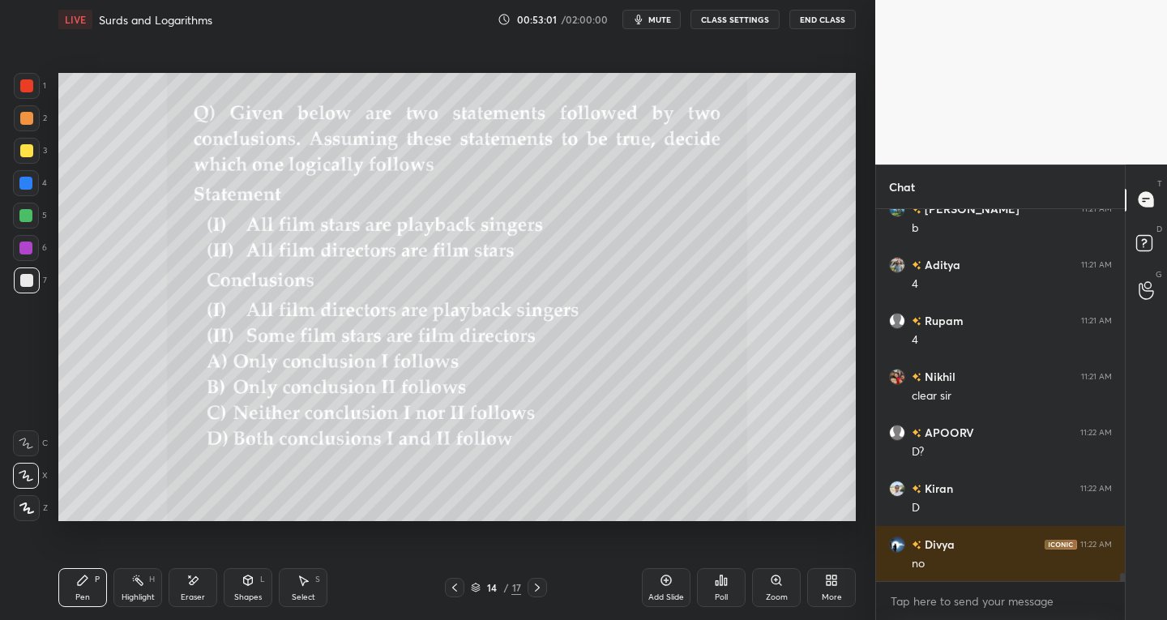
scroll to position [16329, 0]
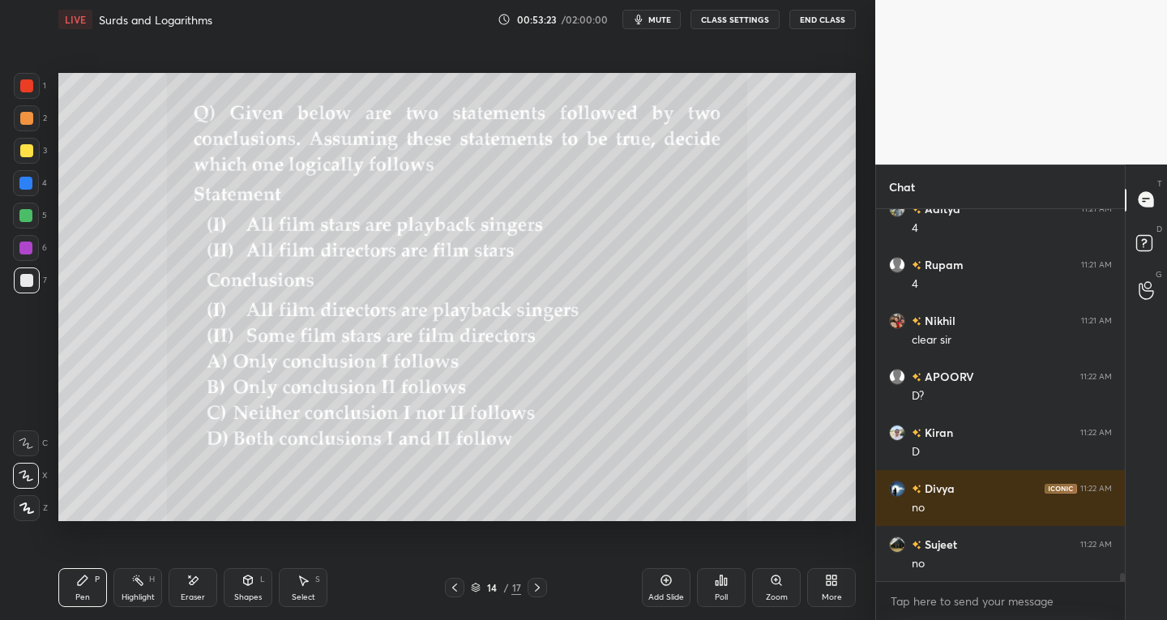
click at [170, 594] on div "Eraser" at bounding box center [193, 587] width 49 height 39
click at [36, 510] on span "Erase all" at bounding box center [26, 507] width 24 height 11
click at [535, 591] on icon at bounding box center [537, 587] width 13 height 13
click at [537, 584] on icon at bounding box center [537, 587] width 13 height 13
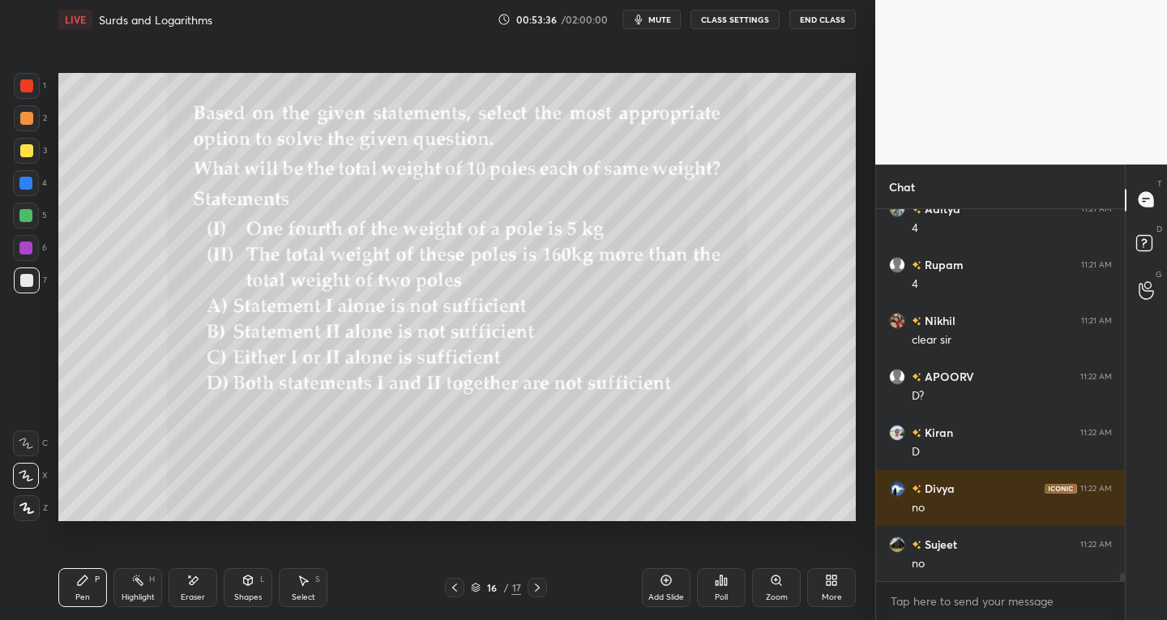
scroll to position [16385, 0]
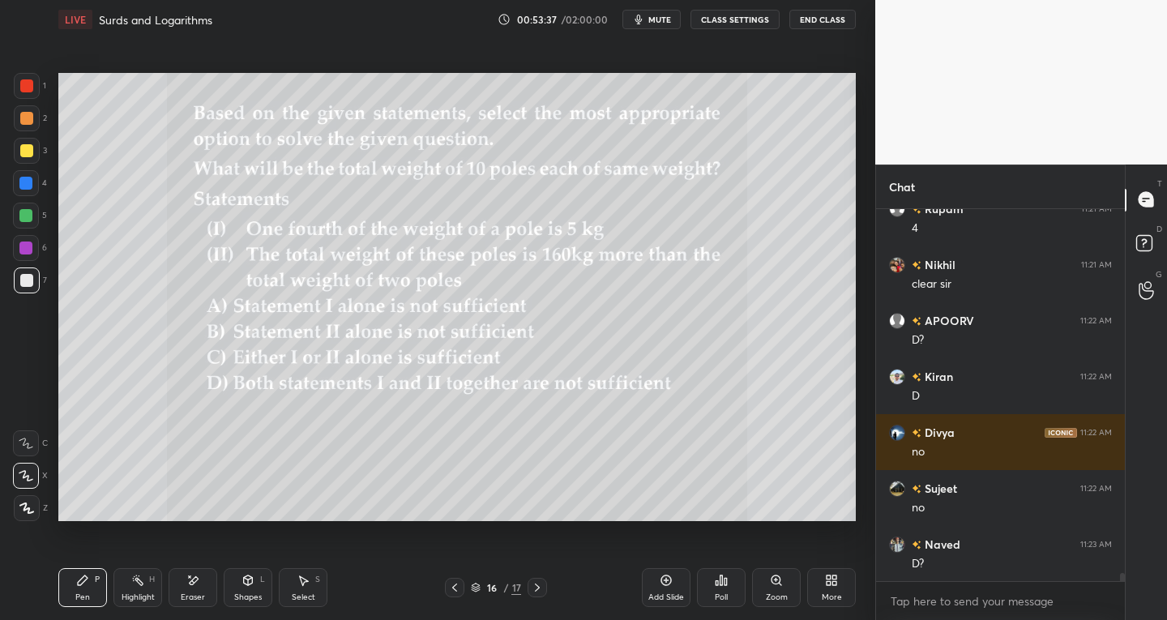
click at [536, 585] on icon at bounding box center [537, 587] width 13 height 13
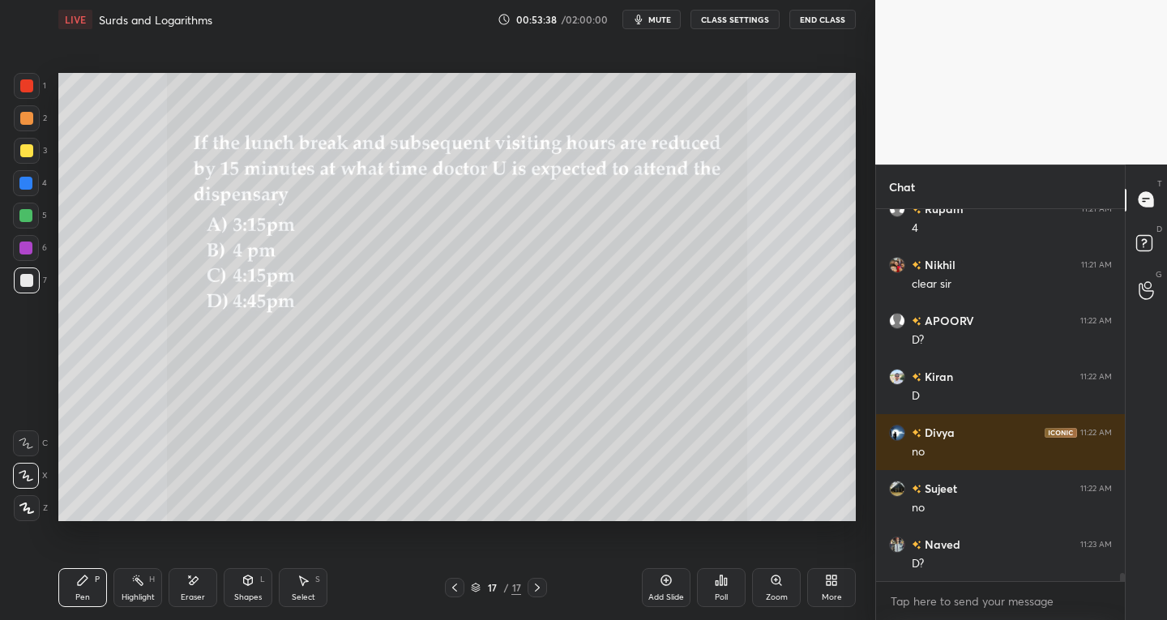
click at [534, 587] on icon at bounding box center [537, 587] width 13 height 13
click at [450, 589] on icon at bounding box center [454, 587] width 13 height 13
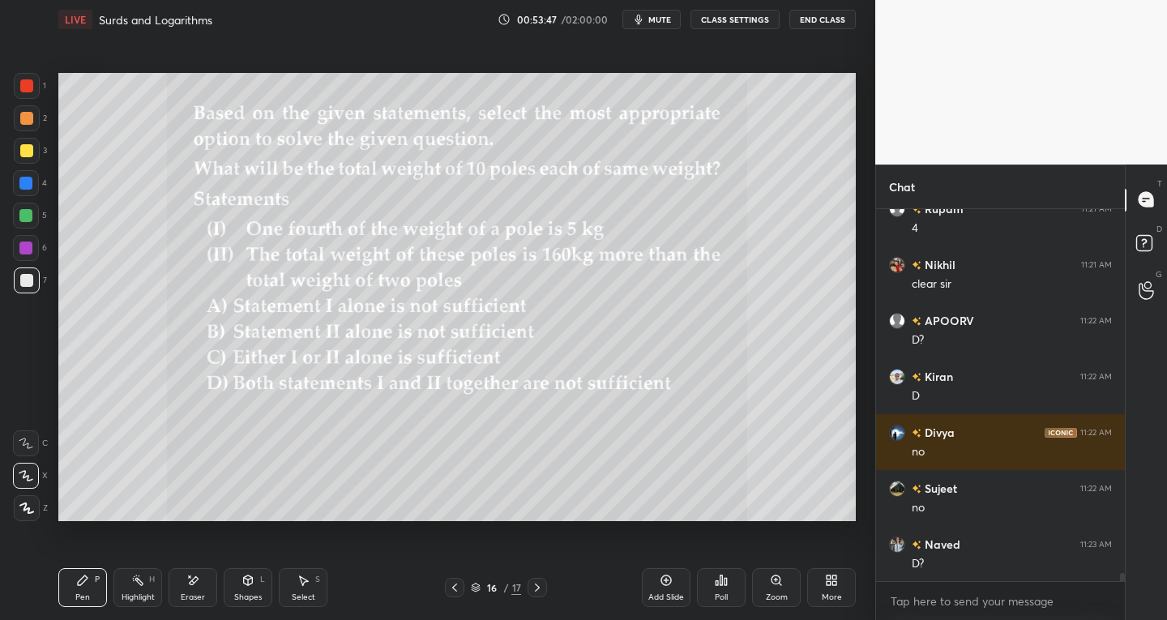
click at [458, 589] on icon at bounding box center [454, 587] width 13 height 13
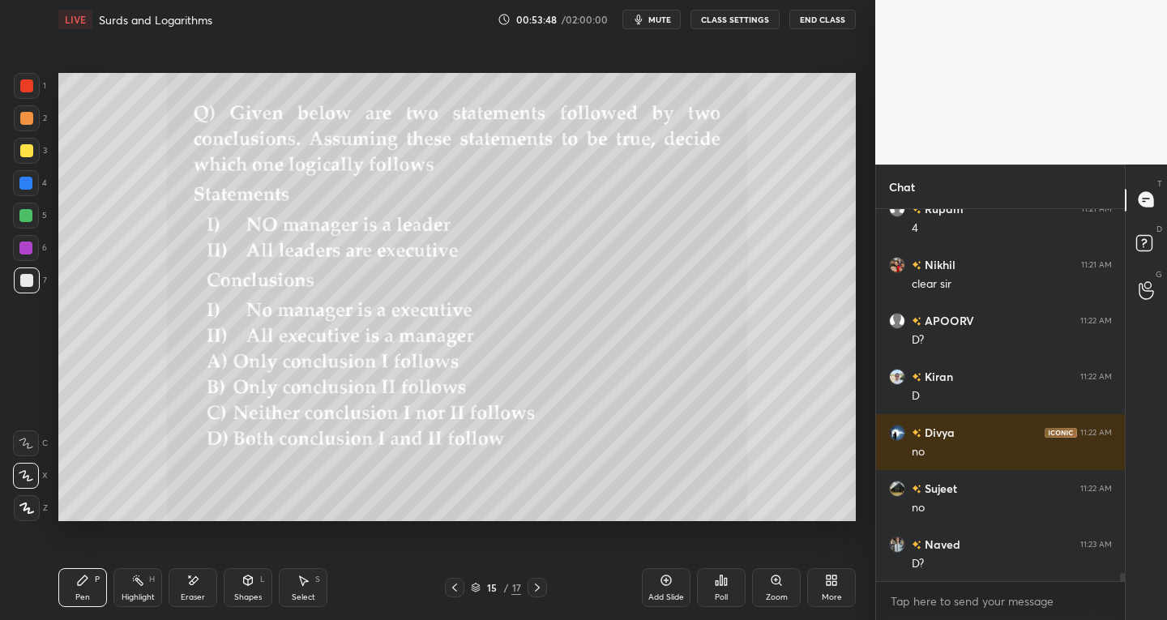
click at [456, 585] on icon at bounding box center [454, 587] width 13 height 13
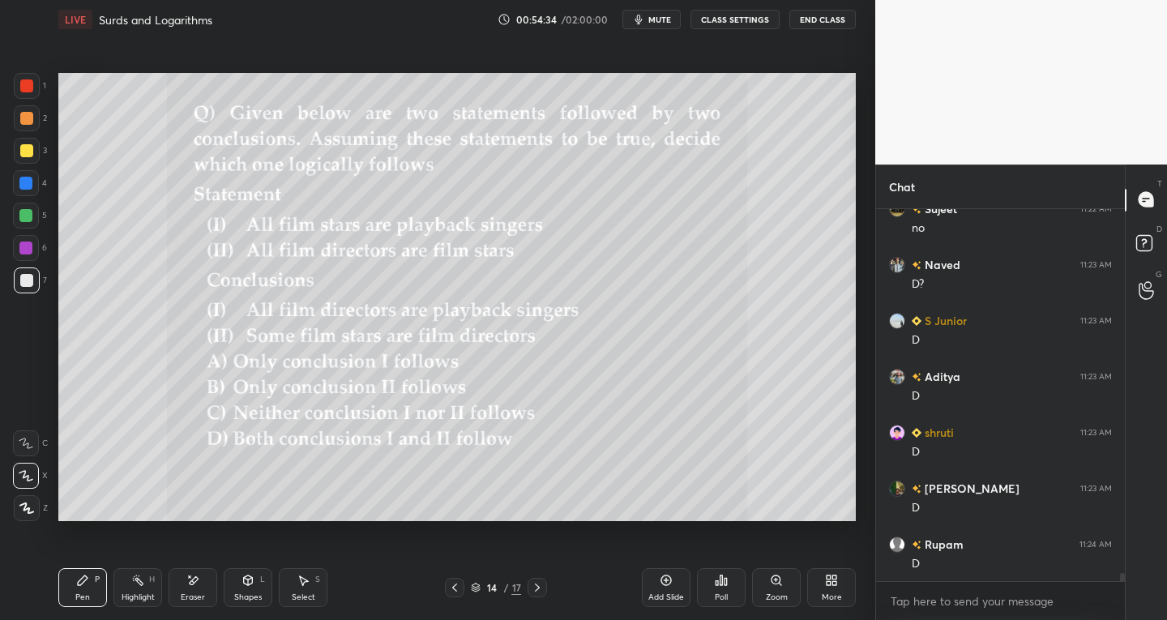
scroll to position [16720, 0]
click at [253, 591] on div "Shapes L" at bounding box center [248, 587] width 49 height 39
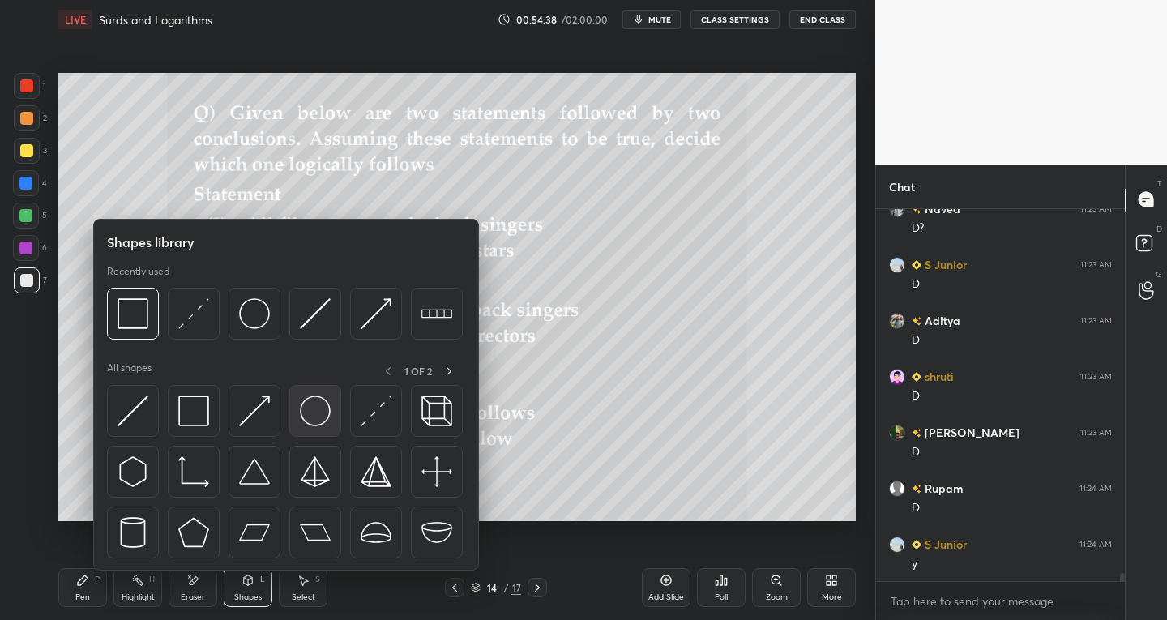
click at [305, 417] on img at bounding box center [315, 410] width 31 height 31
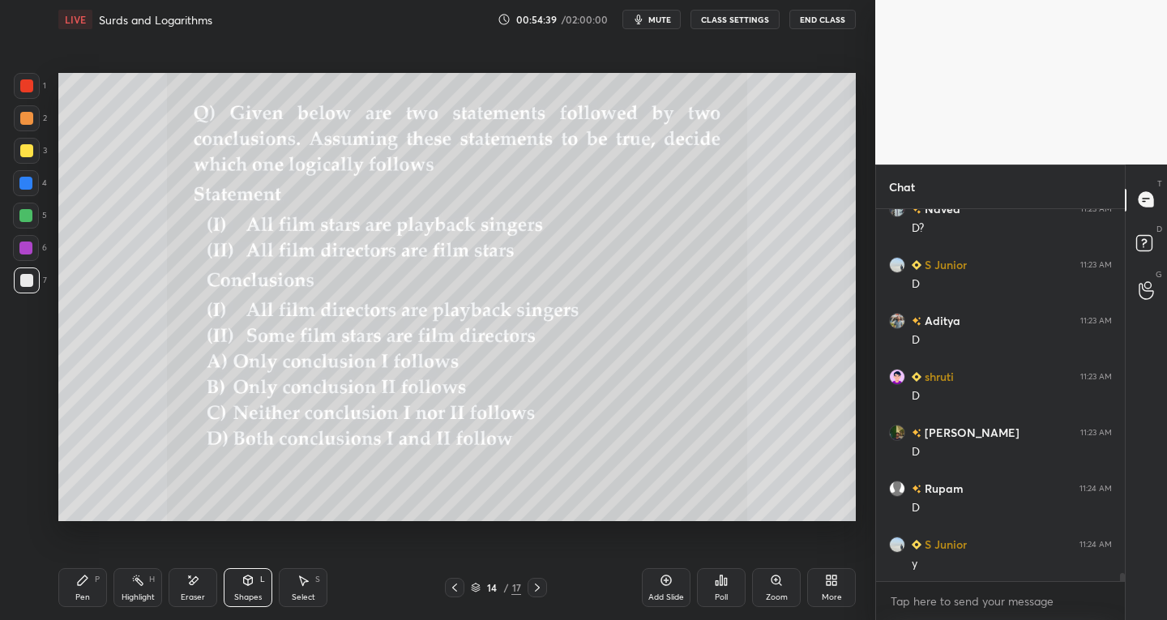
scroll to position [16776, 0]
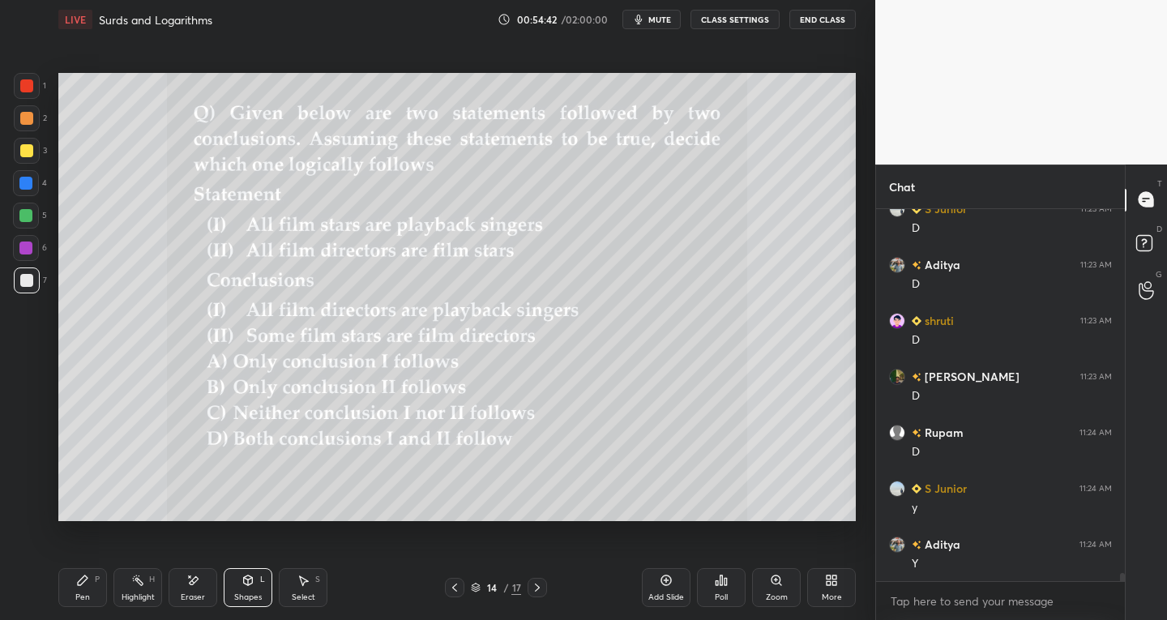
click at [88, 583] on icon at bounding box center [82, 580] width 13 height 13
click at [243, 589] on div "Shapes L" at bounding box center [248, 587] width 49 height 39
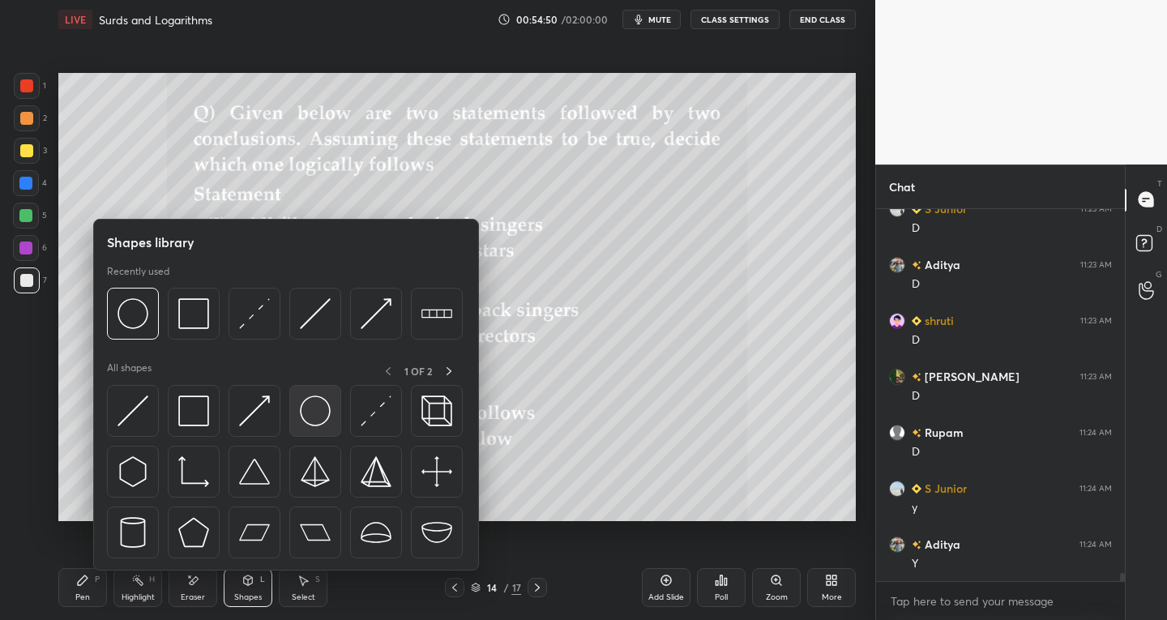
click at [313, 413] on img at bounding box center [315, 410] width 31 height 31
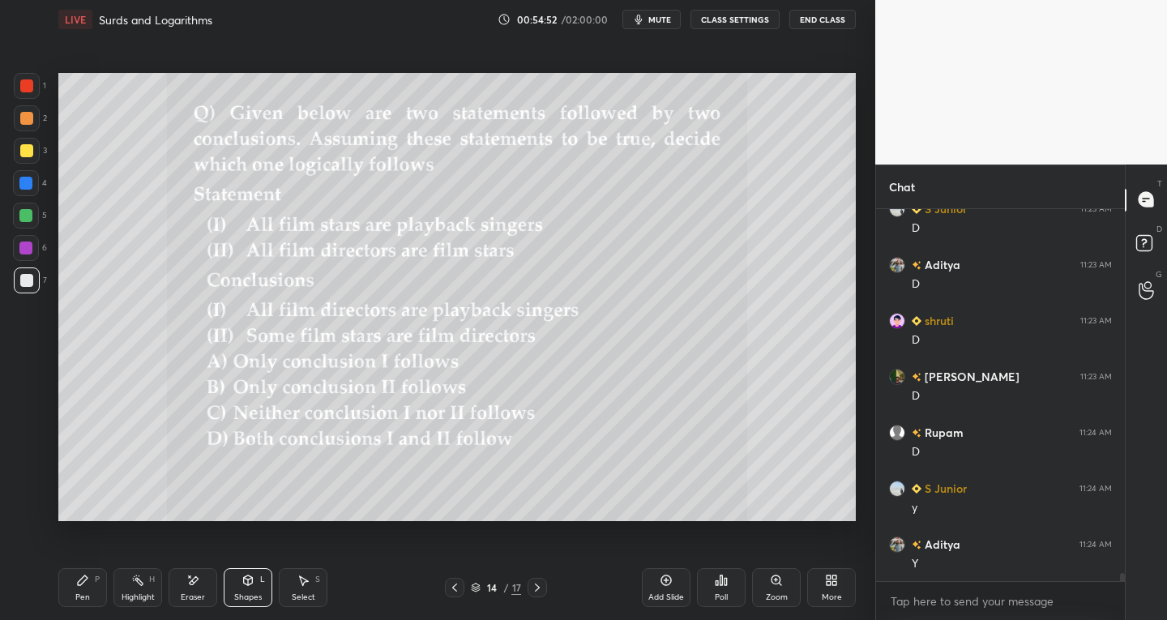
click at [22, 152] on div at bounding box center [26, 150] width 13 height 13
click at [88, 586] on icon at bounding box center [82, 580] width 13 height 13
click at [18, 283] on div at bounding box center [27, 280] width 26 height 26
click at [298, 599] on div "Select" at bounding box center [303, 597] width 23 height 8
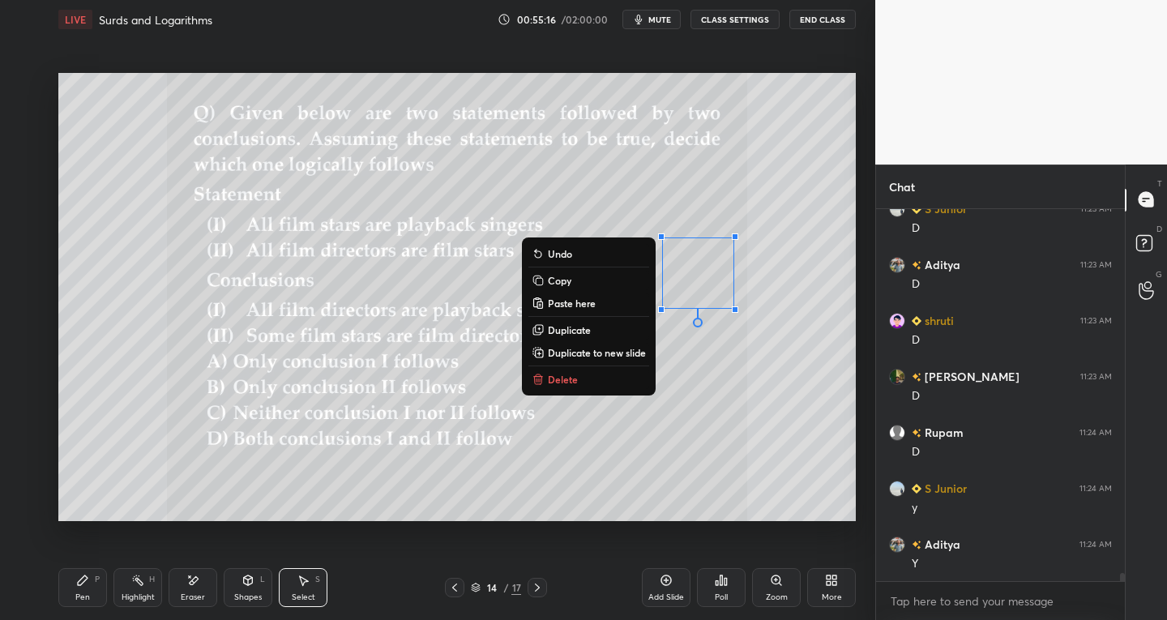
click at [98, 571] on div "Pen P" at bounding box center [82, 587] width 49 height 39
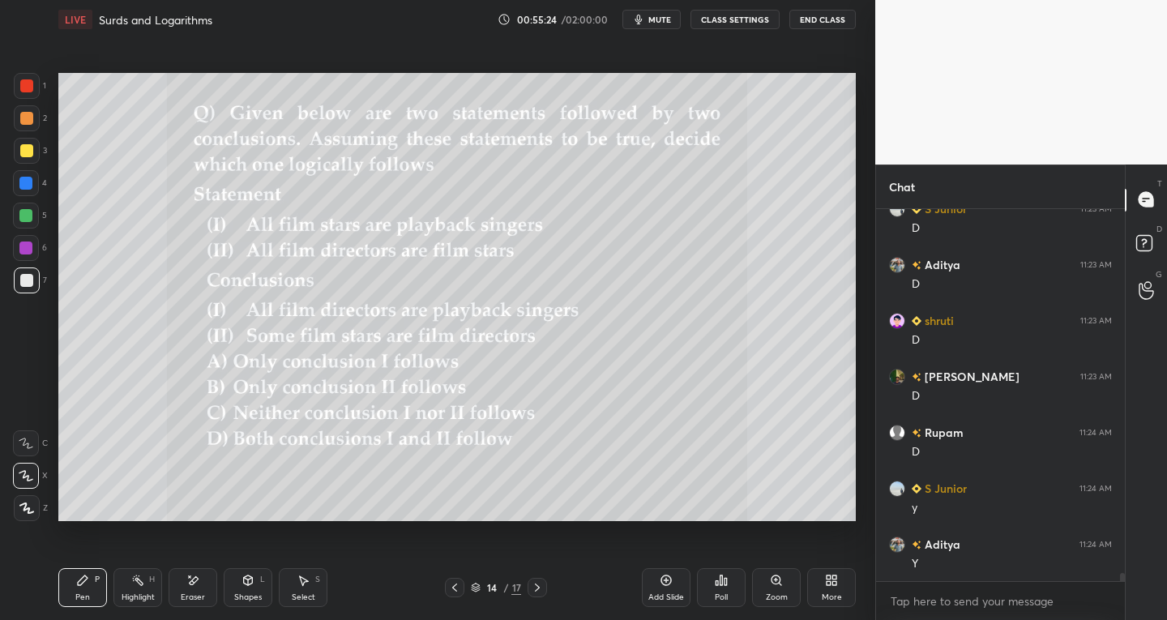
click at [248, 595] on div "Shapes" at bounding box center [248, 597] width 28 height 8
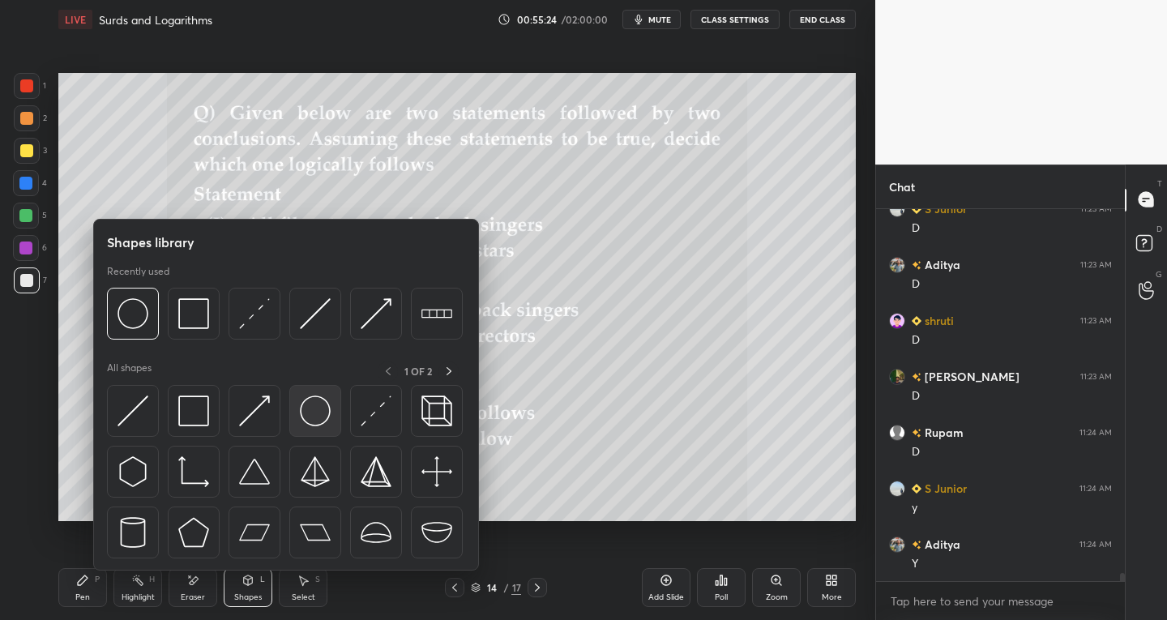
click at [307, 417] on img at bounding box center [315, 410] width 31 height 31
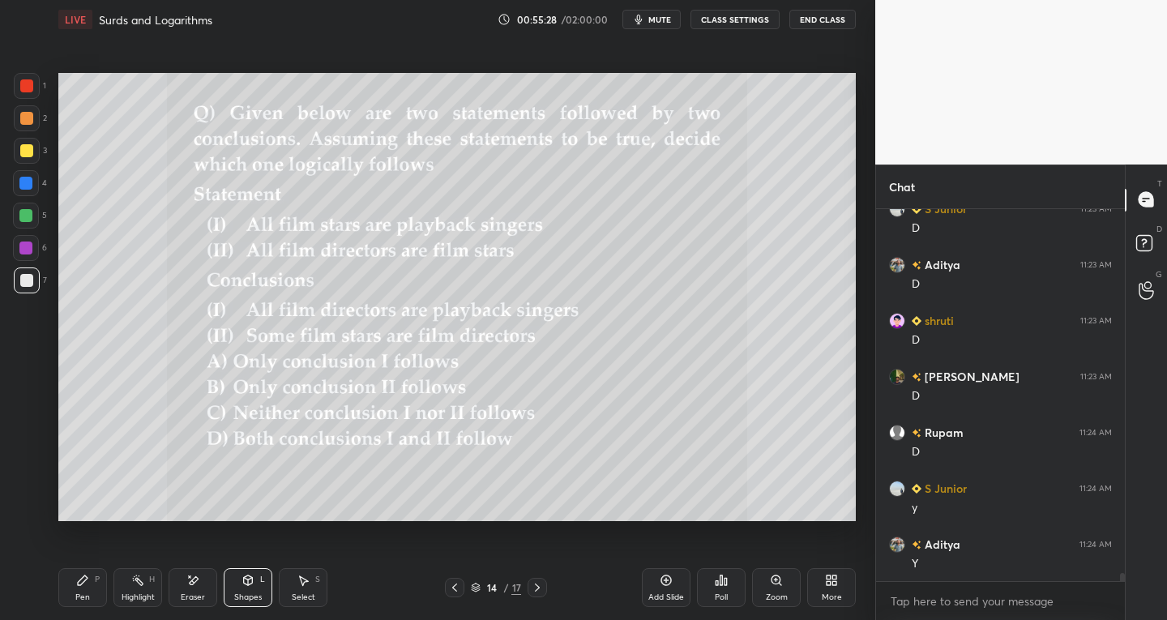
click at [24, 149] on div at bounding box center [26, 150] width 13 height 13
click at [246, 589] on div "Shapes L" at bounding box center [248, 587] width 49 height 39
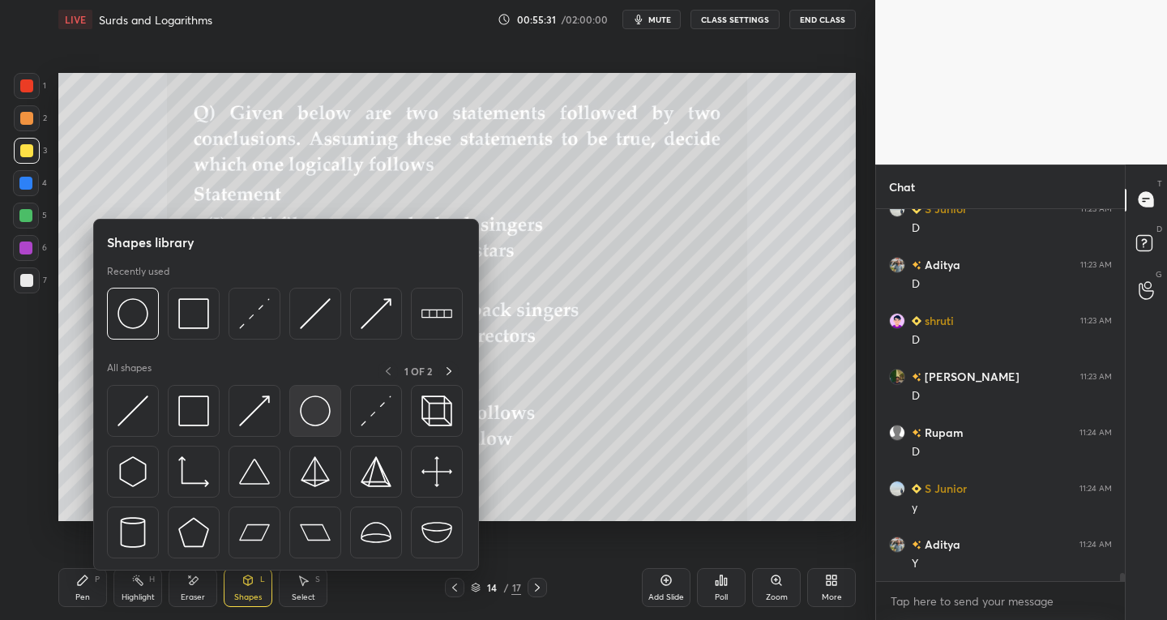
click at [324, 427] on div at bounding box center [315, 411] width 52 height 52
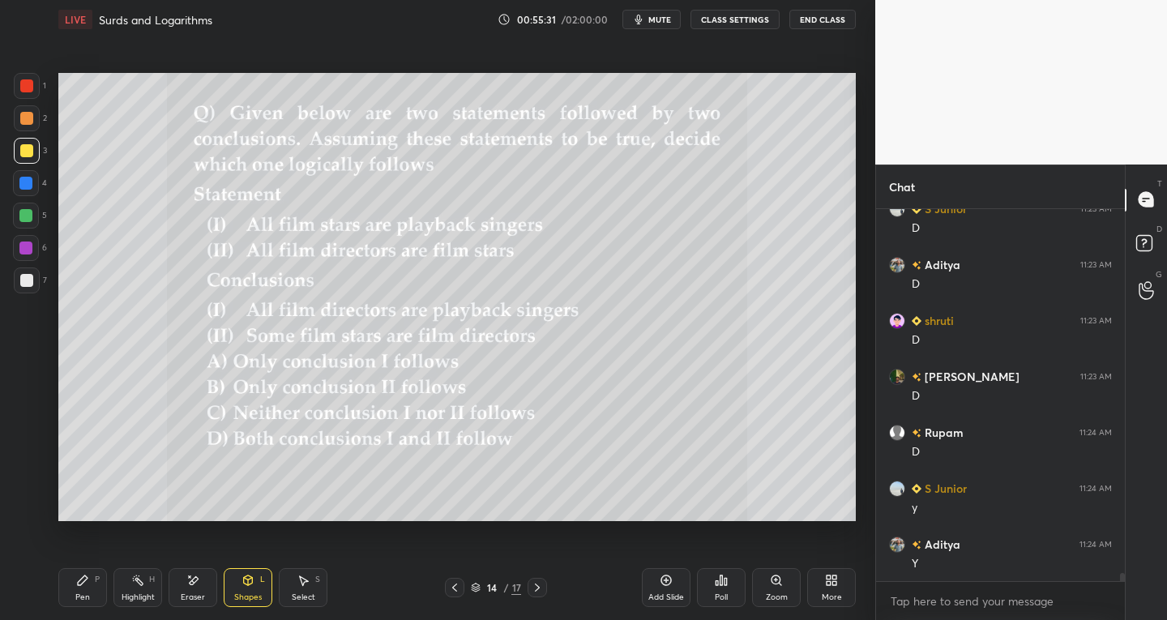
click at [18, 289] on div at bounding box center [27, 280] width 26 height 26
click at [75, 597] on div "Pen P" at bounding box center [82, 587] width 49 height 39
click at [21, 280] on div at bounding box center [26, 280] width 13 height 13
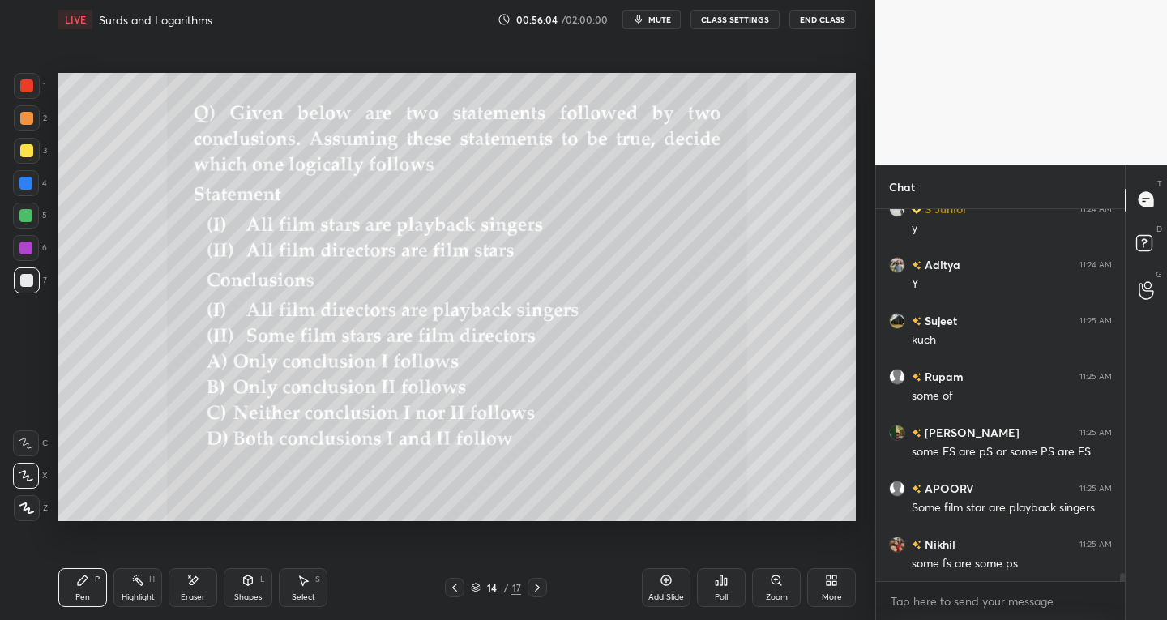
scroll to position [17111, 0]
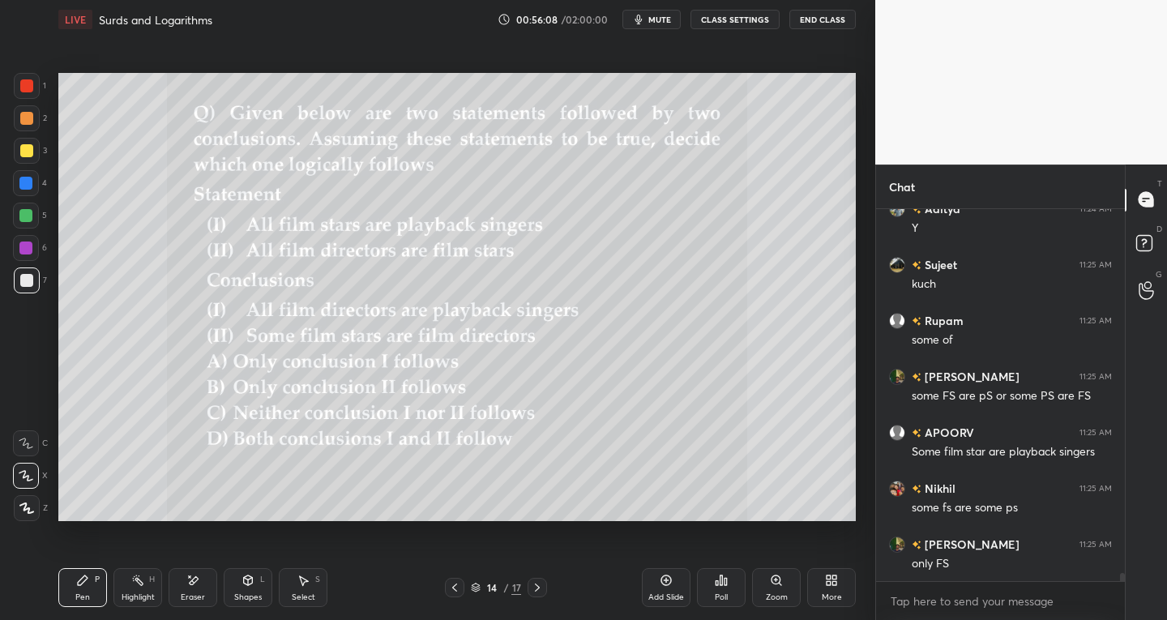
click at [19, 89] on div at bounding box center [27, 86] width 26 height 26
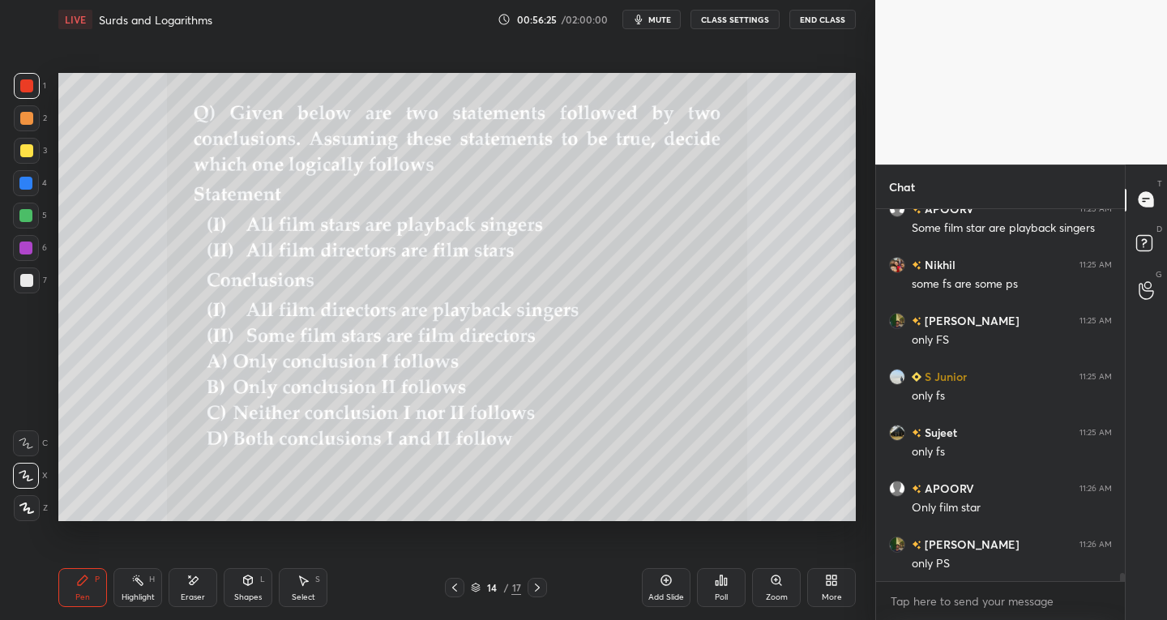
scroll to position [17391, 0]
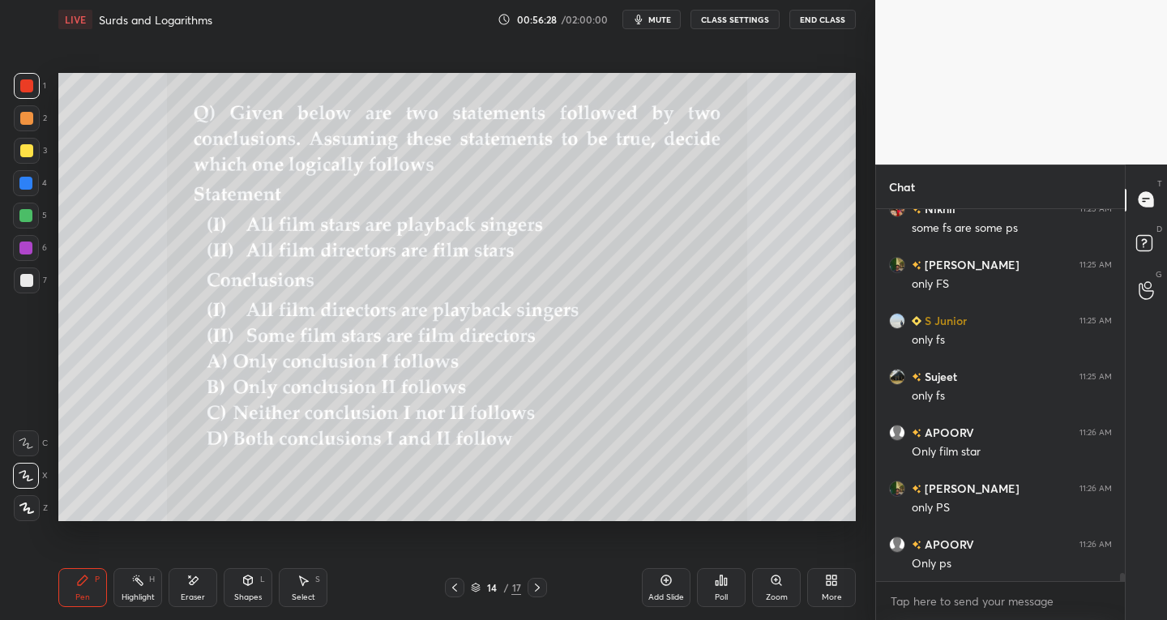
click at [25, 184] on div at bounding box center [25, 183] width 13 height 13
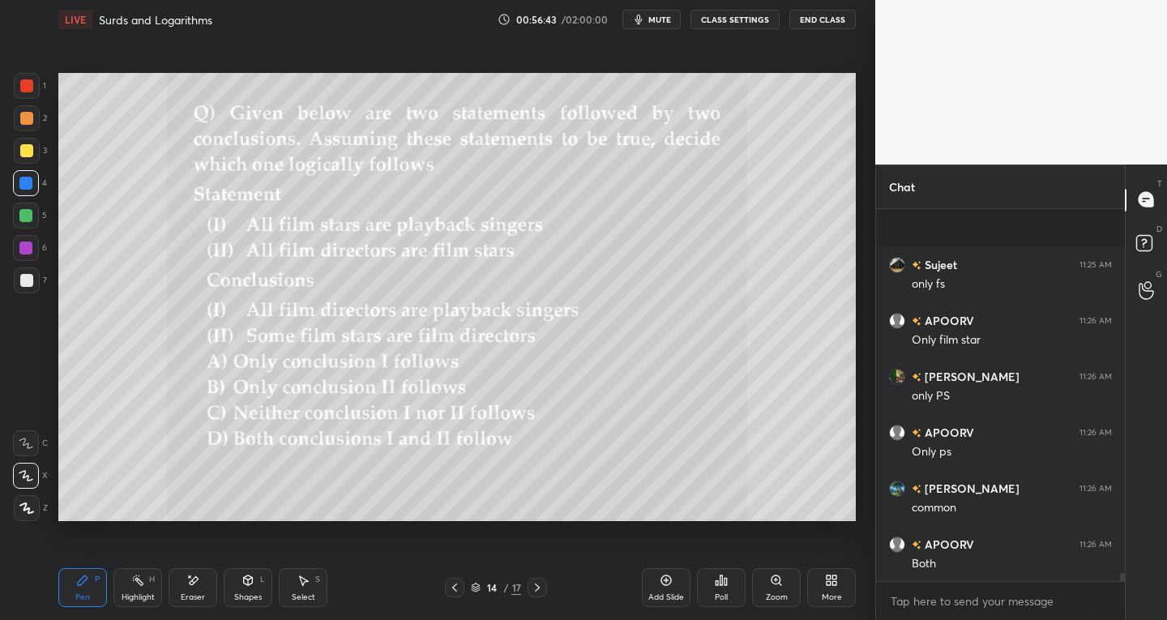
scroll to position [17615, 0]
click at [301, 604] on div "Select S" at bounding box center [303, 587] width 49 height 39
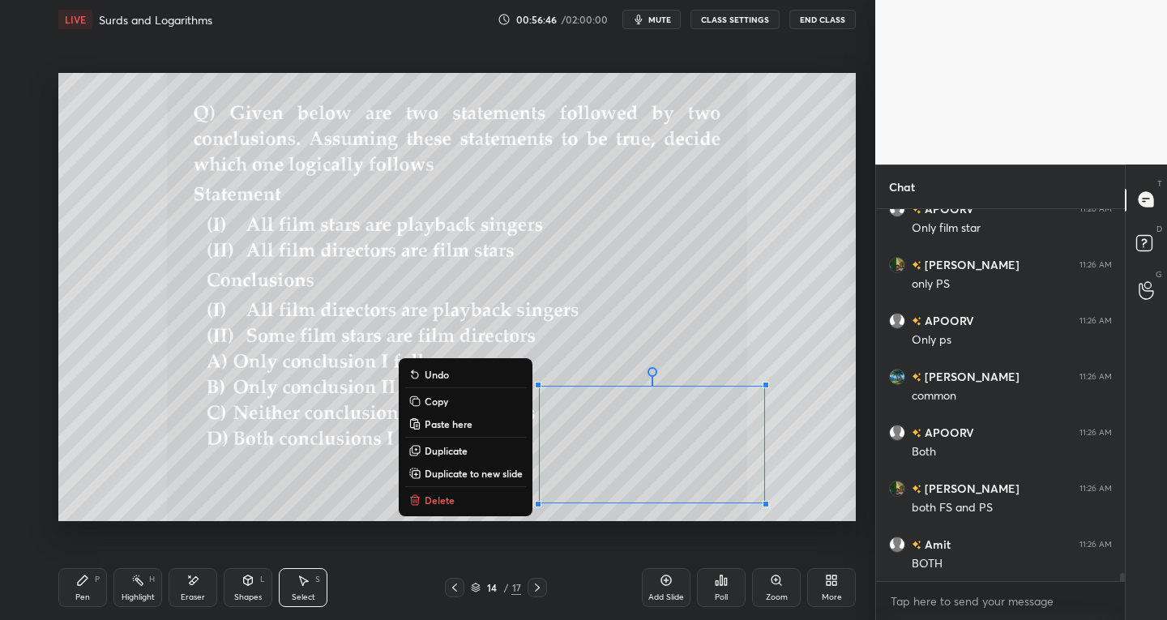
click at [435, 502] on p "Delete" at bounding box center [440, 499] width 30 height 13
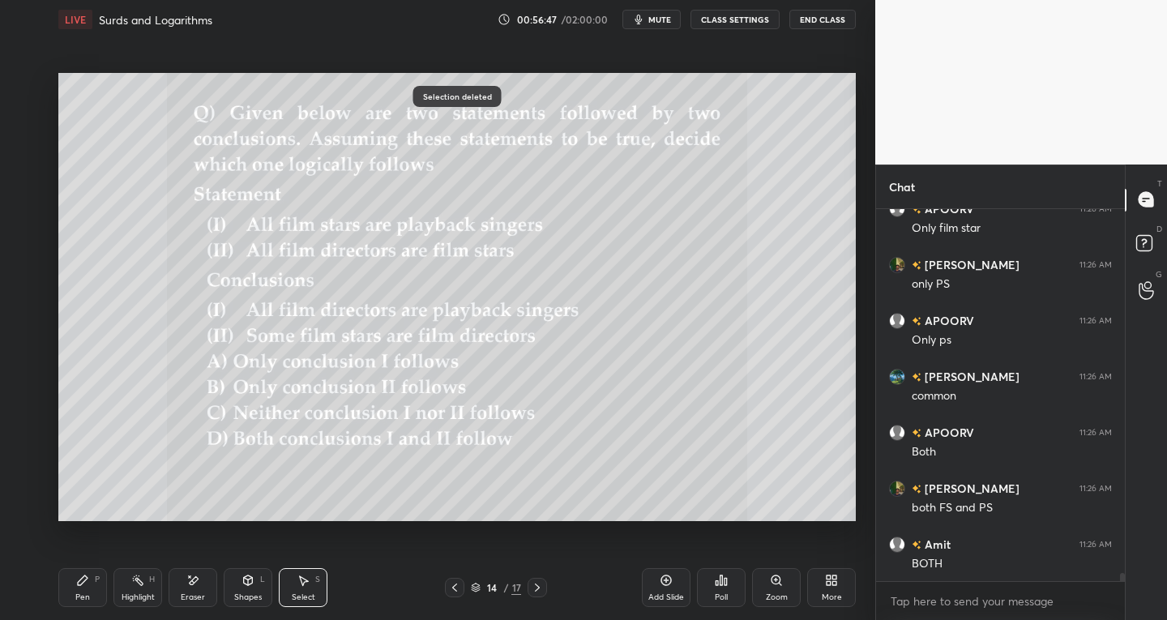
click at [83, 603] on div "Pen P" at bounding box center [82, 587] width 49 height 39
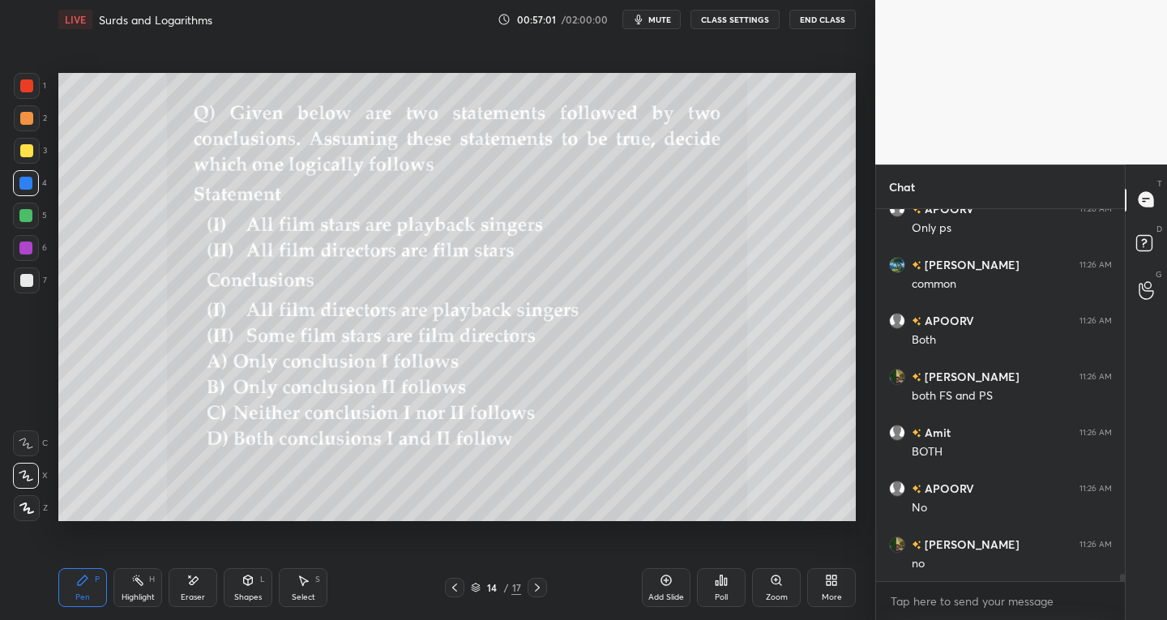
scroll to position [17782, 0]
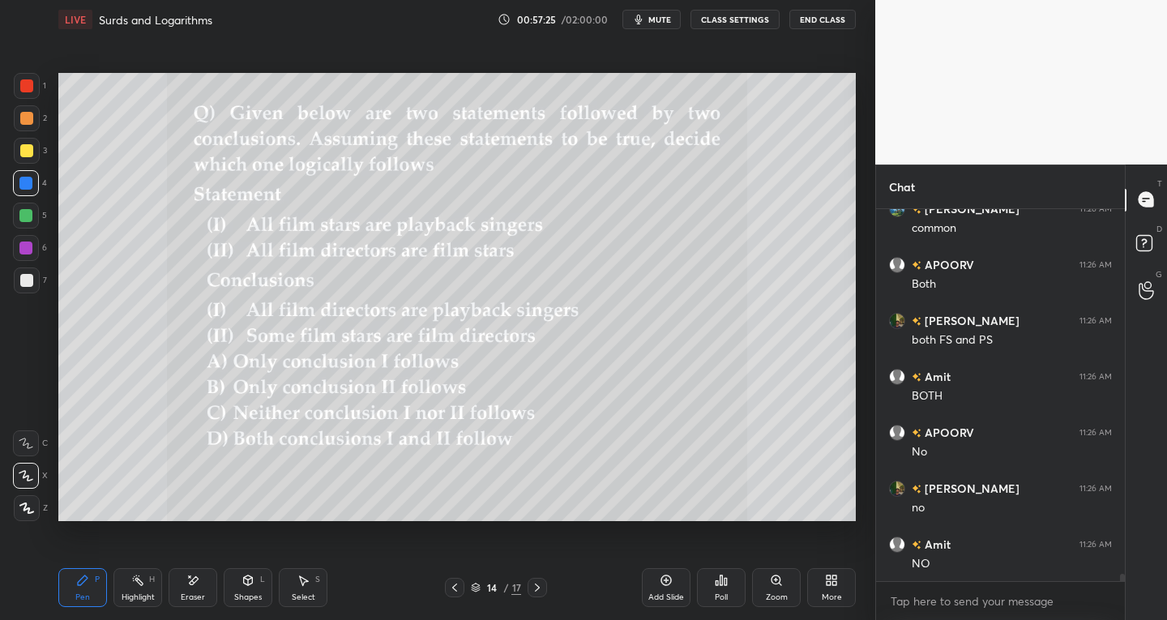
click at [195, 589] on div "Eraser" at bounding box center [193, 587] width 49 height 39
click at [73, 598] on div "Pen P" at bounding box center [82, 587] width 49 height 39
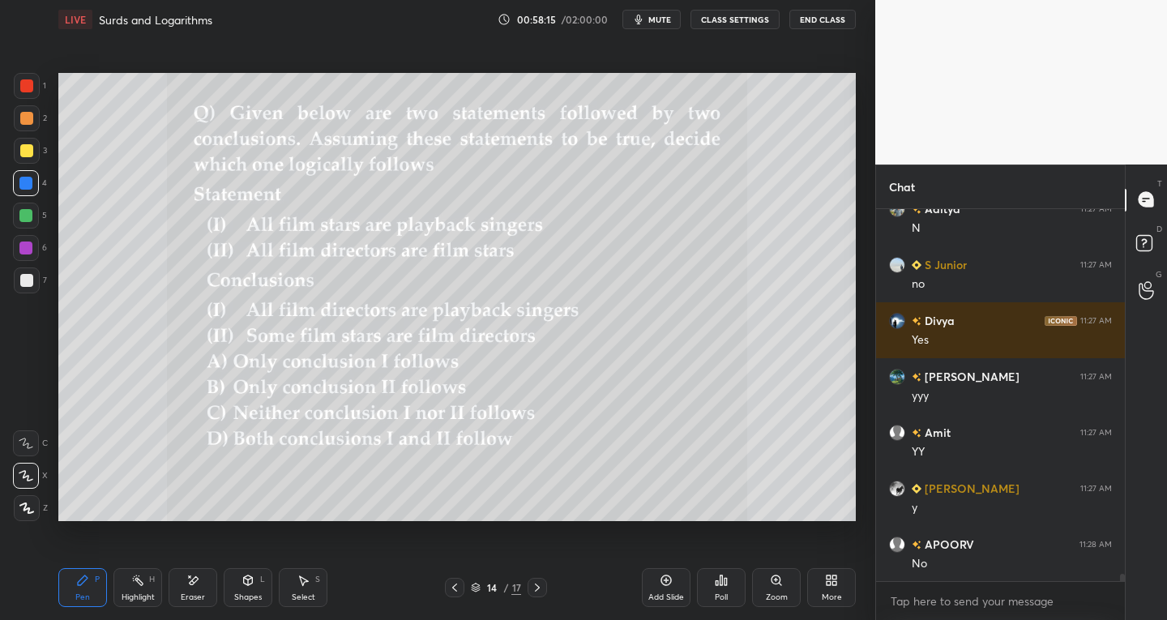
scroll to position [18453, 0]
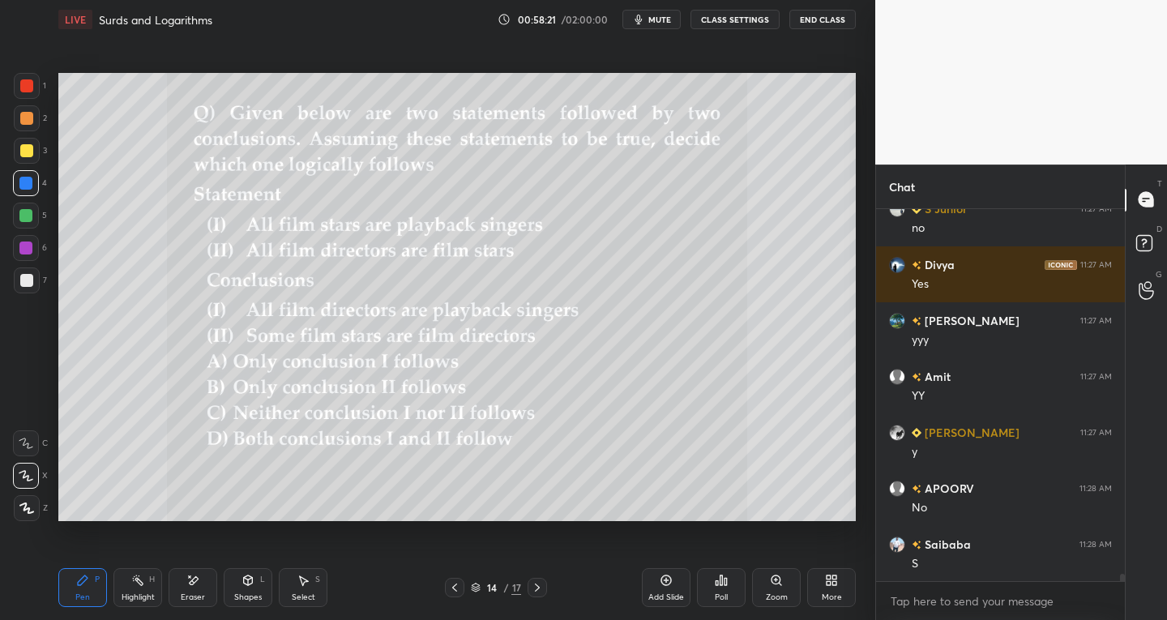
click at [254, 597] on div "Shapes" at bounding box center [248, 597] width 28 height 8
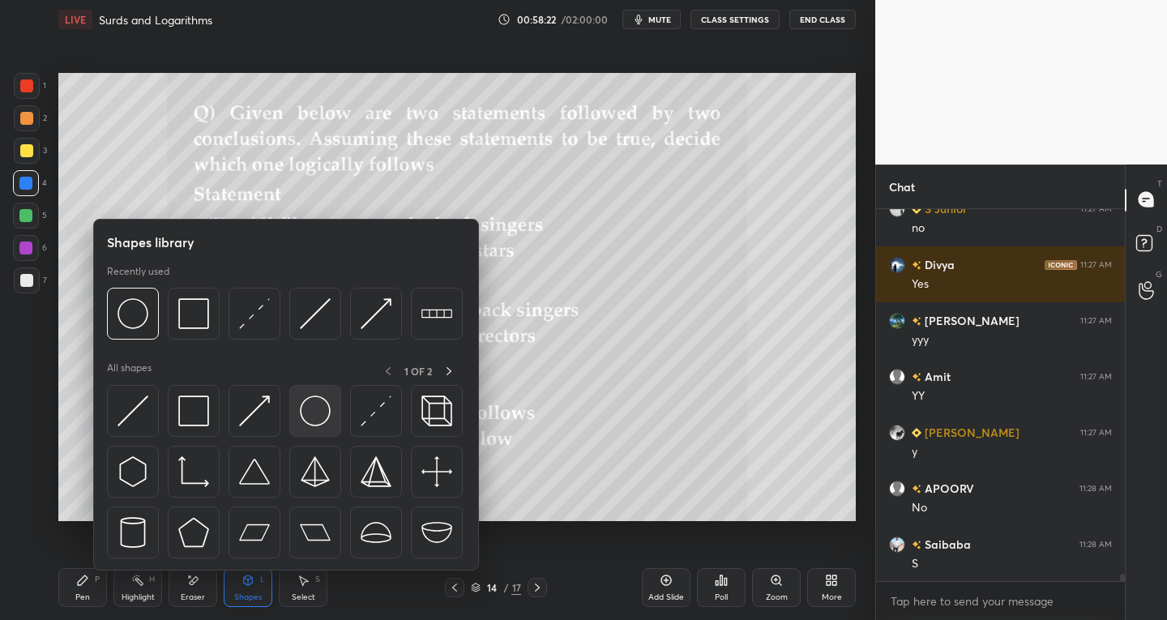
click at [294, 426] on div at bounding box center [315, 411] width 52 height 52
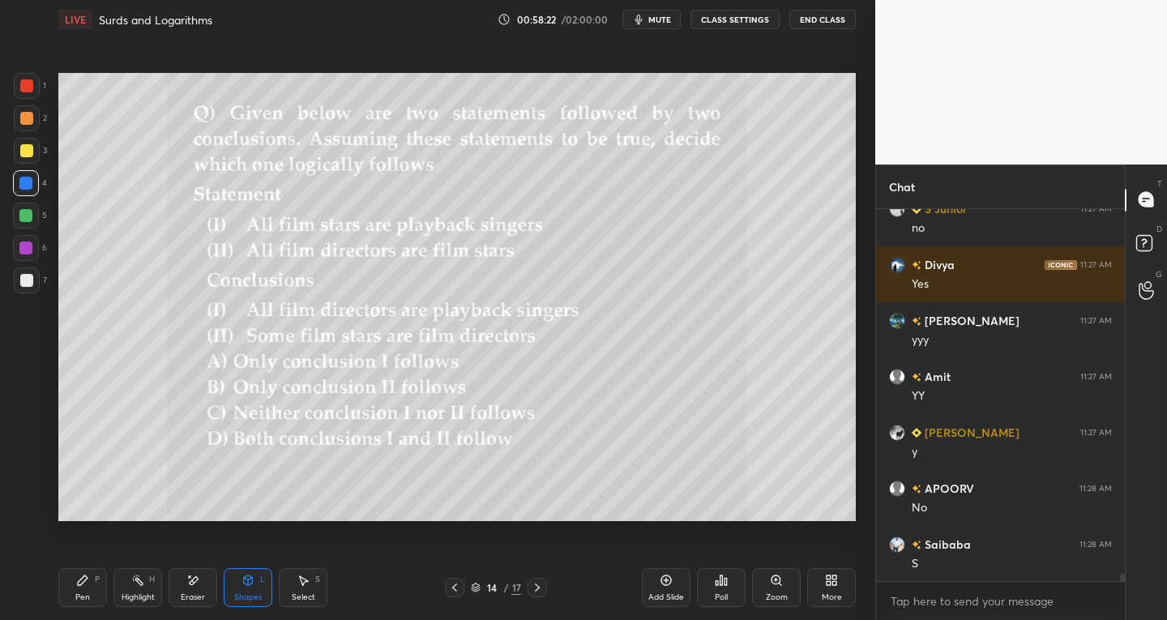
click at [25, 279] on div at bounding box center [26, 280] width 13 height 13
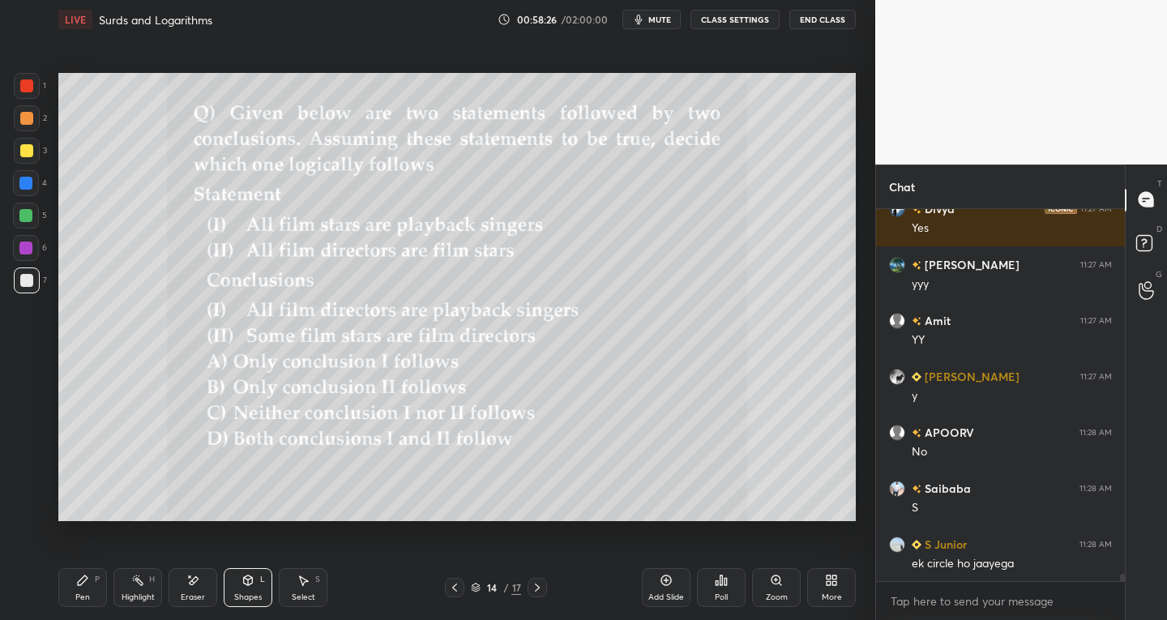
click at [22, 148] on div at bounding box center [26, 150] width 13 height 13
click at [252, 586] on icon at bounding box center [247, 580] width 13 height 13
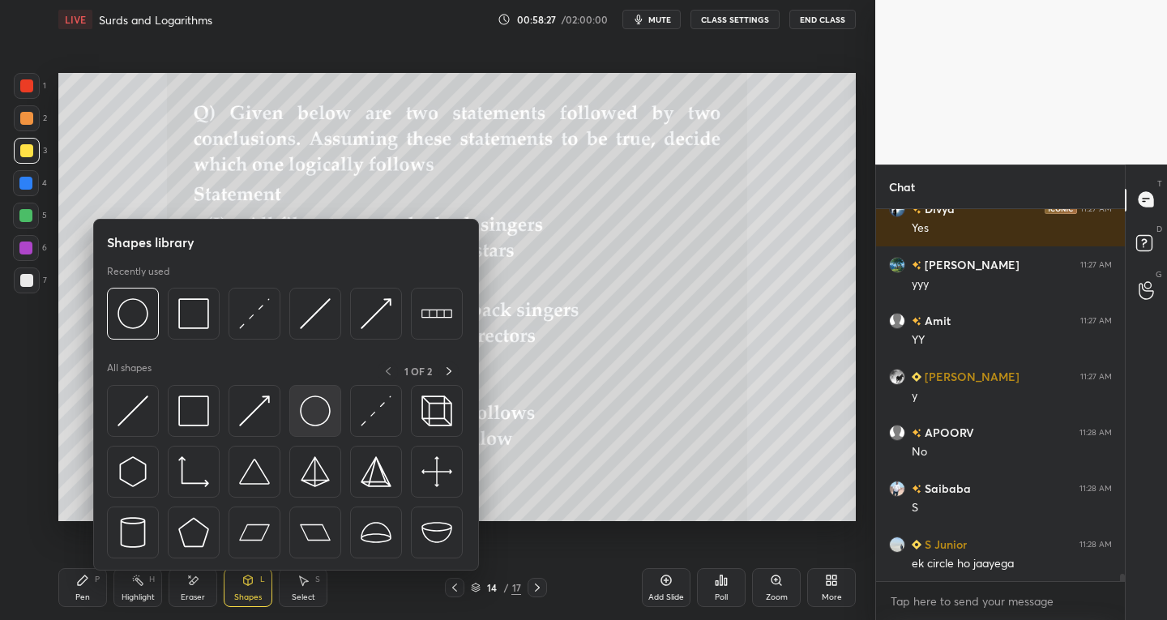
click at [322, 426] on div at bounding box center [315, 411] width 52 height 52
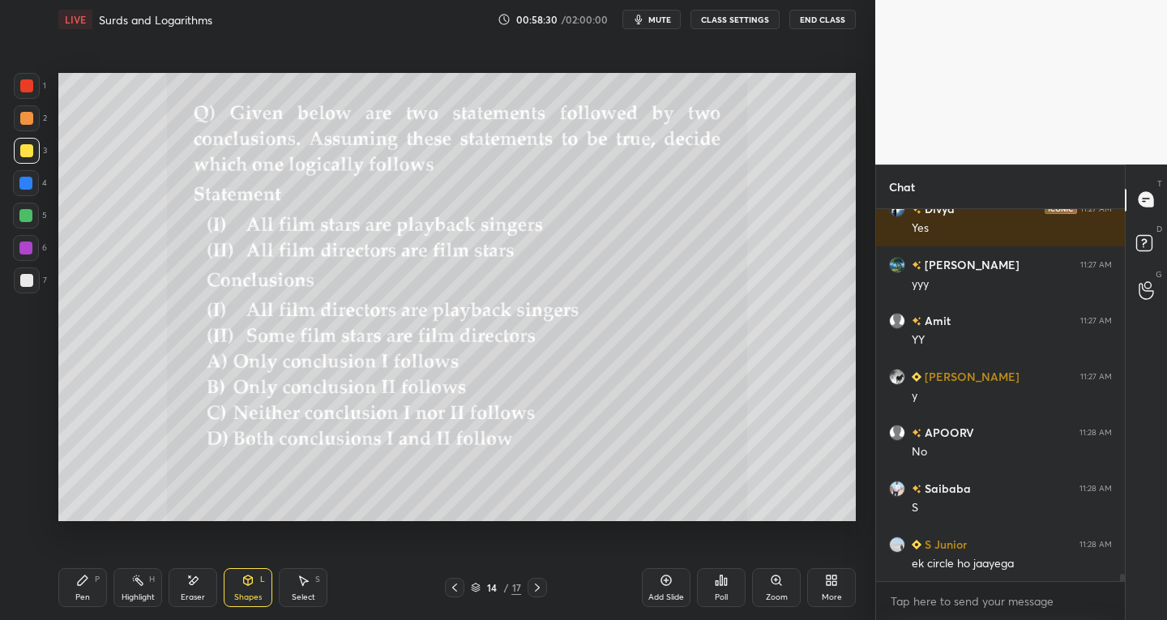
click at [311, 590] on div "Select S" at bounding box center [303, 587] width 49 height 39
click at [285, 512] on div "0 ° Undo Copy Paste here Duplicate Duplicate to new slide Delete" at bounding box center [456, 297] width 797 height 449
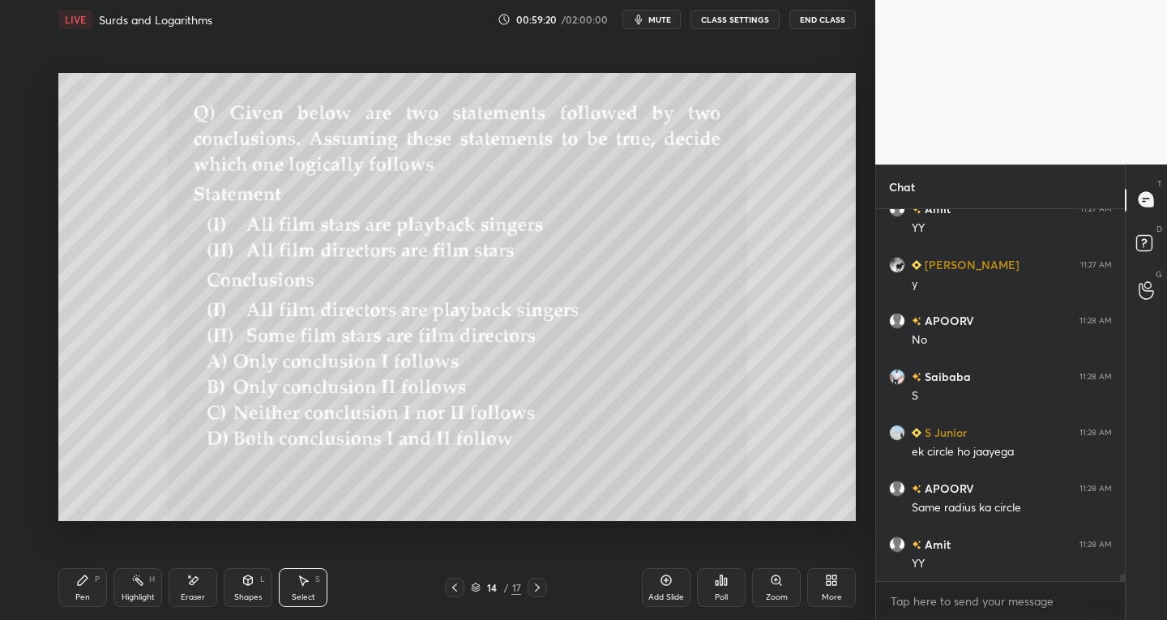
scroll to position [18677, 0]
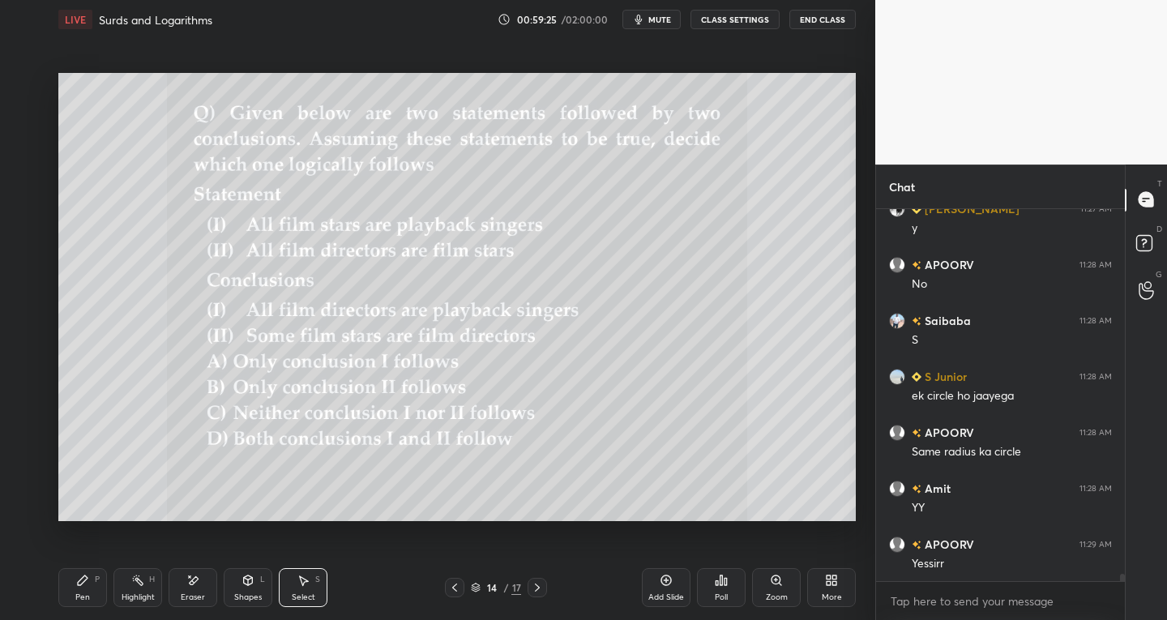
click at [97, 587] on div "Pen P" at bounding box center [82, 587] width 49 height 39
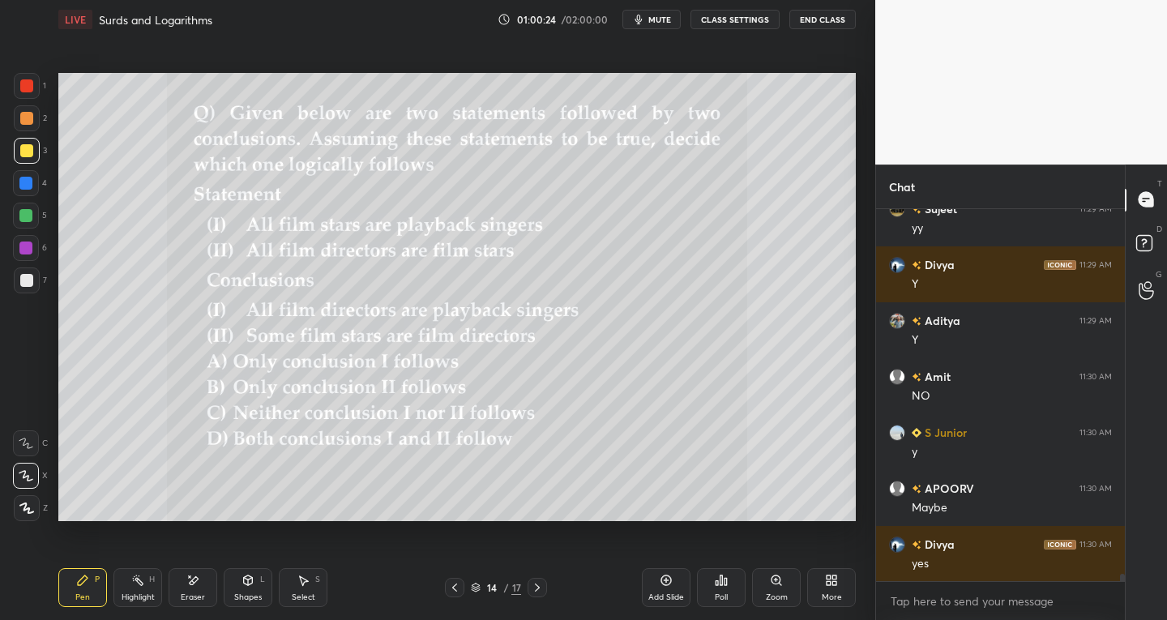
scroll to position [19348, 0]
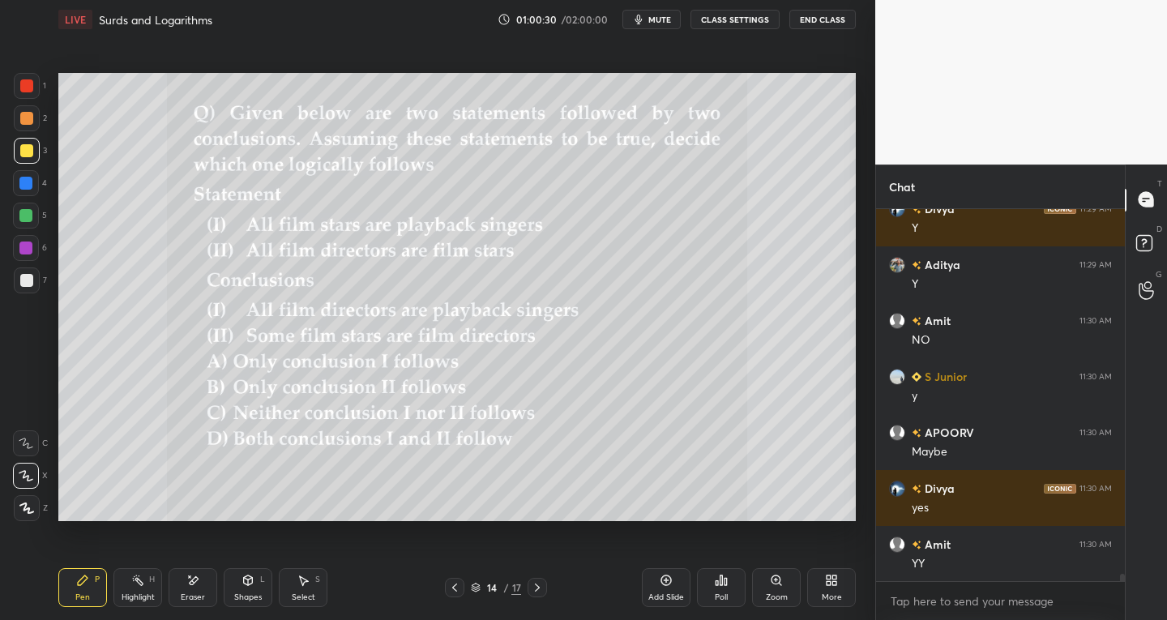
click at [187, 596] on div "Eraser" at bounding box center [193, 597] width 24 height 8
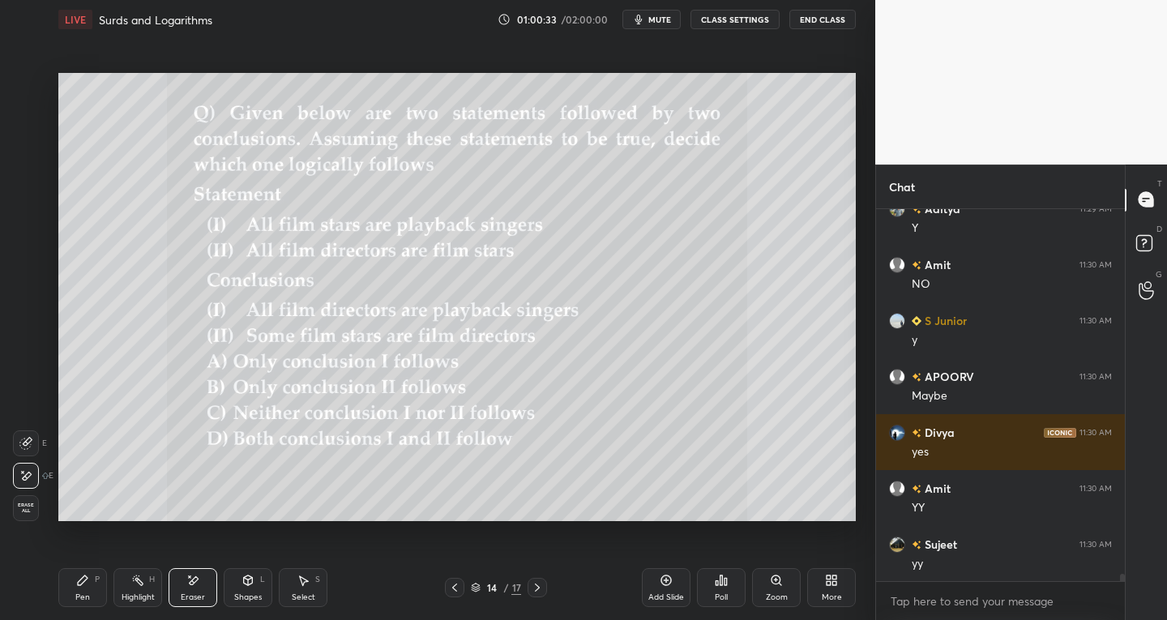
click at [101, 582] on div "Pen P" at bounding box center [82, 587] width 49 height 39
click at [182, 601] on div "Eraser" at bounding box center [193, 597] width 24 height 8
click at [83, 585] on icon at bounding box center [82, 580] width 13 height 13
click at [35, 280] on div at bounding box center [27, 280] width 26 height 26
click at [190, 594] on div "Eraser" at bounding box center [193, 597] width 24 height 8
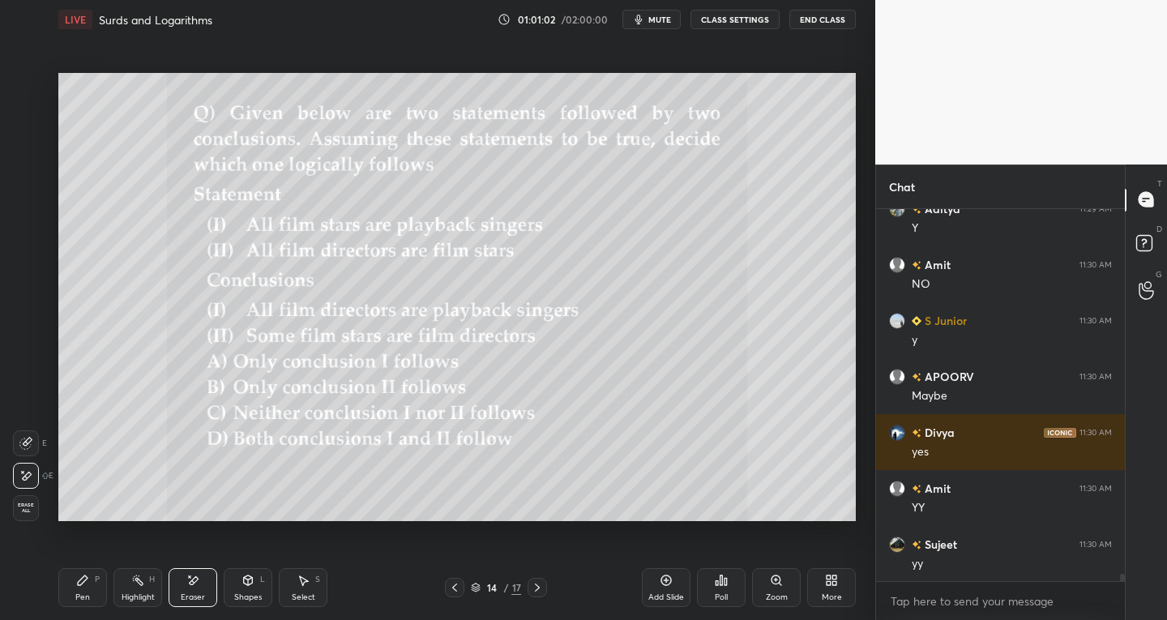
click at [90, 587] on div "Pen P" at bounding box center [82, 587] width 49 height 39
click at [29, 152] on div at bounding box center [26, 150] width 13 height 13
click at [39, 212] on div at bounding box center [26, 216] width 26 height 26
click at [236, 593] on div "Shapes" at bounding box center [248, 597] width 28 height 8
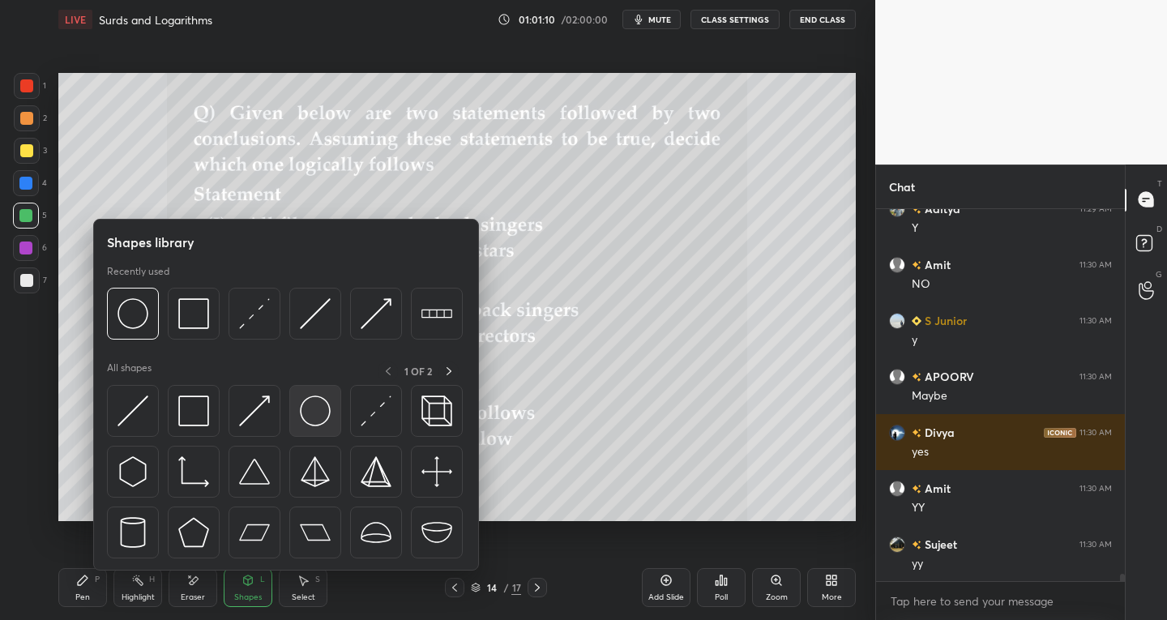
click at [317, 418] on img at bounding box center [315, 410] width 31 height 31
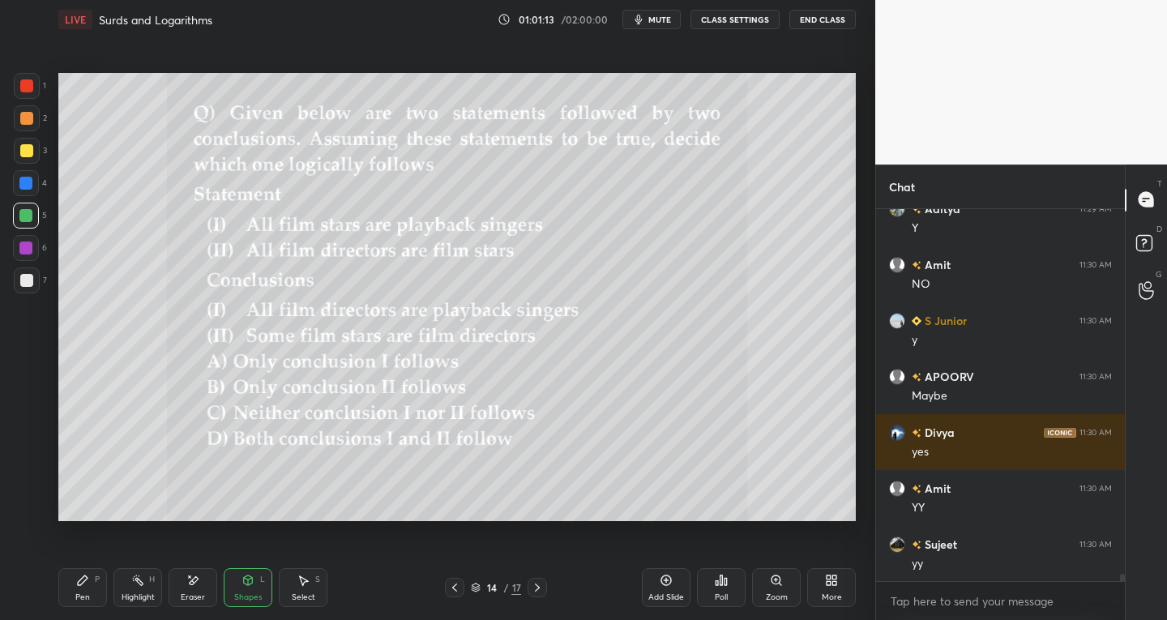
click at [313, 595] on div "Select" at bounding box center [303, 597] width 23 height 8
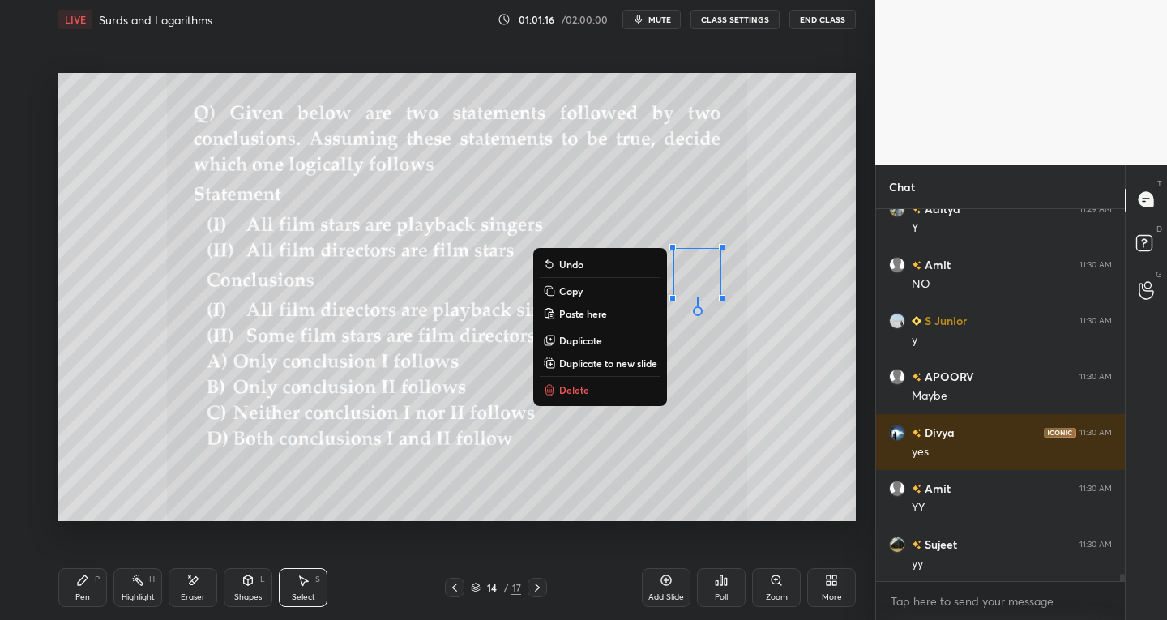
click at [87, 579] on icon at bounding box center [82, 580] width 13 height 13
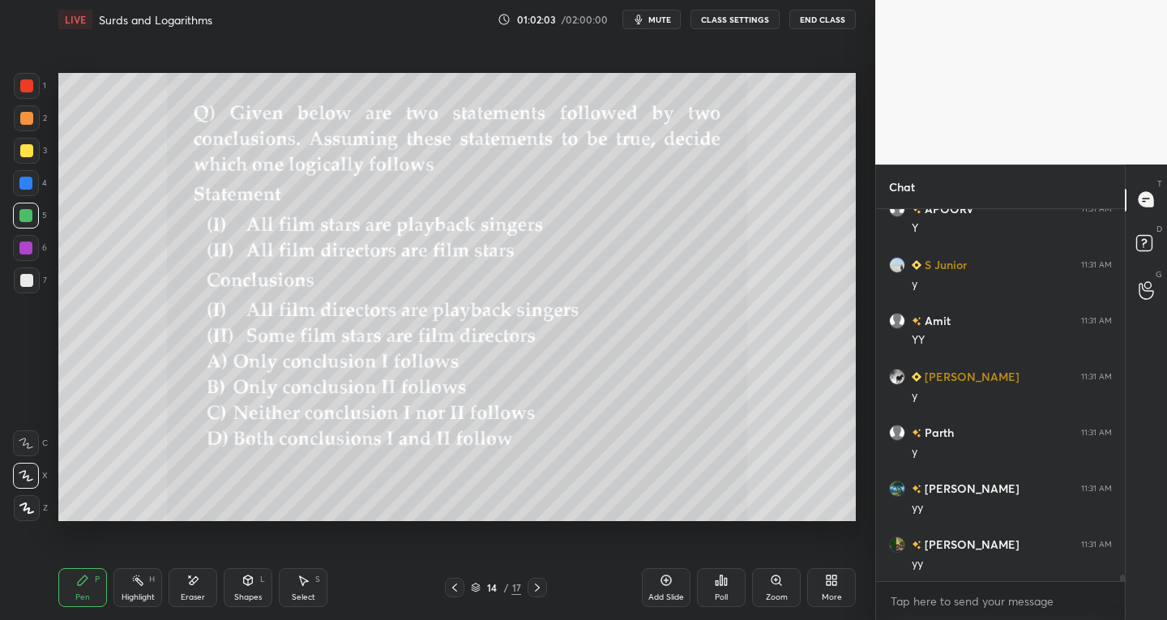
scroll to position [20090, 0]
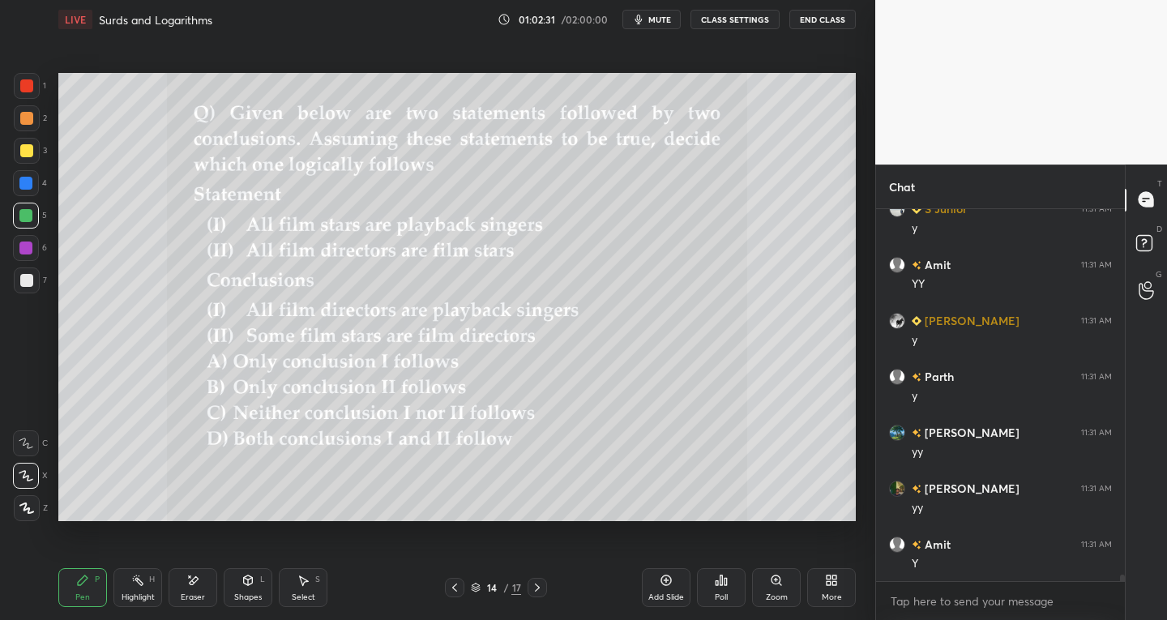
click at [25, 118] on div at bounding box center [26, 118] width 13 height 13
click at [139, 590] on div "Highlight H" at bounding box center [137, 587] width 49 height 39
click at [28, 474] on icon at bounding box center [25, 475] width 13 height 13
click at [29, 295] on div "7" at bounding box center [30, 283] width 33 height 32
click at [28, 275] on div at bounding box center [26, 280] width 13 height 13
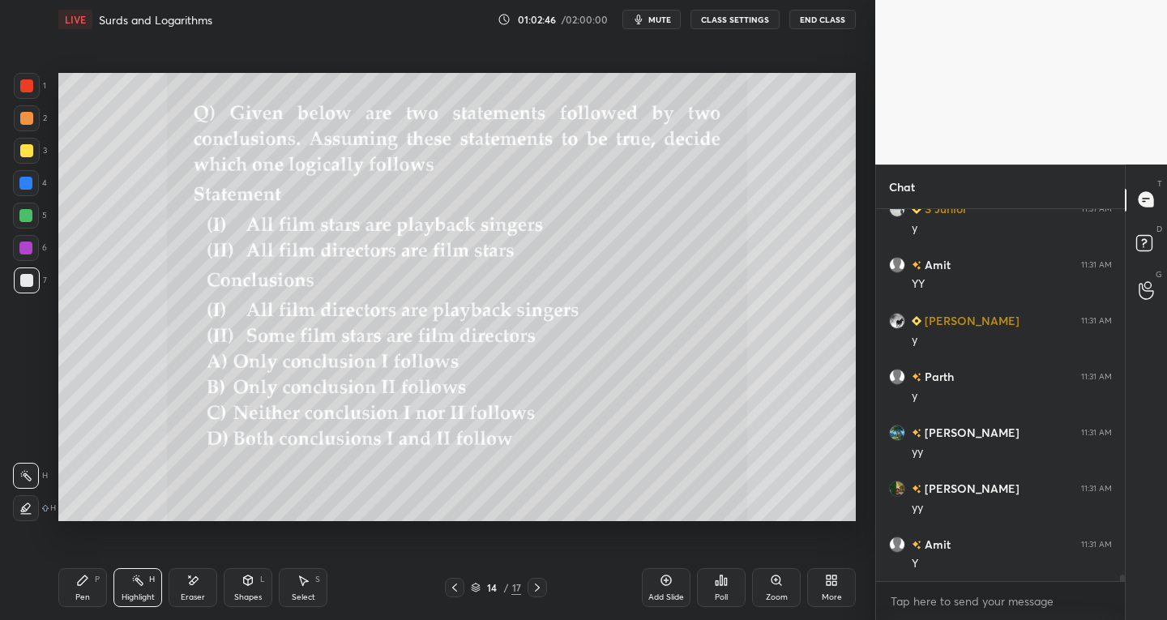
click at [81, 604] on div "Pen P" at bounding box center [82, 587] width 49 height 39
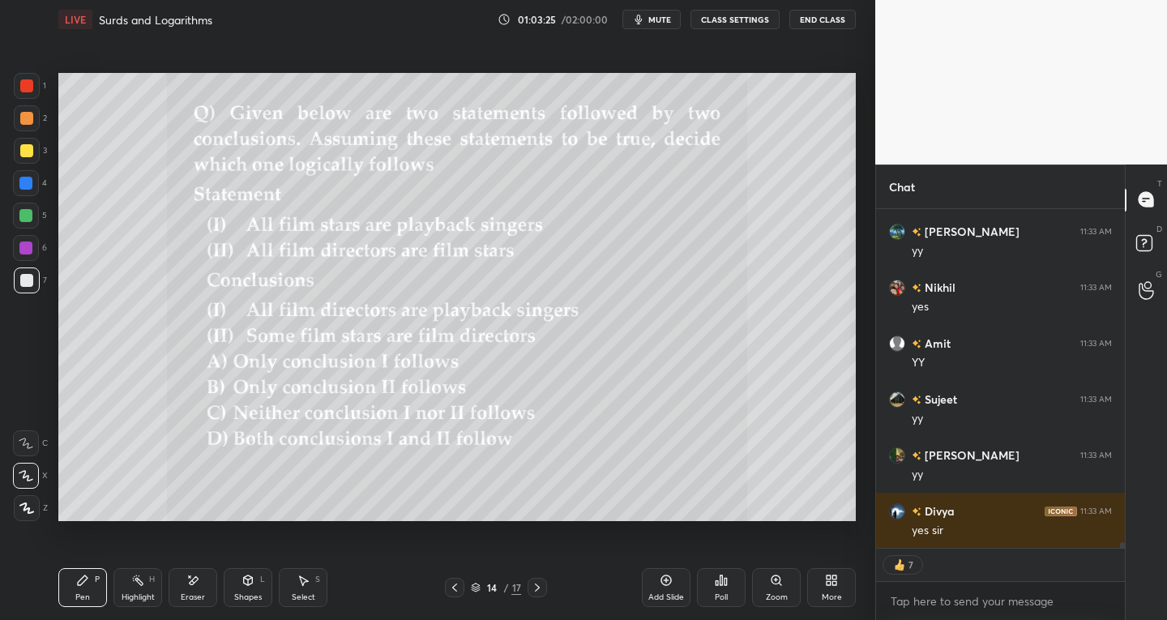
scroll to position [20739, 0]
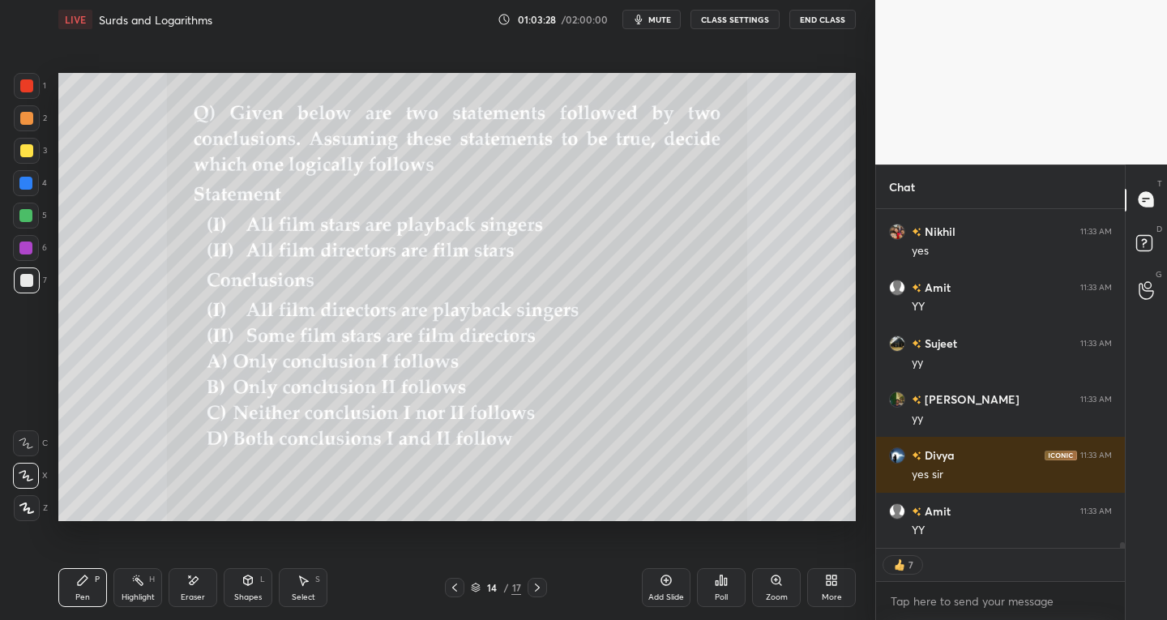
click at [527, 590] on div at bounding box center [536, 587] width 19 height 19
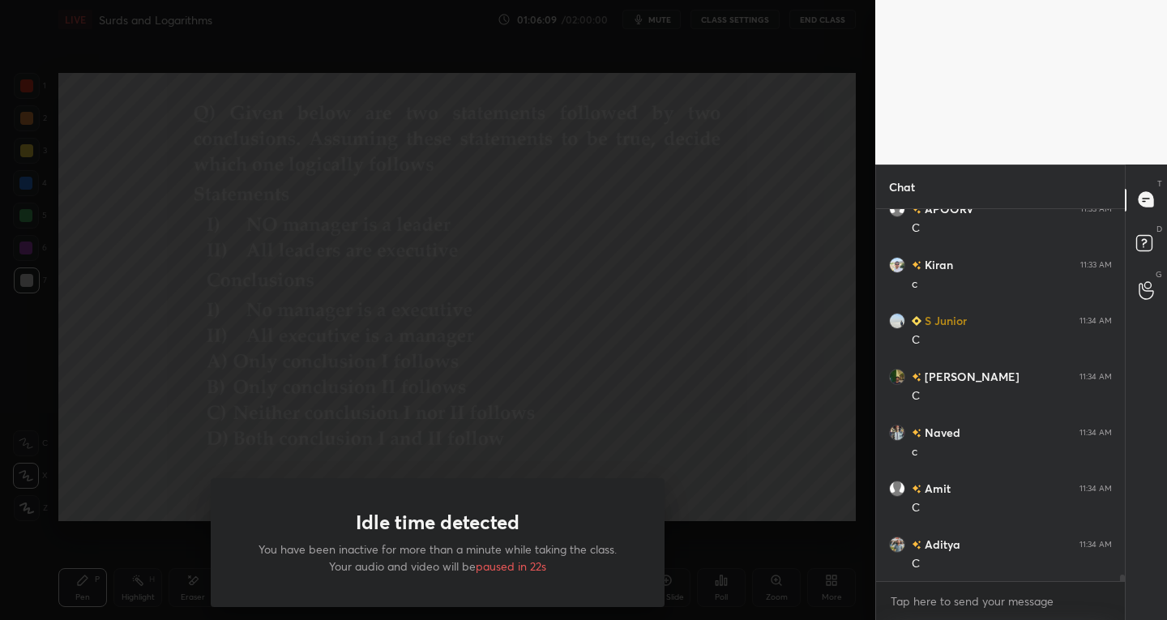
scroll to position [21153, 0]
click at [649, 316] on div "Idle time detected You have been inactive for more than a minute while taking t…" at bounding box center [437, 310] width 875 height 620
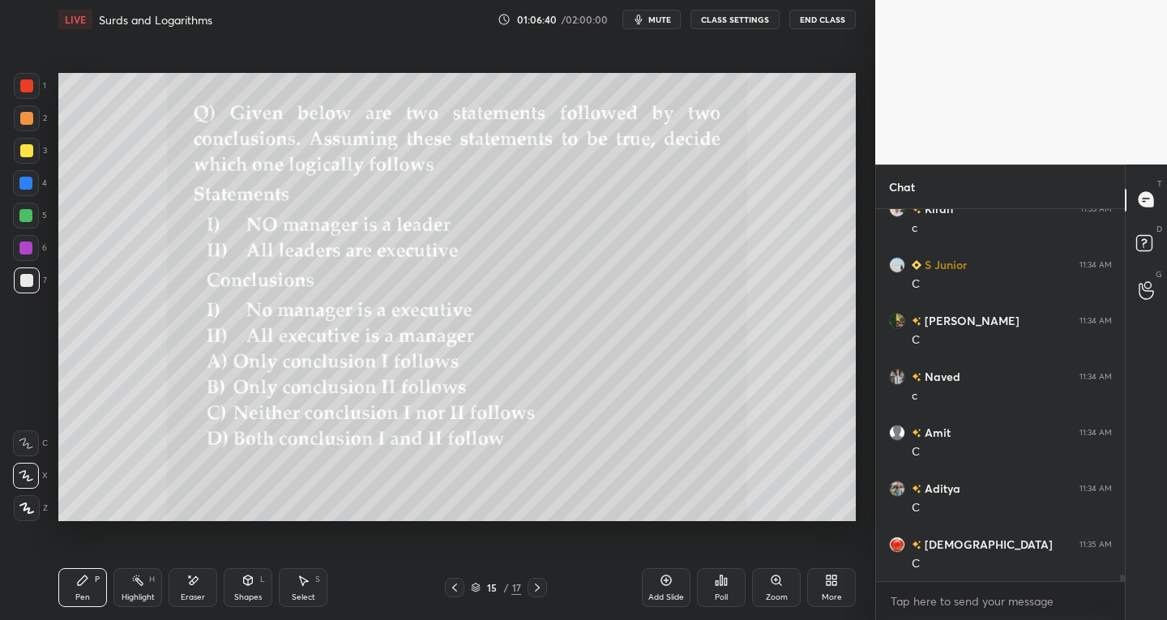
click at [246, 590] on div "Shapes L" at bounding box center [248, 587] width 49 height 39
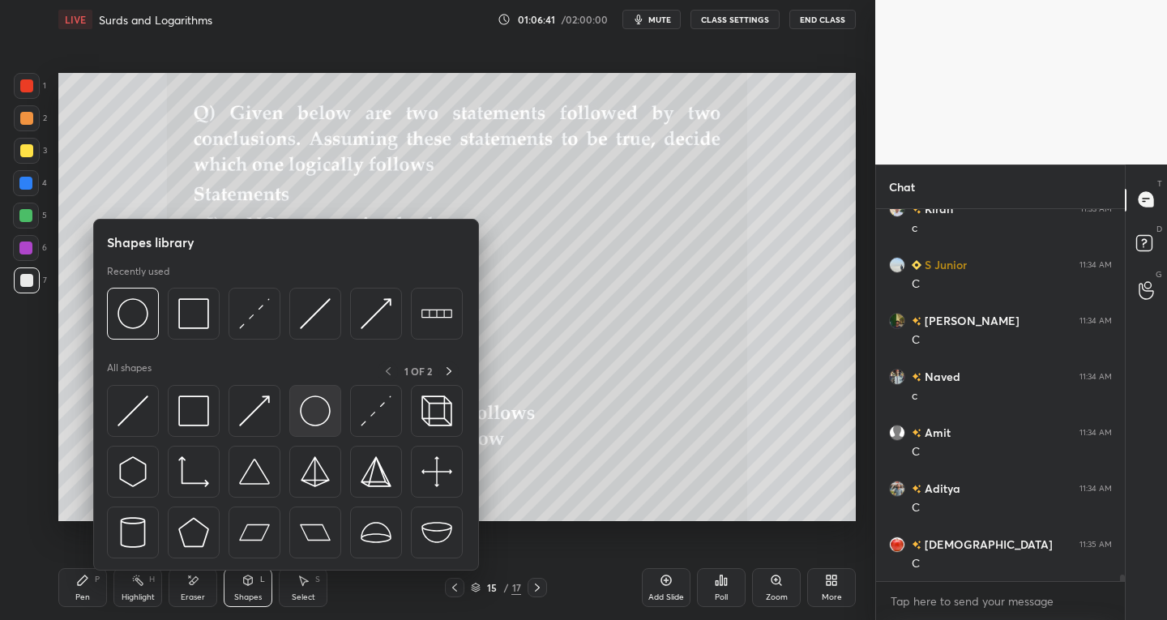
click at [315, 417] on img at bounding box center [315, 410] width 31 height 31
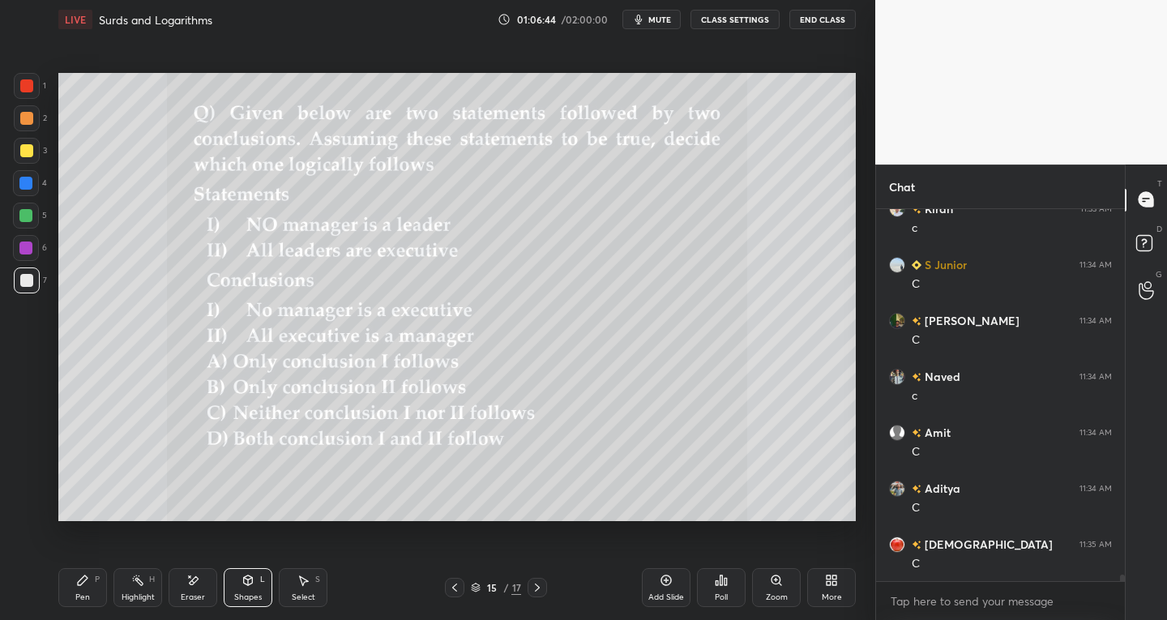
click at [84, 593] on div "Pen" at bounding box center [82, 597] width 15 height 8
click at [198, 593] on div "Eraser" at bounding box center [193, 597] width 24 height 8
click at [27, 447] on icon at bounding box center [25, 443] width 13 height 13
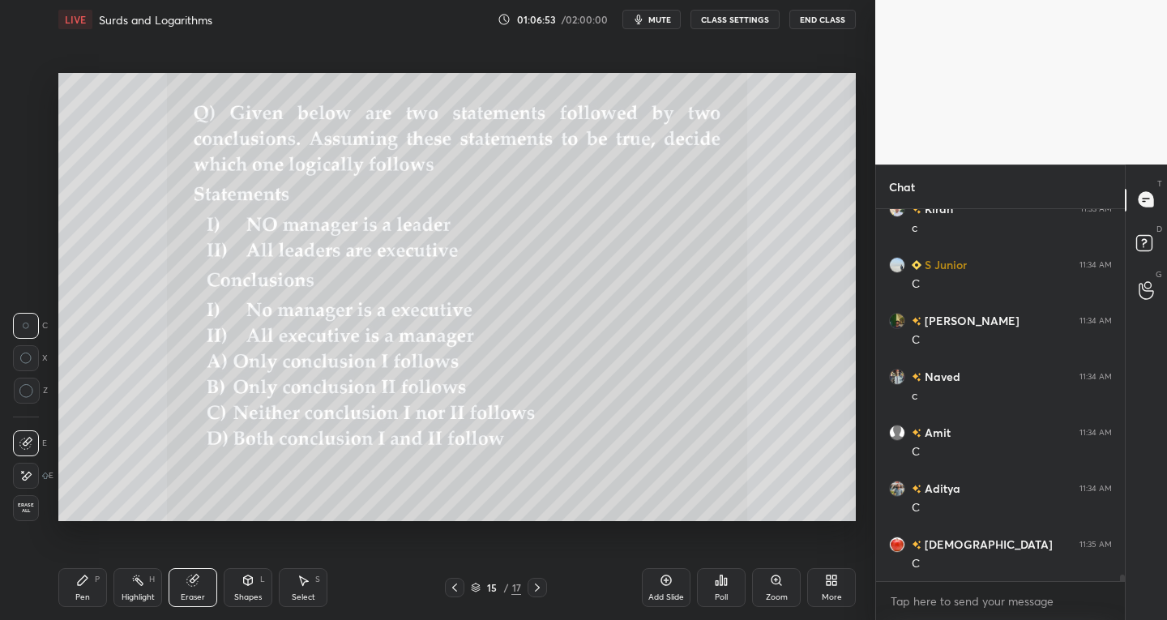
click at [86, 595] on div "Pen" at bounding box center [82, 597] width 15 height 8
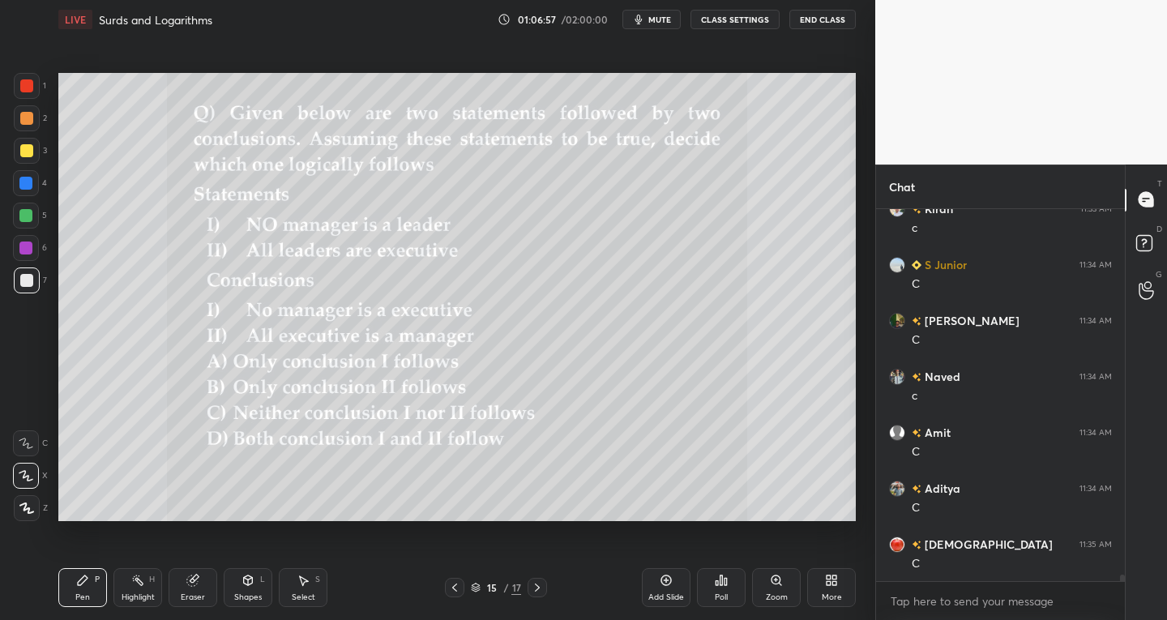
click at [251, 603] on div "Shapes L" at bounding box center [248, 587] width 49 height 39
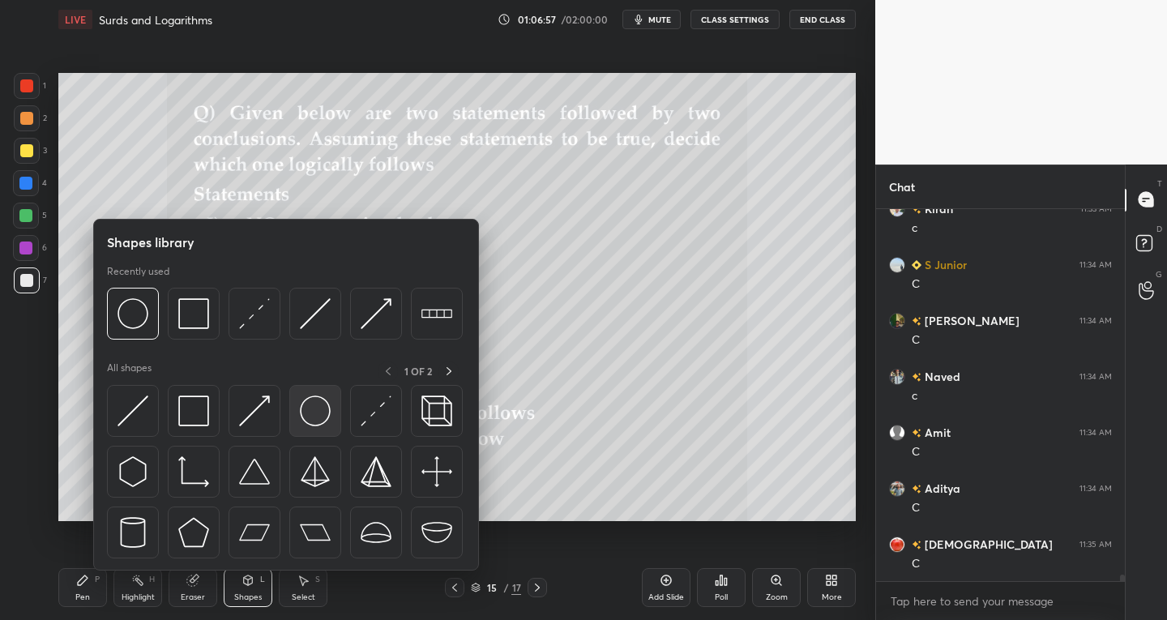
click at [322, 433] on div at bounding box center [315, 411] width 52 height 52
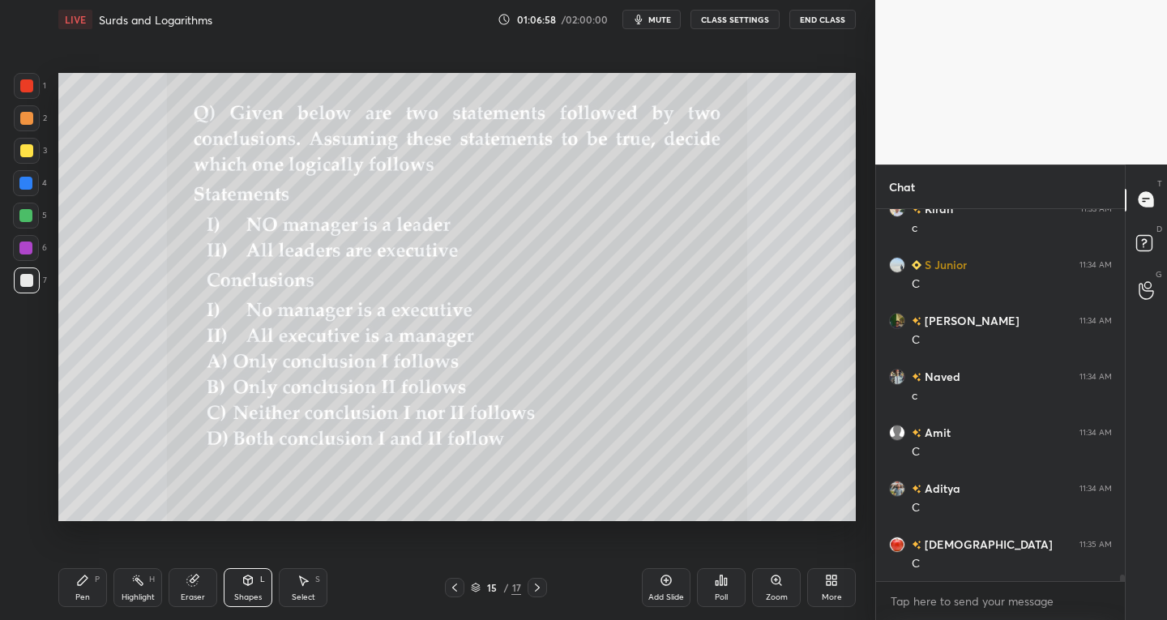
click at [27, 127] on div at bounding box center [27, 118] width 26 height 26
click at [91, 589] on div "Pen P" at bounding box center [82, 587] width 49 height 39
click at [313, 596] on div "Select" at bounding box center [303, 597] width 23 height 8
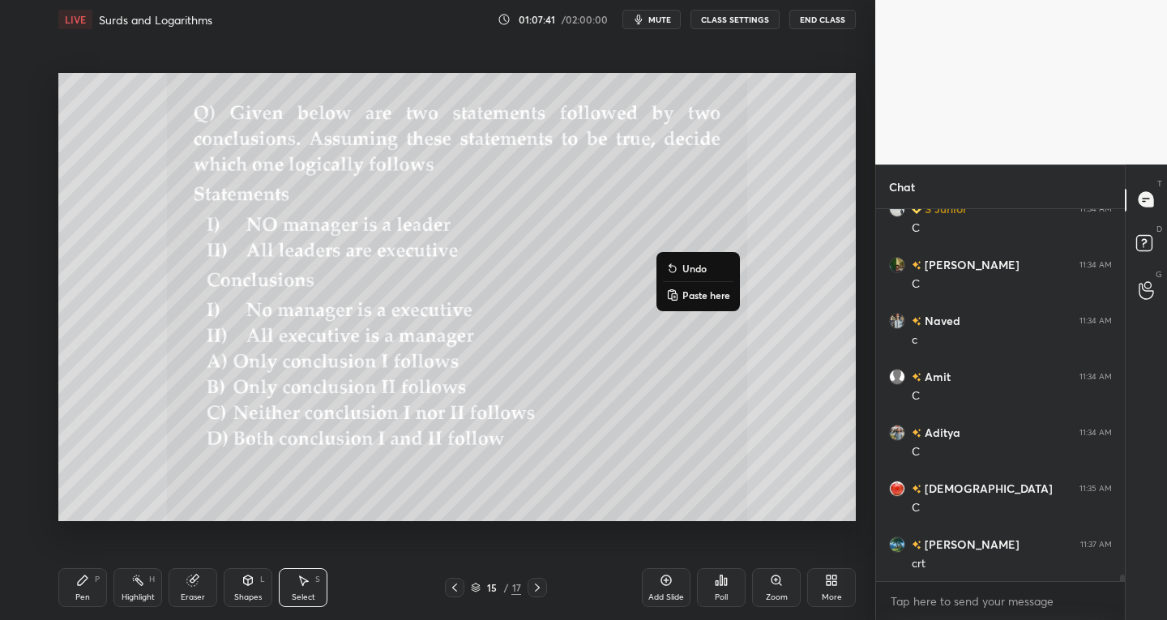
click at [70, 598] on div "Pen P" at bounding box center [82, 587] width 49 height 39
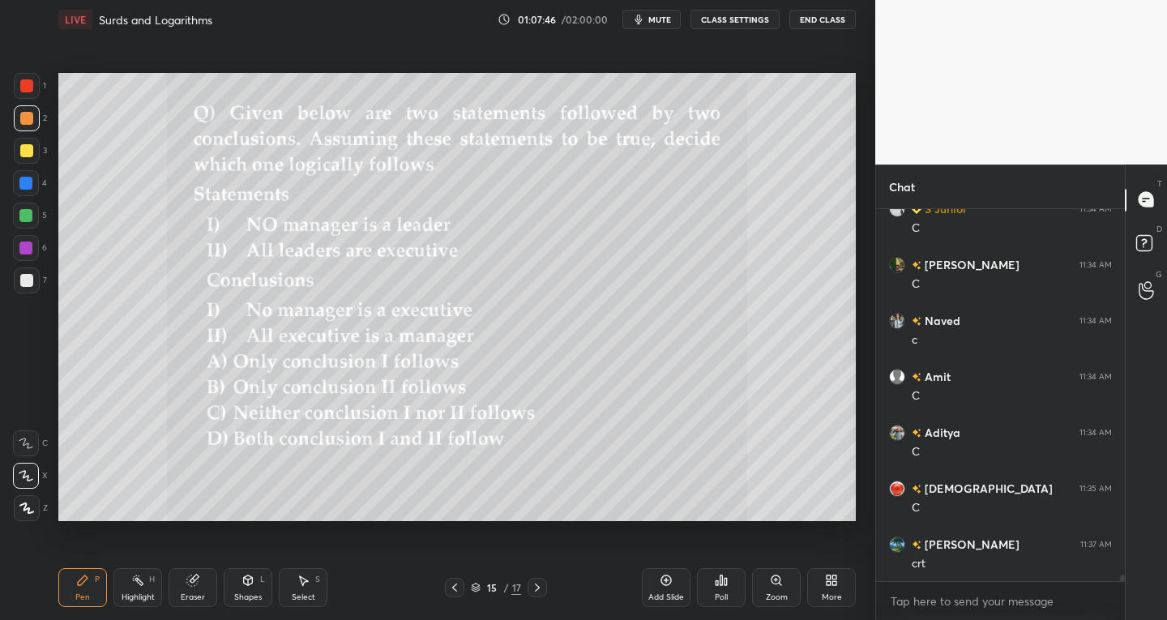
click at [86, 591] on div "Pen P" at bounding box center [82, 587] width 49 height 39
click at [31, 281] on div at bounding box center [26, 280] width 13 height 13
click at [202, 590] on div "Eraser" at bounding box center [193, 587] width 49 height 39
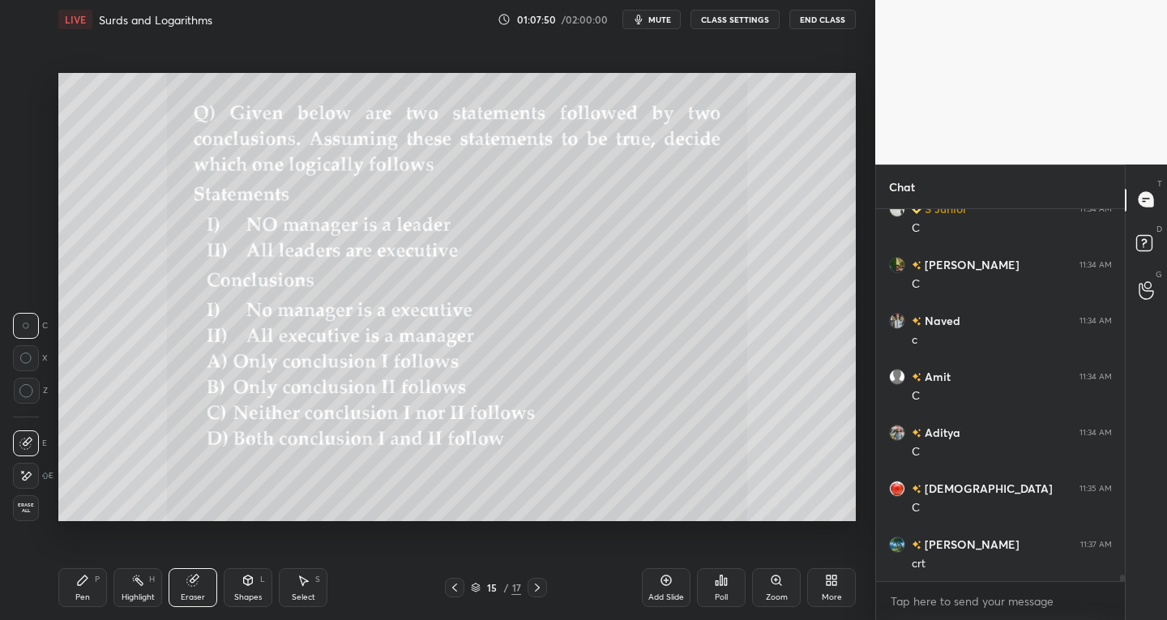
click at [178, 591] on div "Eraser" at bounding box center [193, 587] width 49 height 39
click at [84, 582] on icon at bounding box center [82, 580] width 13 height 13
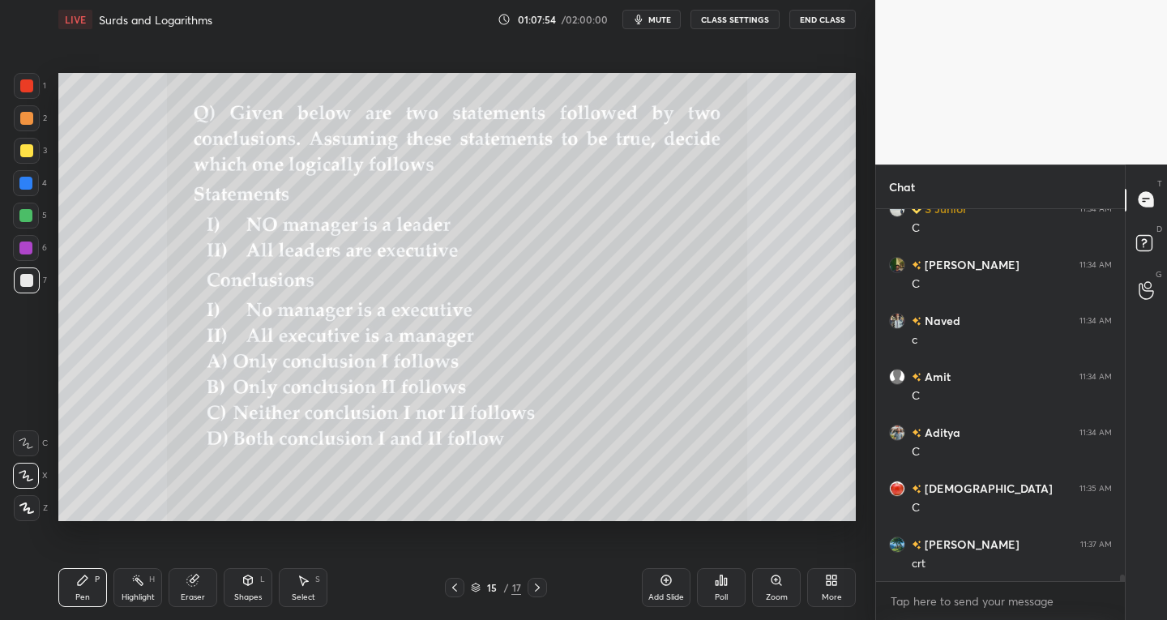
click at [32, 125] on div at bounding box center [27, 118] width 26 height 26
click at [185, 587] on div "Eraser" at bounding box center [193, 587] width 49 height 39
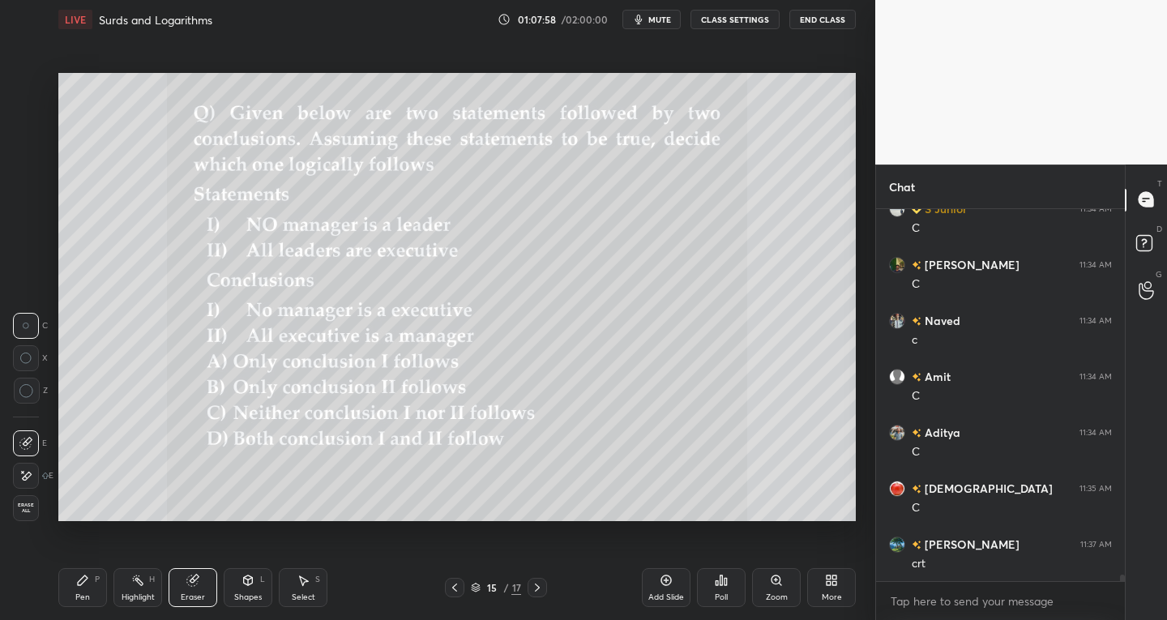
click at [20, 441] on icon at bounding box center [25, 443] width 13 height 13
click at [73, 588] on div "Pen P" at bounding box center [82, 587] width 49 height 39
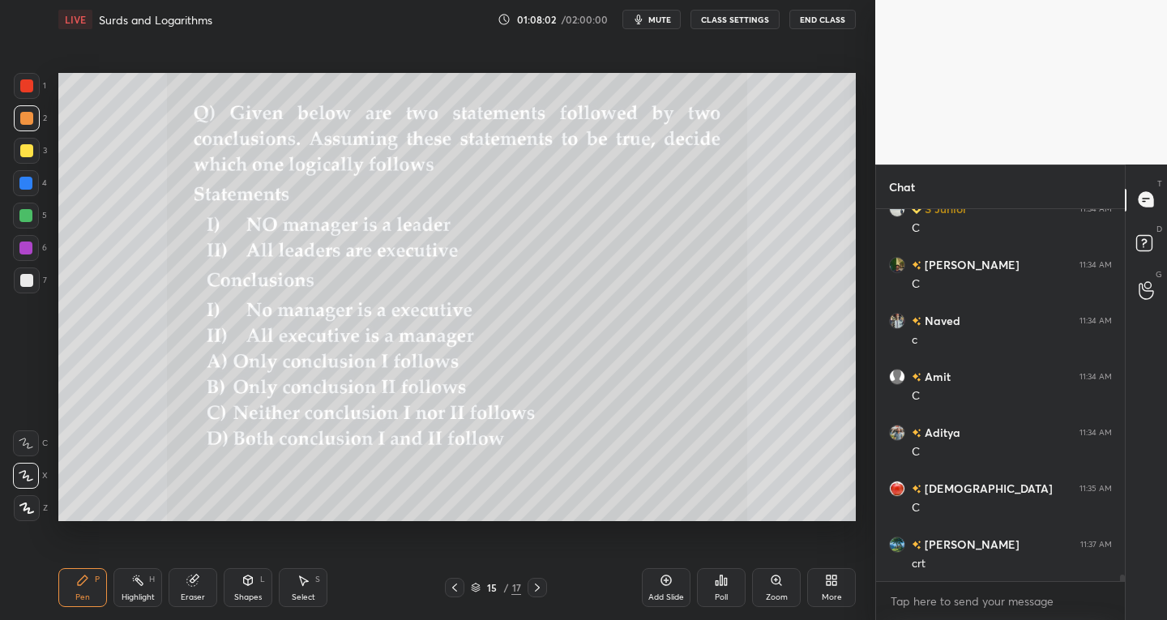
click at [32, 285] on div at bounding box center [26, 280] width 13 height 13
click at [295, 593] on div "Select" at bounding box center [303, 597] width 23 height 8
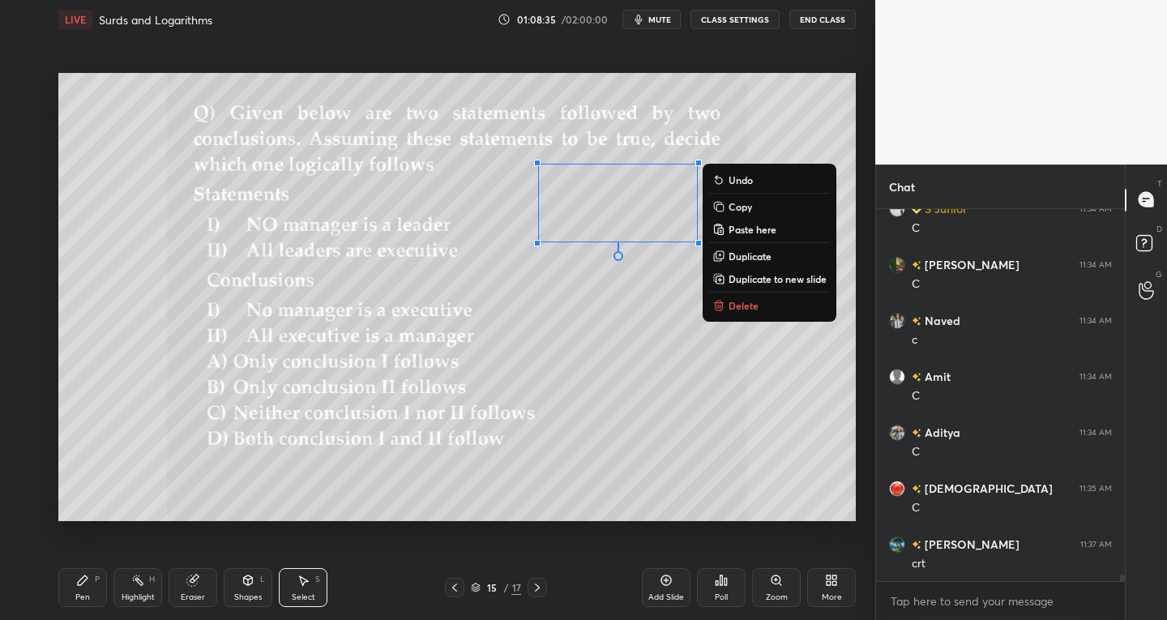
click at [738, 251] on p "Duplicate" at bounding box center [749, 256] width 43 height 13
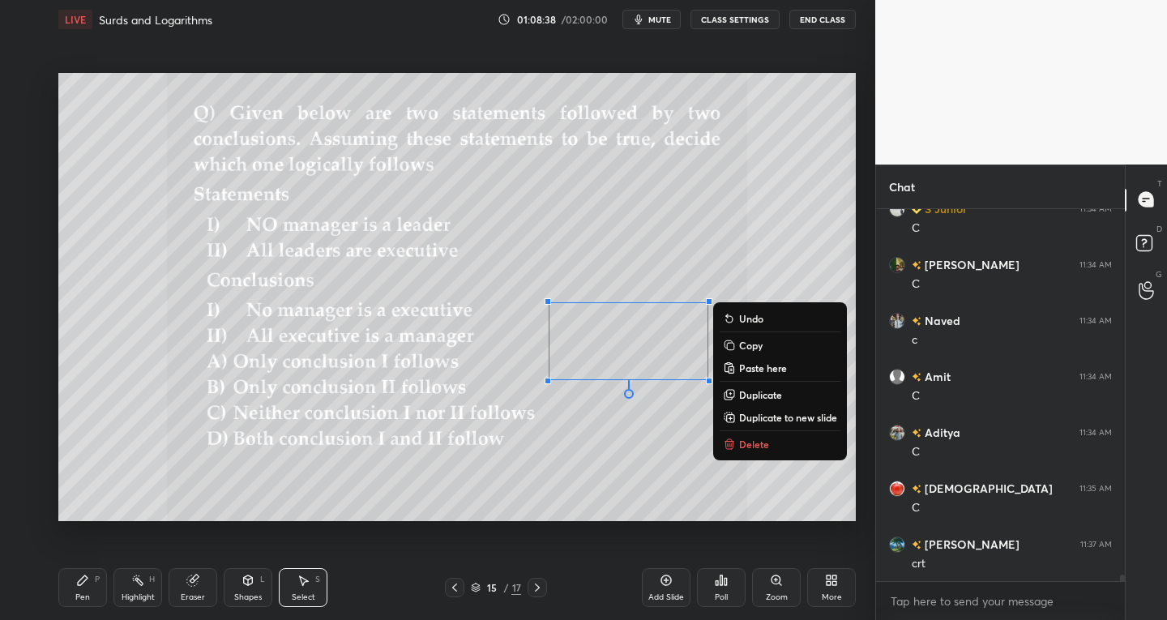
click at [752, 388] on p "Duplicate" at bounding box center [760, 394] width 43 height 13
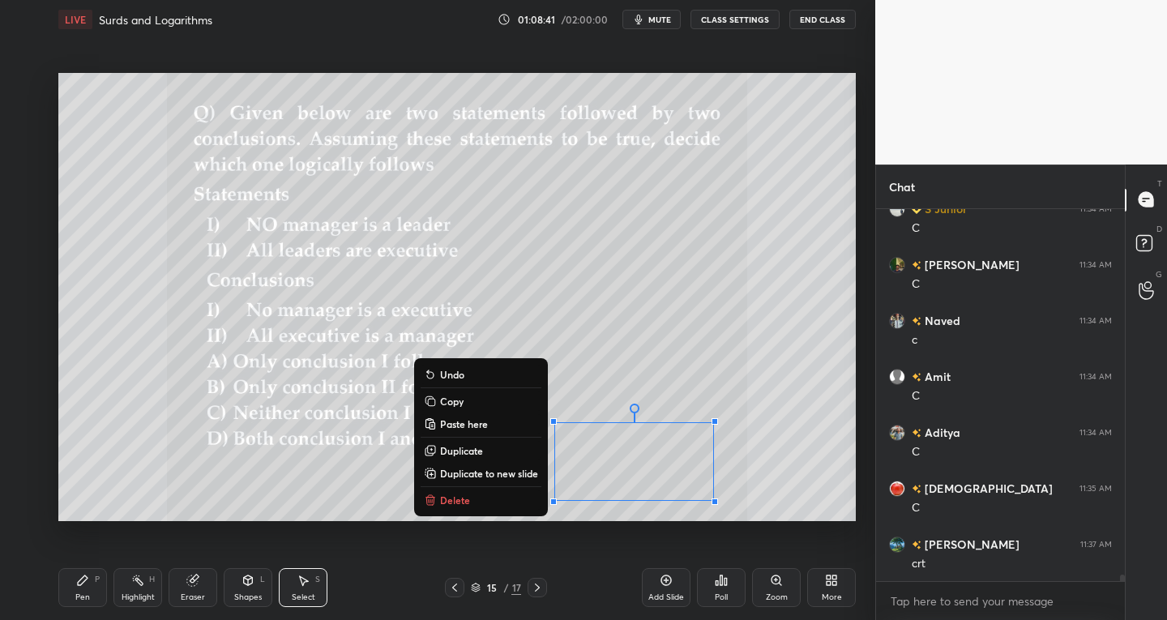
click at [243, 607] on div "Pen P Highlight H Eraser Shapes L Select S 15 / 17 Add Slide Poll Zoom More" at bounding box center [456, 587] width 797 height 65
click at [288, 594] on div "Select S" at bounding box center [303, 587] width 49 height 39
click at [240, 591] on div "Shapes L" at bounding box center [248, 587] width 49 height 39
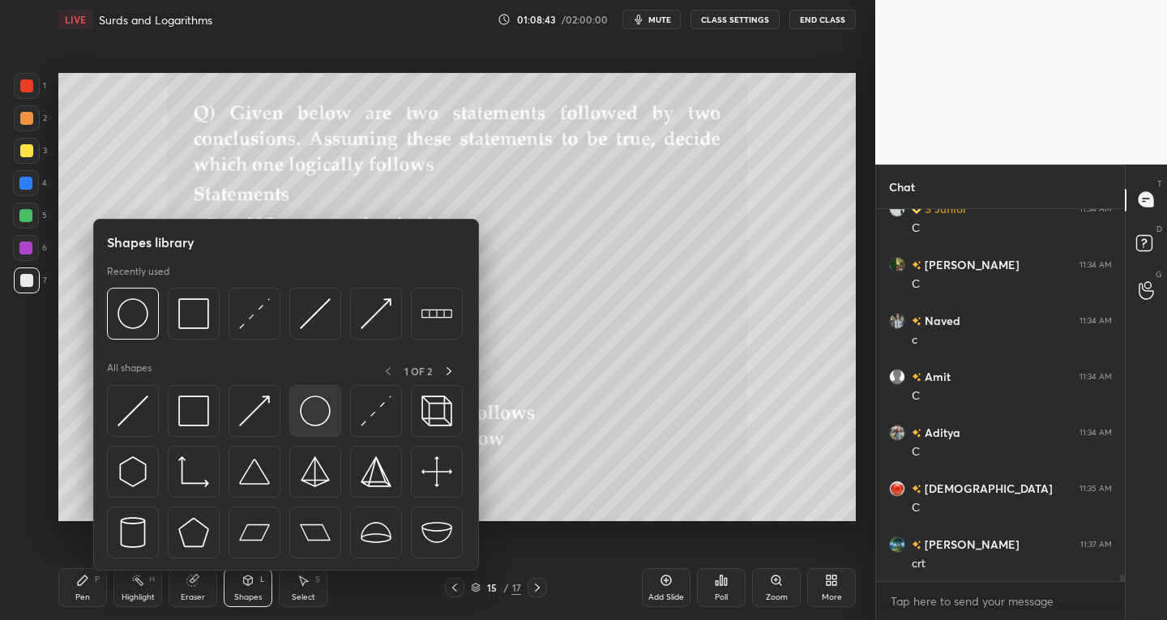
click at [316, 420] on img at bounding box center [315, 410] width 31 height 31
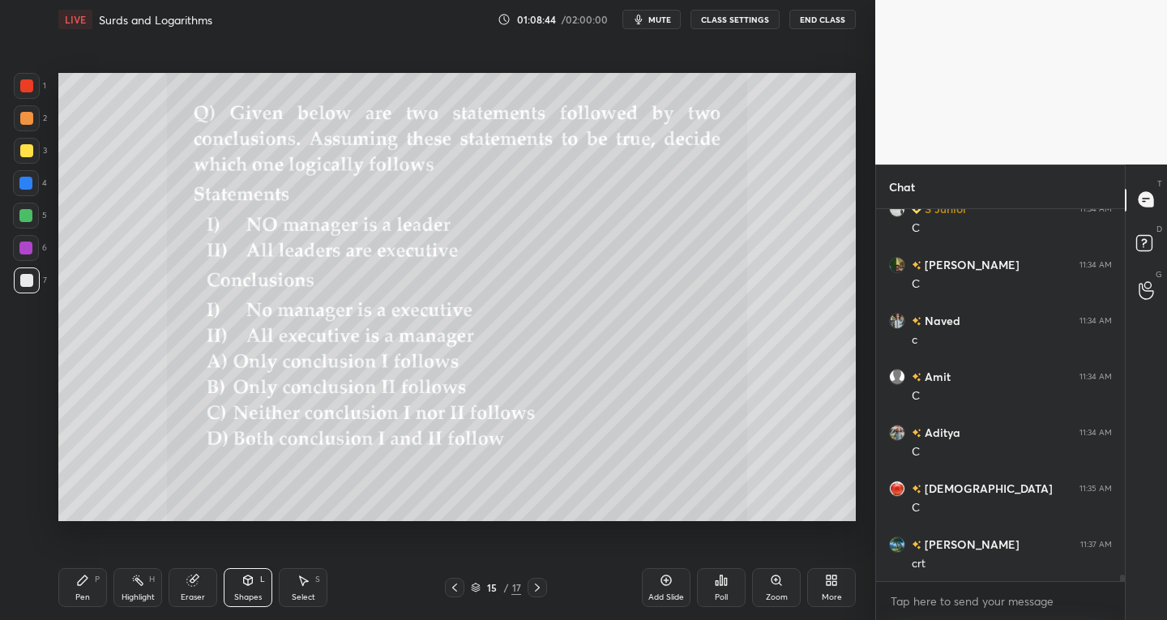
click at [21, 152] on div at bounding box center [26, 150] width 13 height 13
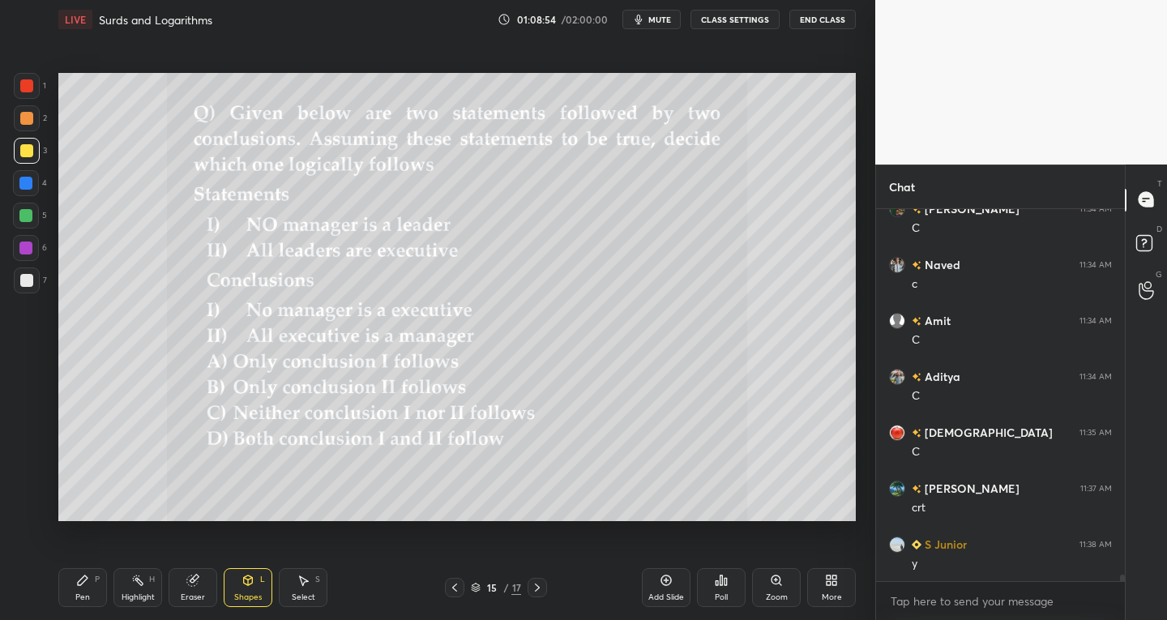
click at [83, 593] on div "Pen" at bounding box center [82, 597] width 15 height 8
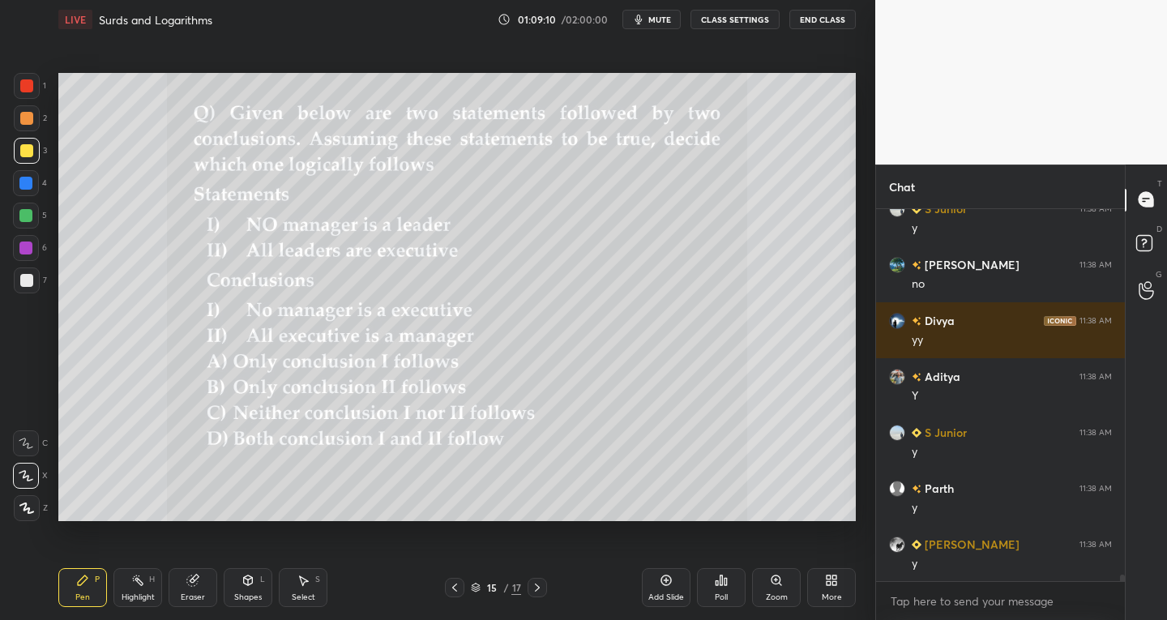
scroll to position [21656, 0]
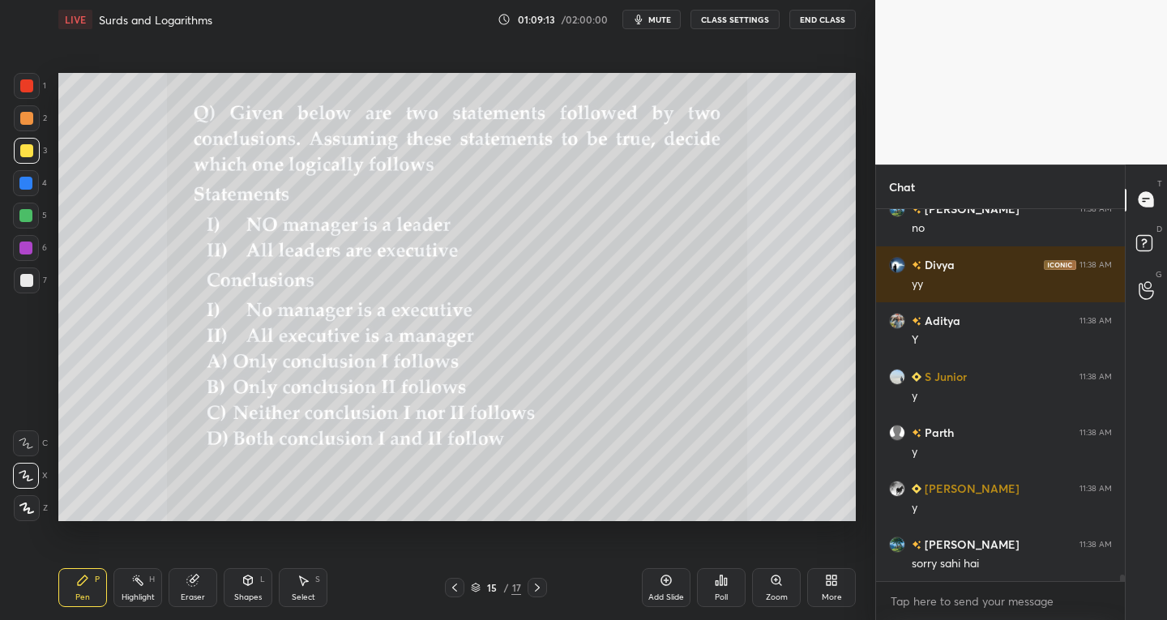
click at [302, 600] on div "Select" at bounding box center [303, 597] width 23 height 8
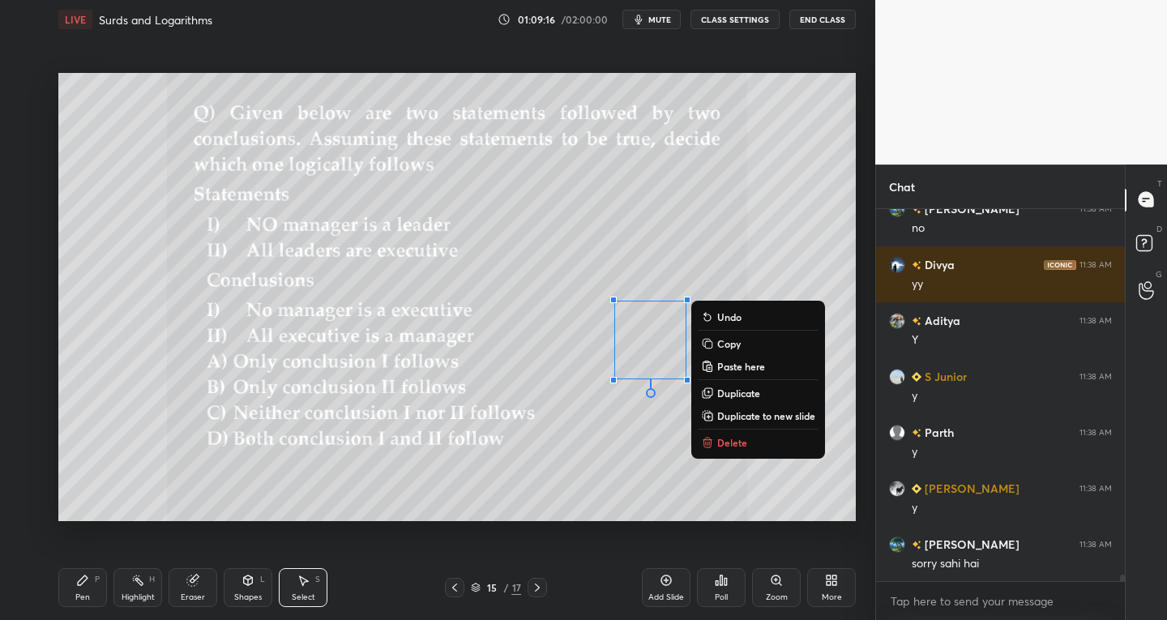
click at [240, 603] on div "Shapes L" at bounding box center [248, 587] width 49 height 39
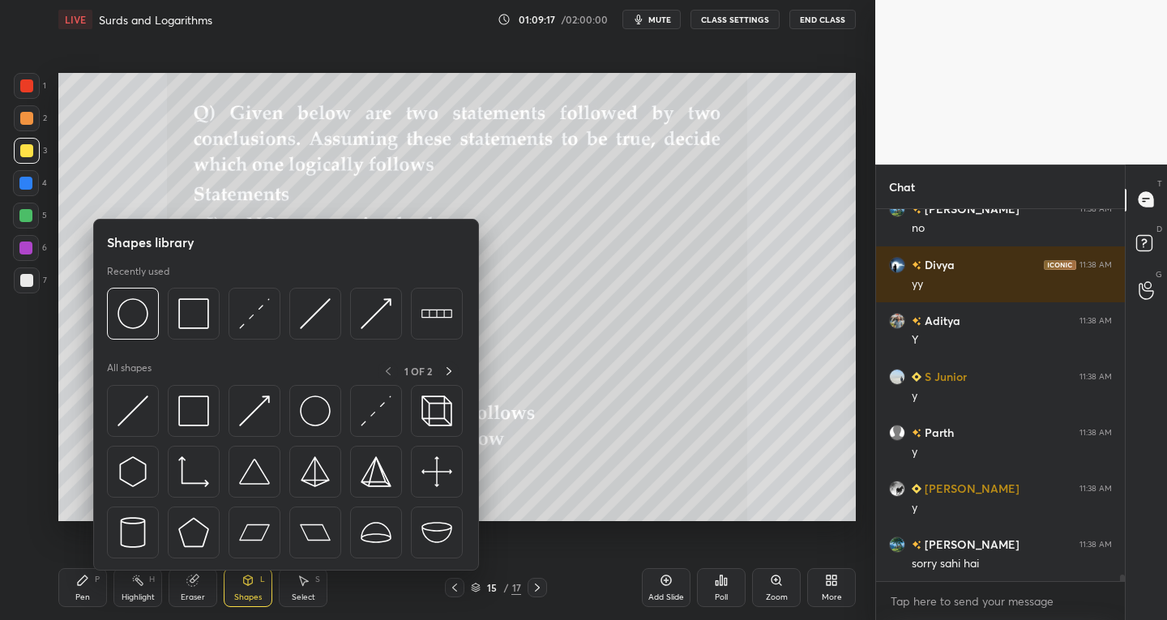
click at [21, 159] on div at bounding box center [27, 151] width 26 height 26
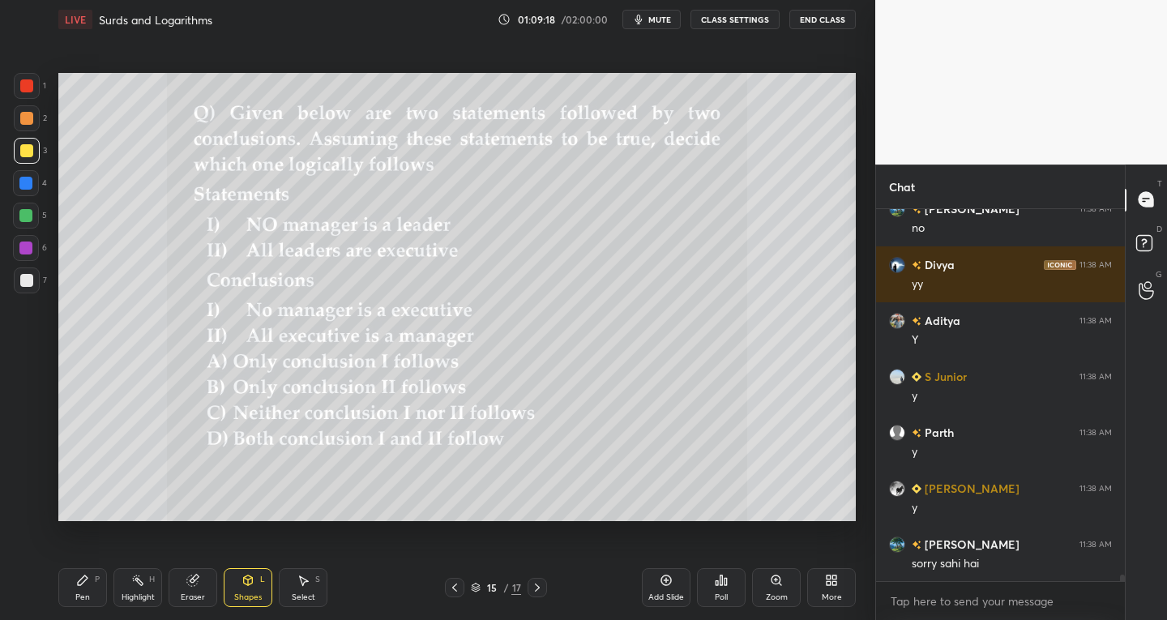
click at [249, 598] on div "Shapes" at bounding box center [248, 597] width 28 height 8
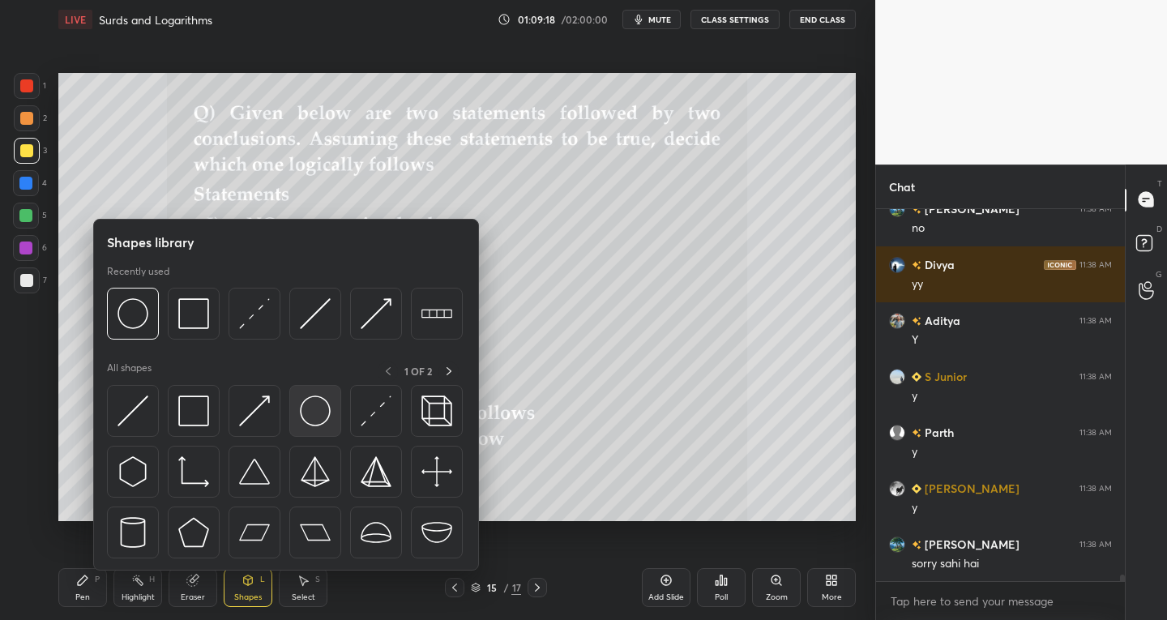
click at [315, 413] on img at bounding box center [315, 410] width 31 height 31
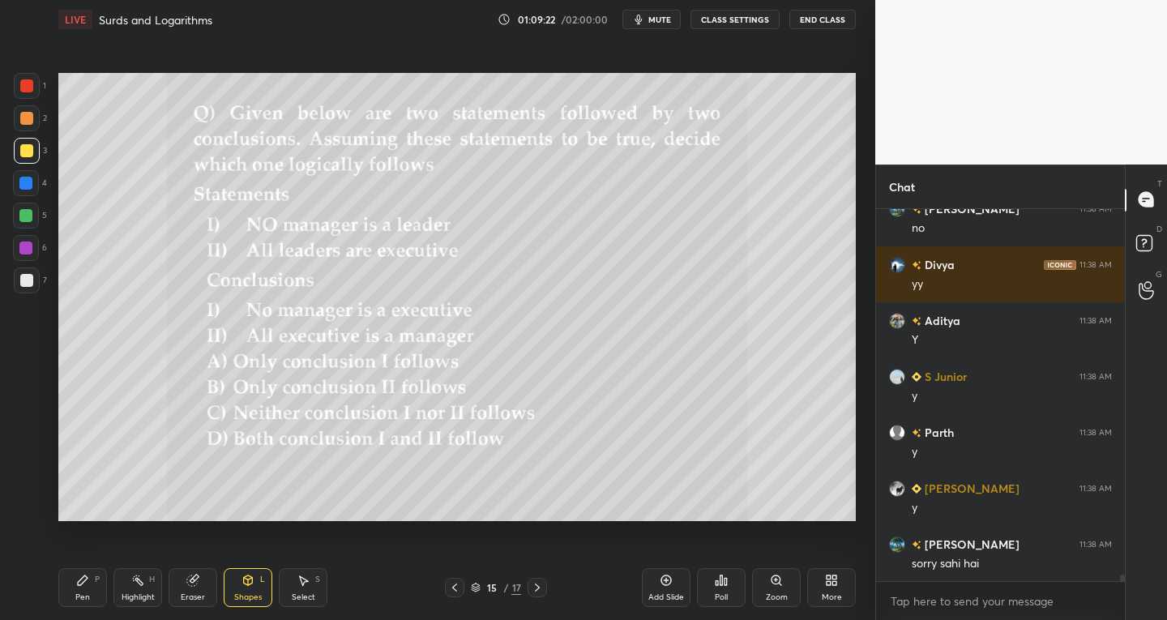
click at [72, 596] on div "Pen P" at bounding box center [82, 587] width 49 height 39
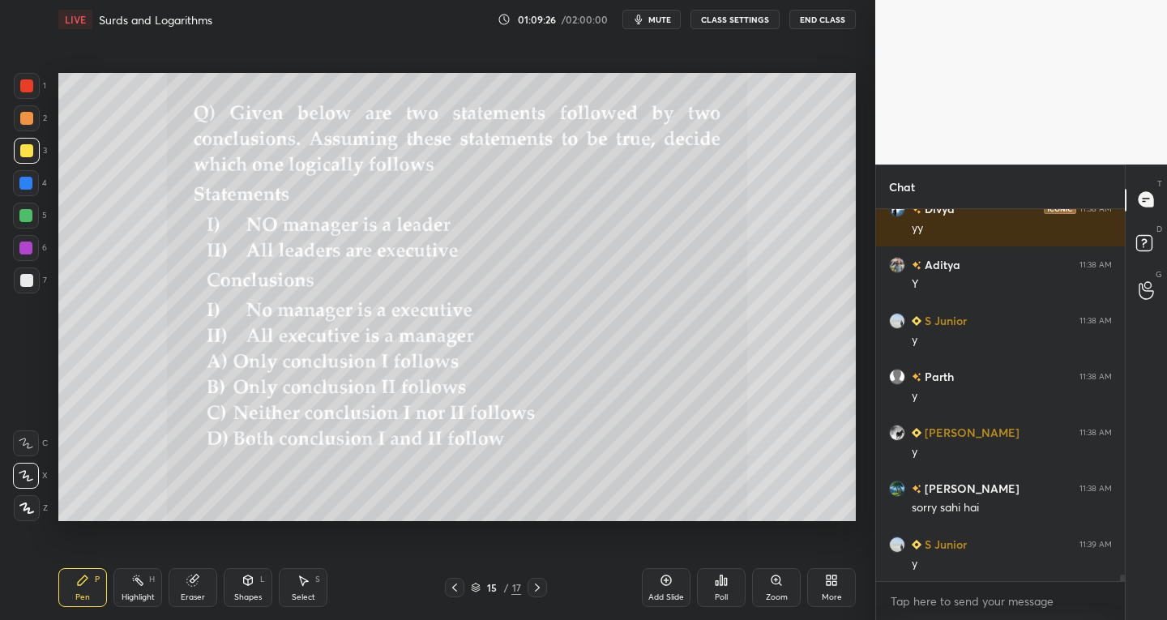
click at [318, 587] on div "Select S" at bounding box center [303, 587] width 49 height 39
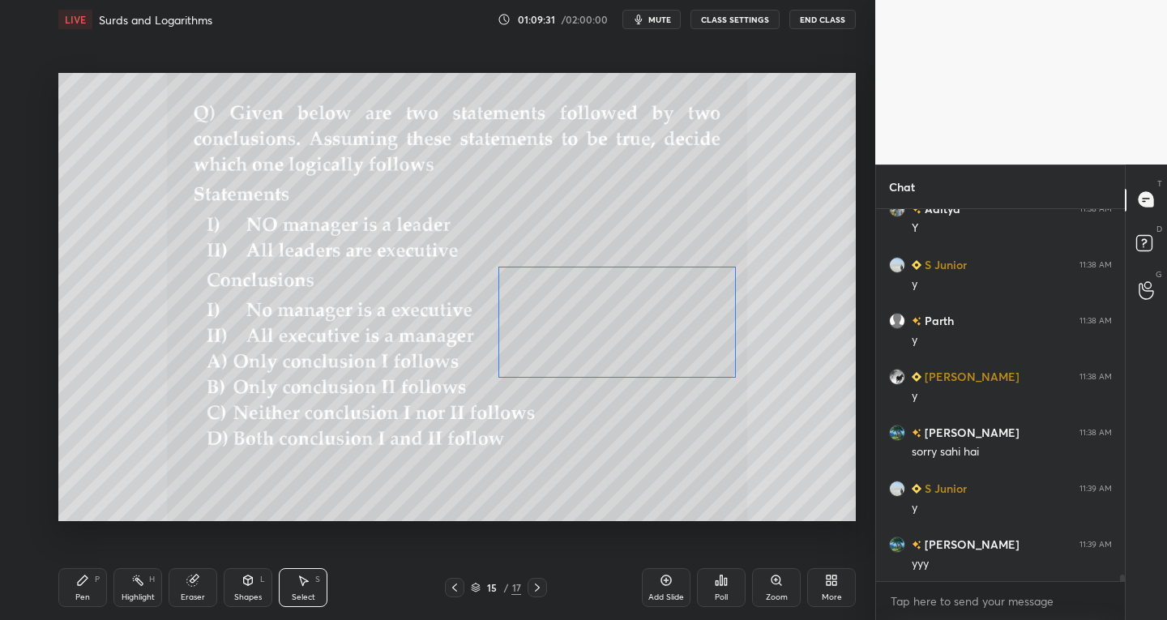
scroll to position [21824, 0]
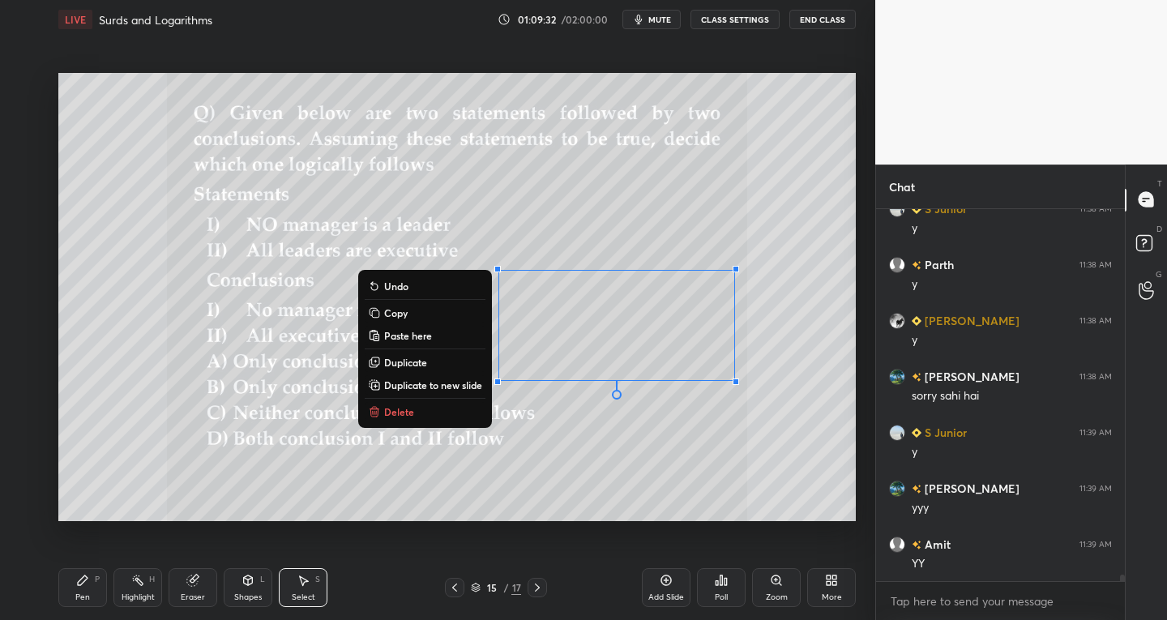
click at [160, 484] on div "0 ° Undo Copy Paste here Duplicate Duplicate to new slide Delete" at bounding box center [456, 297] width 797 height 449
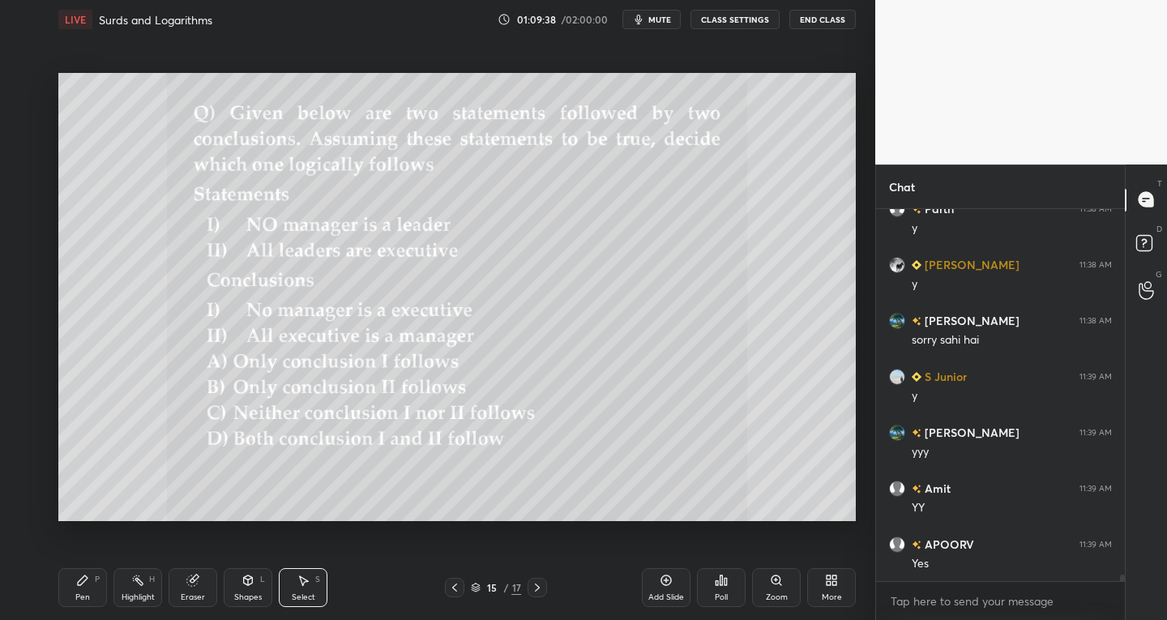
scroll to position [21935, 0]
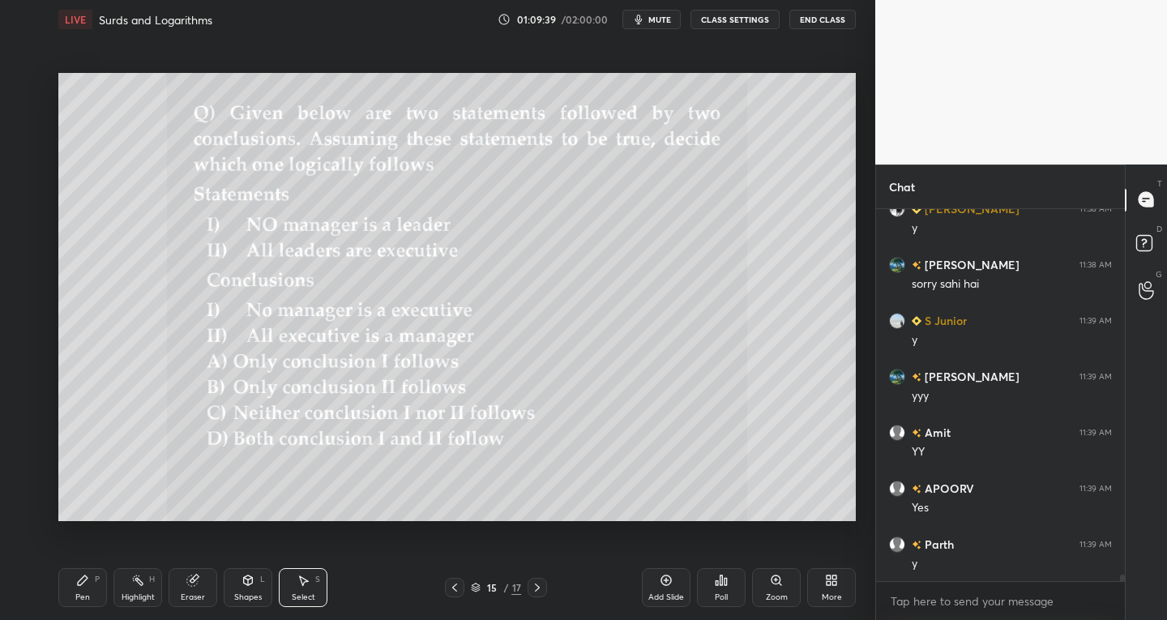
click at [100, 593] on div "Pen P" at bounding box center [82, 587] width 49 height 39
click at [308, 593] on div "Select" at bounding box center [303, 597] width 23 height 8
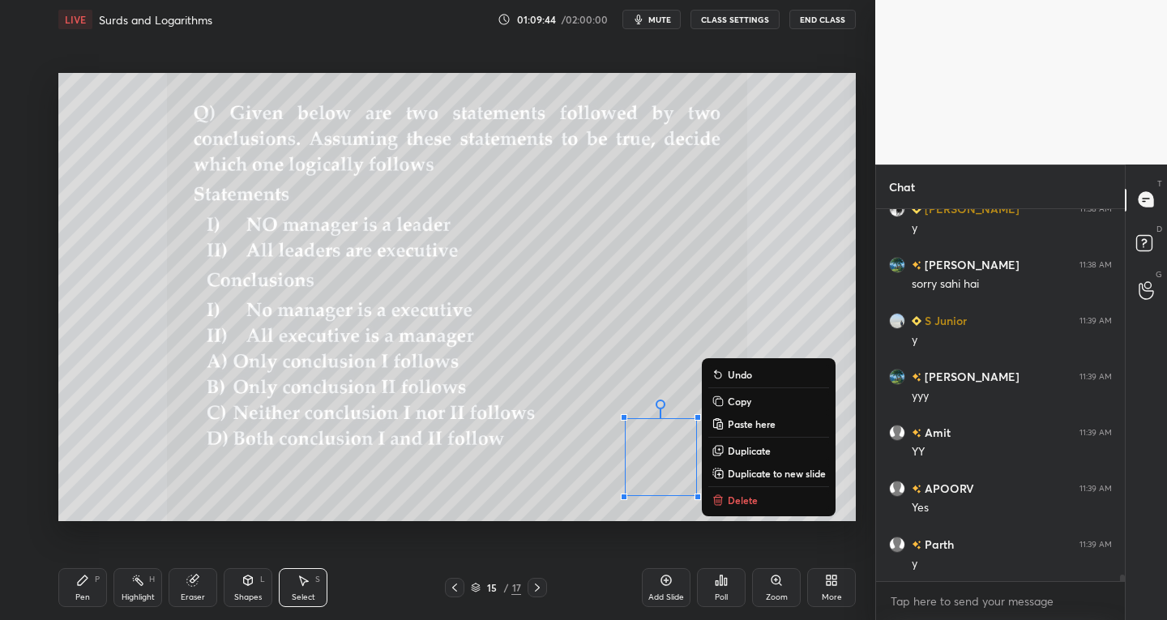
click at [238, 595] on div "Shapes" at bounding box center [248, 597] width 28 height 8
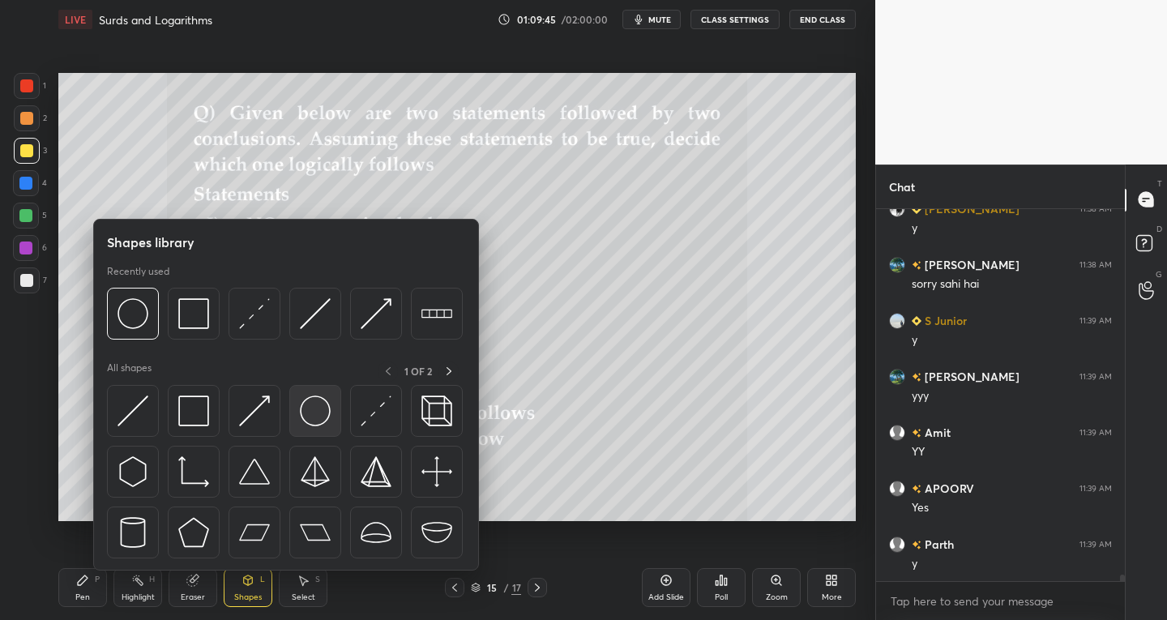
click at [296, 421] on div at bounding box center [315, 411] width 52 height 52
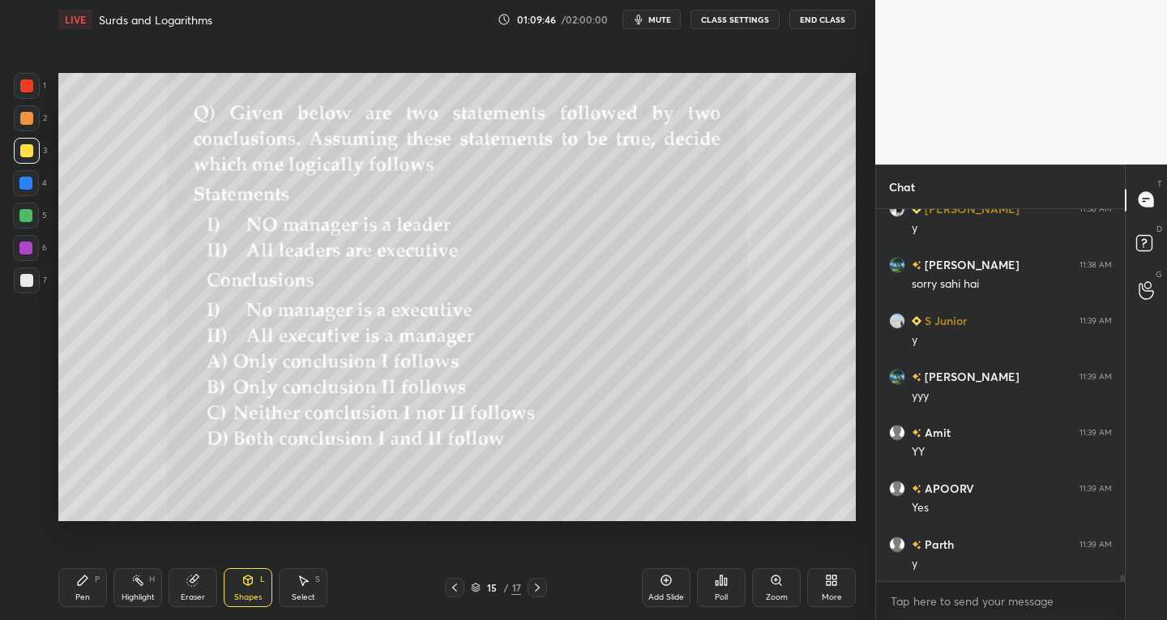
click at [21, 154] on div at bounding box center [26, 150] width 13 height 13
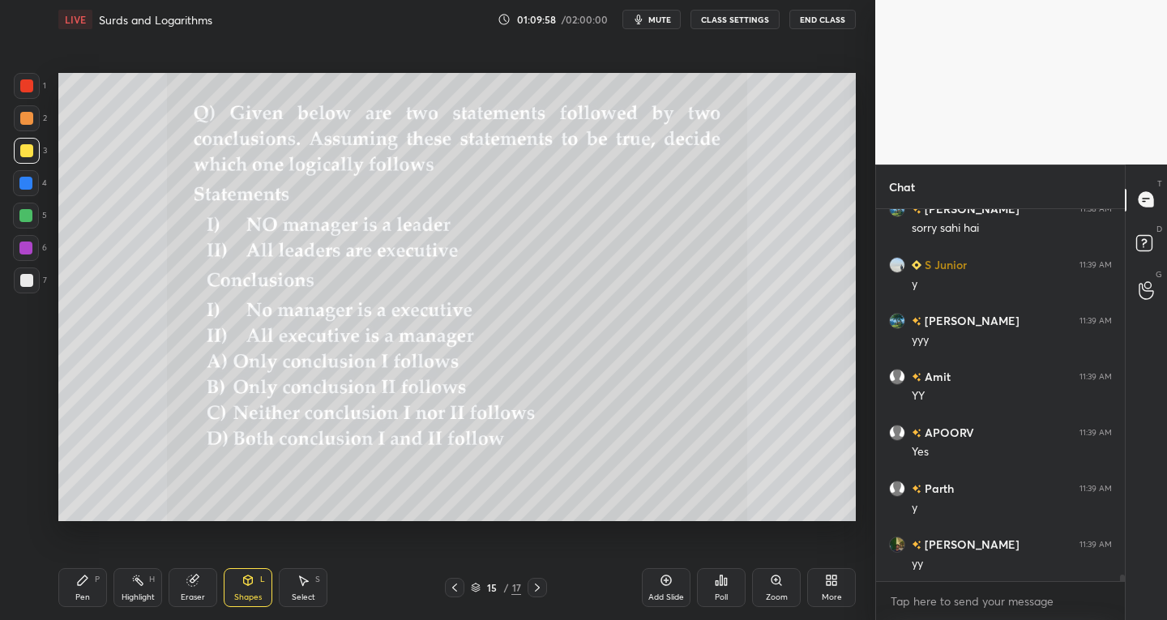
click at [309, 594] on div "Select" at bounding box center [303, 597] width 23 height 8
click at [805, 445] on div "0 ° Undo Copy Paste here Duplicate Duplicate to new slide Delete" at bounding box center [456, 297] width 797 height 449
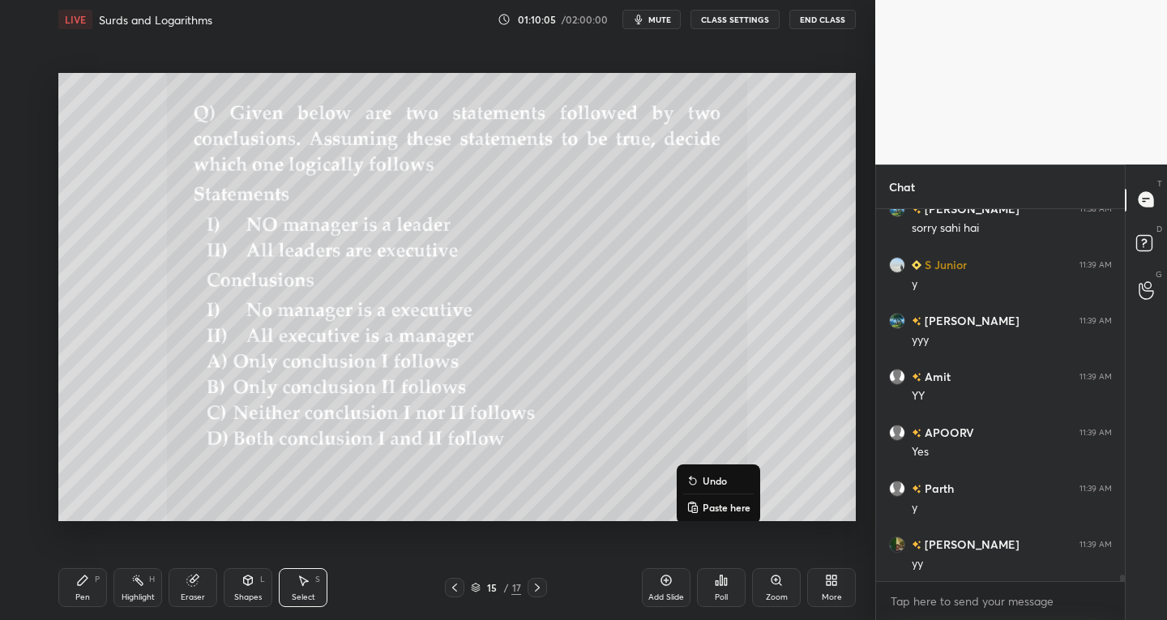
click at [429, 491] on div "0 ° Undo Copy Paste here Duplicate Duplicate to new slide Delete" at bounding box center [456, 297] width 797 height 449
click at [774, 422] on div "0 ° Undo Copy Paste here Duplicate Duplicate to new slide Delete" at bounding box center [456, 297] width 797 height 449
click at [73, 593] on div "Pen P" at bounding box center [82, 587] width 49 height 39
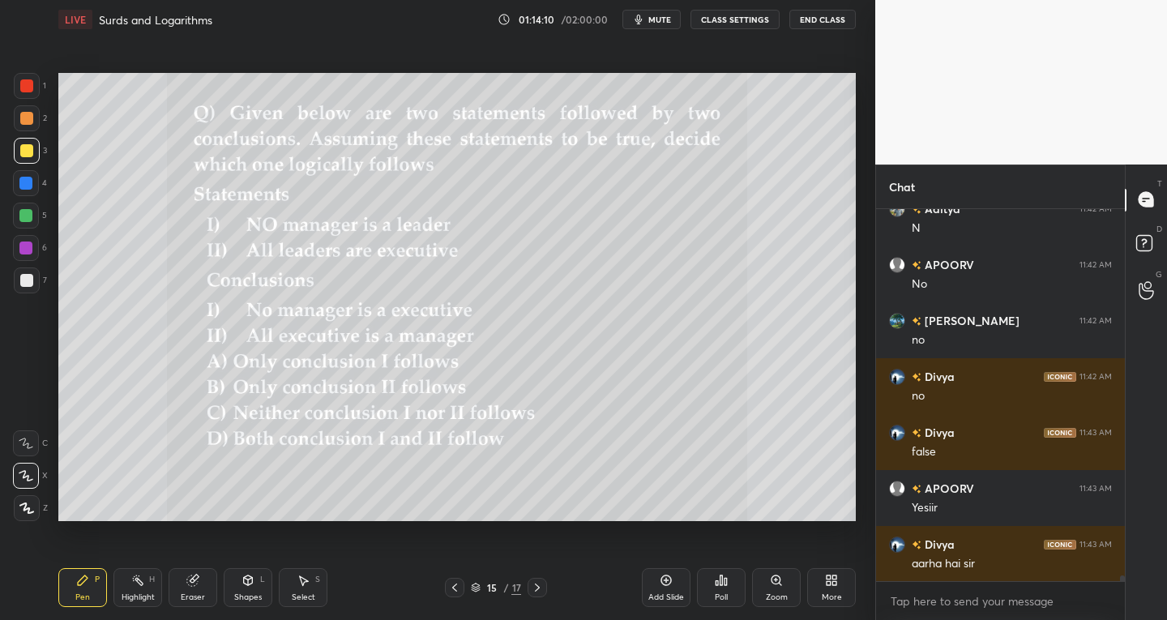
scroll to position [22886, 0]
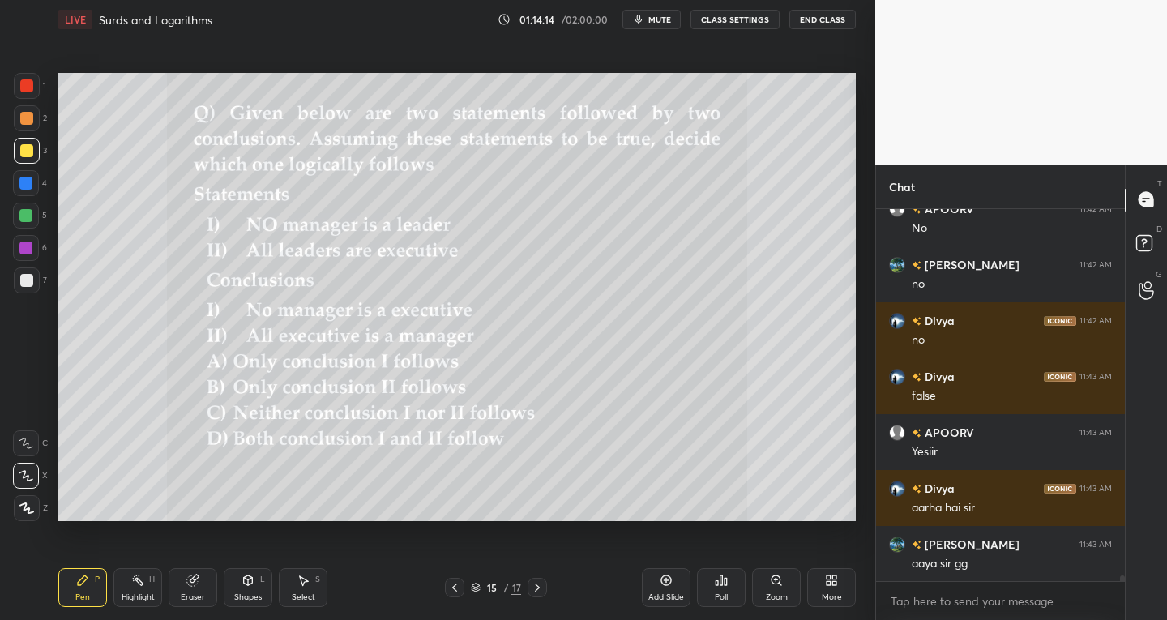
click at [662, 19] on span "mute" at bounding box center [659, 19] width 23 height 11
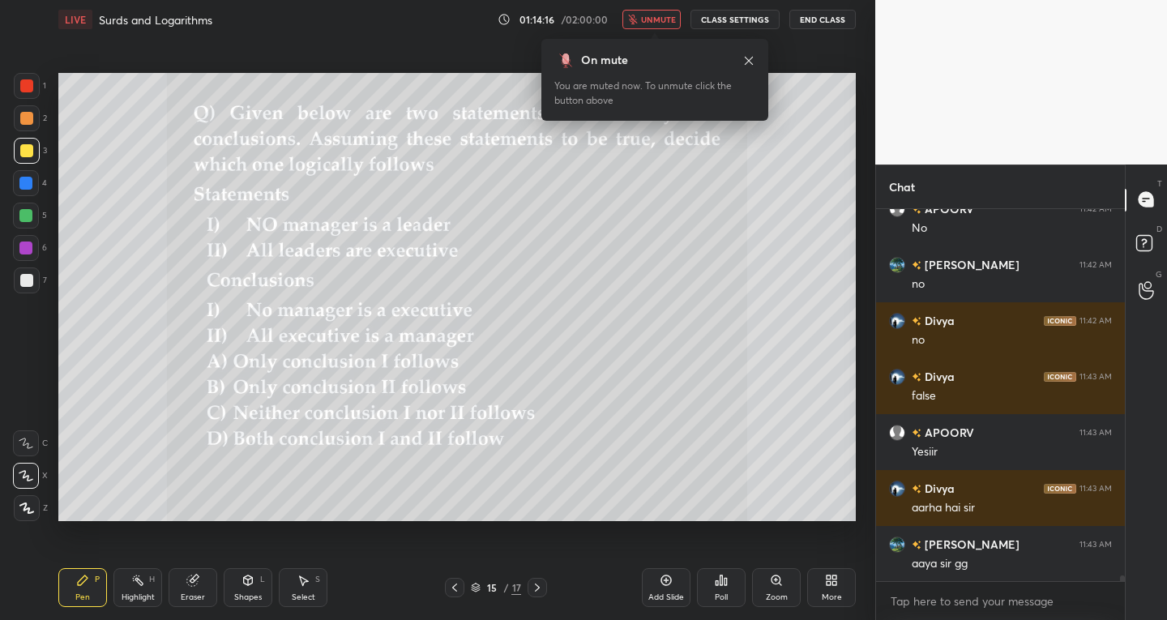
click at [544, 586] on div at bounding box center [536, 587] width 19 height 19
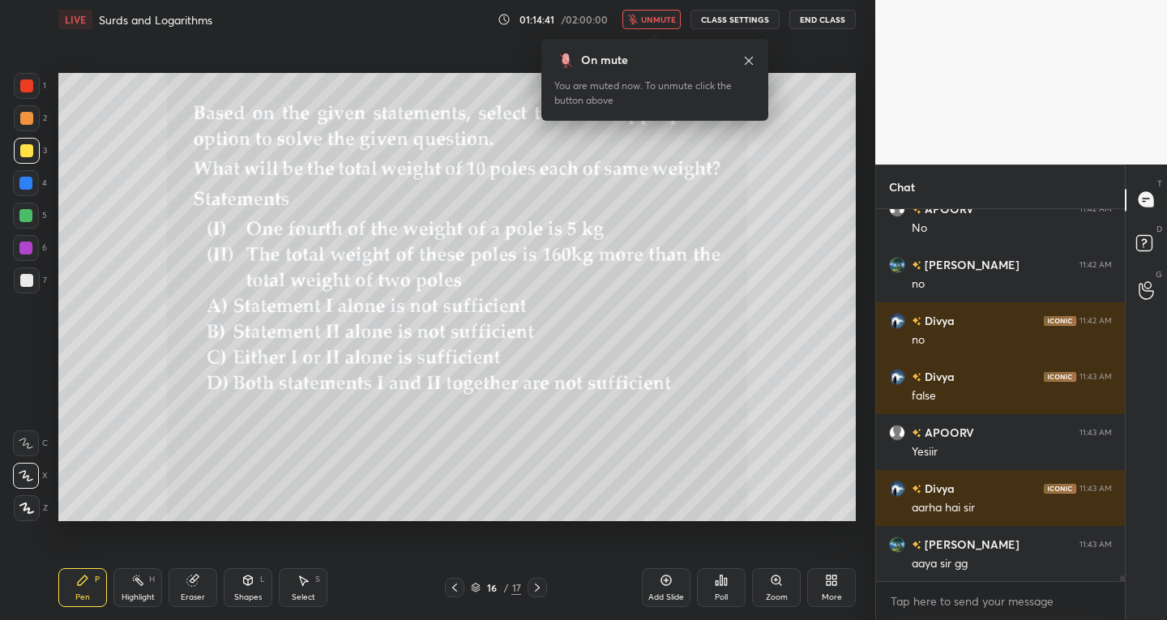
click at [644, 19] on span "unmute" at bounding box center [658, 19] width 35 height 11
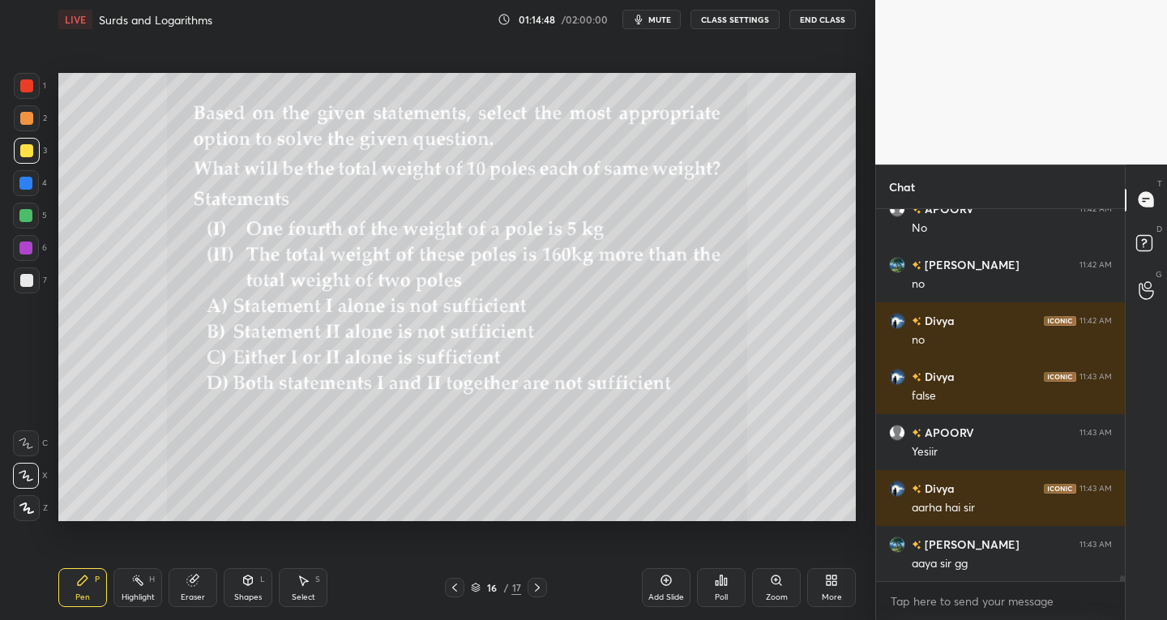
click at [533, 583] on icon at bounding box center [537, 587] width 13 height 13
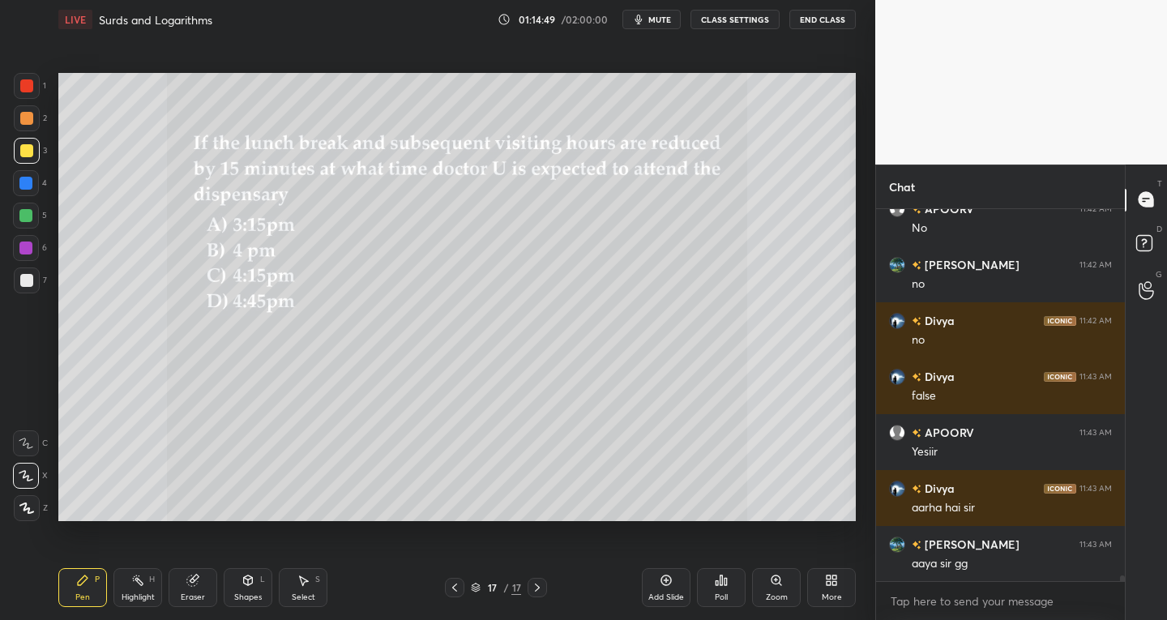
click at [455, 585] on icon at bounding box center [454, 587] width 5 height 8
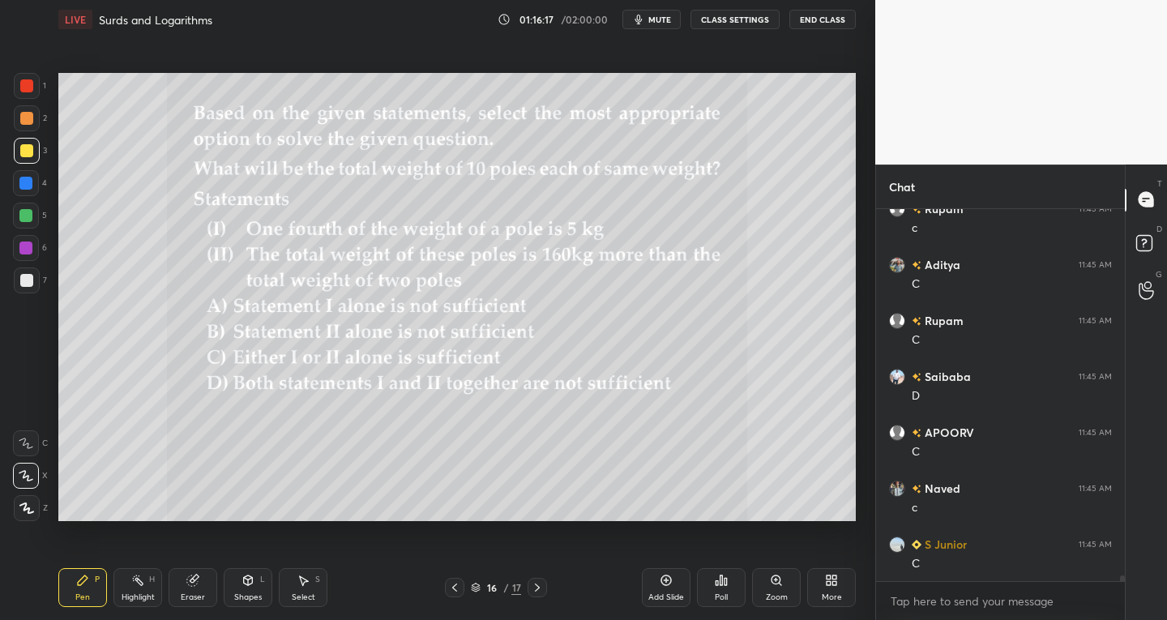
scroll to position [23501, 0]
click at [201, 591] on div "Eraser" at bounding box center [193, 587] width 49 height 39
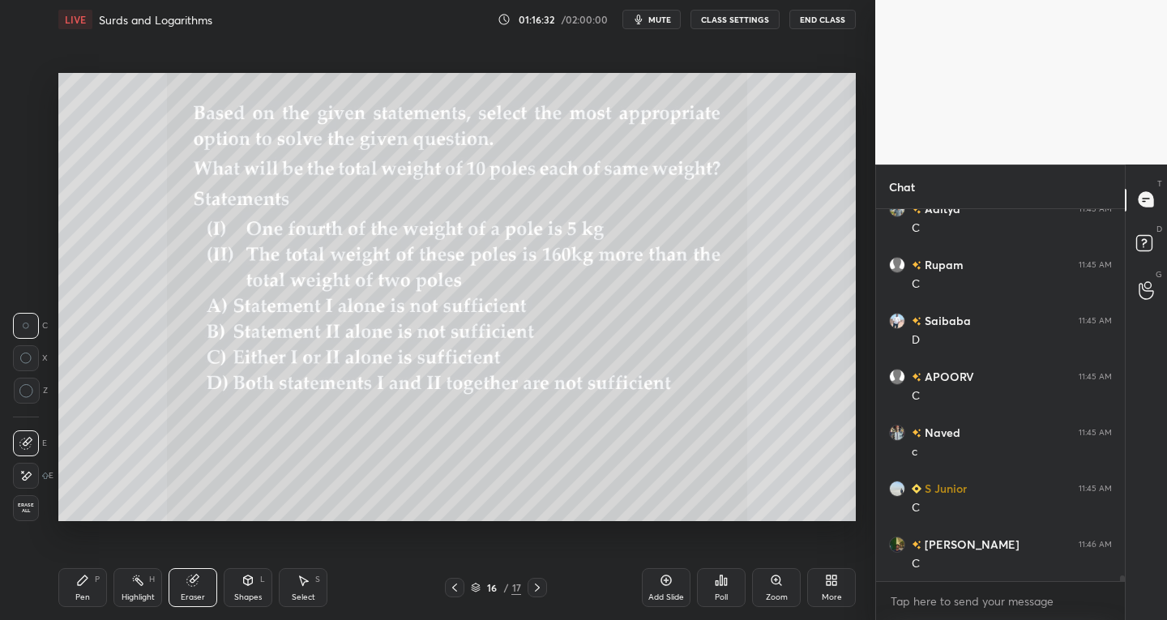
click at [27, 483] on div at bounding box center [26, 476] width 26 height 26
click at [132, 596] on div "Highlight" at bounding box center [138, 597] width 33 height 8
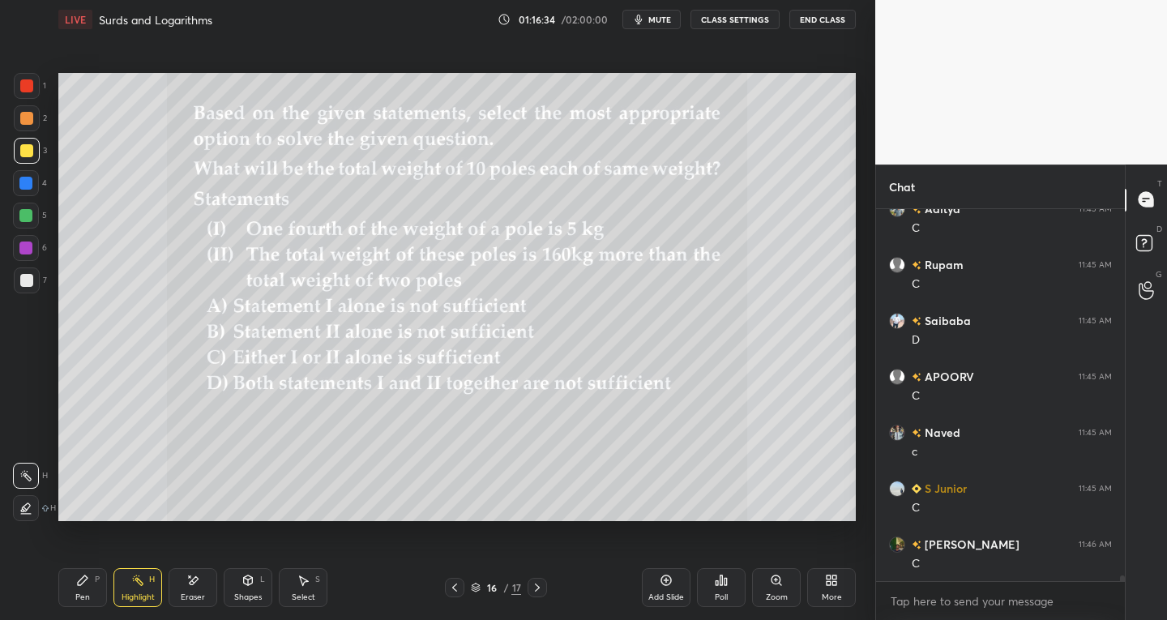
click at [18, 497] on div at bounding box center [26, 508] width 26 height 26
click at [18, 285] on div at bounding box center [27, 280] width 26 height 26
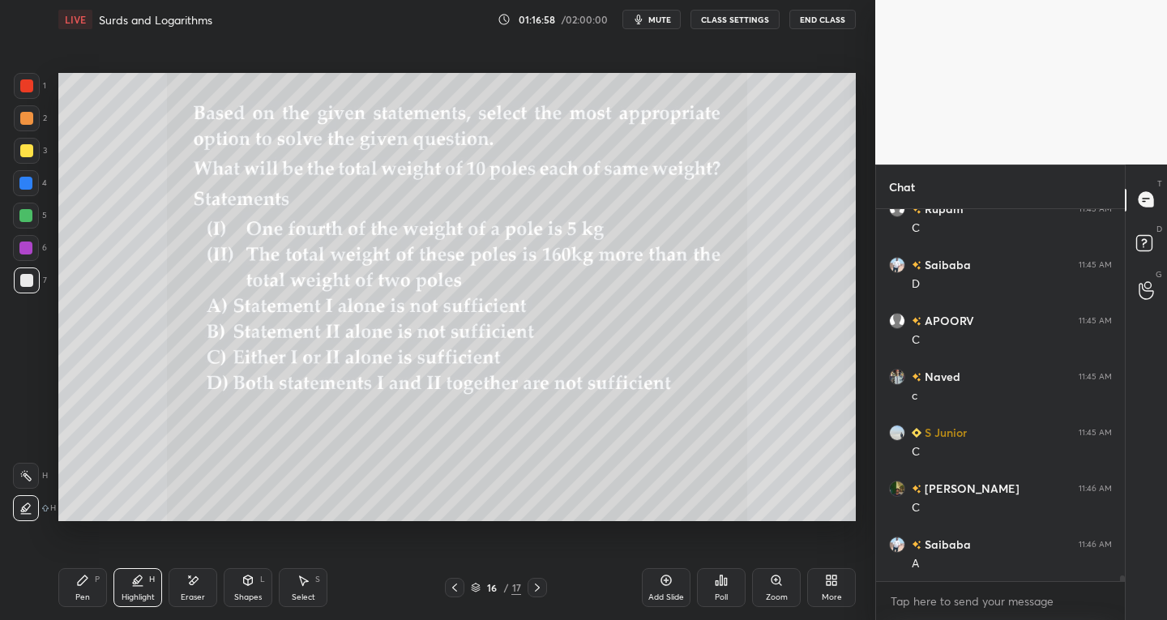
click at [80, 589] on div "Pen P" at bounding box center [82, 587] width 49 height 39
click at [23, 283] on div at bounding box center [26, 280] width 13 height 13
click at [194, 593] on div "Eraser" at bounding box center [193, 597] width 24 height 8
click at [103, 584] on div "Pen P" at bounding box center [82, 587] width 49 height 39
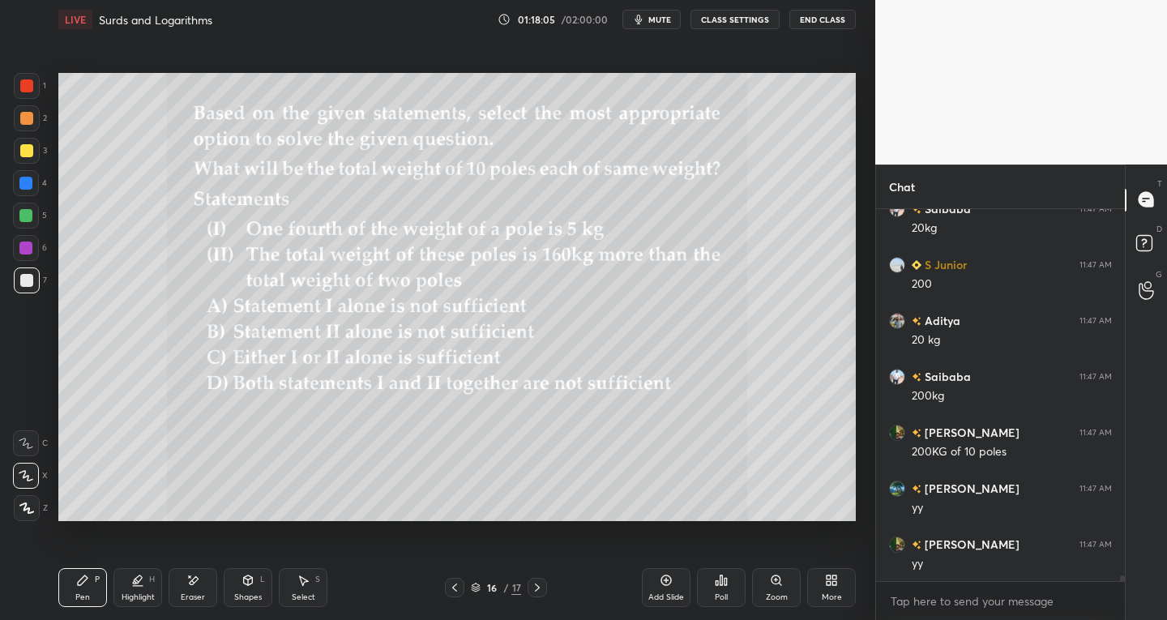
scroll to position [24004, 0]
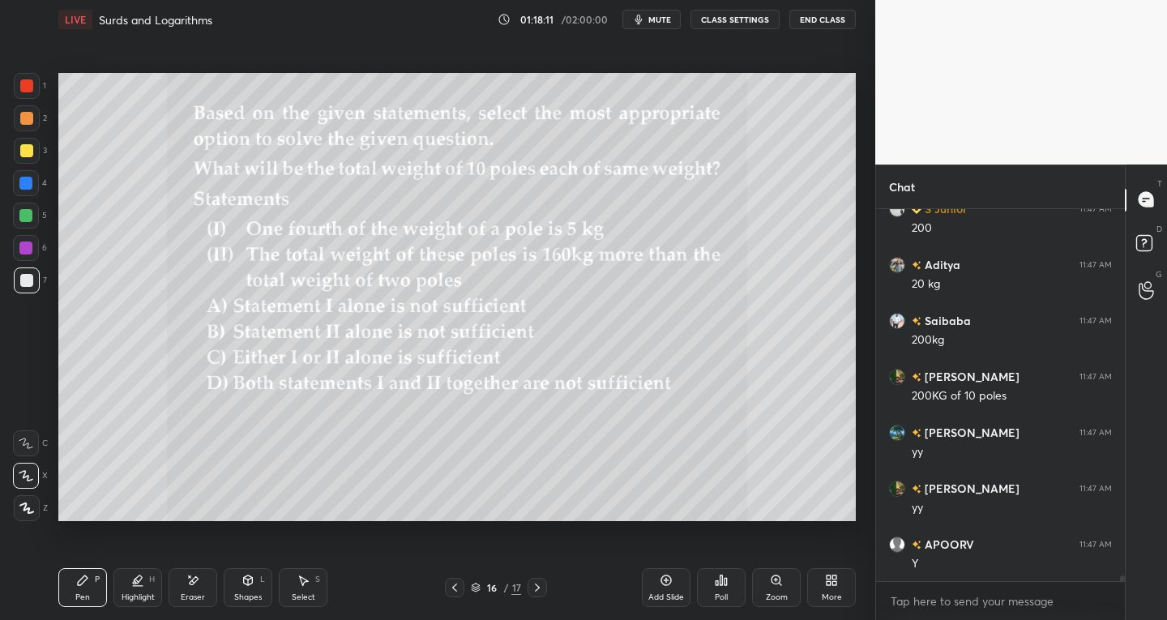
click at [284, 593] on div "Select S" at bounding box center [303, 587] width 49 height 39
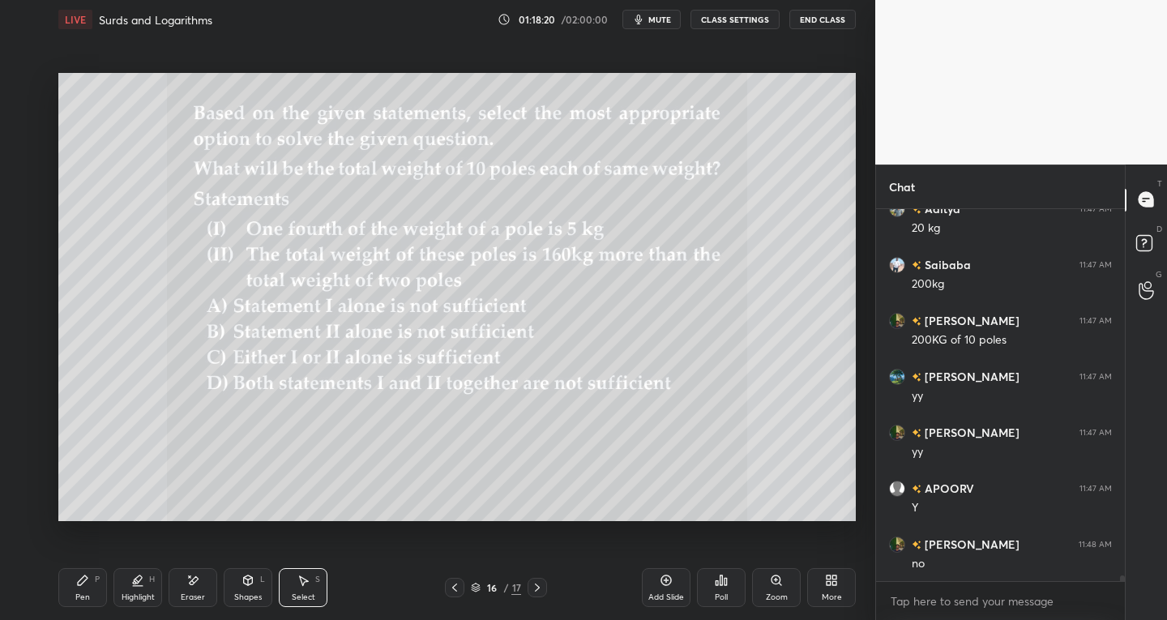
scroll to position [24116, 0]
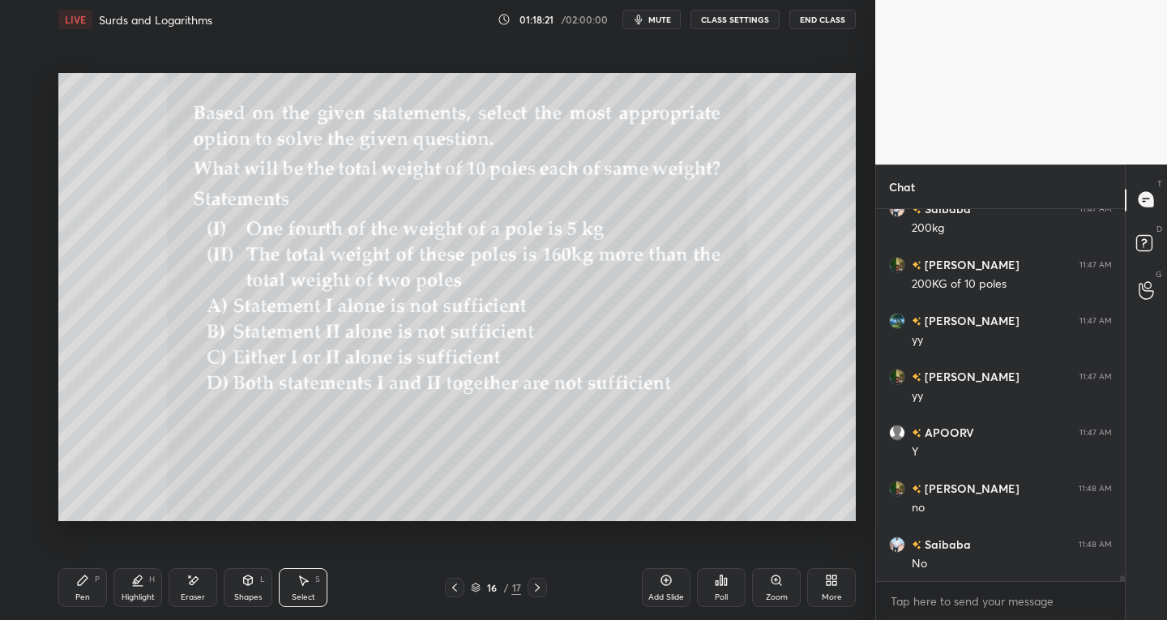
click at [189, 595] on div "Eraser" at bounding box center [193, 597] width 24 height 8
click at [28, 513] on span "Erase all" at bounding box center [26, 507] width 24 height 11
click at [144, 588] on div "Highlight H" at bounding box center [137, 587] width 49 height 39
click at [27, 509] on icon at bounding box center [26, 507] width 8 height 8
click at [23, 286] on div at bounding box center [26, 280] width 13 height 13
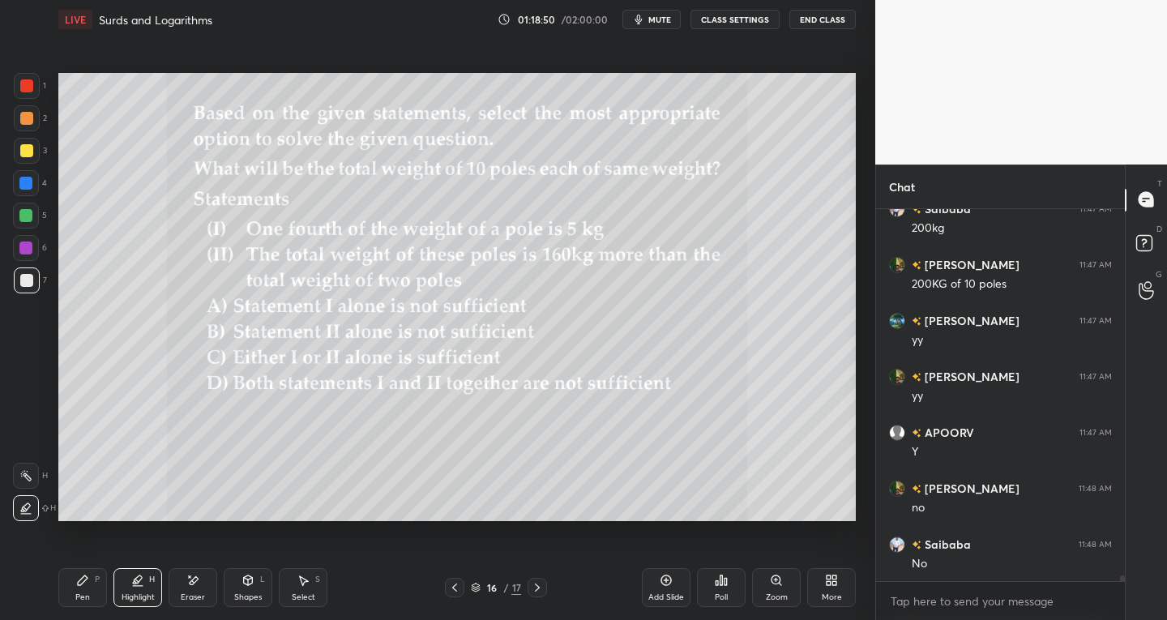
click at [86, 593] on div "Pen" at bounding box center [82, 597] width 15 height 8
click at [37, 277] on div at bounding box center [27, 280] width 26 height 26
click at [194, 584] on icon at bounding box center [192, 581] width 13 height 14
click at [81, 583] on icon at bounding box center [83, 580] width 10 height 10
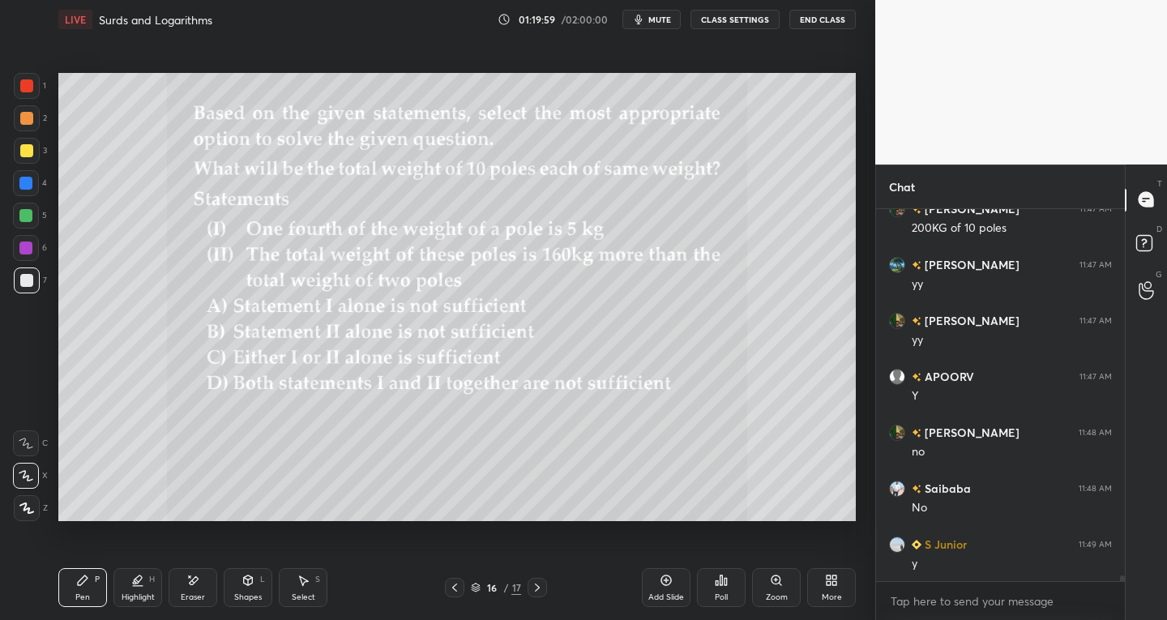
scroll to position [24227, 0]
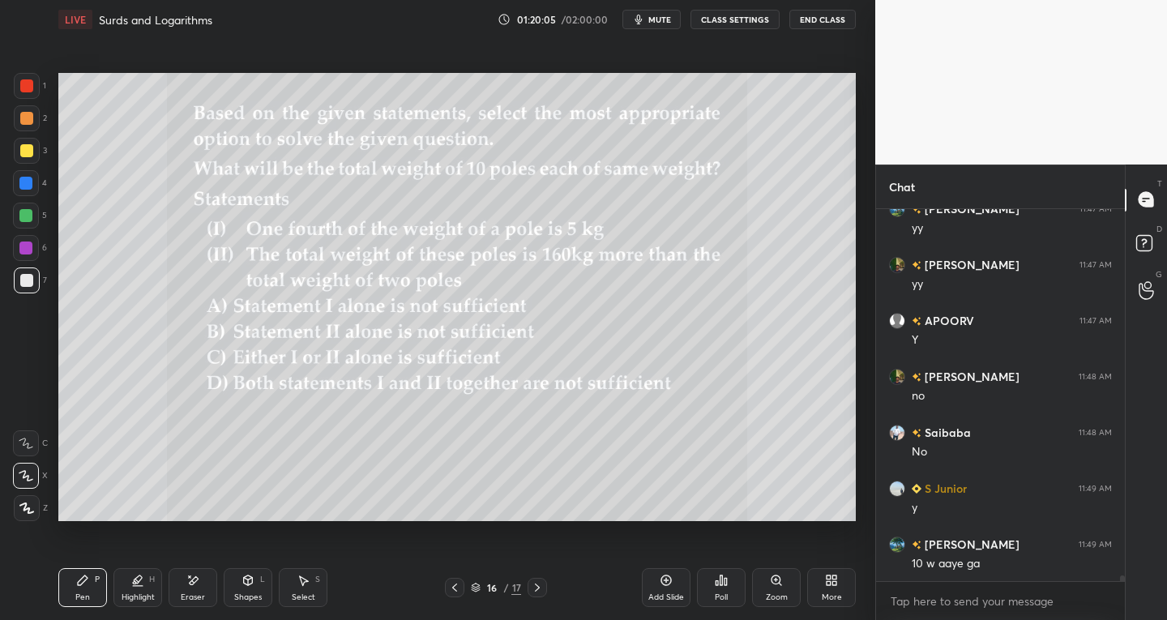
click at [309, 589] on div "Select S" at bounding box center [303, 587] width 49 height 39
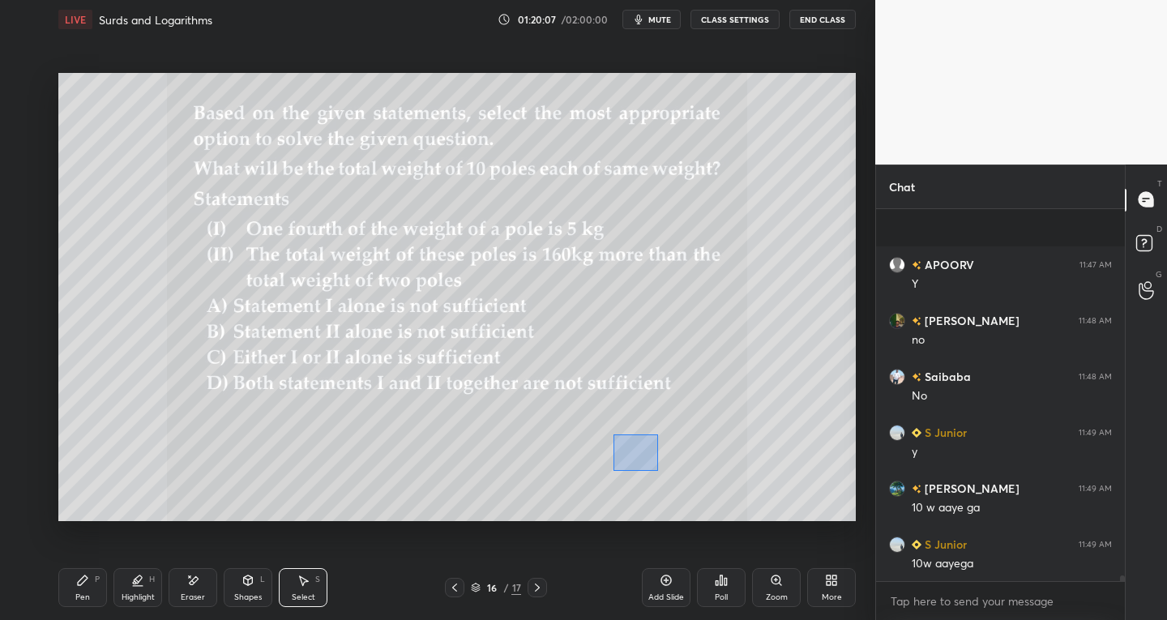
scroll to position [24395, 0]
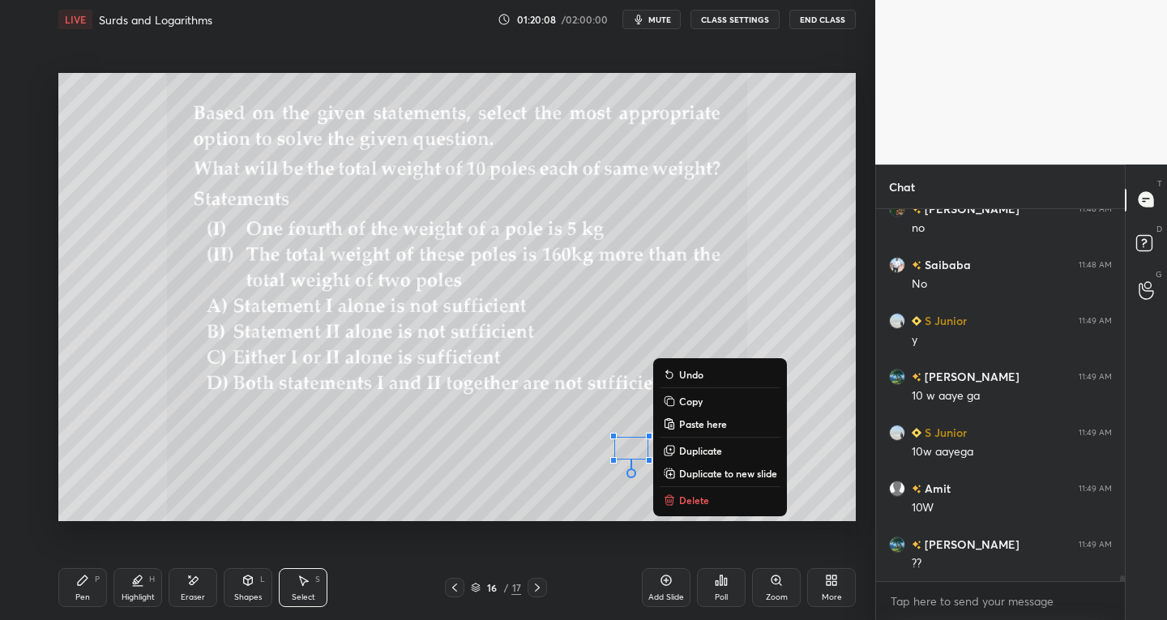
click at [694, 497] on p "Delete" at bounding box center [694, 499] width 30 height 13
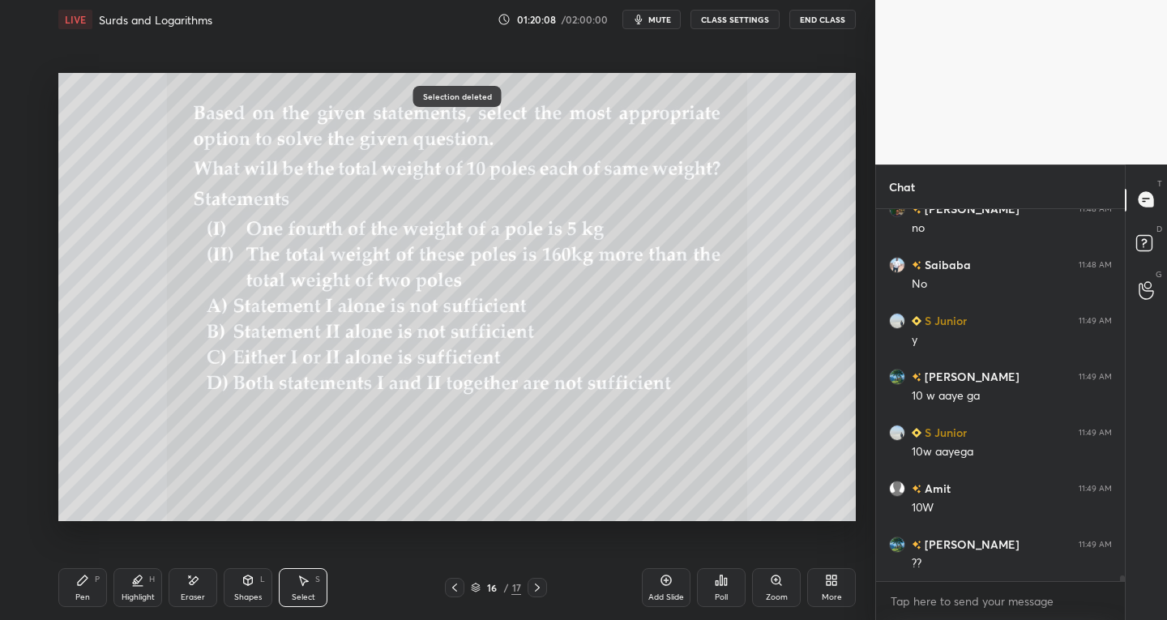
click at [92, 583] on div "Pen P" at bounding box center [82, 587] width 49 height 39
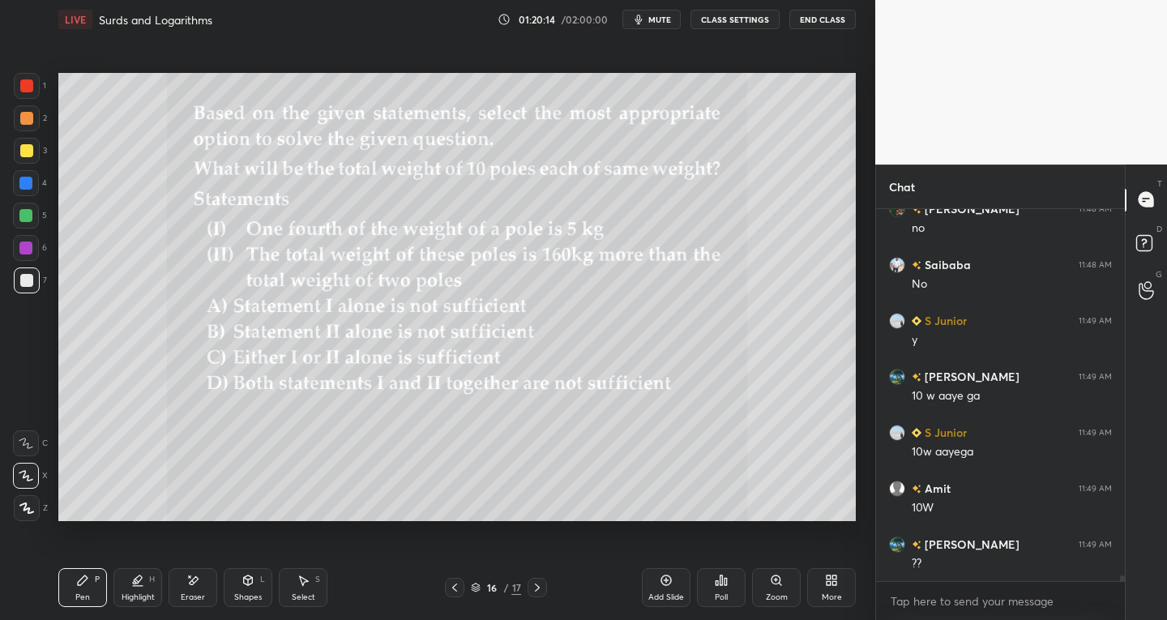
click at [316, 595] on div "Select S" at bounding box center [303, 587] width 49 height 39
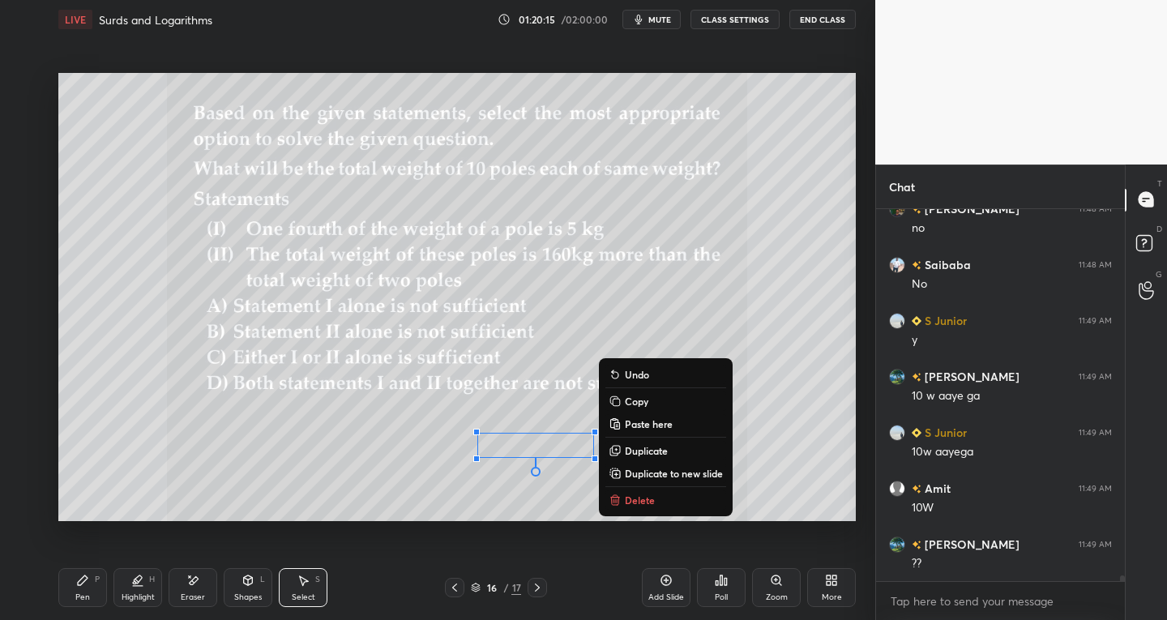
click at [629, 495] on p "Delete" at bounding box center [640, 499] width 30 height 13
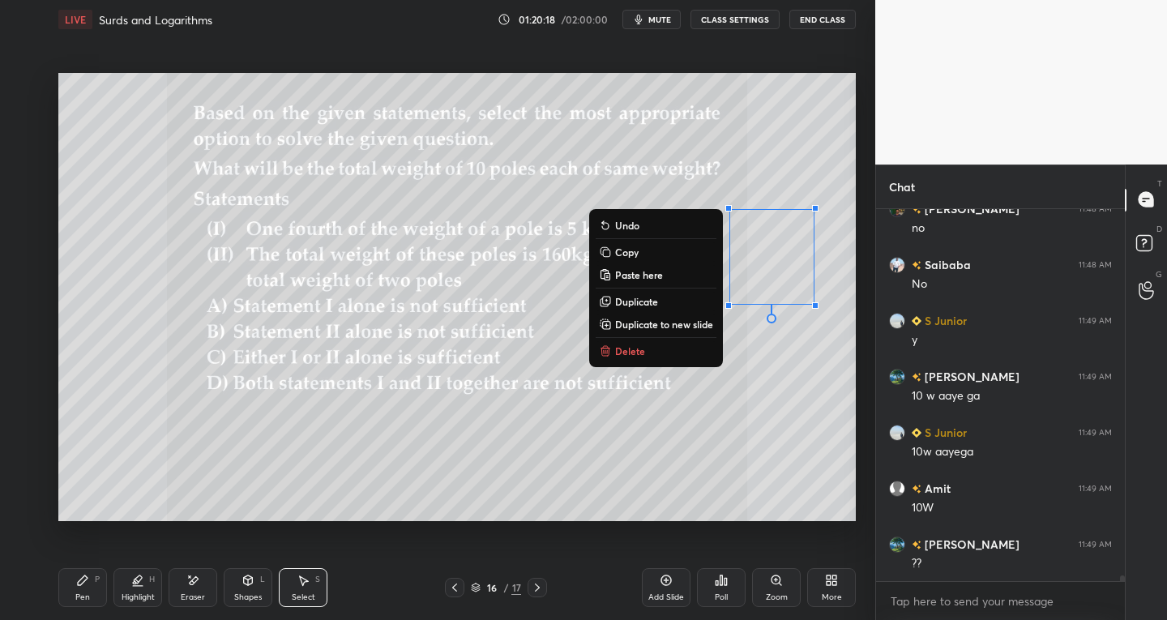
click at [634, 348] on p "Delete" at bounding box center [630, 350] width 30 height 13
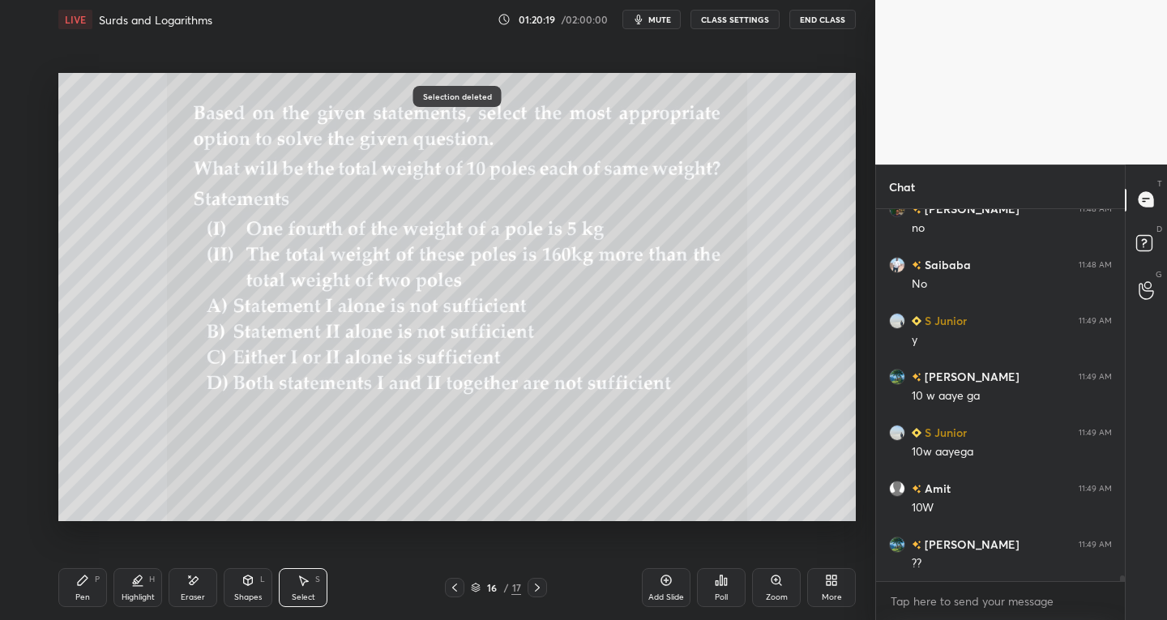
click at [107, 583] on div "Pen P Highlight H Eraser Shapes L Select S" at bounding box center [204, 587] width 292 height 39
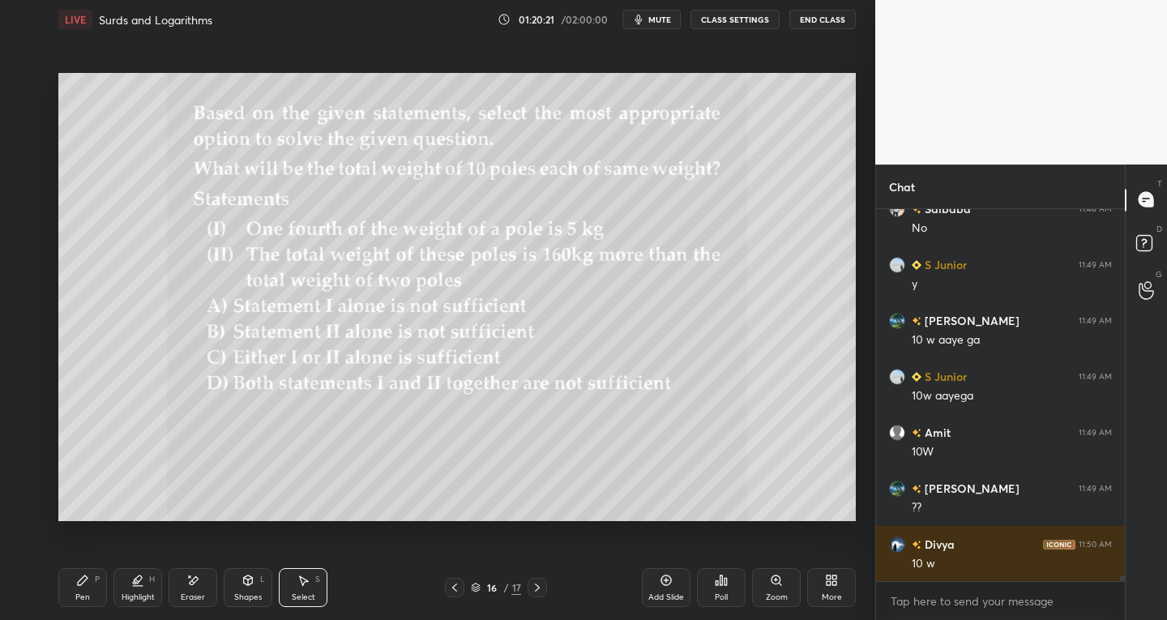
click at [125, 582] on div "Highlight H" at bounding box center [137, 587] width 49 height 39
click at [119, 580] on div "Highlight H" at bounding box center [137, 587] width 49 height 39
click at [81, 600] on div "Pen" at bounding box center [82, 597] width 15 height 8
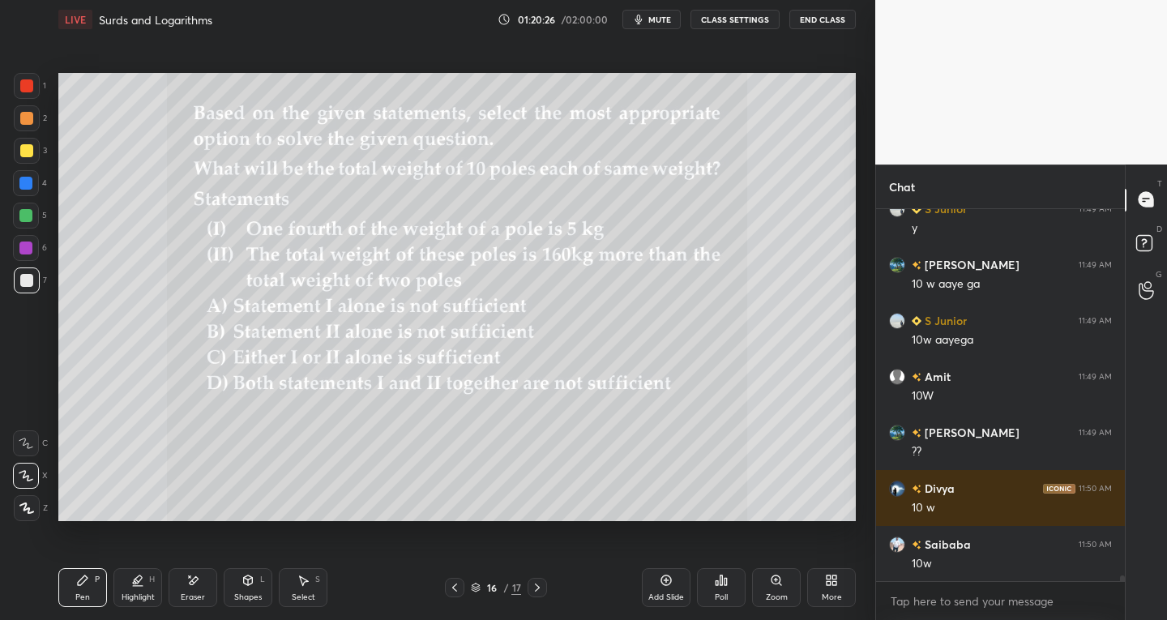
scroll to position [24563, 0]
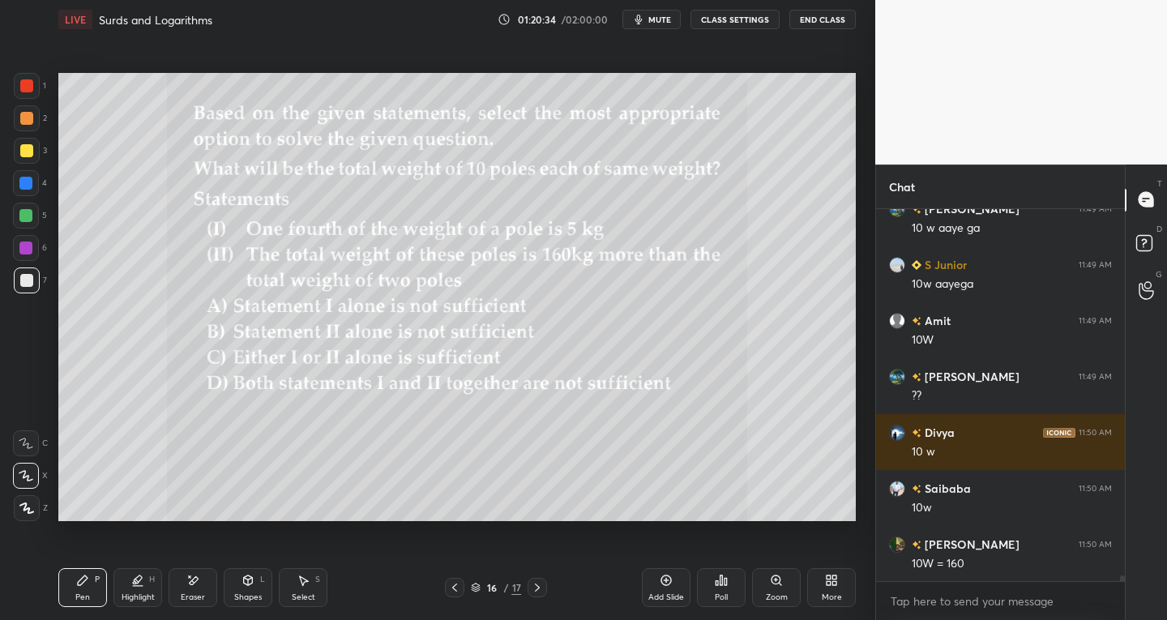
click at [858, 322] on div "Setting up your live class Poll for secs No correct answer Start poll" at bounding box center [457, 297] width 810 height 516
click at [204, 602] on div "Eraser" at bounding box center [193, 587] width 49 height 39
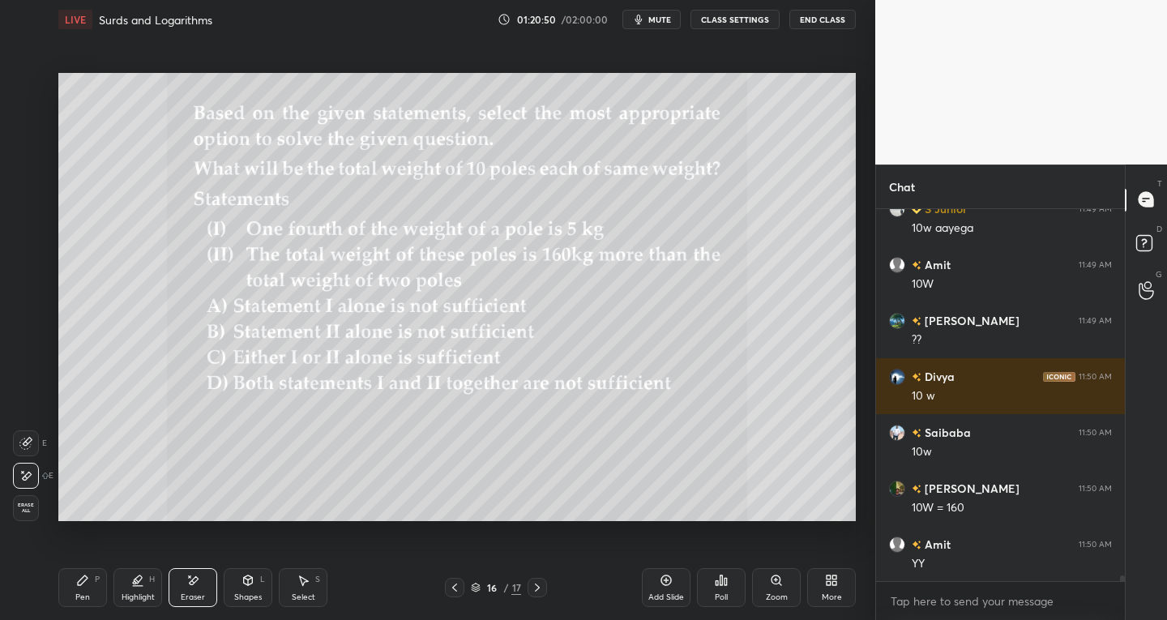
scroll to position [24675, 0]
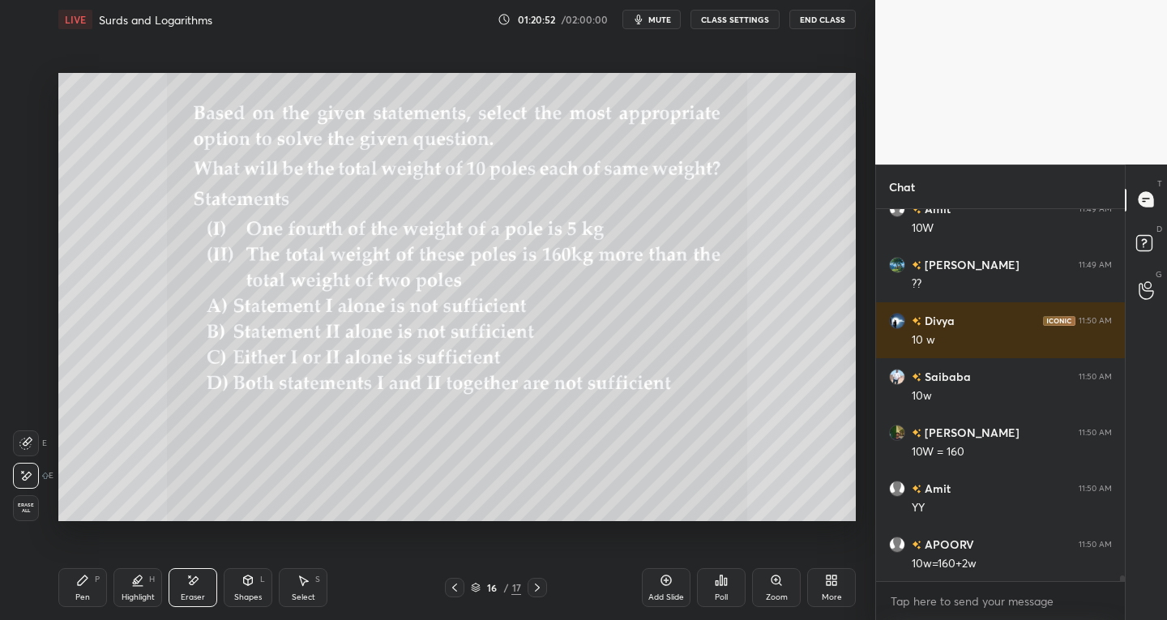
click at [85, 601] on div "Pen" at bounding box center [82, 597] width 15 height 8
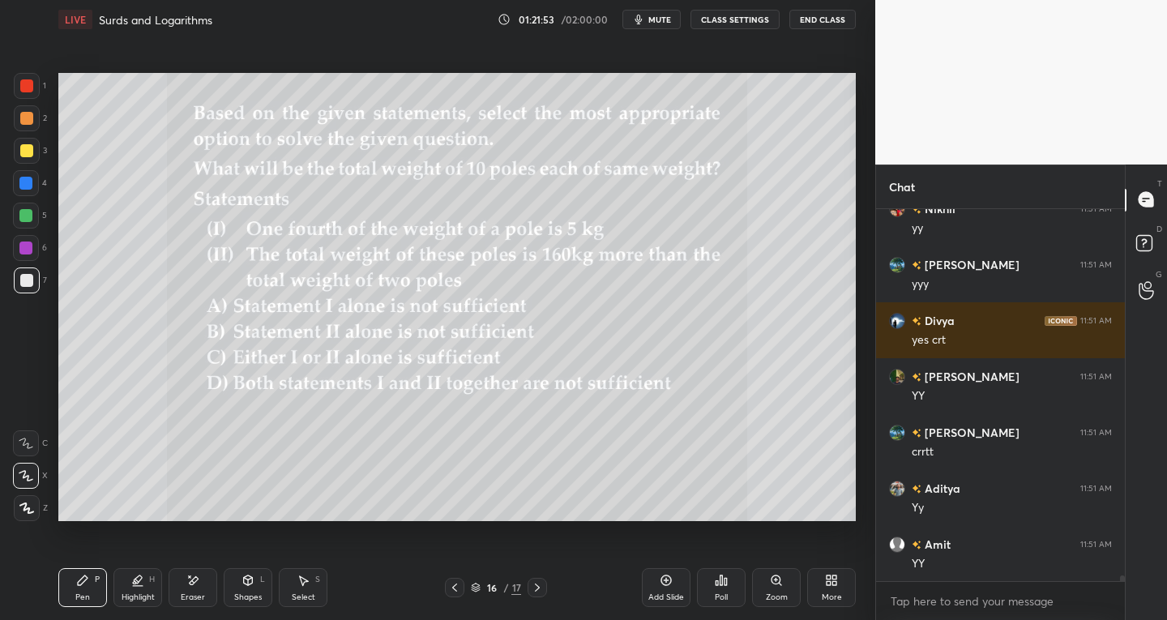
scroll to position [25345, 0]
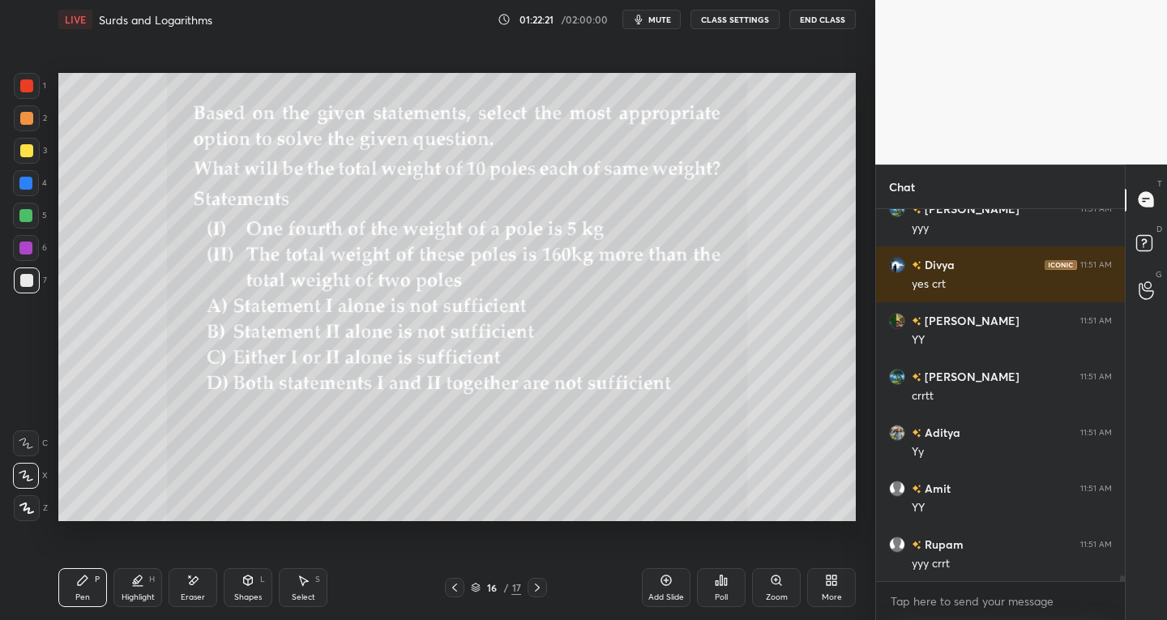
click at [182, 599] on div "Eraser" at bounding box center [193, 597] width 24 height 8
click at [32, 519] on div "Erase all" at bounding box center [26, 508] width 26 height 26
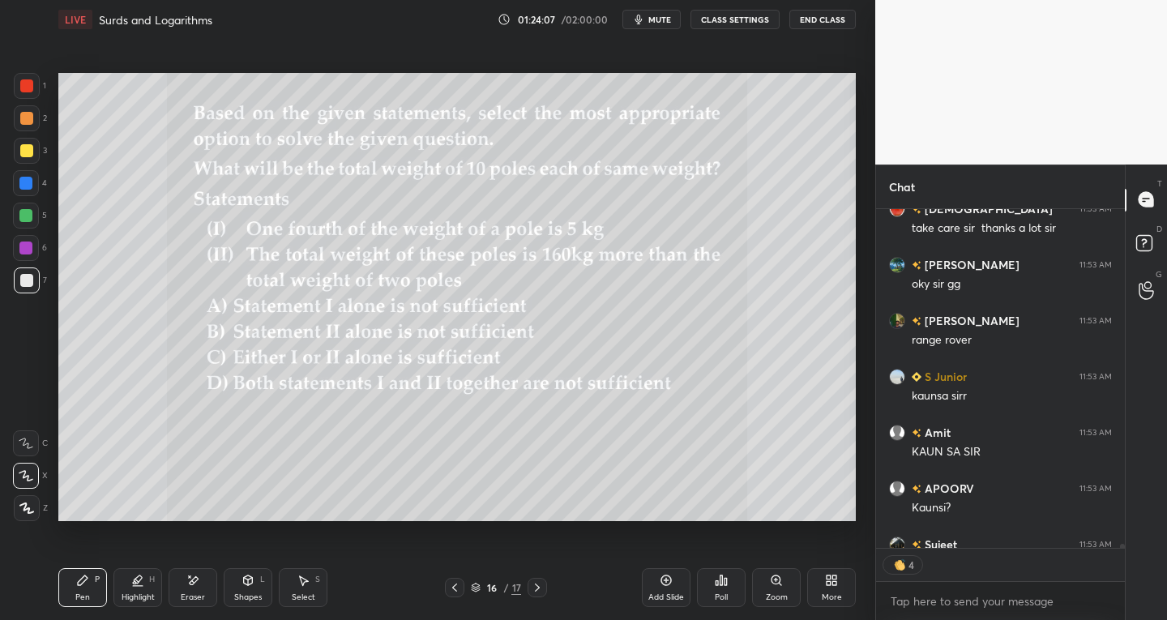
scroll to position [27184, 0]
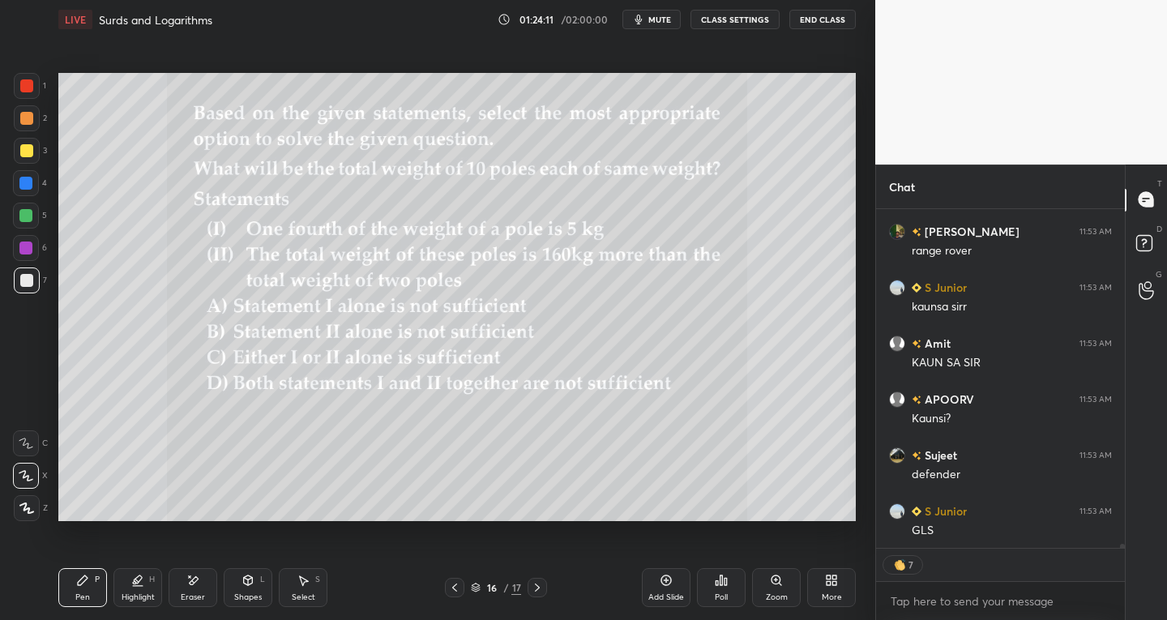
click at [312, 586] on div "Select S" at bounding box center [303, 587] width 49 height 39
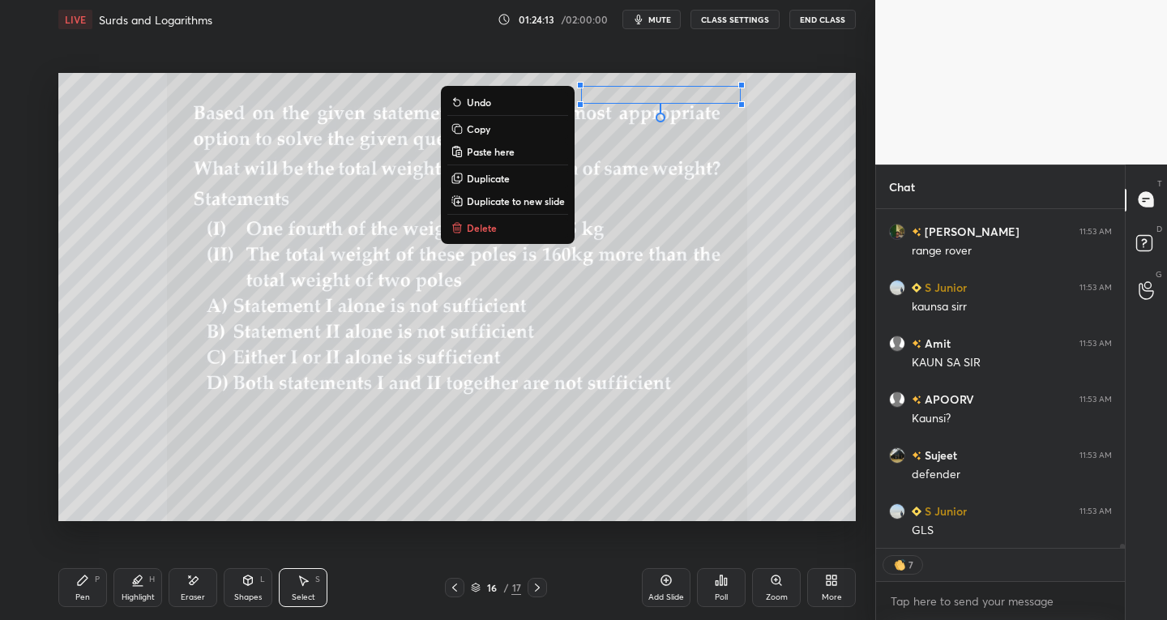
scroll to position [27240, 0]
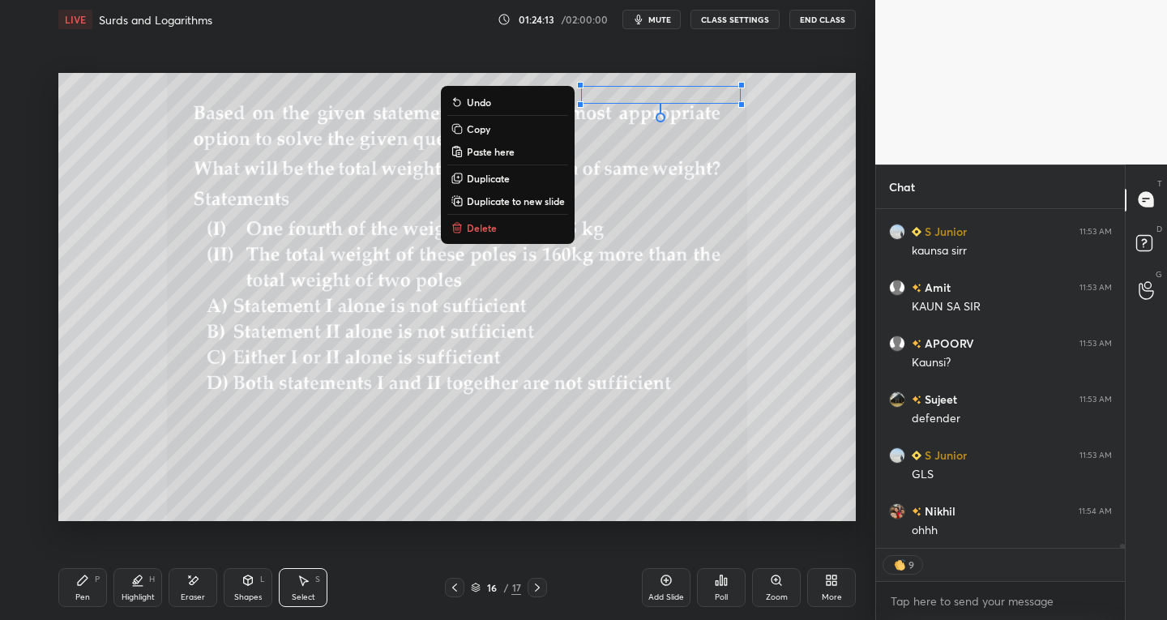
click at [474, 225] on p "Delete" at bounding box center [482, 227] width 30 height 13
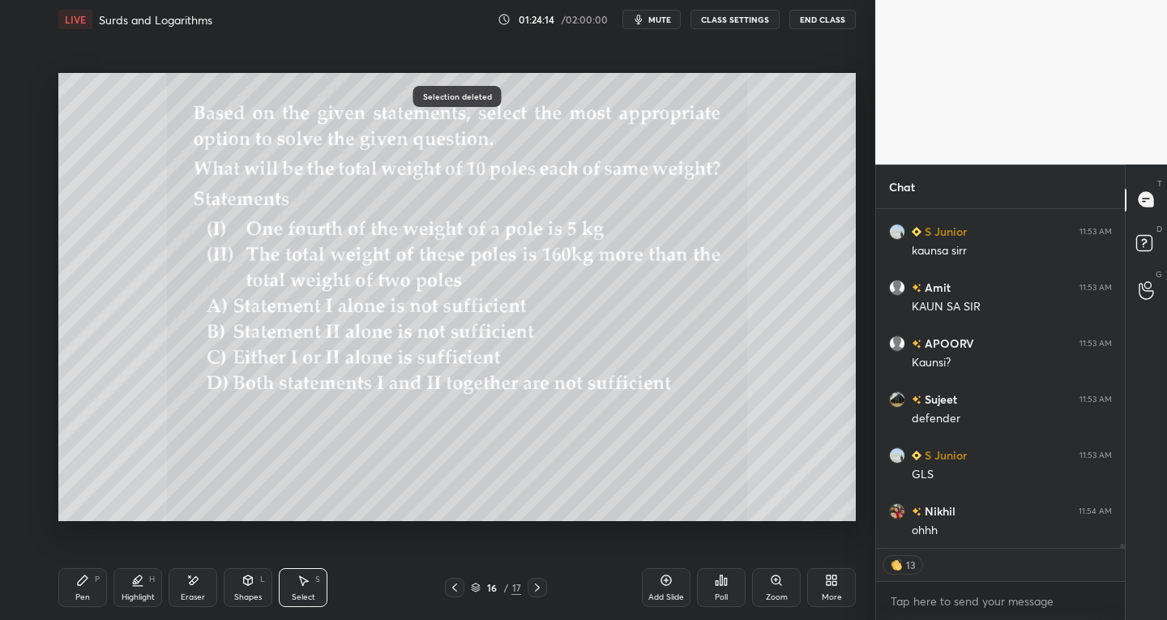
scroll to position [27296, 0]
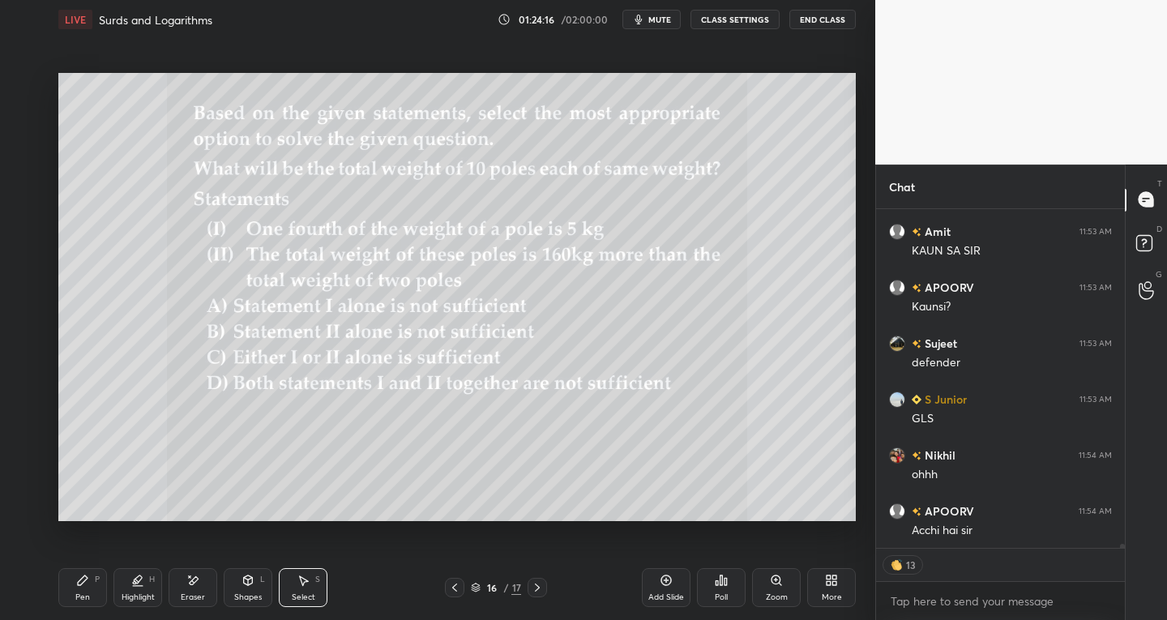
click at [84, 584] on icon at bounding box center [82, 580] width 13 height 13
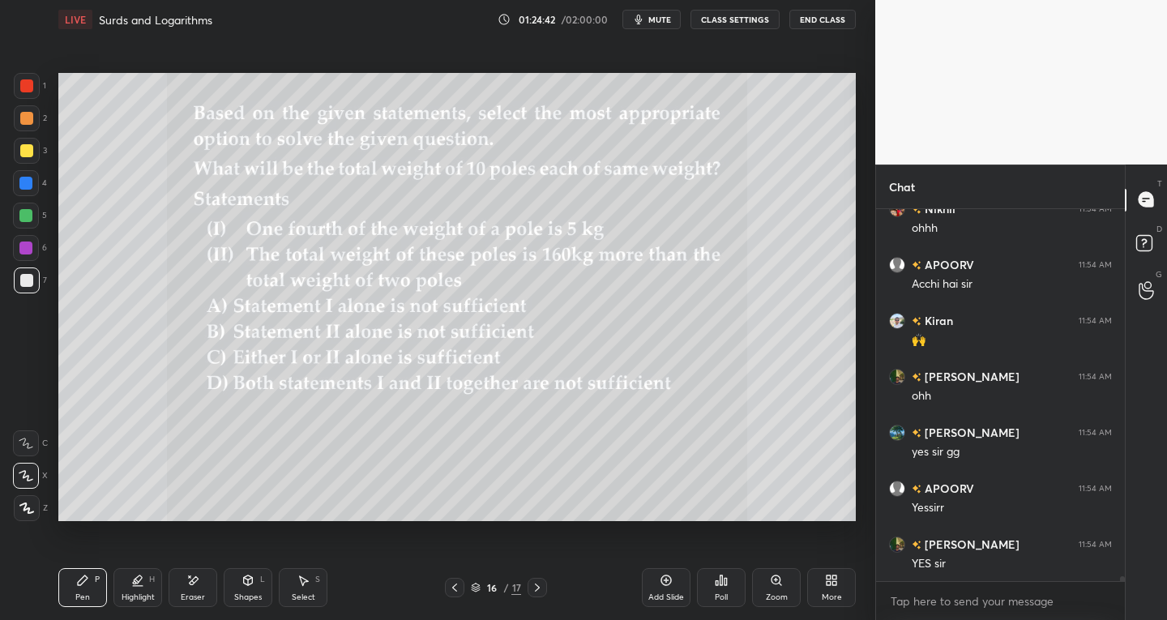
scroll to position [27598, 0]
click at [827, 23] on button "End Class" at bounding box center [822, 19] width 66 height 19
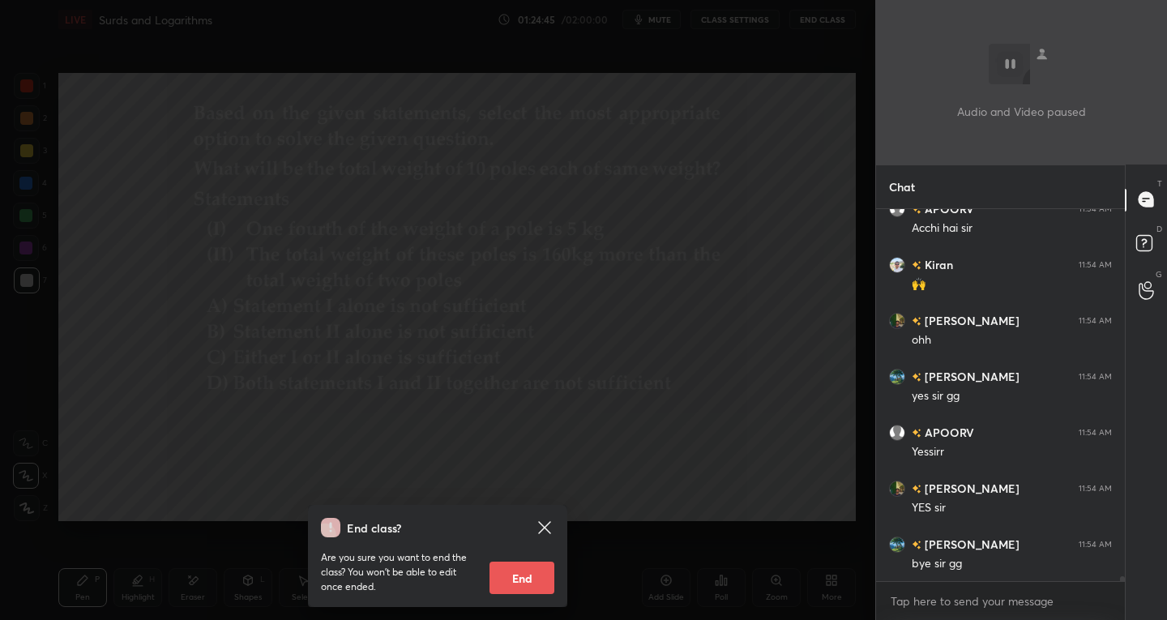
scroll to position [27654, 0]
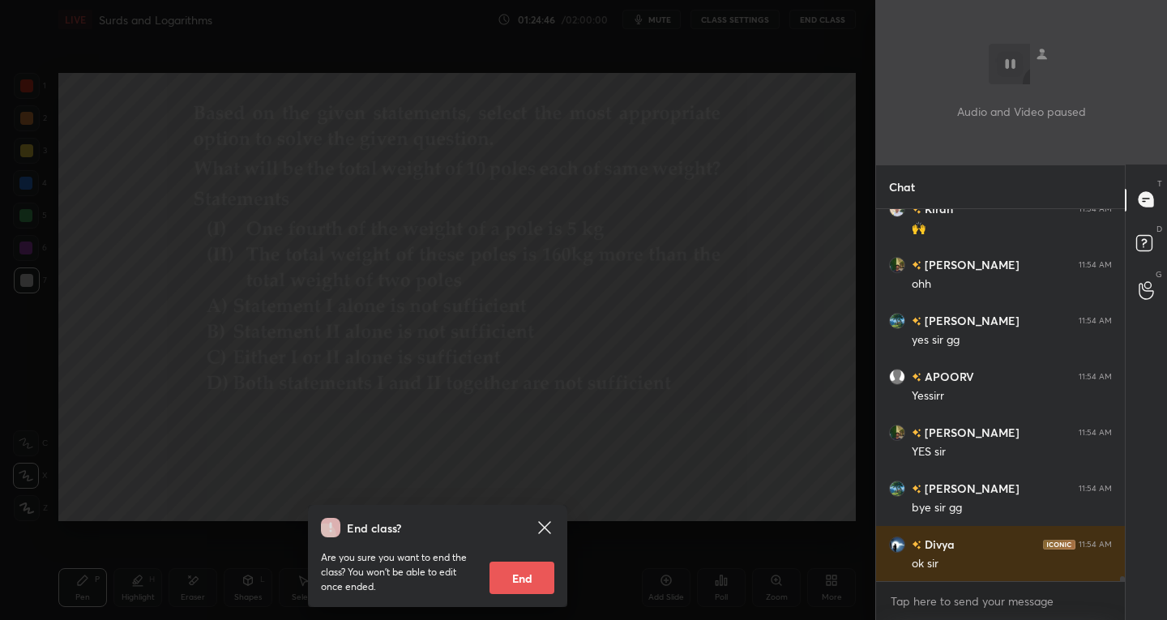
click at [515, 587] on button "End" at bounding box center [521, 577] width 65 height 32
type textarea "x"
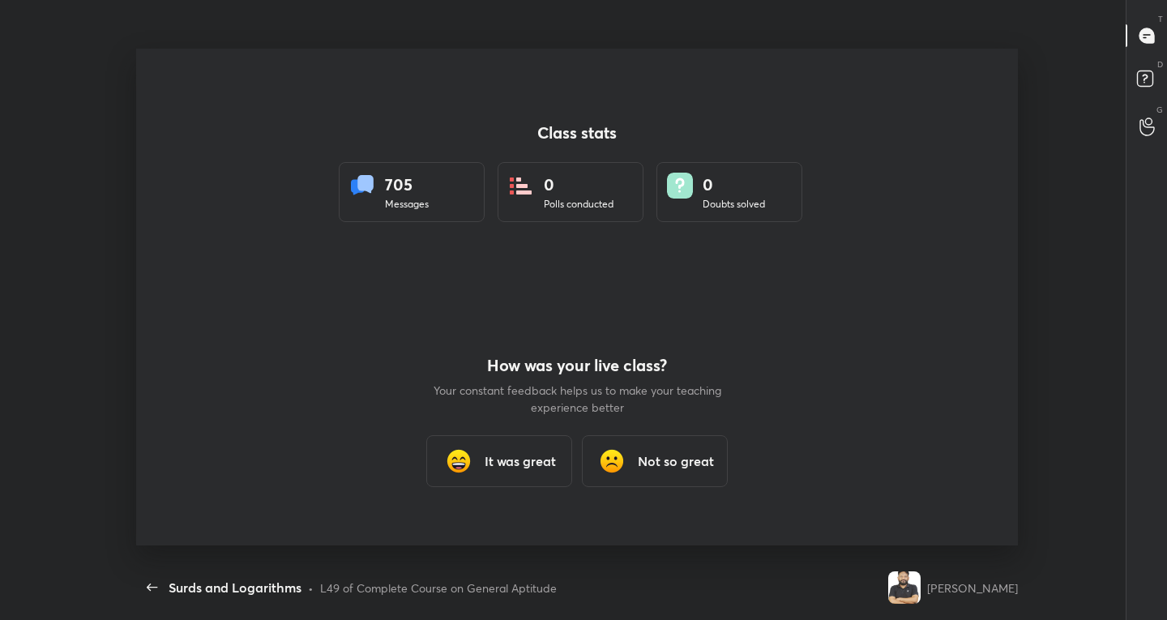
scroll to position [0, 0]
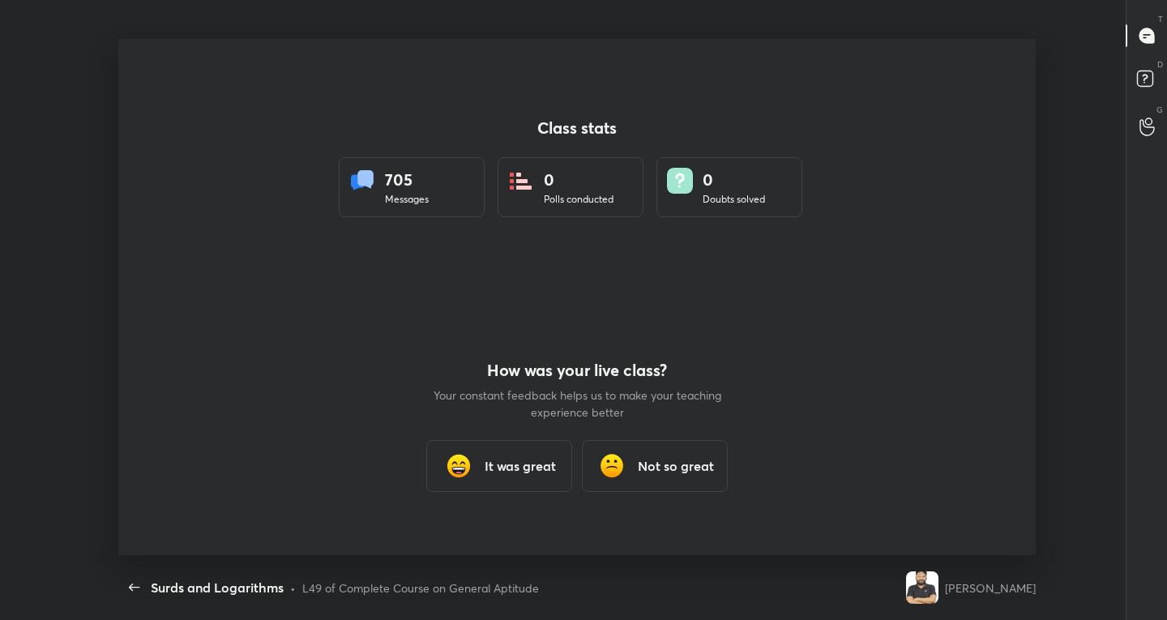
click at [505, 461] on h3 "It was great" at bounding box center [519, 465] width 71 height 19
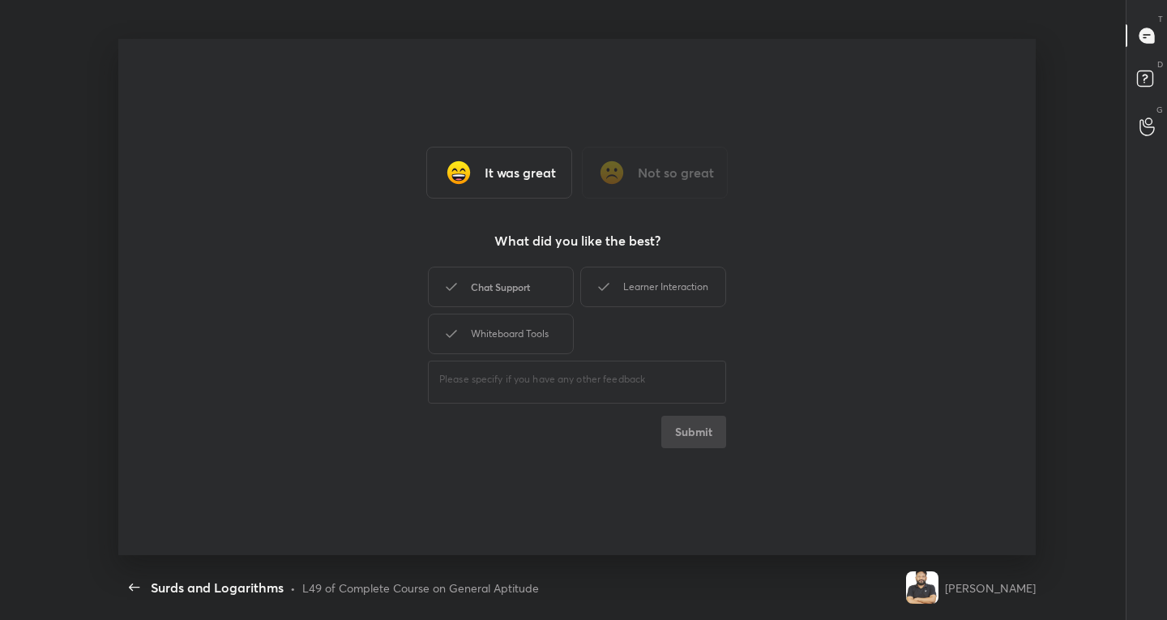
click at [475, 284] on div "Chat Support" at bounding box center [501, 287] width 146 height 41
click at [502, 328] on div "Whiteboard Tools" at bounding box center [501, 334] width 146 height 41
click at [663, 277] on div "Learner Interaction" at bounding box center [653, 287] width 146 height 41
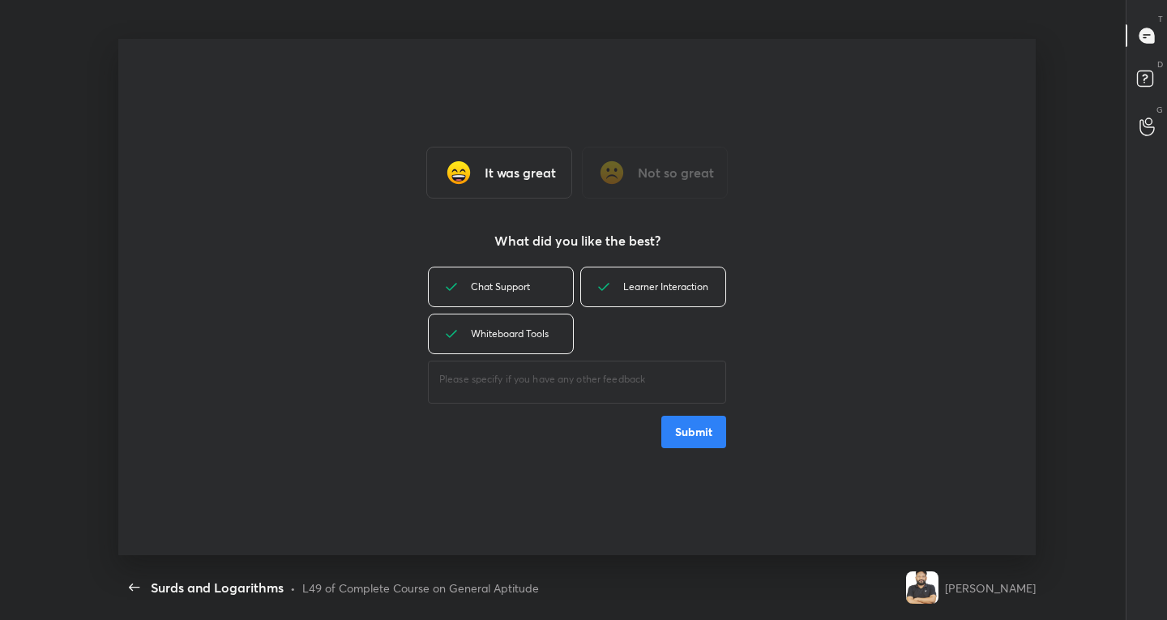
click at [689, 429] on button "Submit" at bounding box center [693, 432] width 65 height 32
